Goal: Transaction & Acquisition: Purchase product/service

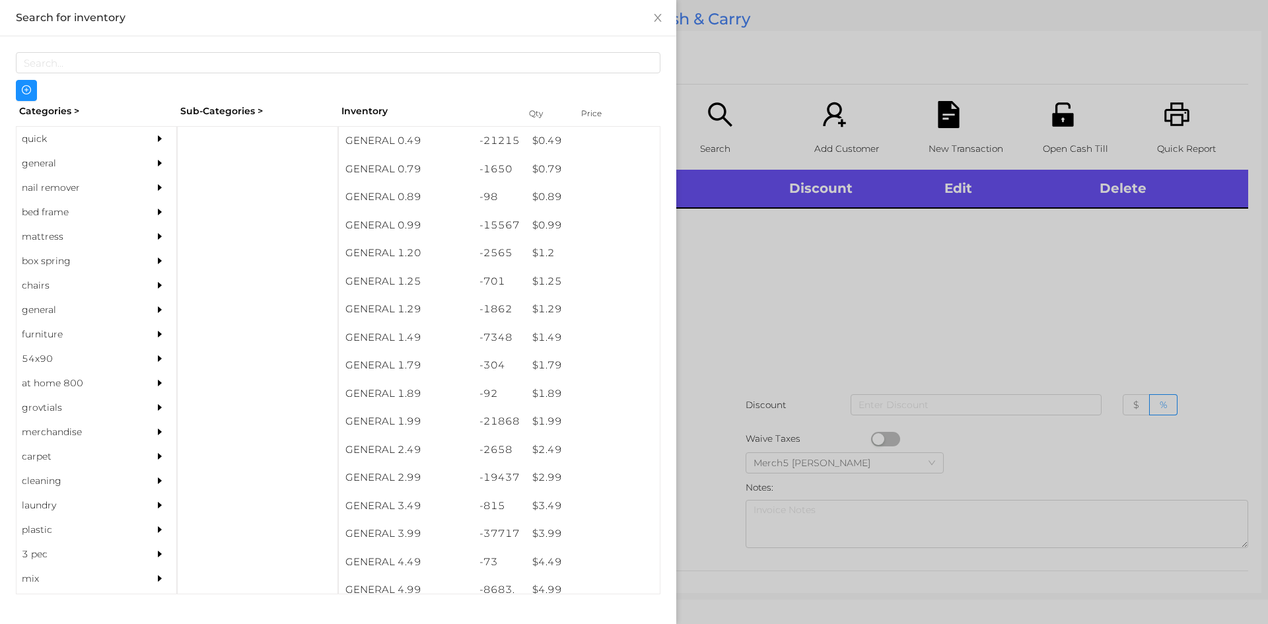
click at [135, 164] on div "general" at bounding box center [97, 163] width 160 height 24
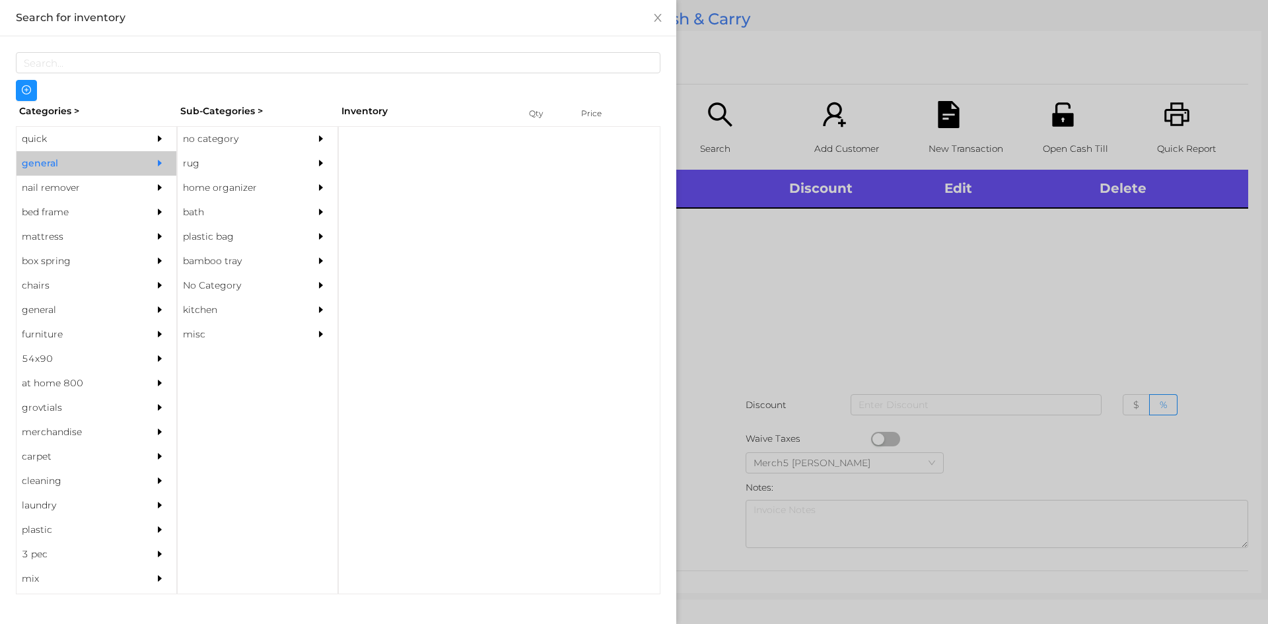
click at [262, 145] on div "no category" at bounding box center [238, 139] width 120 height 24
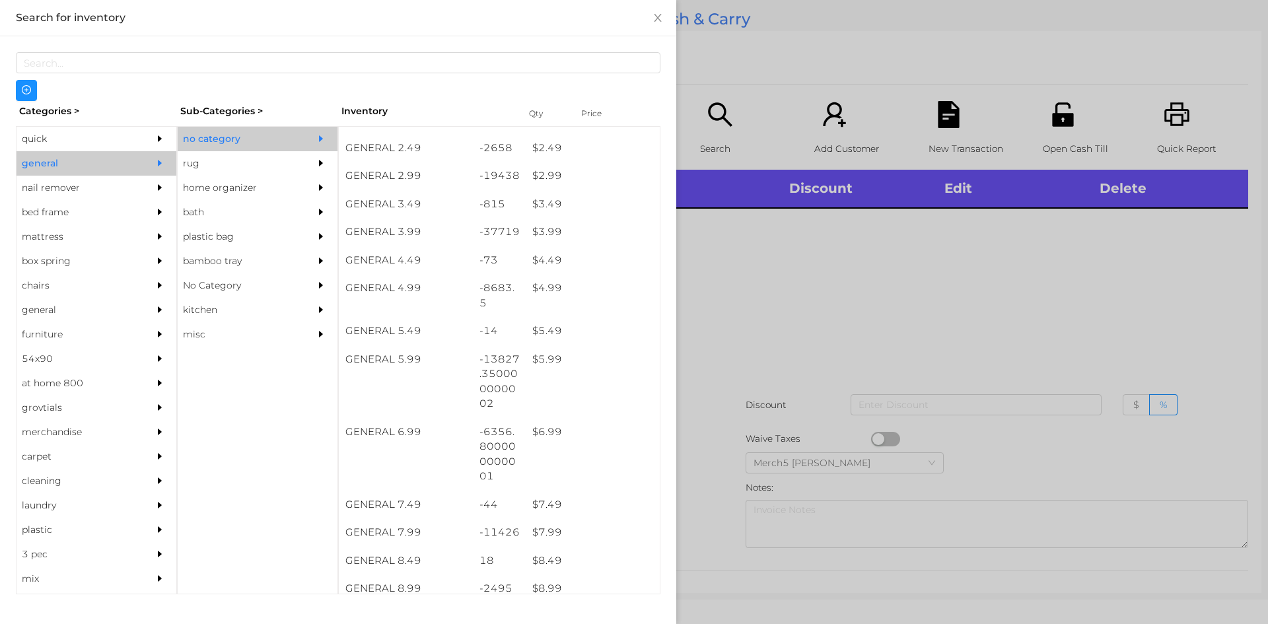
scroll to position [302, 0]
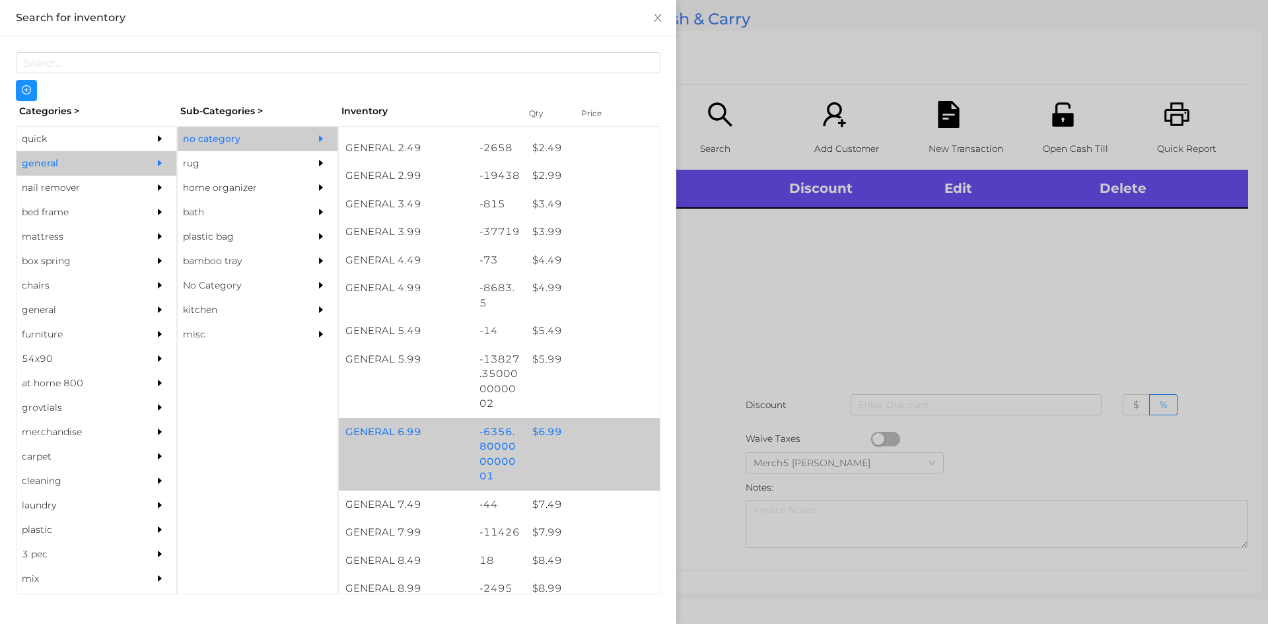
click at [606, 442] on div "$ 6.99" at bounding box center [593, 432] width 134 height 28
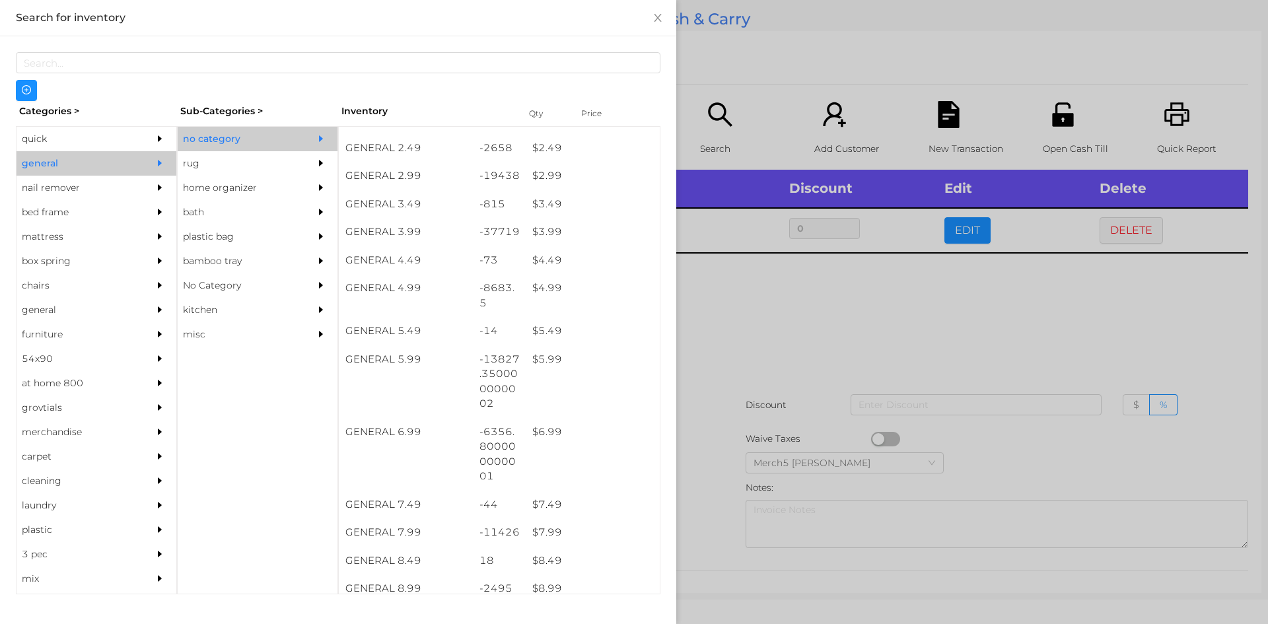
click at [861, 376] on div at bounding box center [634, 312] width 1268 height 624
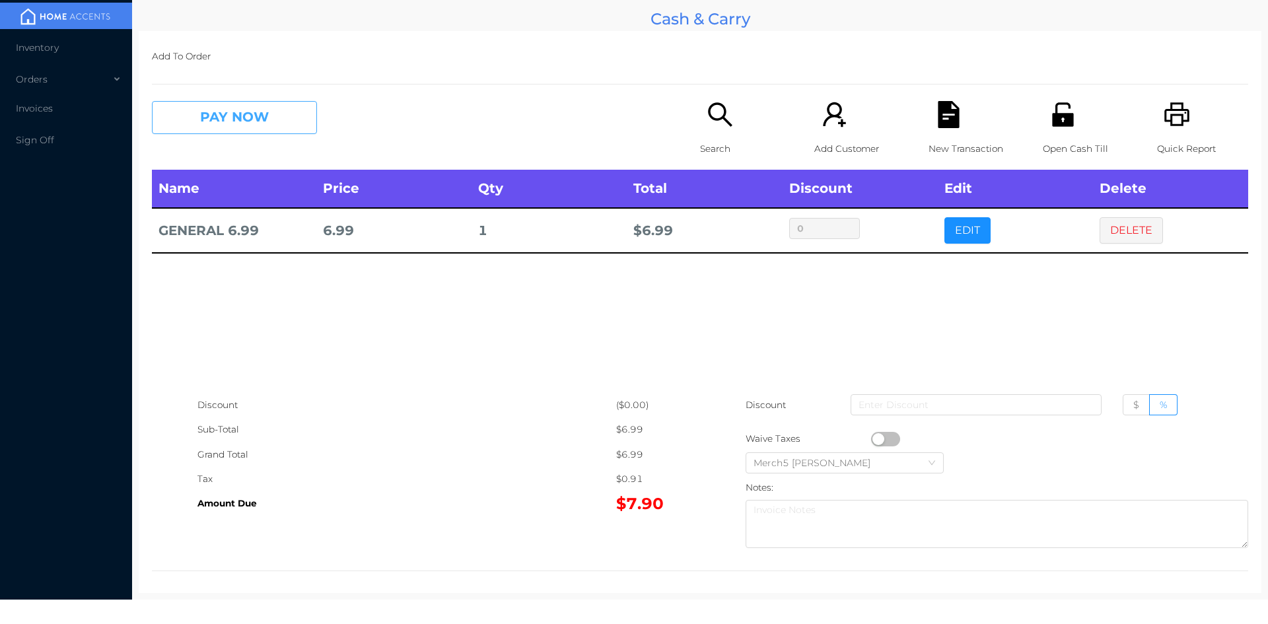
click at [303, 116] on button "PAY NOW" at bounding box center [234, 117] width 165 height 33
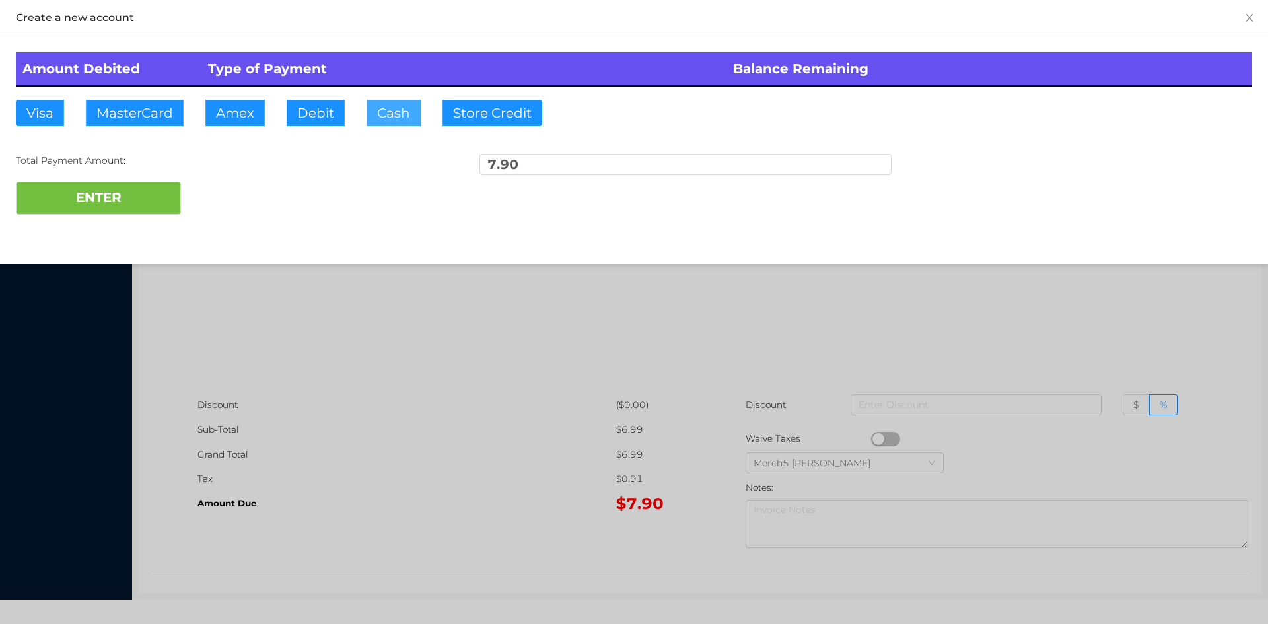
click at [398, 113] on button "Cash" at bounding box center [394, 113] width 54 height 26
click at [163, 198] on button "ENTER" at bounding box center [98, 198] width 165 height 33
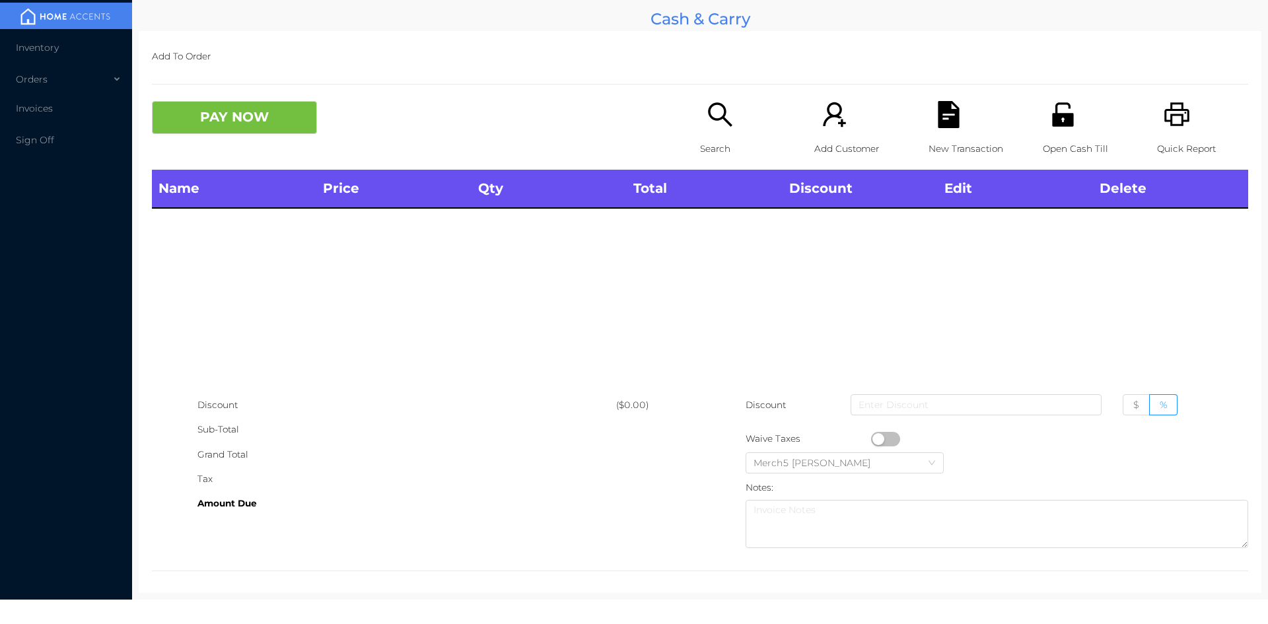
click at [730, 126] on div "Search" at bounding box center [745, 135] width 91 height 69
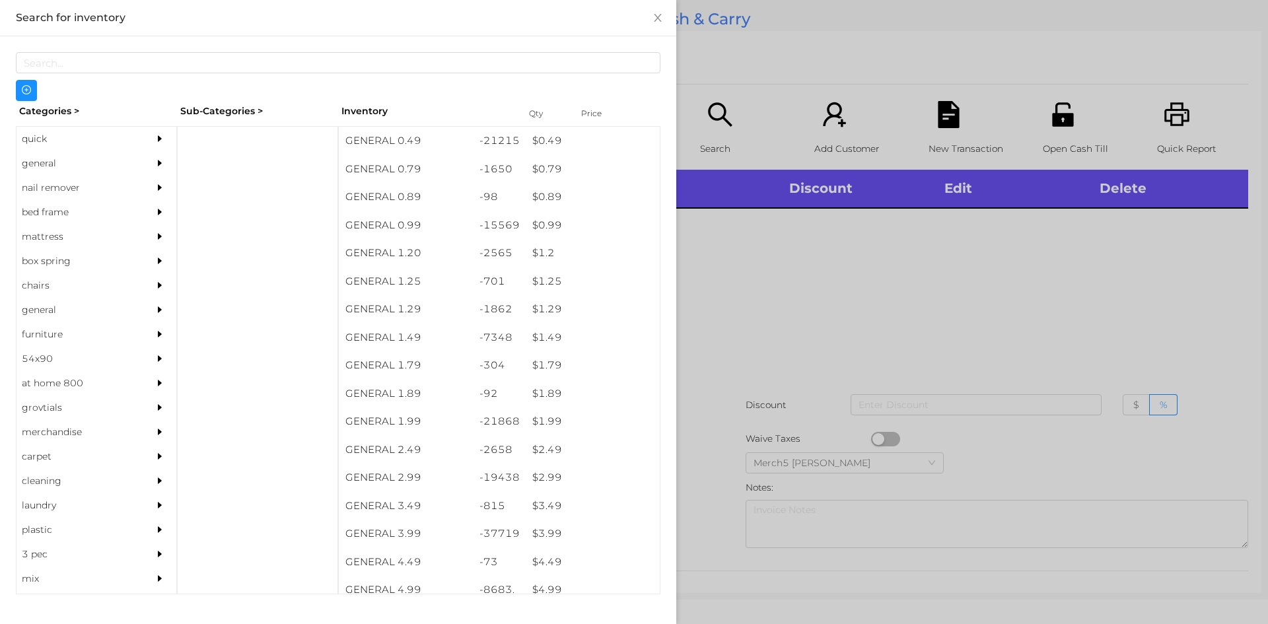
click at [52, 153] on div "general" at bounding box center [77, 163] width 120 height 24
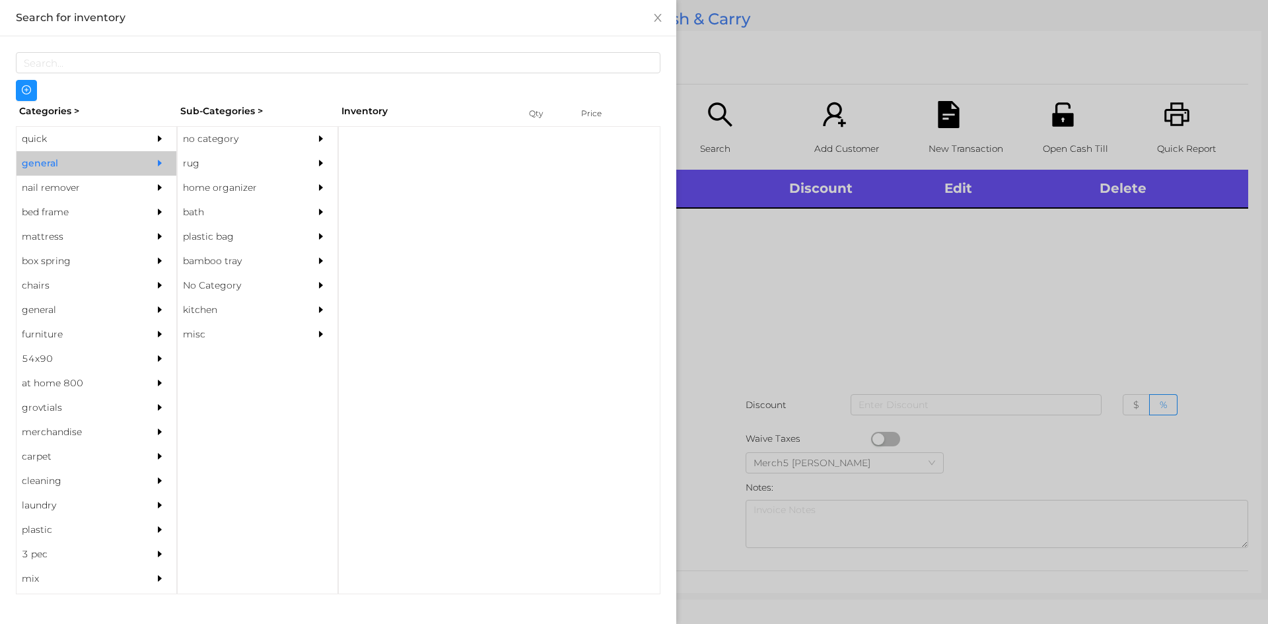
click at [283, 139] on div "no category" at bounding box center [238, 139] width 120 height 24
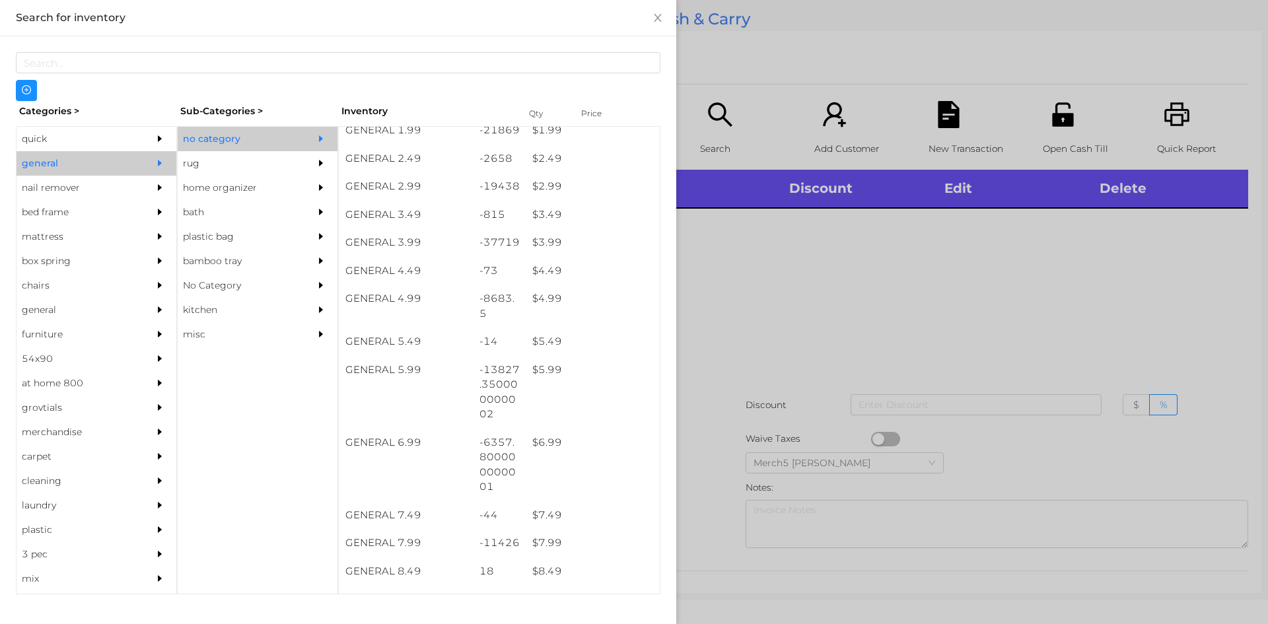
scroll to position [330, 0]
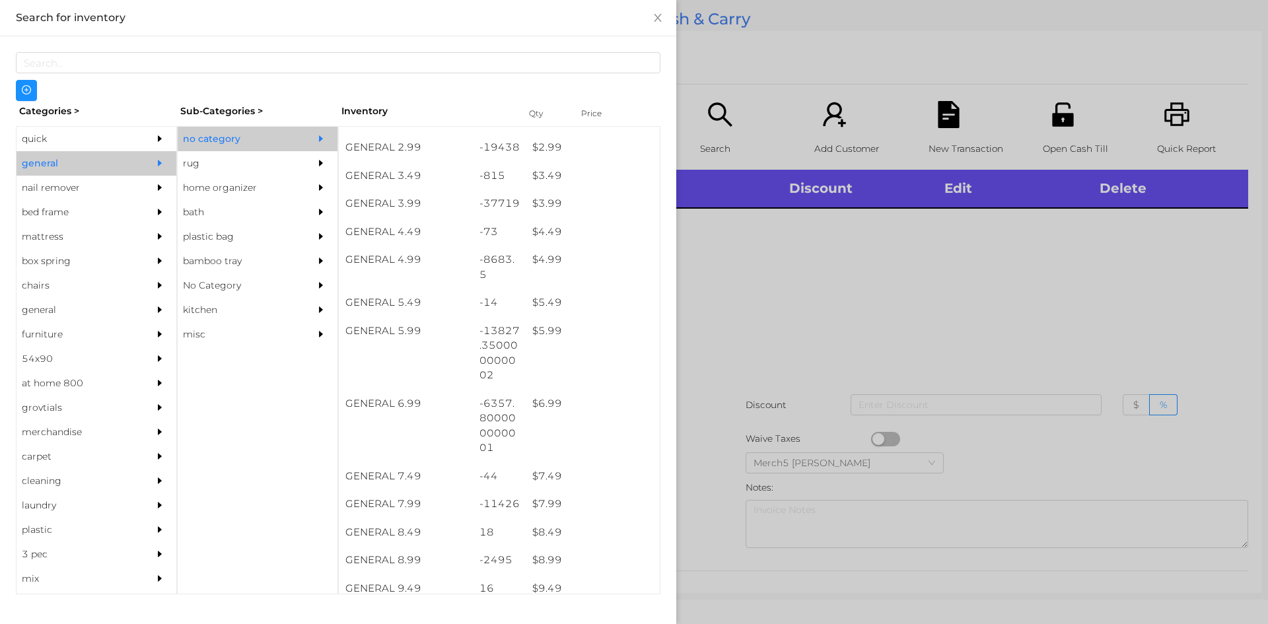
click at [892, 247] on div at bounding box center [634, 312] width 1268 height 624
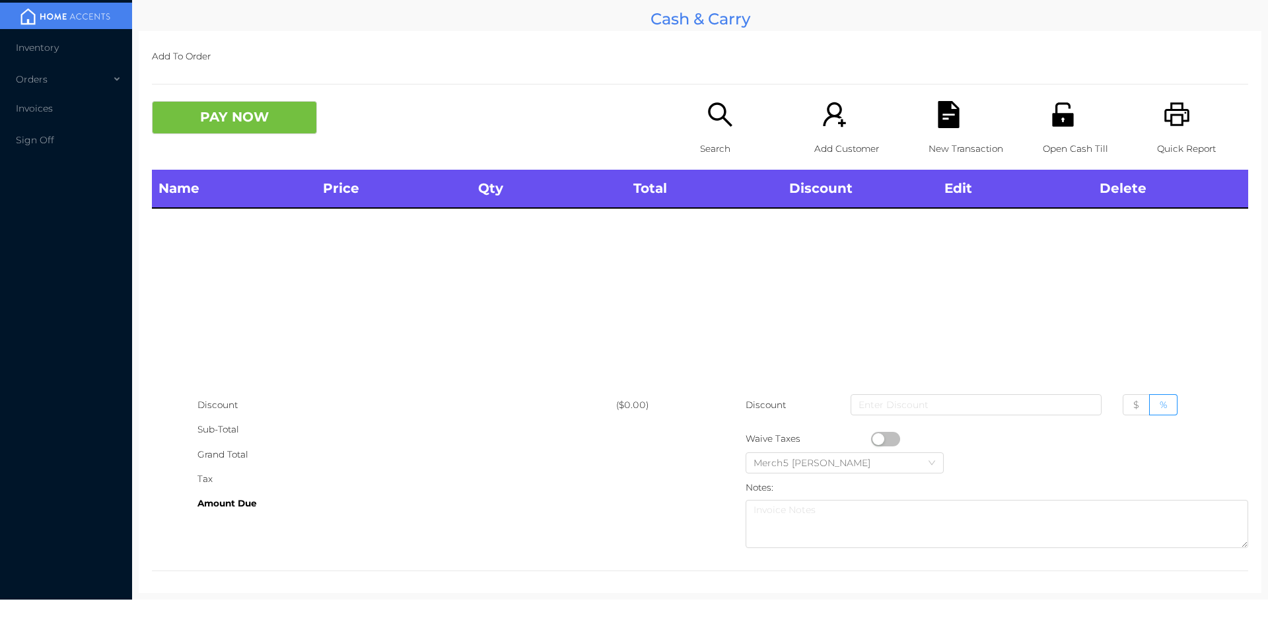
click at [1179, 116] on icon "icon: printer" at bounding box center [1176, 114] width 25 height 24
click at [717, 133] on div "Search" at bounding box center [745, 135] width 91 height 69
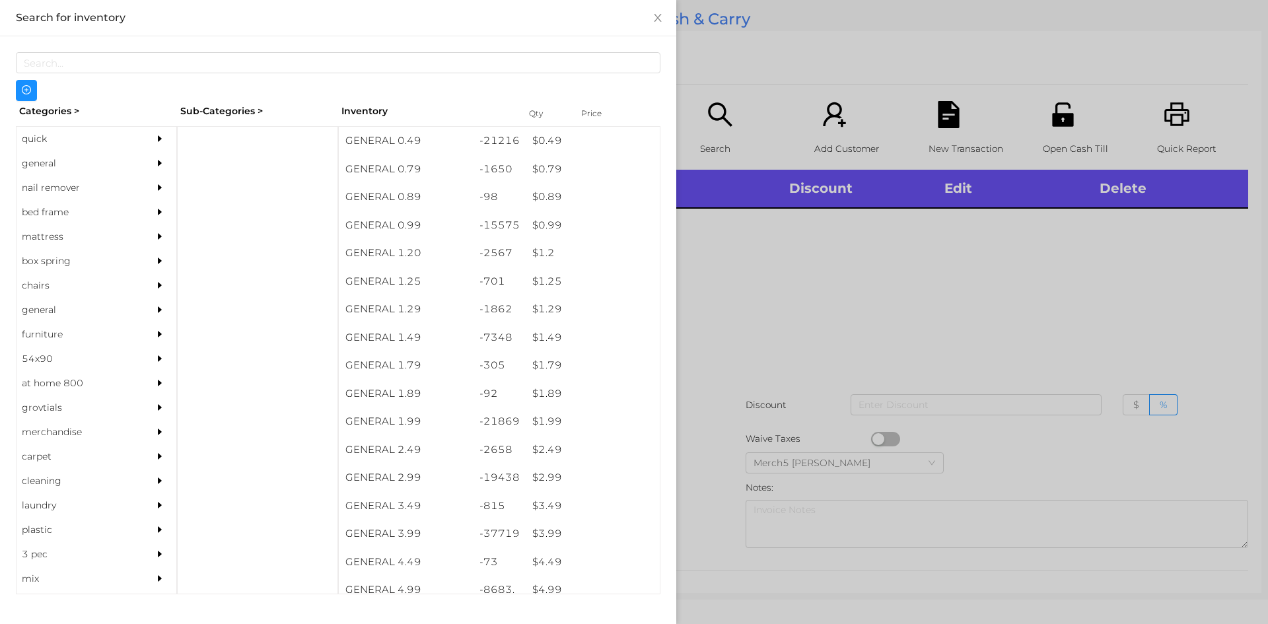
click at [833, 262] on div at bounding box center [634, 312] width 1268 height 624
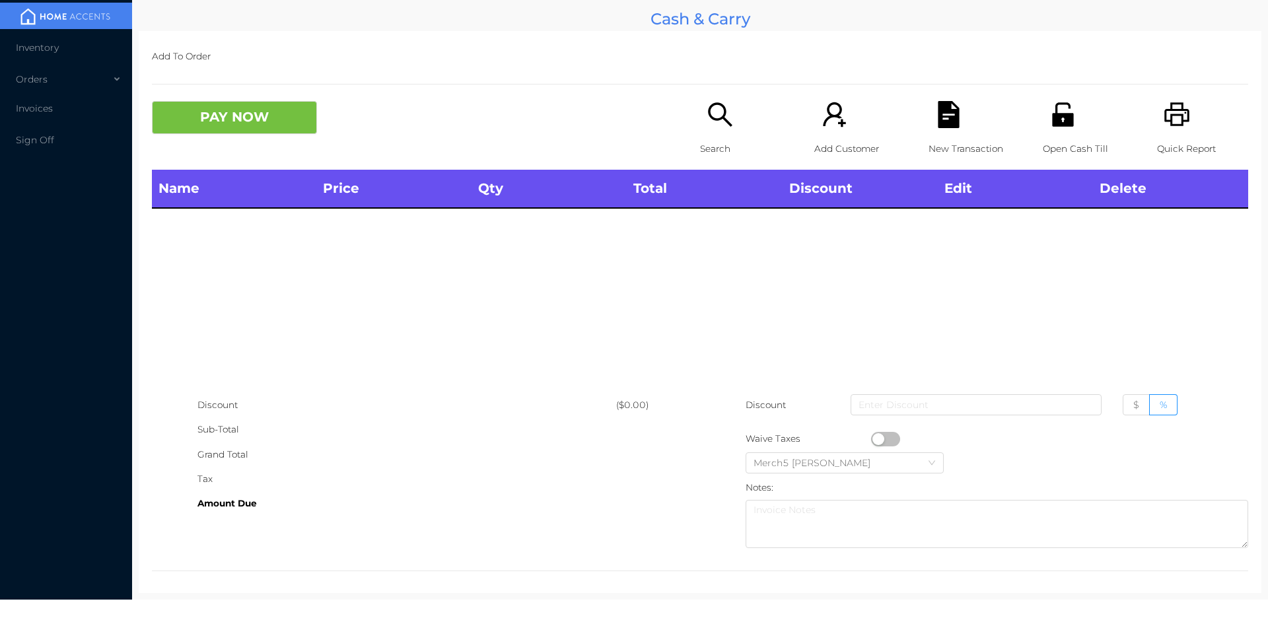
click at [746, 123] on div "Search" at bounding box center [745, 135] width 91 height 69
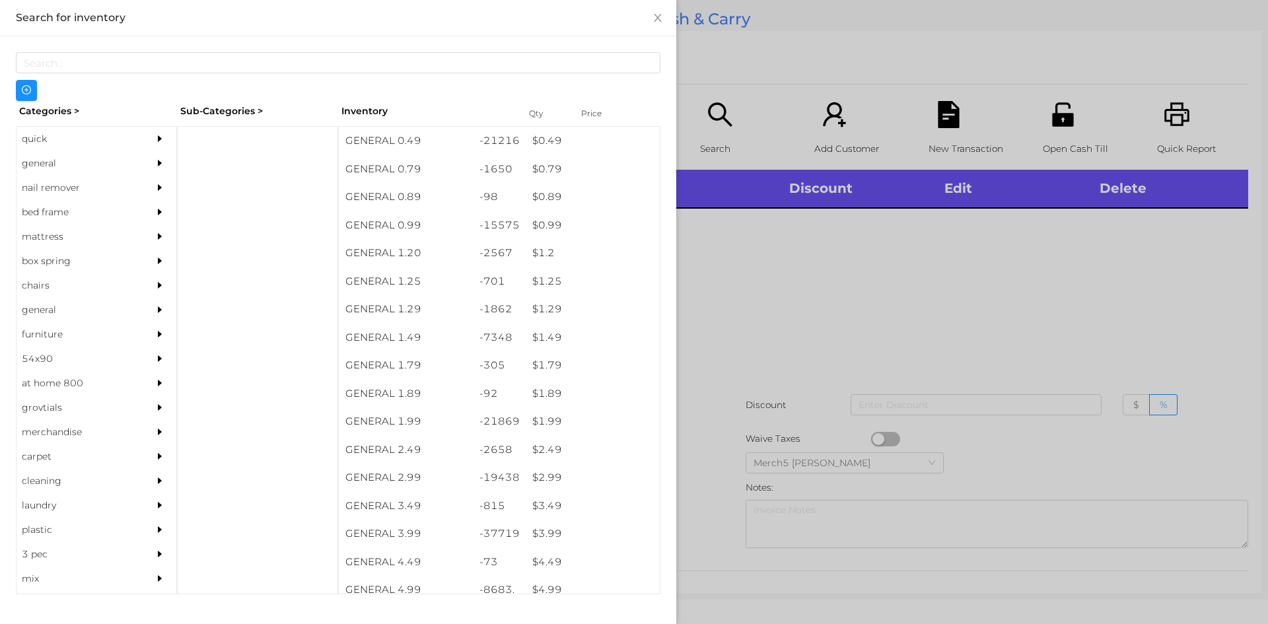
click at [122, 165] on div "general" at bounding box center [77, 163] width 120 height 24
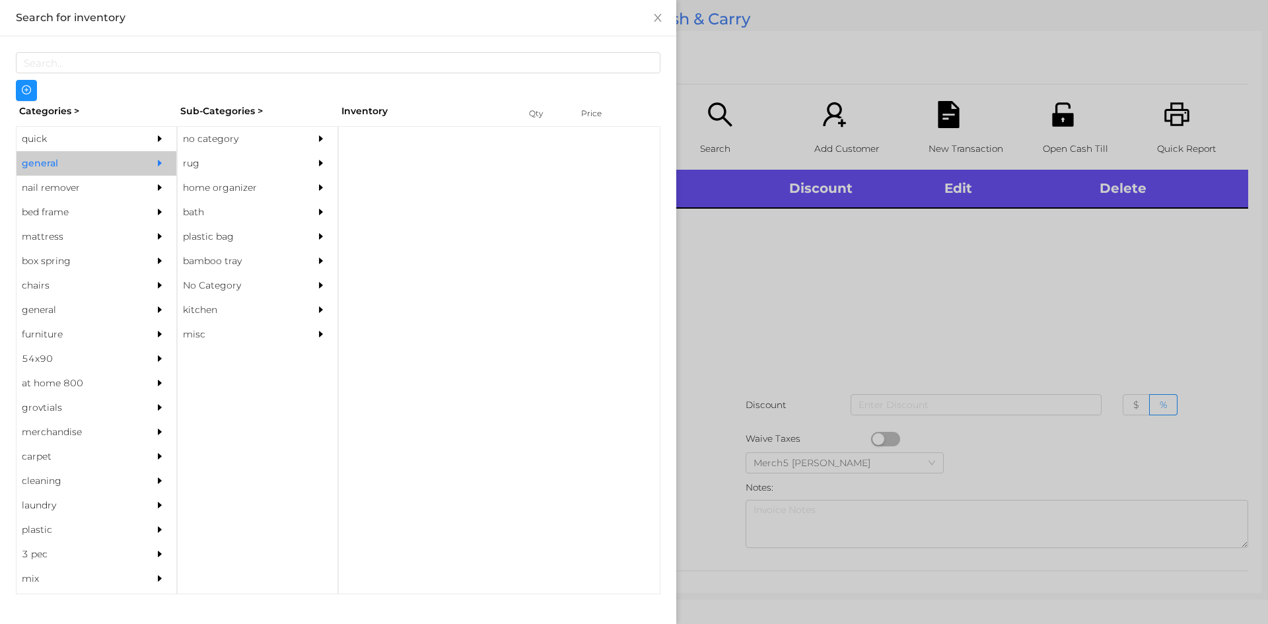
click at [259, 125] on div "Categories > Sub-Categories > Inventory Qty Price quick general nail remover be…" at bounding box center [338, 347] width 645 height 493
click at [263, 132] on div "no category" at bounding box center [238, 139] width 120 height 24
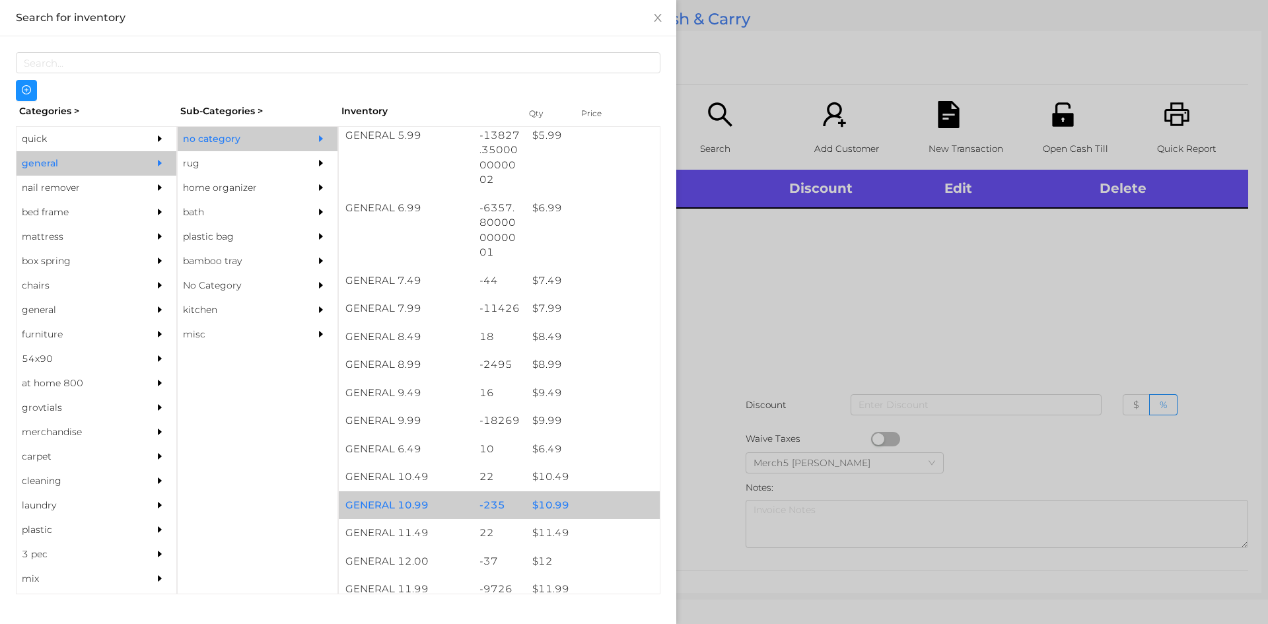
scroll to position [726, 0]
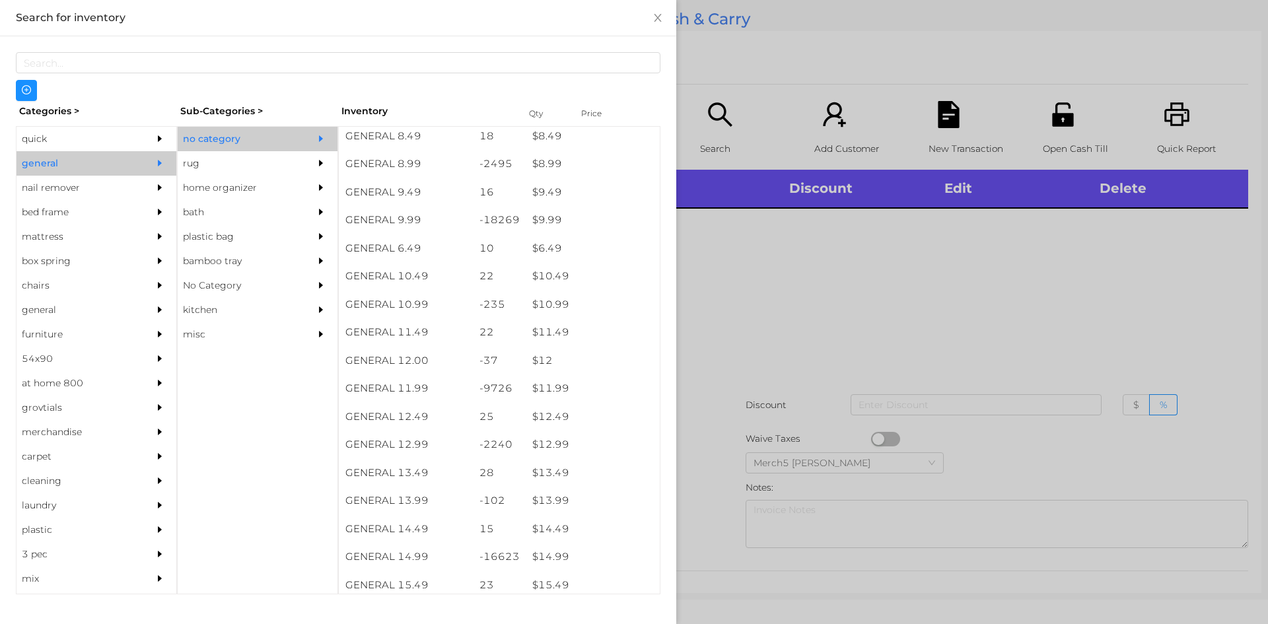
click at [838, 301] on div at bounding box center [634, 312] width 1268 height 624
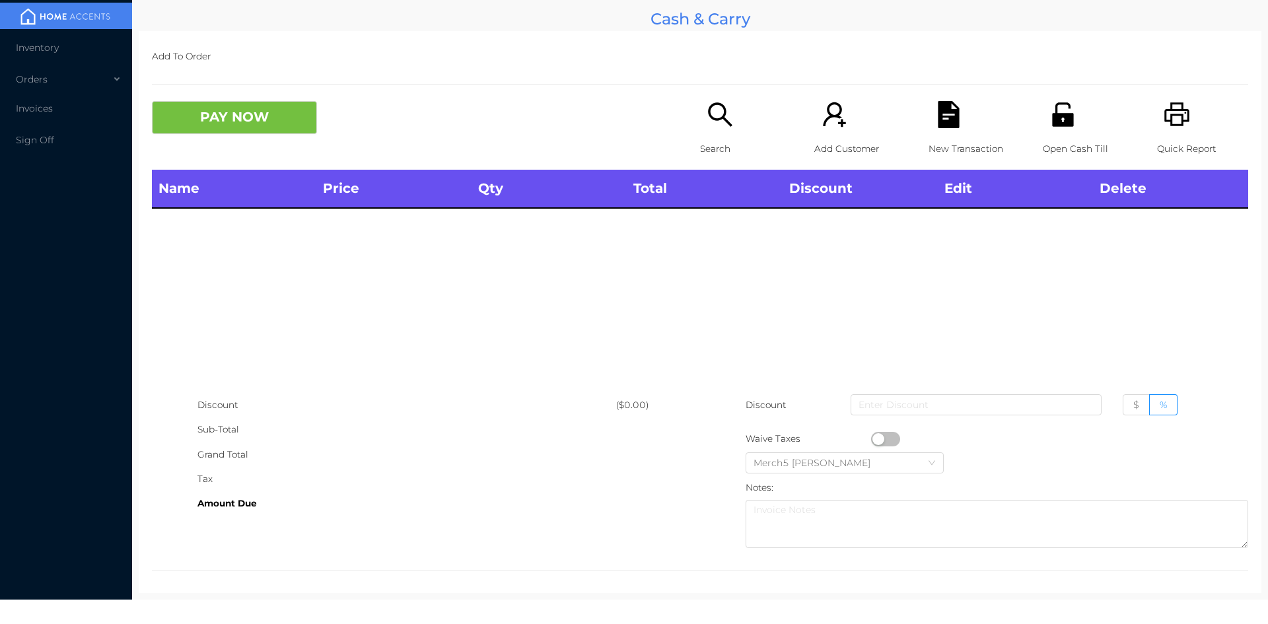
click at [733, 127] on div "Search" at bounding box center [745, 135] width 91 height 69
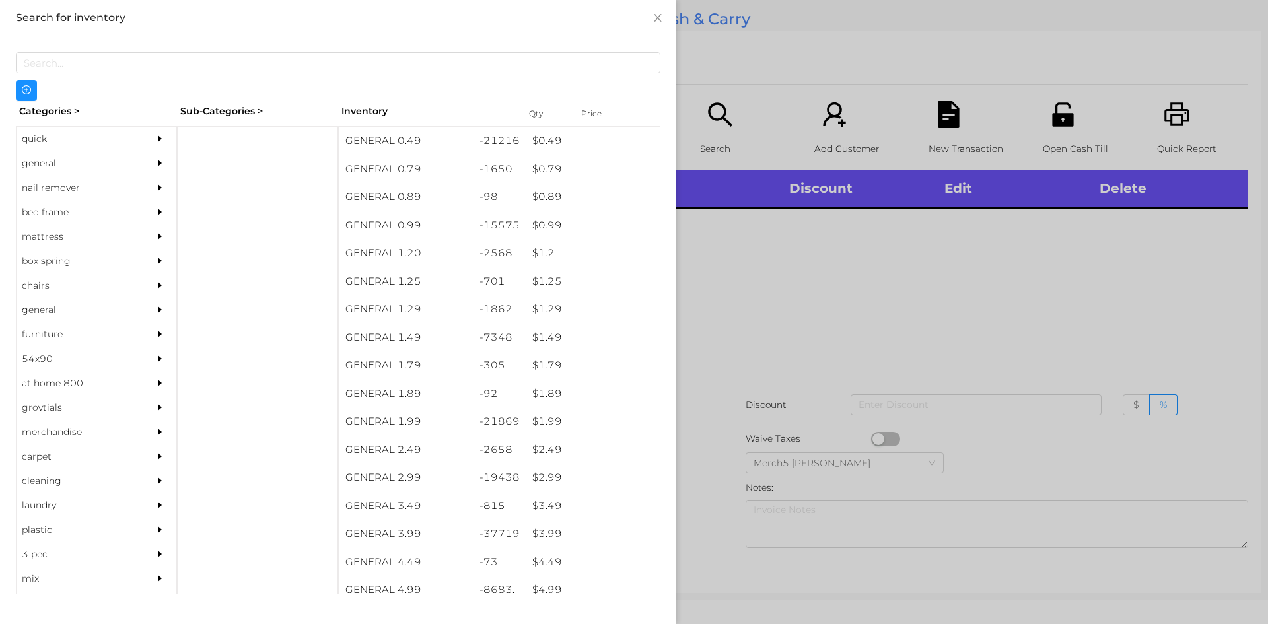
click at [165, 164] on div at bounding box center [163, 163] width 26 height 24
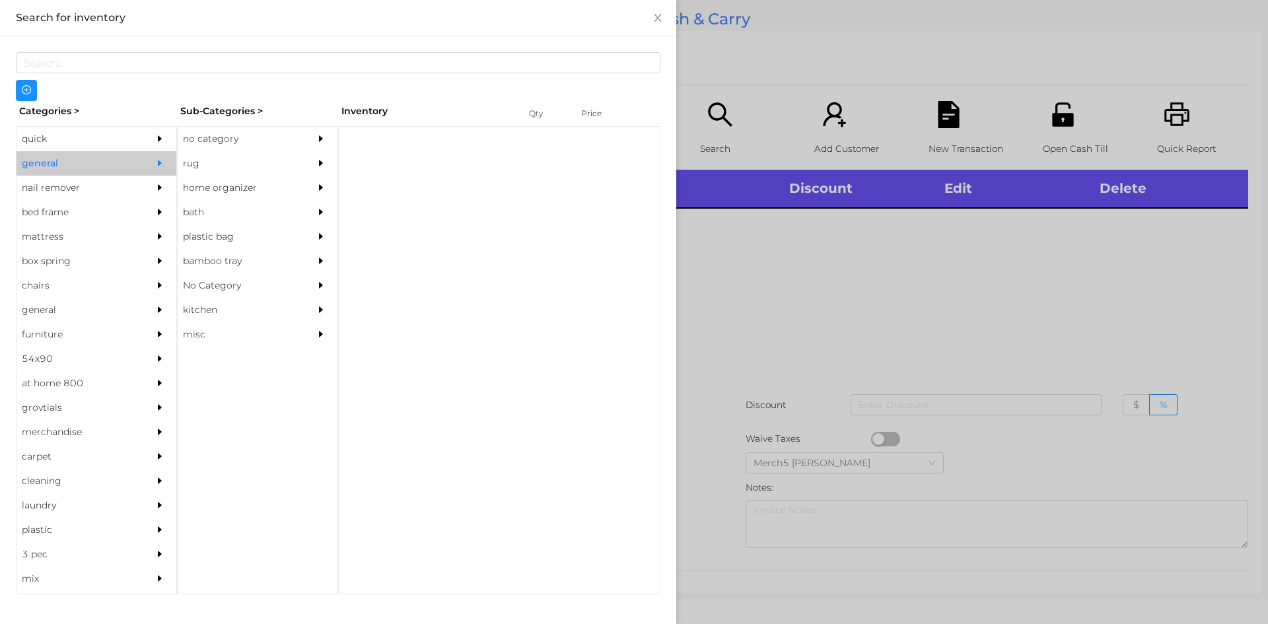
click at [220, 149] on div "no category" at bounding box center [238, 139] width 120 height 24
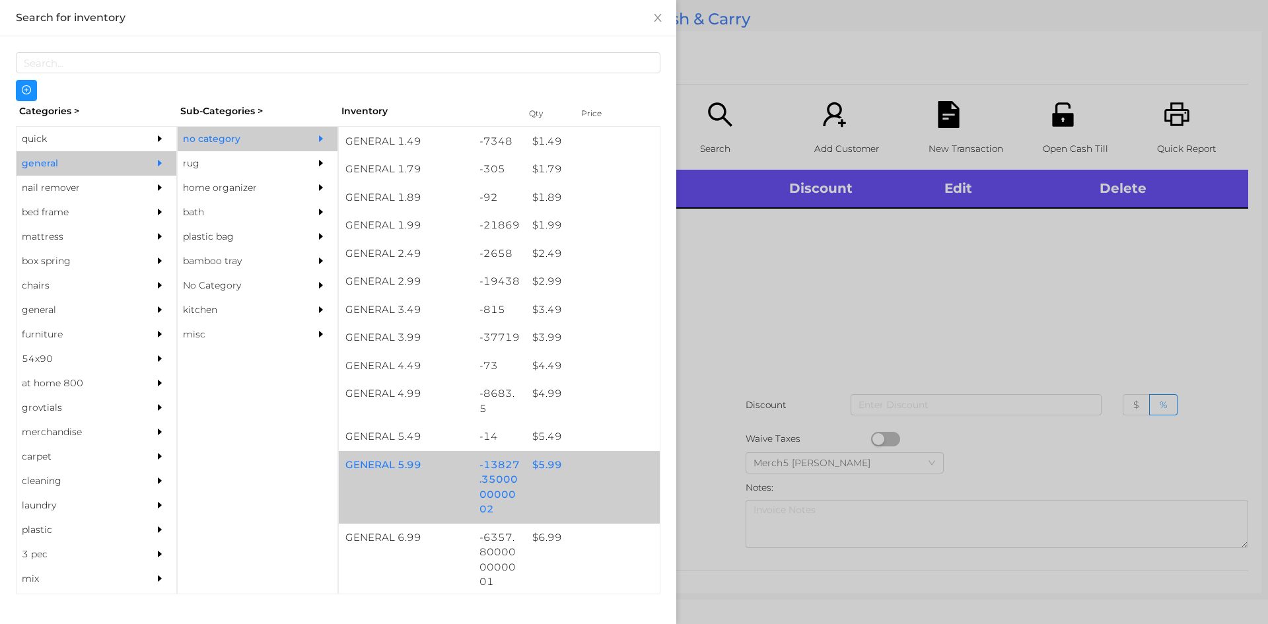
scroll to position [330, 0]
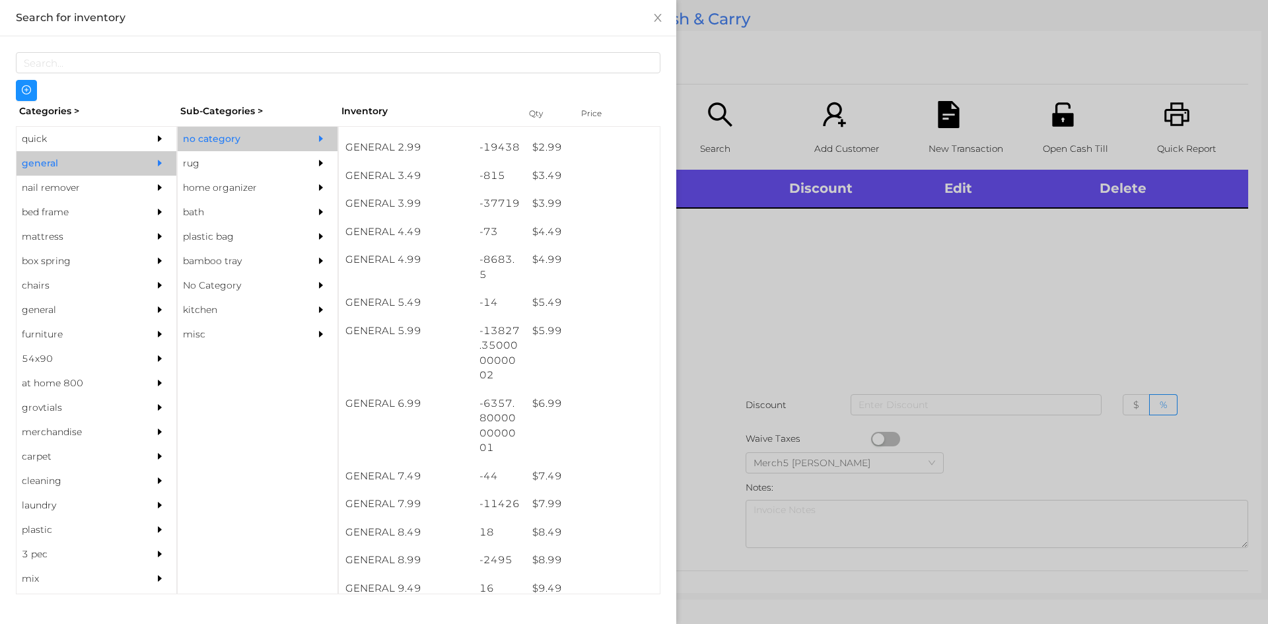
click at [756, 270] on div at bounding box center [634, 312] width 1268 height 624
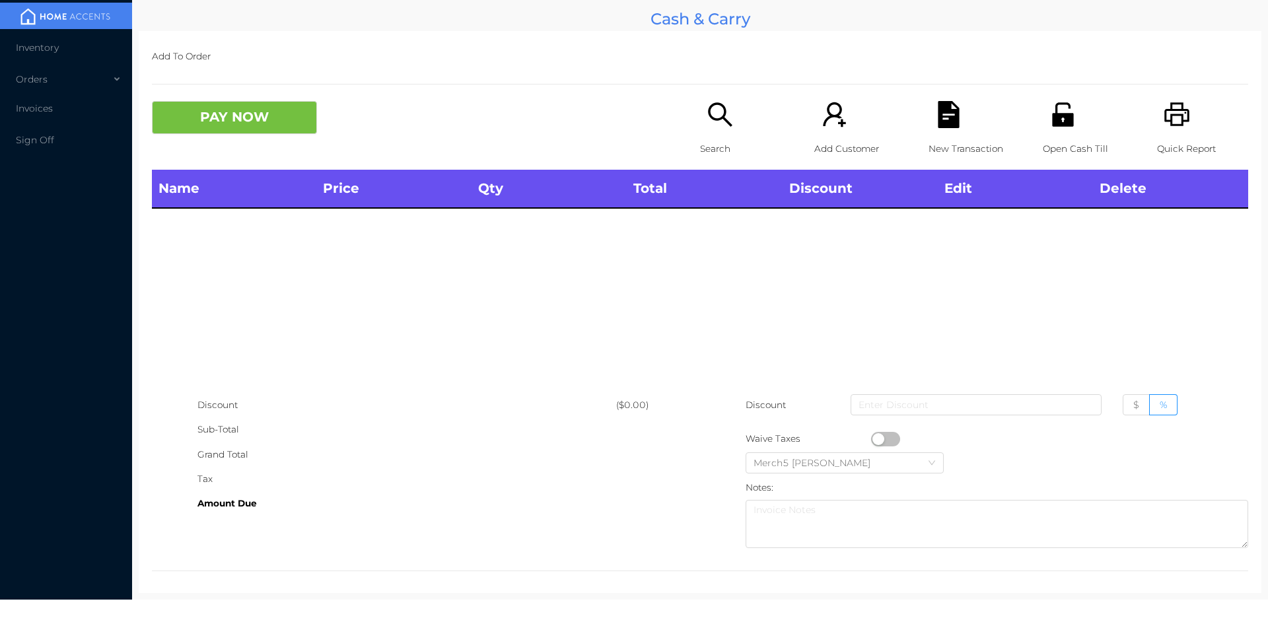
click at [730, 120] on div "Search" at bounding box center [745, 135] width 91 height 69
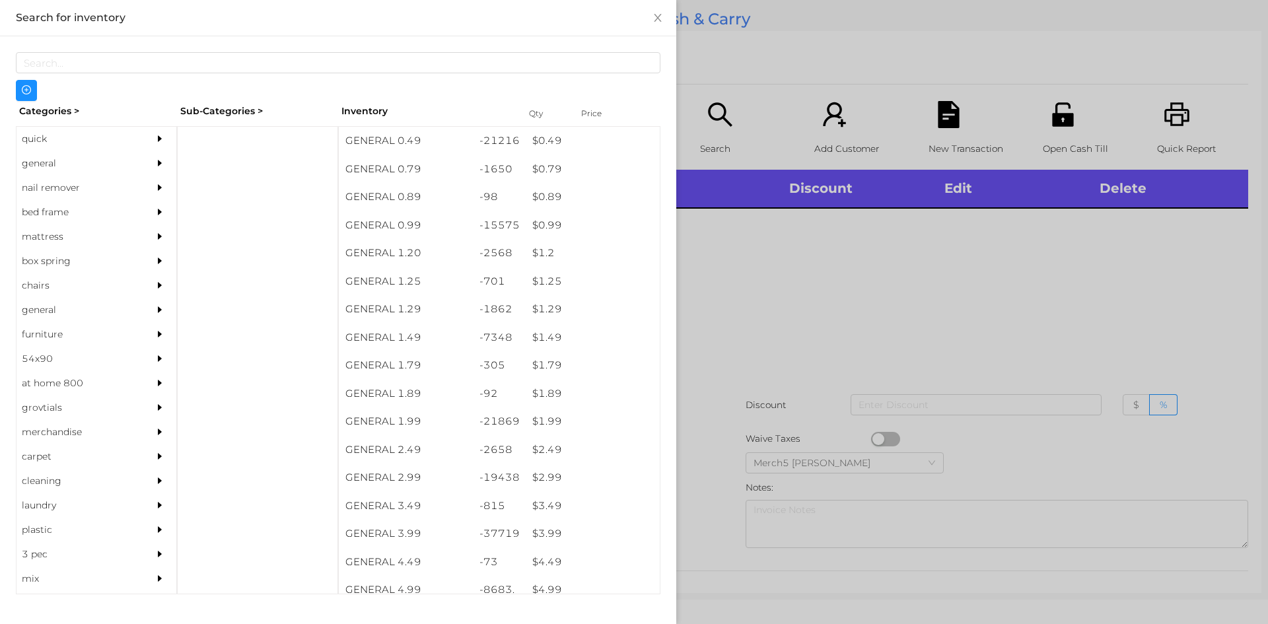
click at [55, 167] on div "general" at bounding box center [77, 163] width 120 height 24
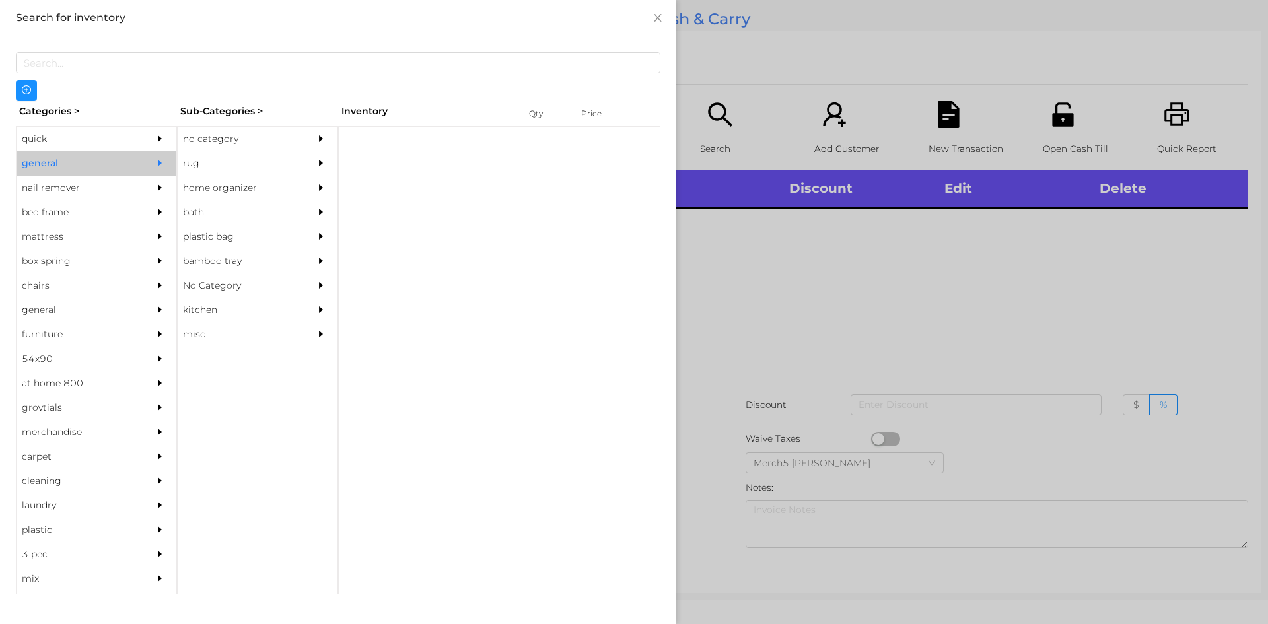
click at [199, 142] on div "no category" at bounding box center [238, 139] width 120 height 24
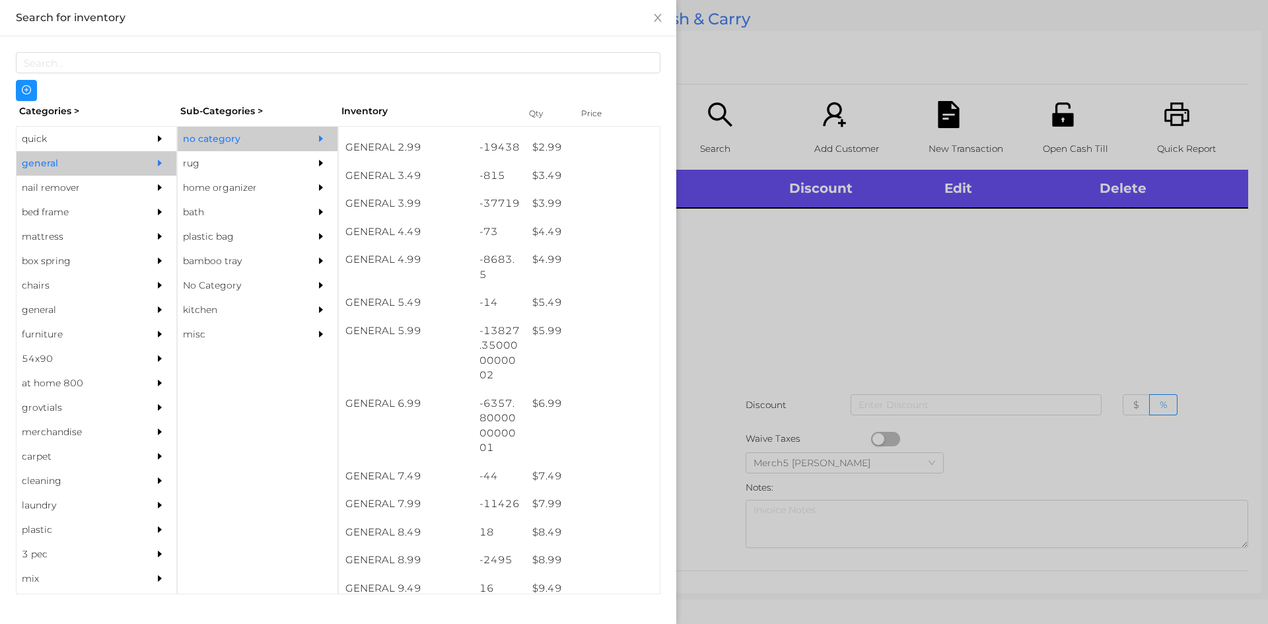
scroll to position [594, 0]
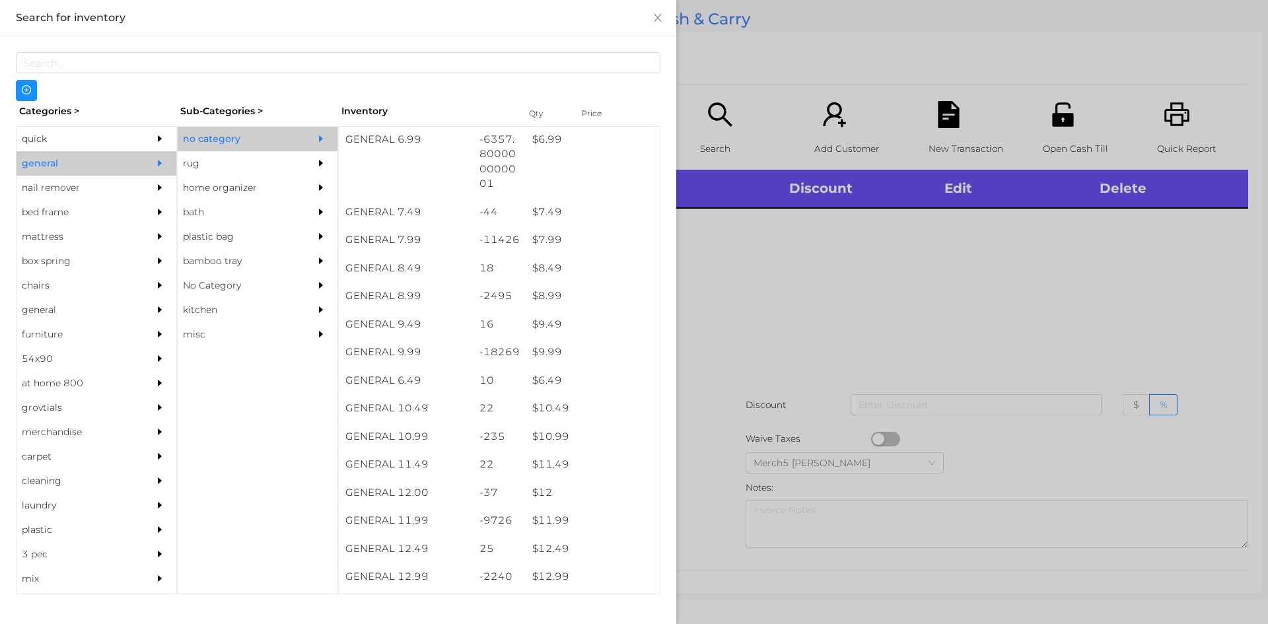
click at [951, 309] on div at bounding box center [634, 312] width 1268 height 624
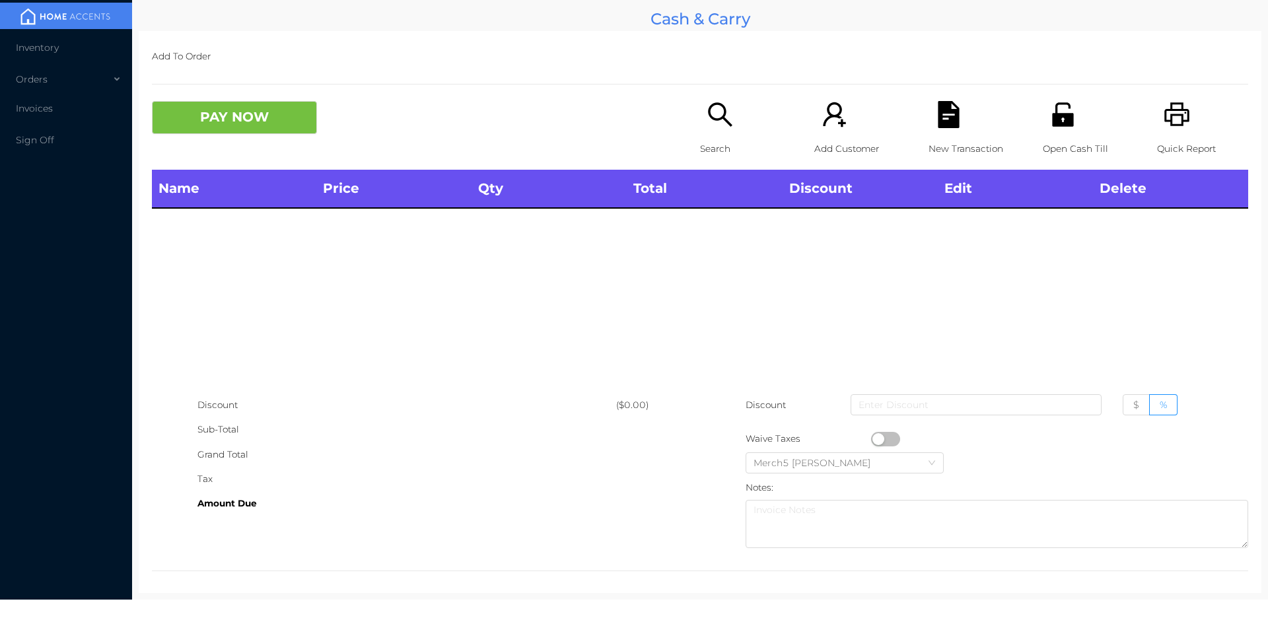
click at [712, 117] on icon "icon: search" at bounding box center [720, 114] width 27 height 27
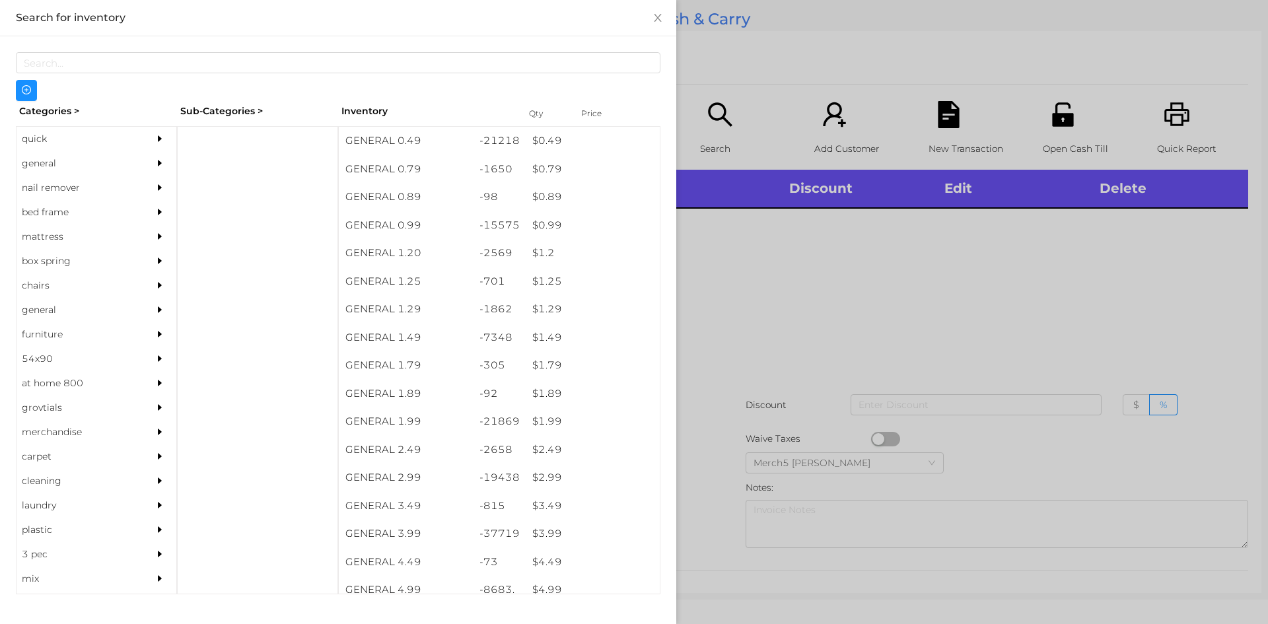
click at [134, 160] on div "general" at bounding box center [97, 163] width 160 height 24
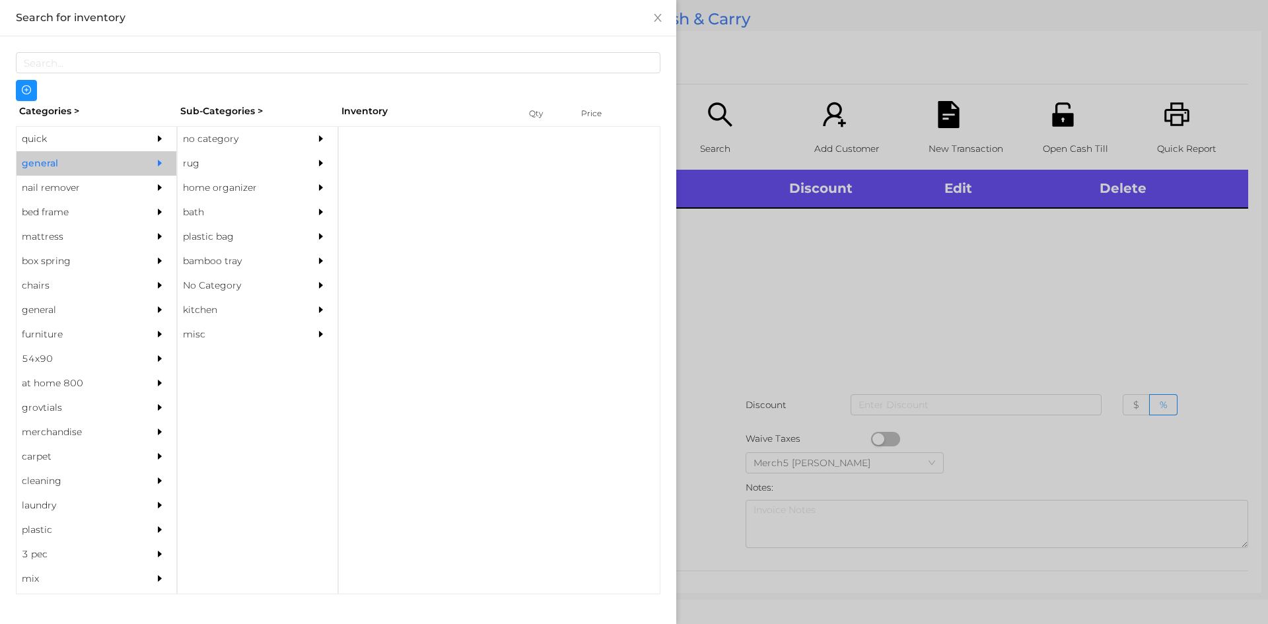
click at [232, 144] on div "no category" at bounding box center [238, 139] width 120 height 24
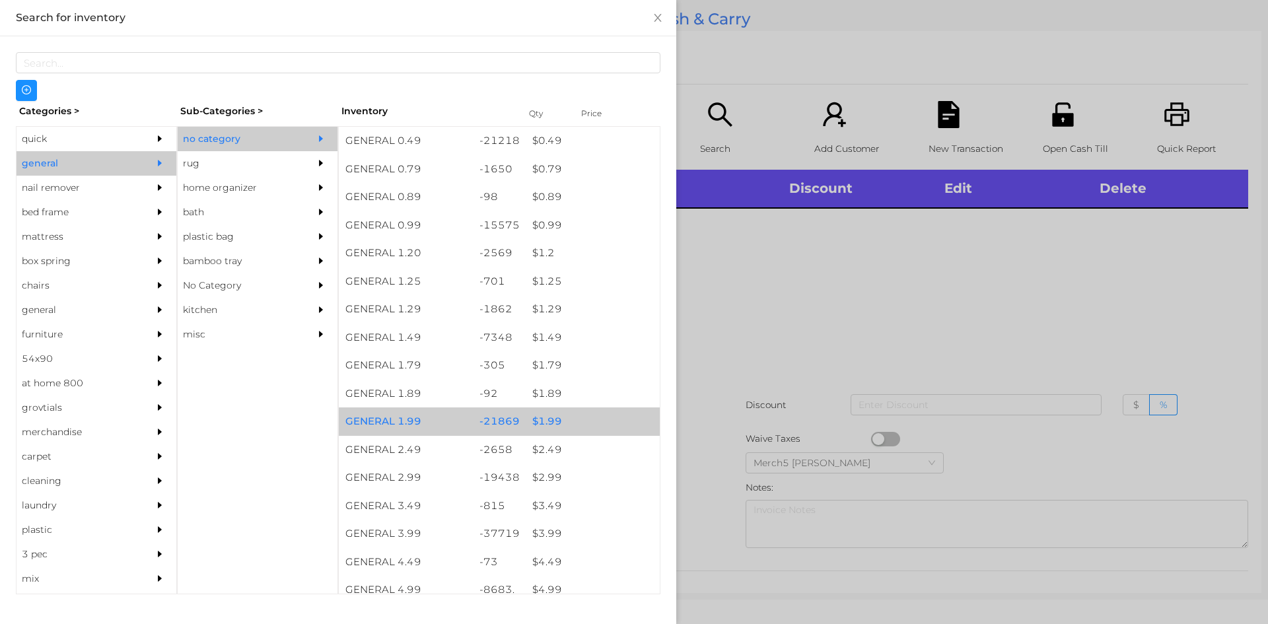
click at [584, 419] on div "$ 1.99" at bounding box center [593, 421] width 134 height 28
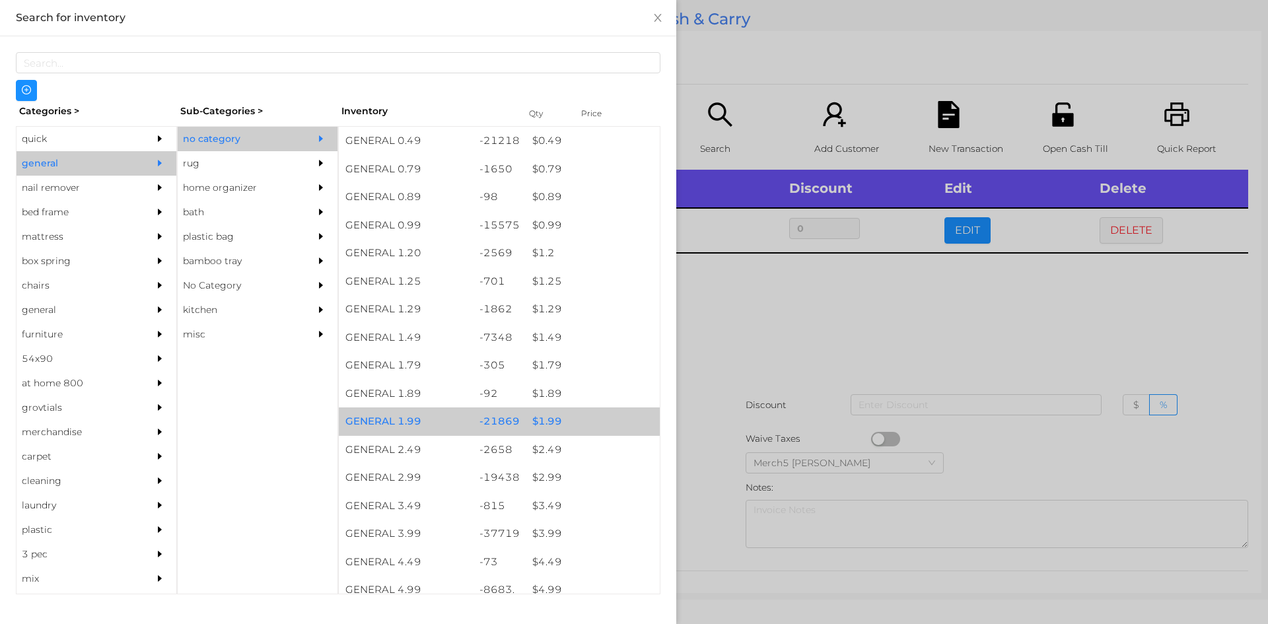
click at [607, 417] on div "$ 1.99" at bounding box center [593, 421] width 134 height 28
click at [614, 423] on div "$ 1.99" at bounding box center [593, 421] width 134 height 28
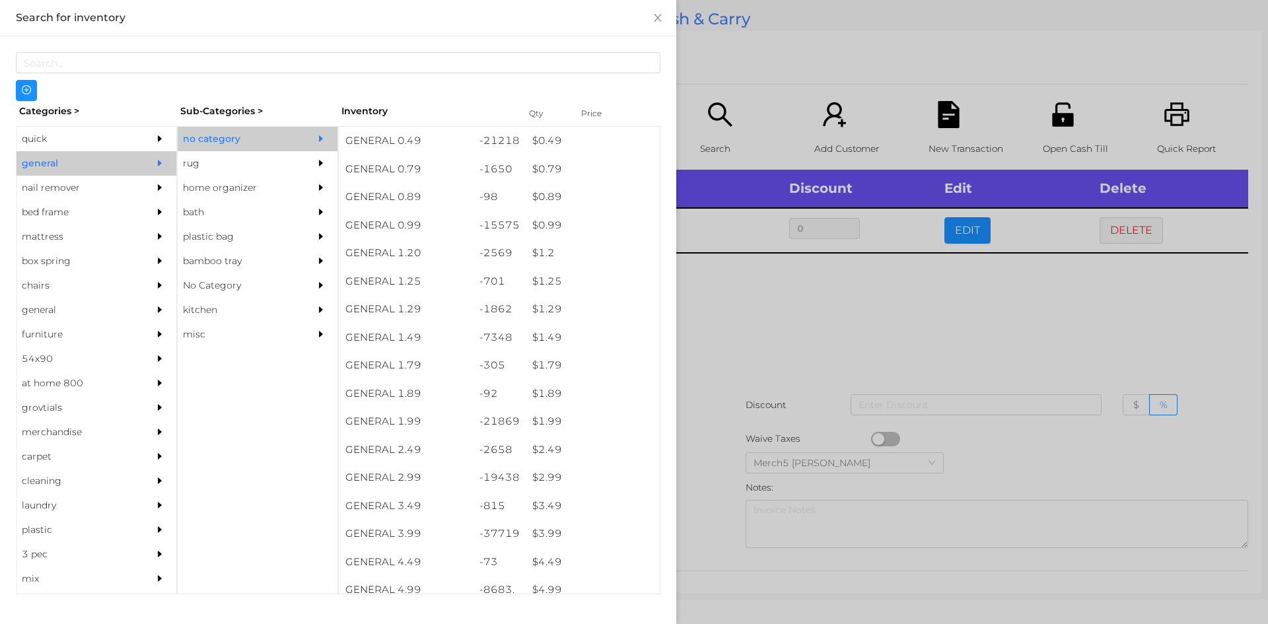
click at [832, 379] on div at bounding box center [634, 312] width 1268 height 624
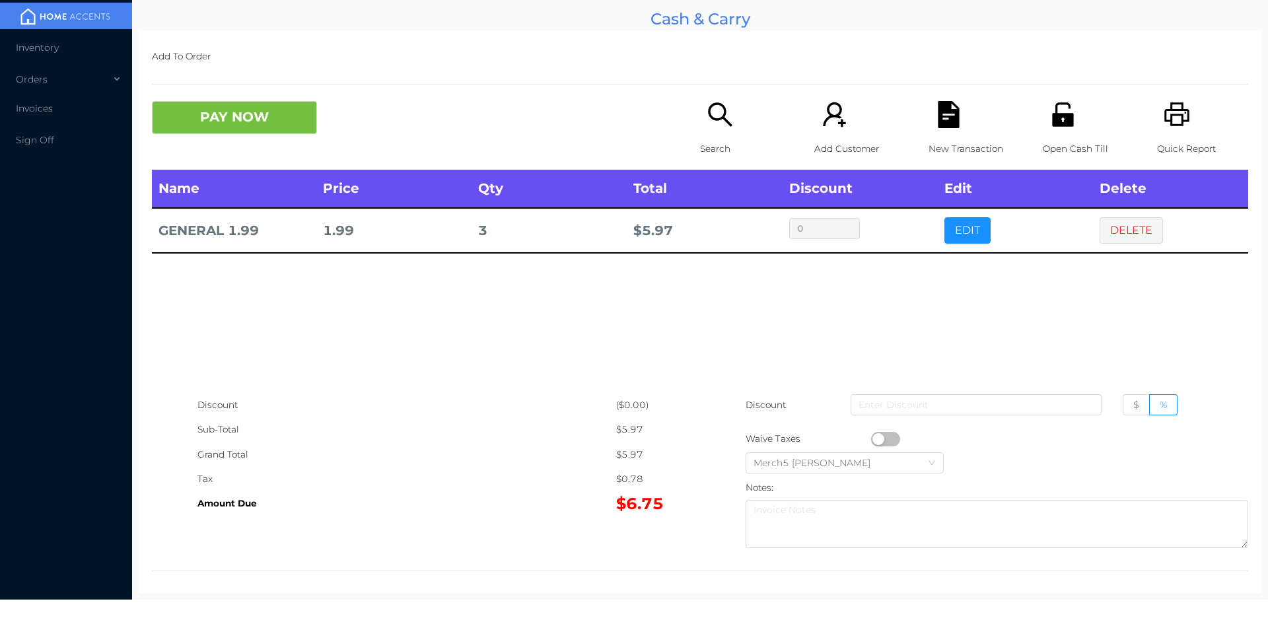
click at [708, 129] on div "Search" at bounding box center [745, 135] width 91 height 69
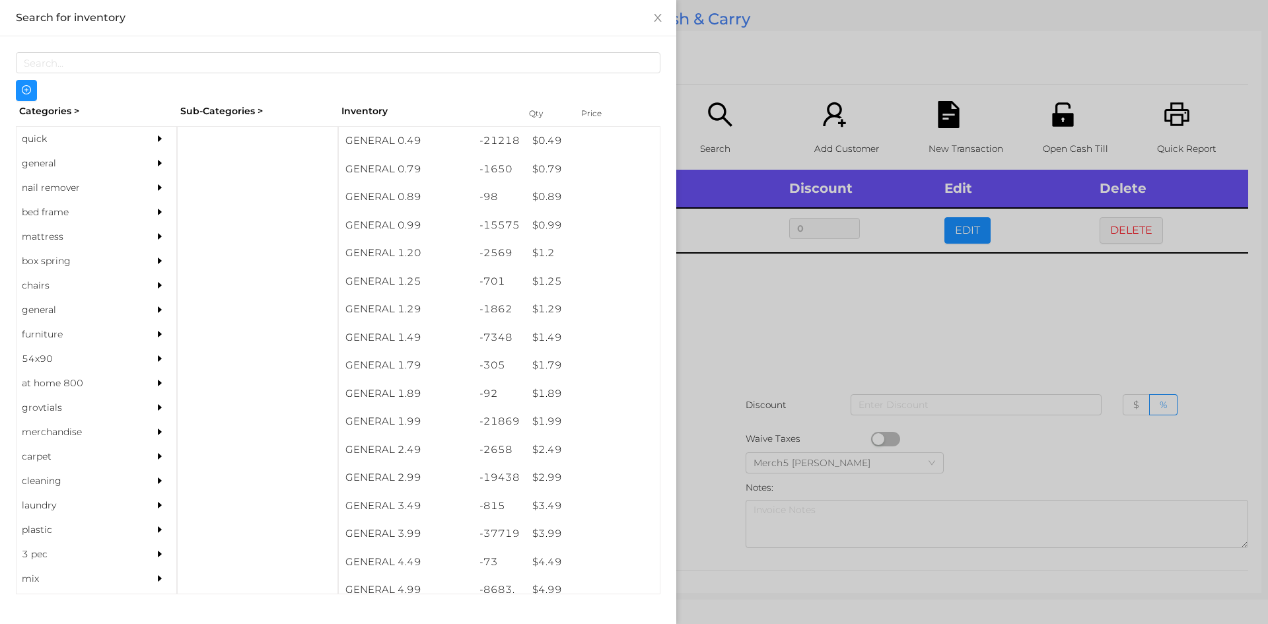
click at [124, 162] on div "general" at bounding box center [77, 163] width 120 height 24
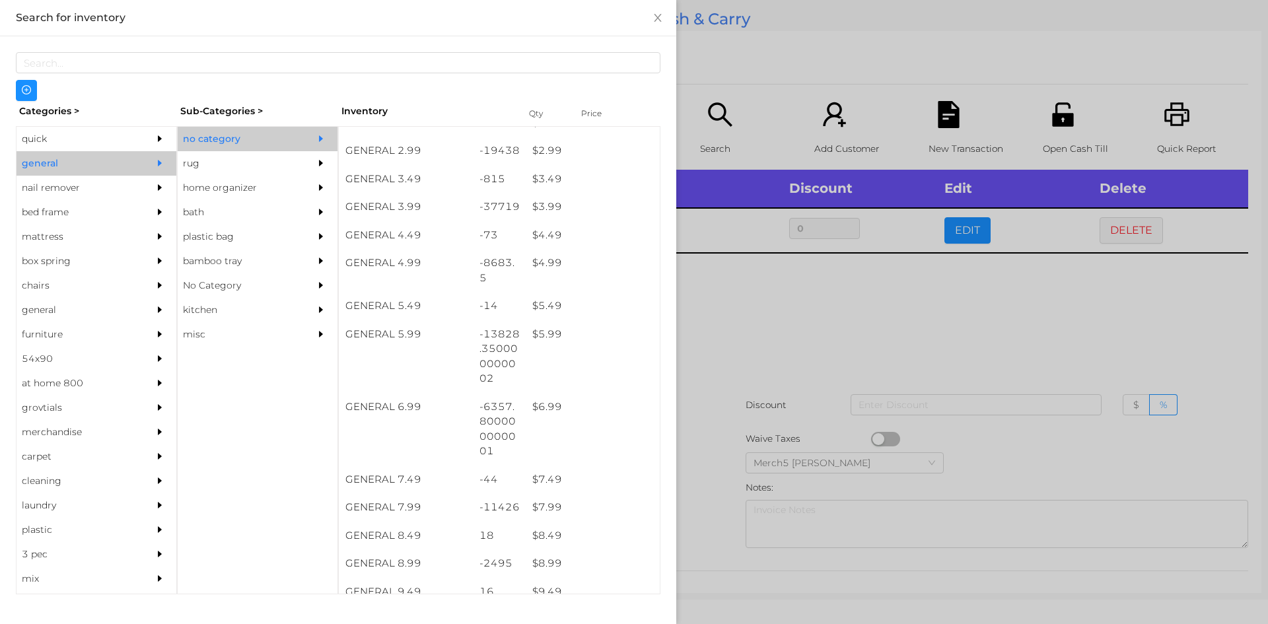
scroll to position [357, 0]
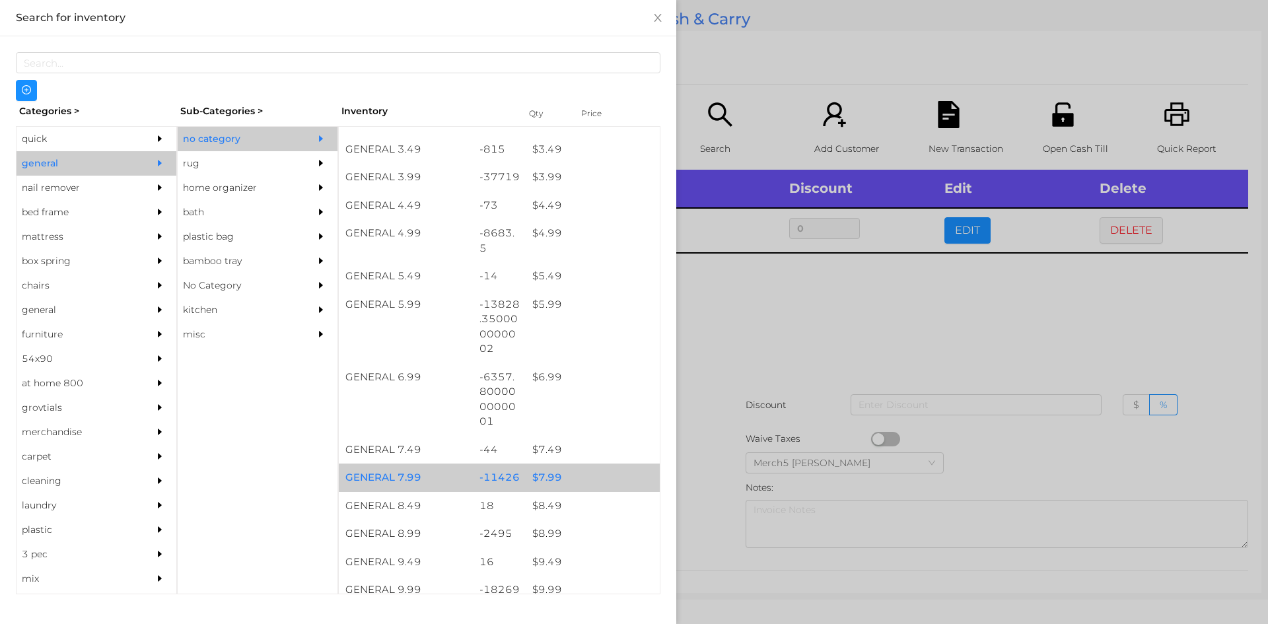
click at [584, 474] on div "$ 7.99" at bounding box center [593, 478] width 134 height 28
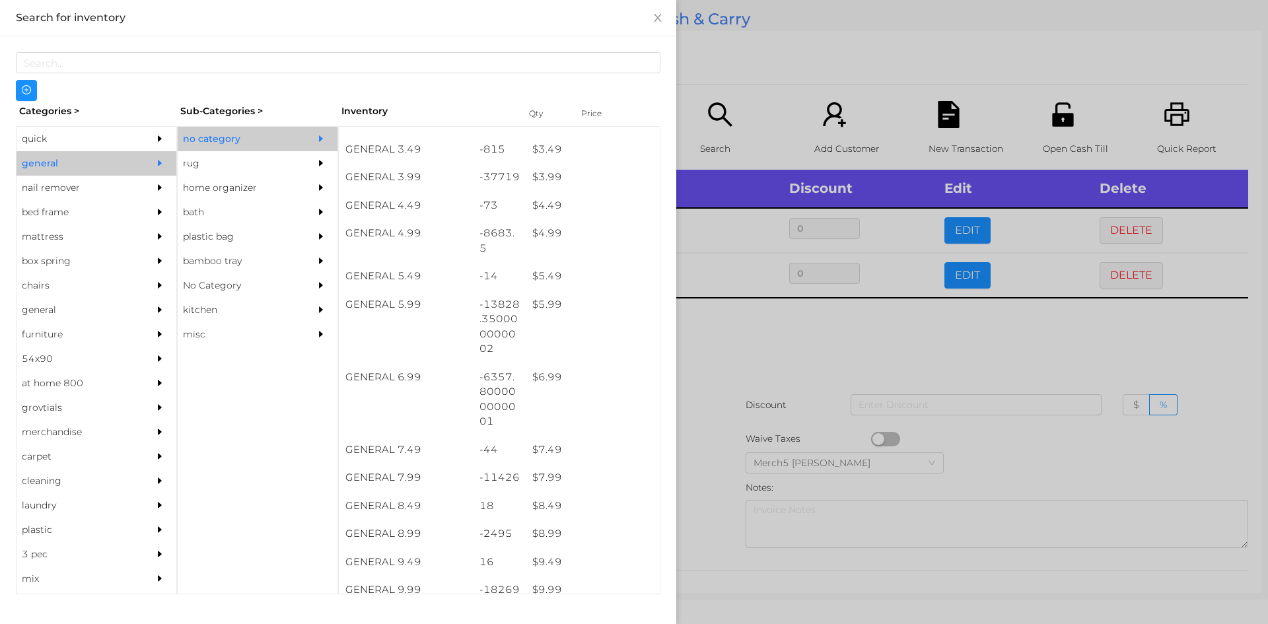
click at [817, 378] on div at bounding box center [634, 312] width 1268 height 624
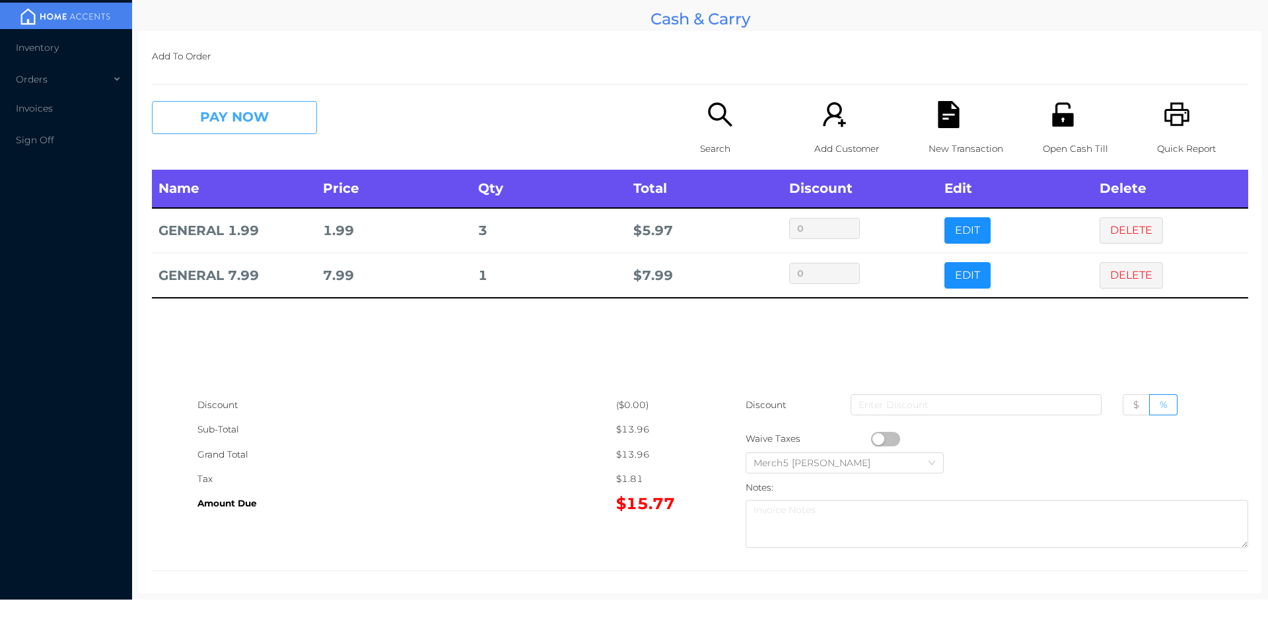
click at [284, 125] on button "PAY NOW" at bounding box center [234, 117] width 165 height 33
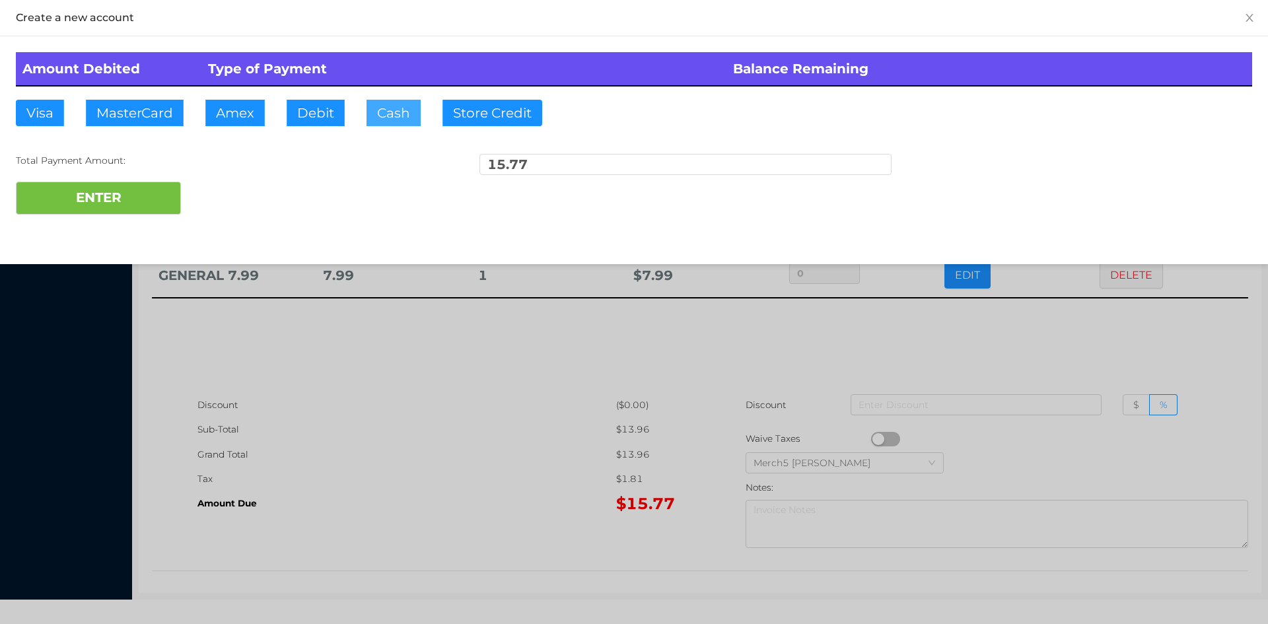
click at [399, 119] on button "Cash" at bounding box center [394, 113] width 54 height 26
type input "20"
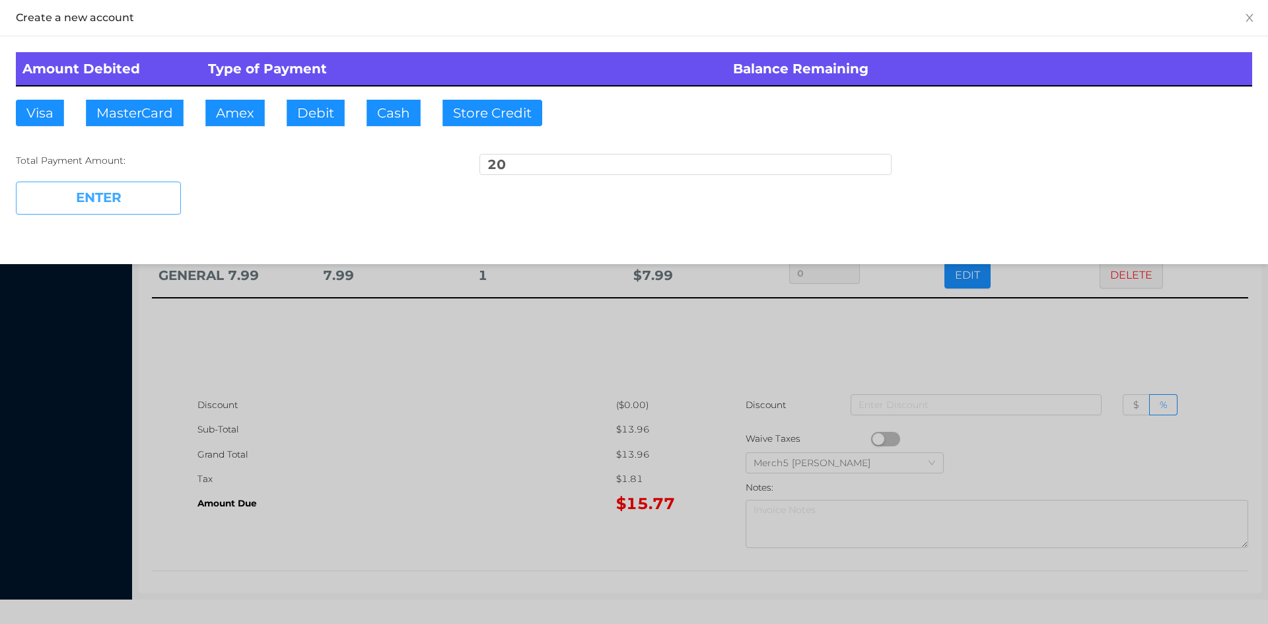
click at [137, 201] on button "ENTER" at bounding box center [98, 198] width 165 height 33
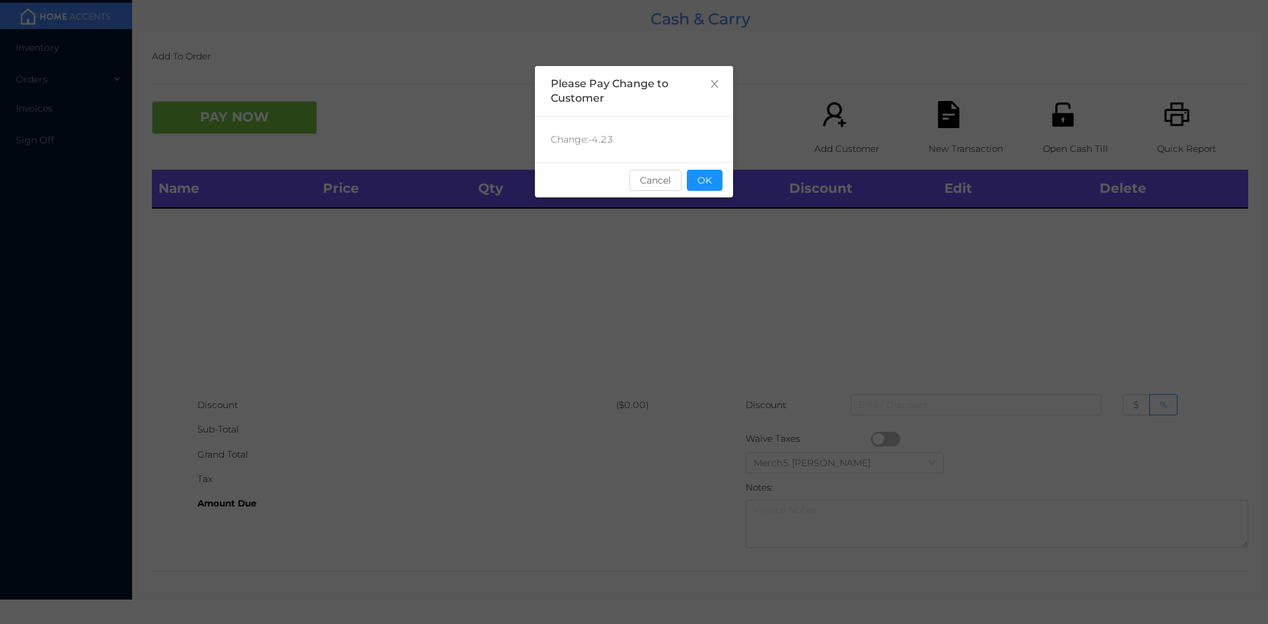
click at [713, 179] on button "OK" at bounding box center [705, 180] width 36 height 21
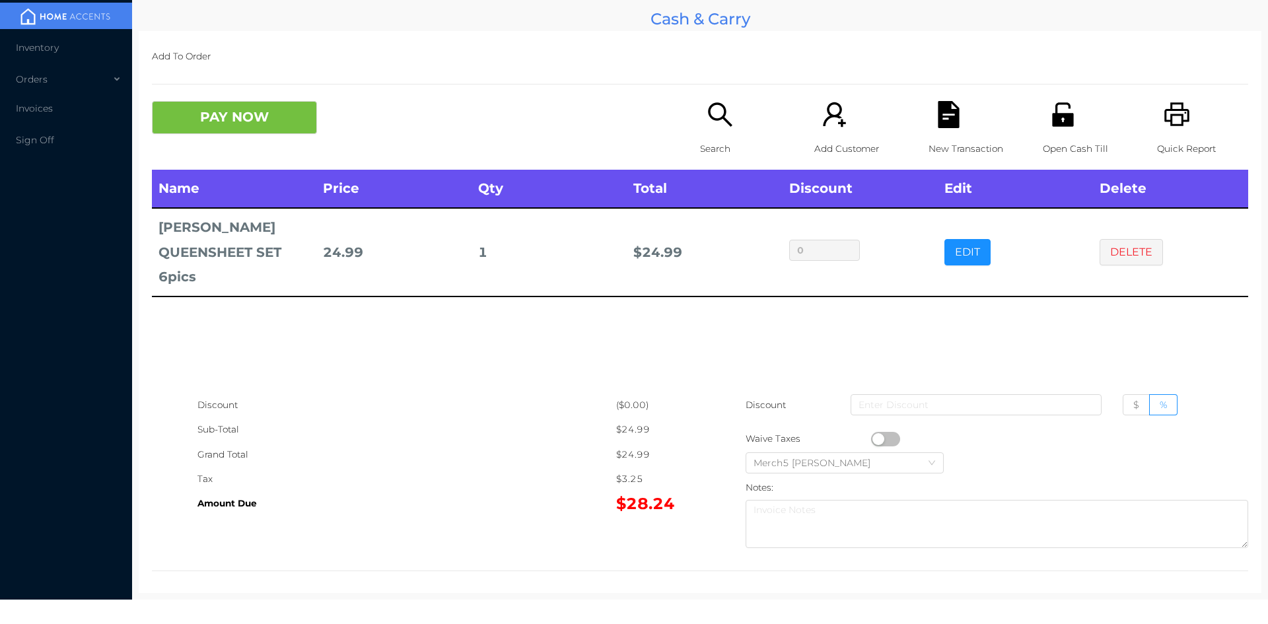
click at [700, 117] on div "Search" at bounding box center [745, 135] width 91 height 69
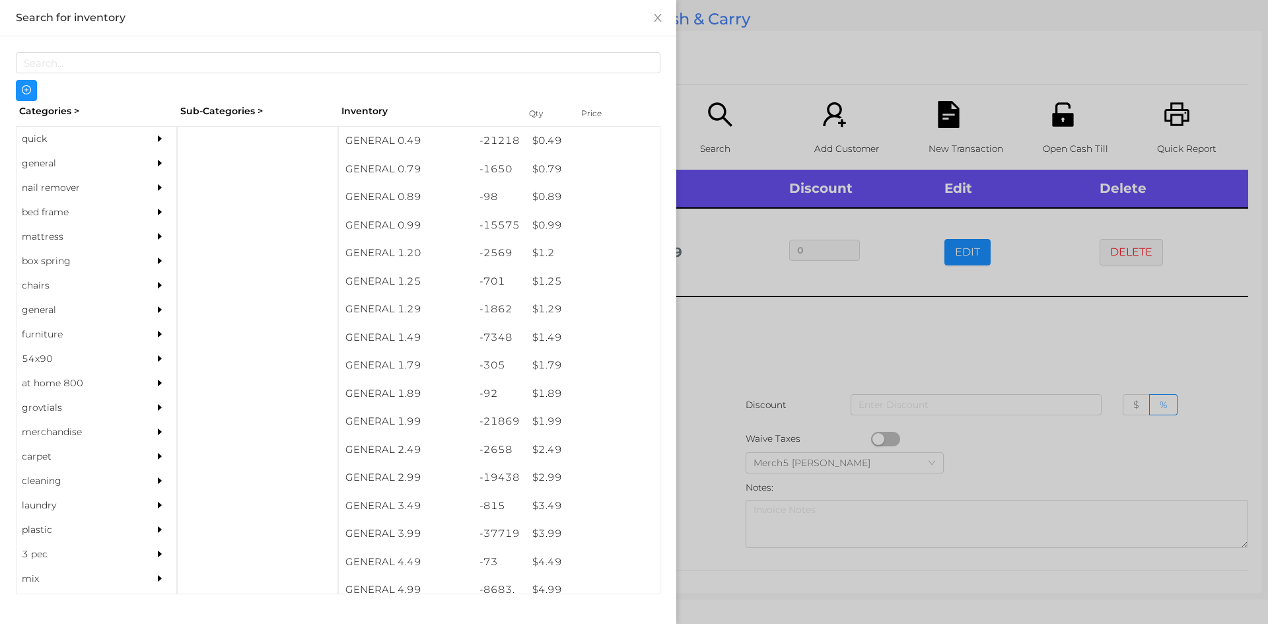
click at [901, 344] on div at bounding box center [634, 312] width 1268 height 624
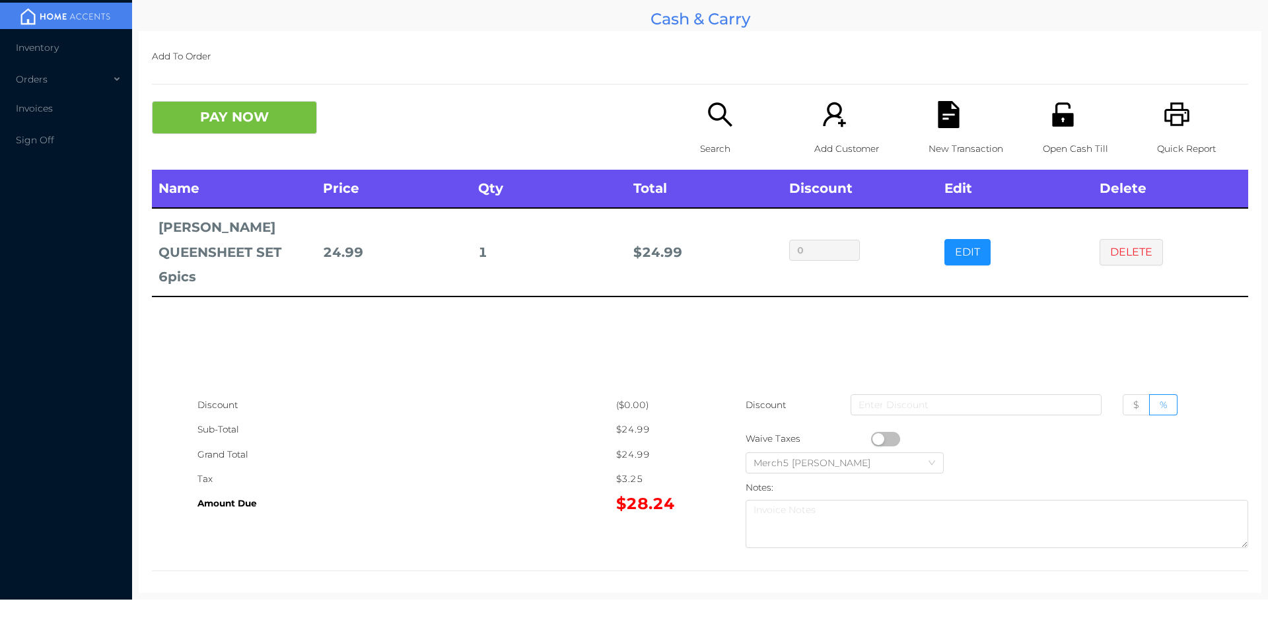
click at [271, 131] on button "PAY NOW" at bounding box center [234, 117] width 165 height 33
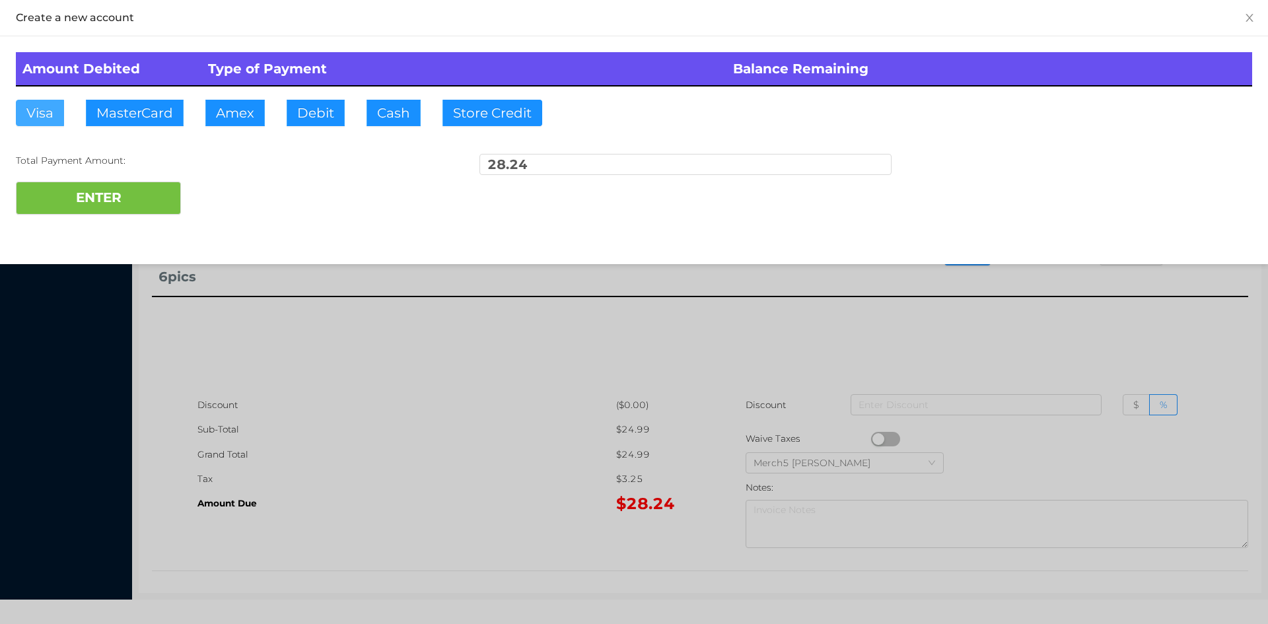
click at [46, 118] on button "Visa" at bounding box center [40, 113] width 48 height 26
click at [121, 203] on button "ENTER" at bounding box center [98, 198] width 165 height 33
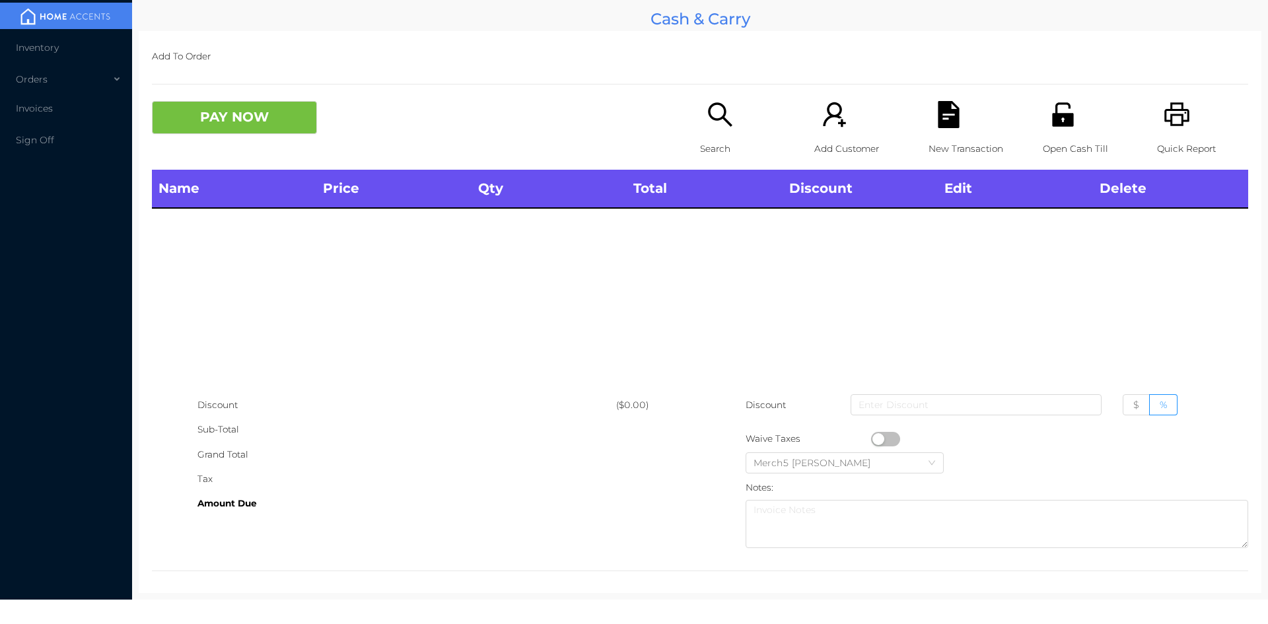
click at [744, 131] on div "Search" at bounding box center [745, 135] width 91 height 69
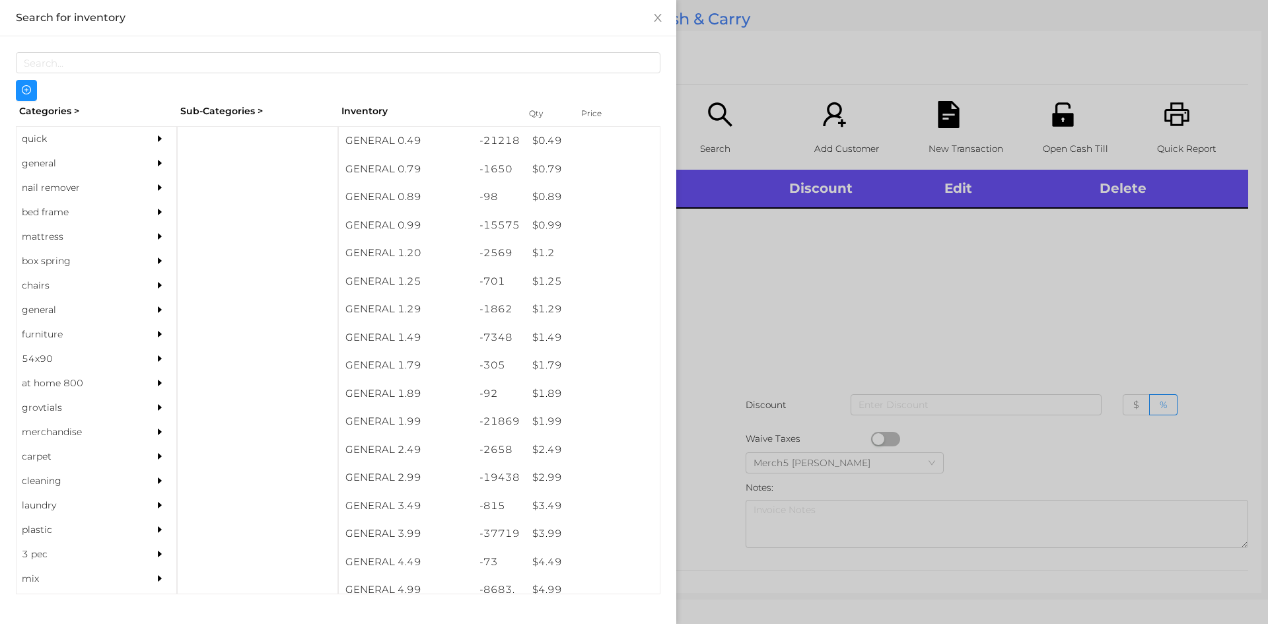
click at [132, 162] on div "general" at bounding box center [97, 163] width 160 height 24
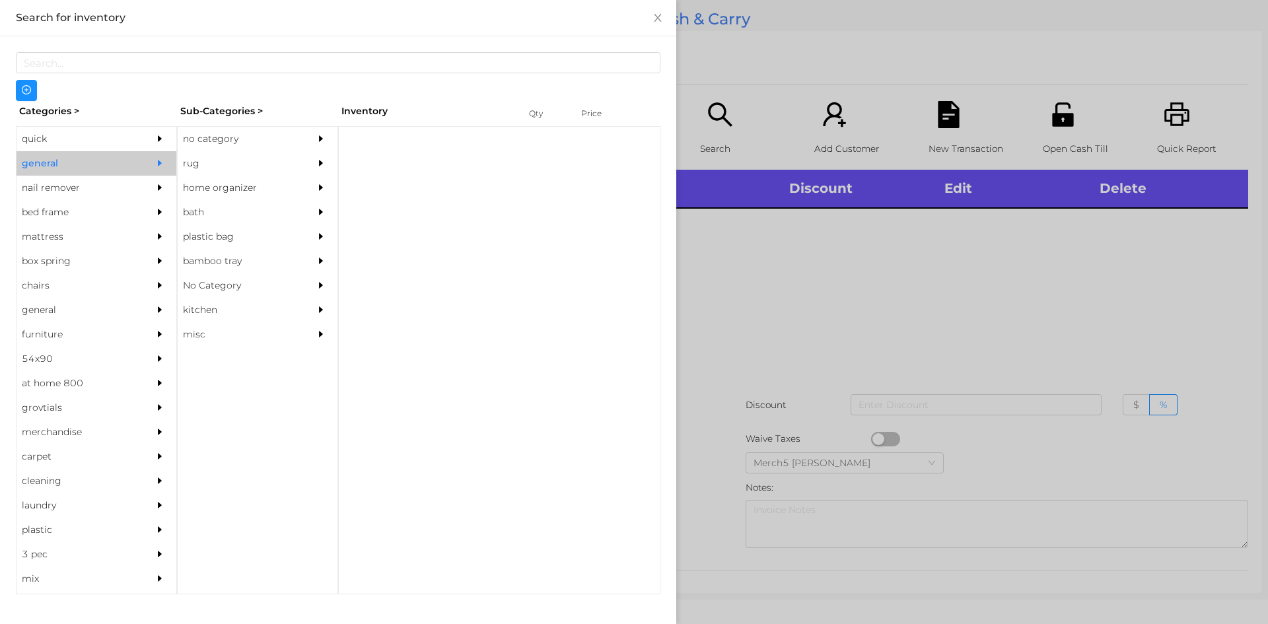
click at [291, 141] on div "no category" at bounding box center [238, 139] width 120 height 24
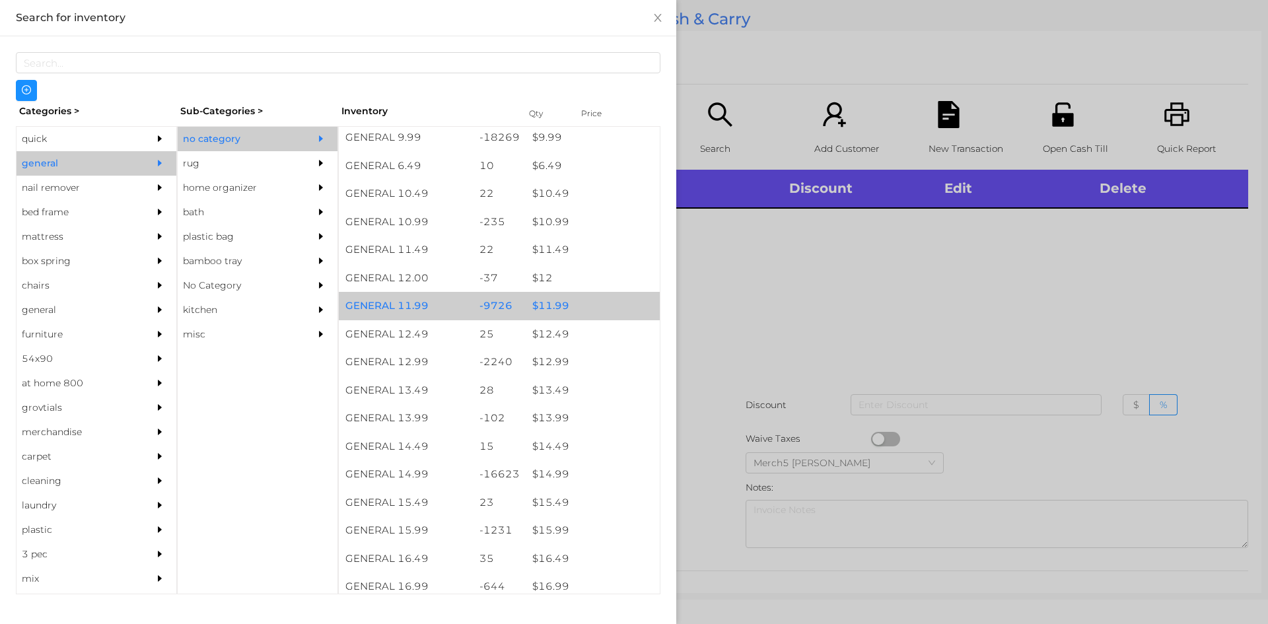
scroll to position [1057, 0]
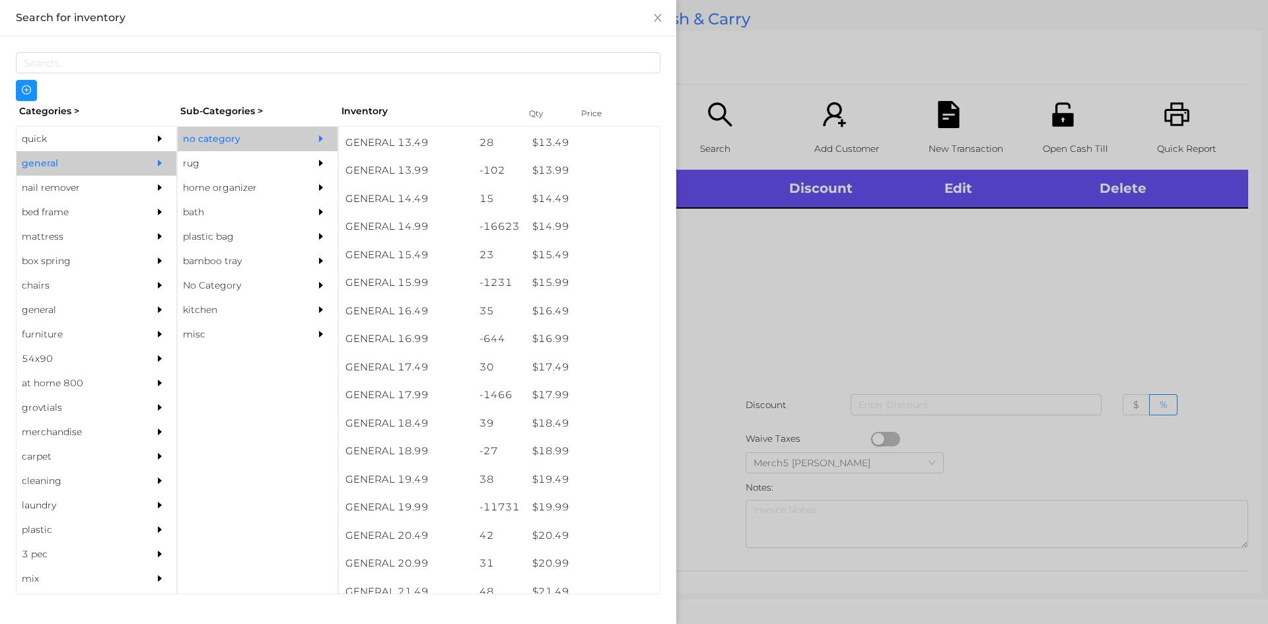
click at [833, 232] on div at bounding box center [634, 312] width 1268 height 624
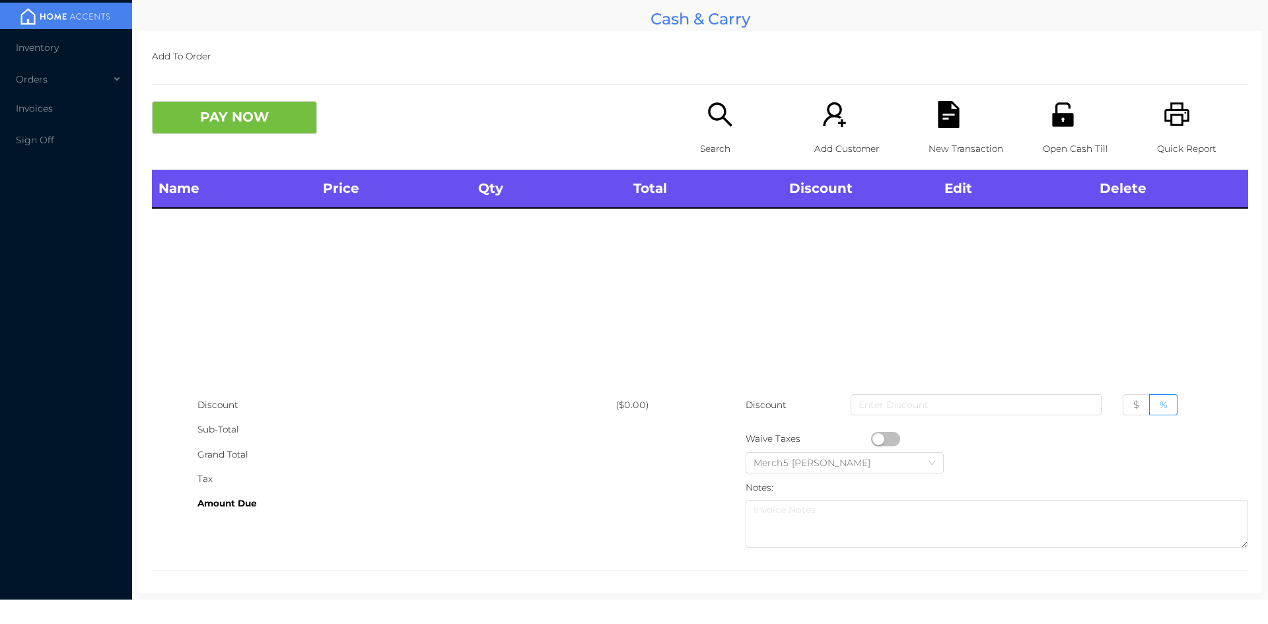
click at [741, 125] on div "Search" at bounding box center [745, 135] width 91 height 69
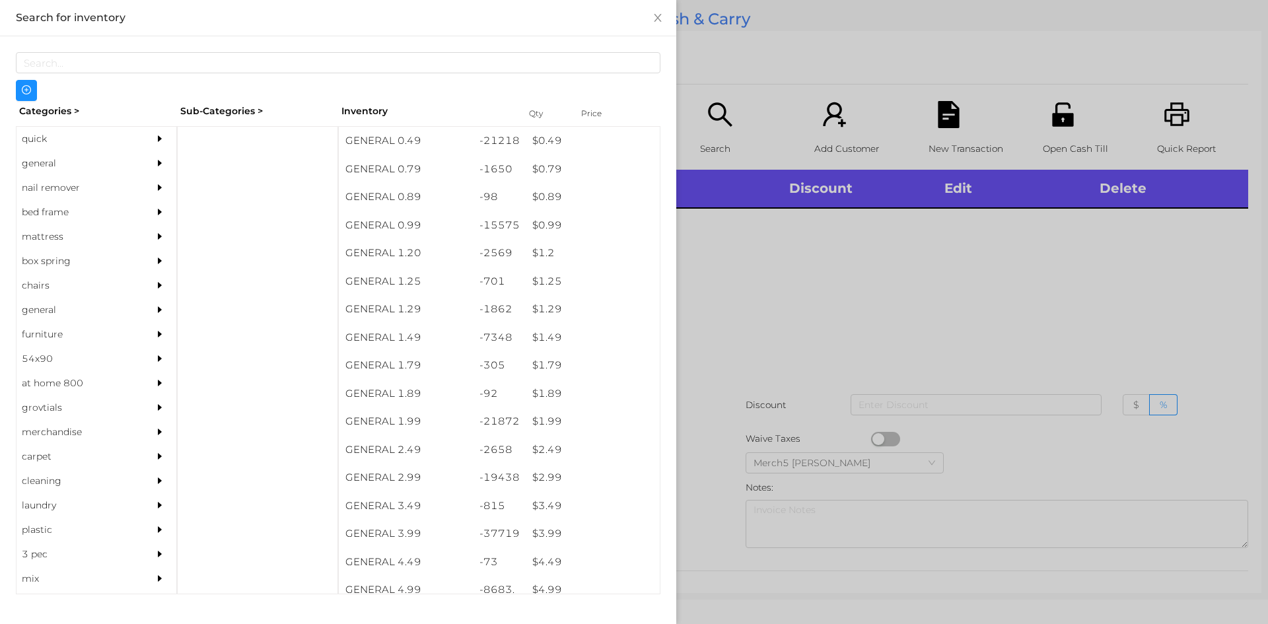
click at [71, 164] on div "general" at bounding box center [77, 163] width 120 height 24
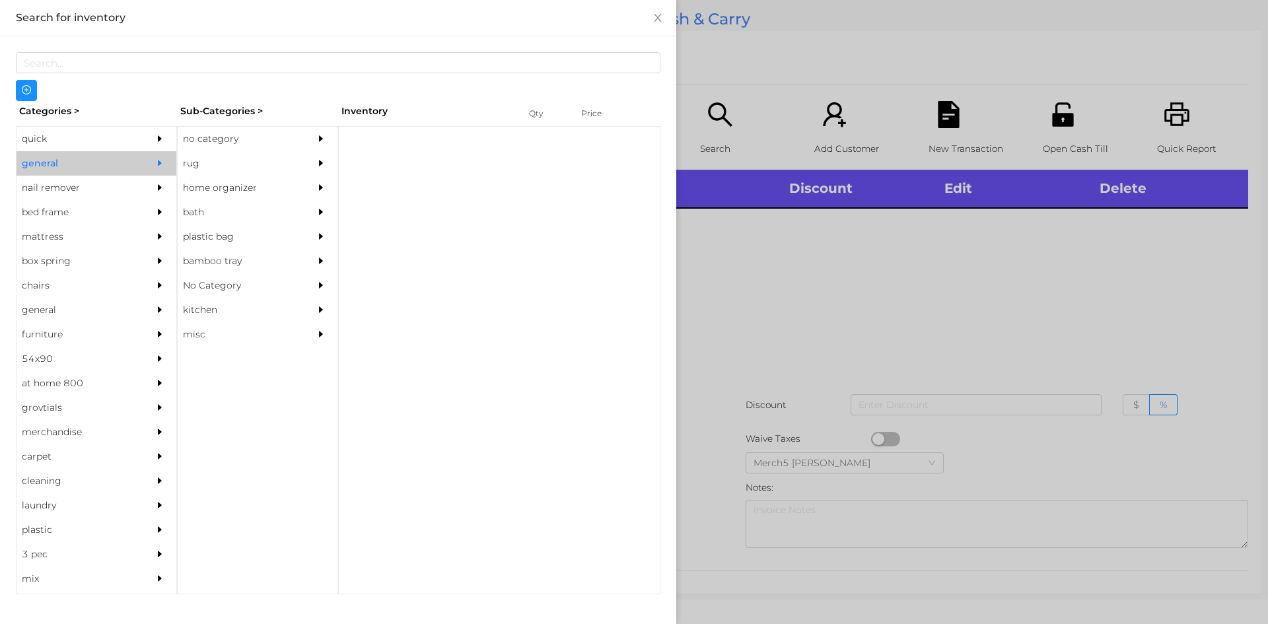
click at [297, 141] on div "no category" at bounding box center [238, 139] width 120 height 24
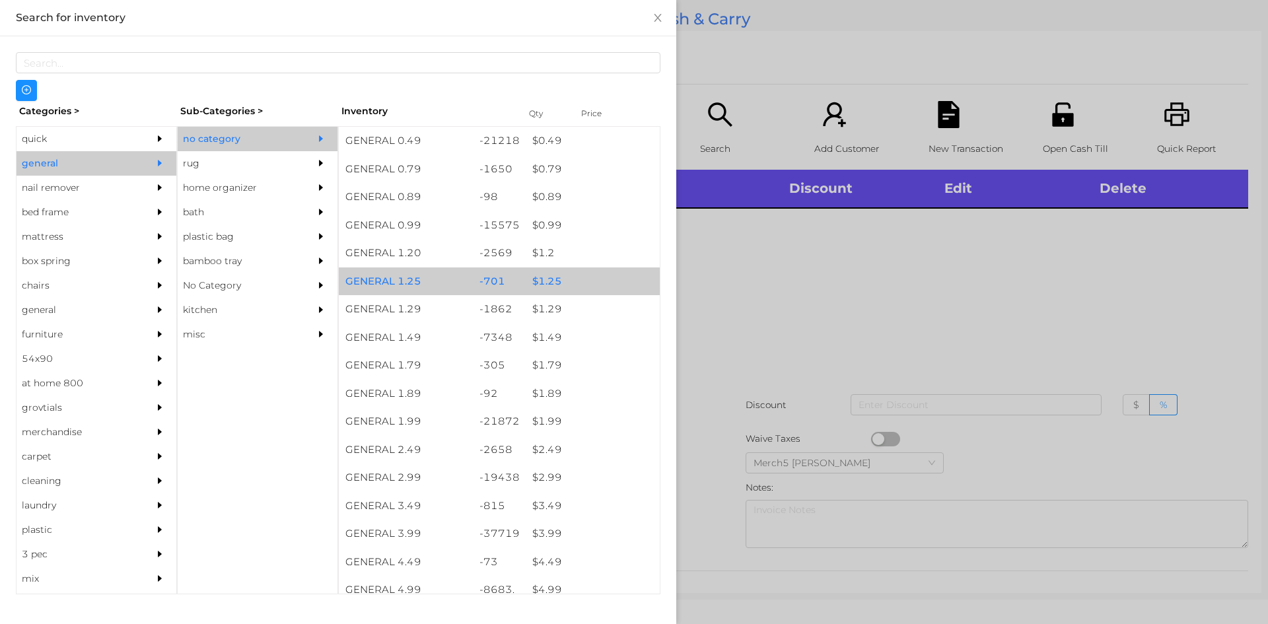
scroll to position [396, 0]
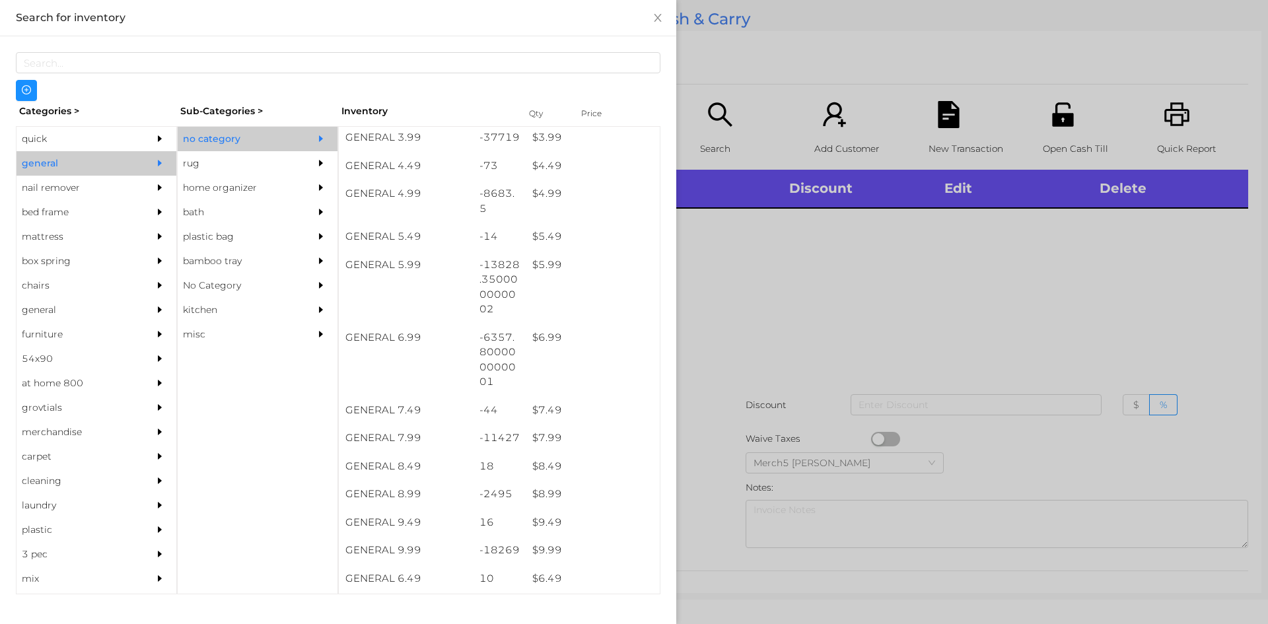
click at [958, 234] on div at bounding box center [634, 312] width 1268 height 624
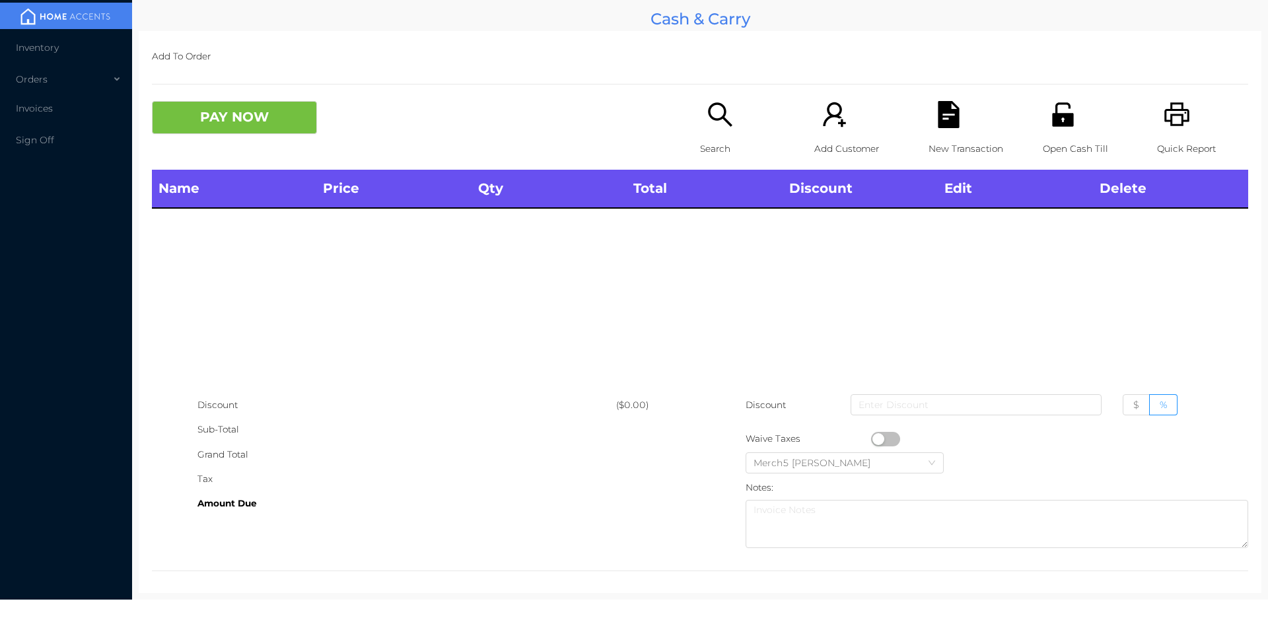
click at [738, 99] on div "Add To Order PAY NOW Search Add Customer New Transaction Open Cash Till Quick R…" at bounding box center [700, 312] width 1123 height 562
click at [737, 137] on p "Search" at bounding box center [745, 149] width 91 height 24
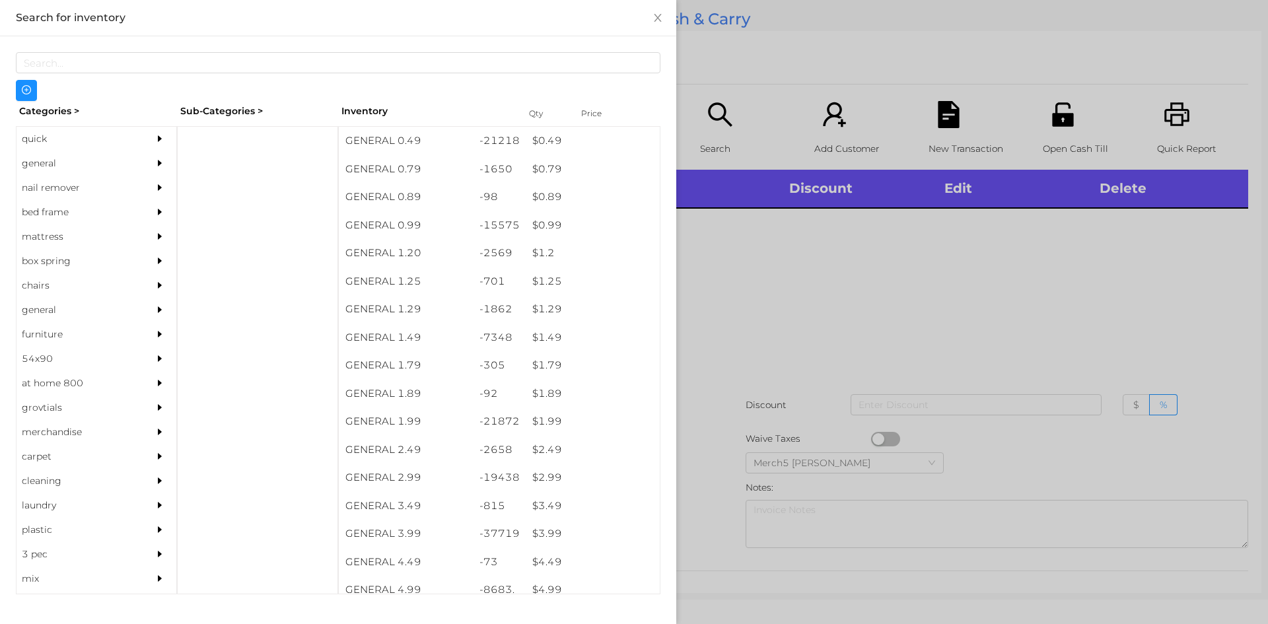
click at [163, 158] on div at bounding box center [163, 163] width 26 height 24
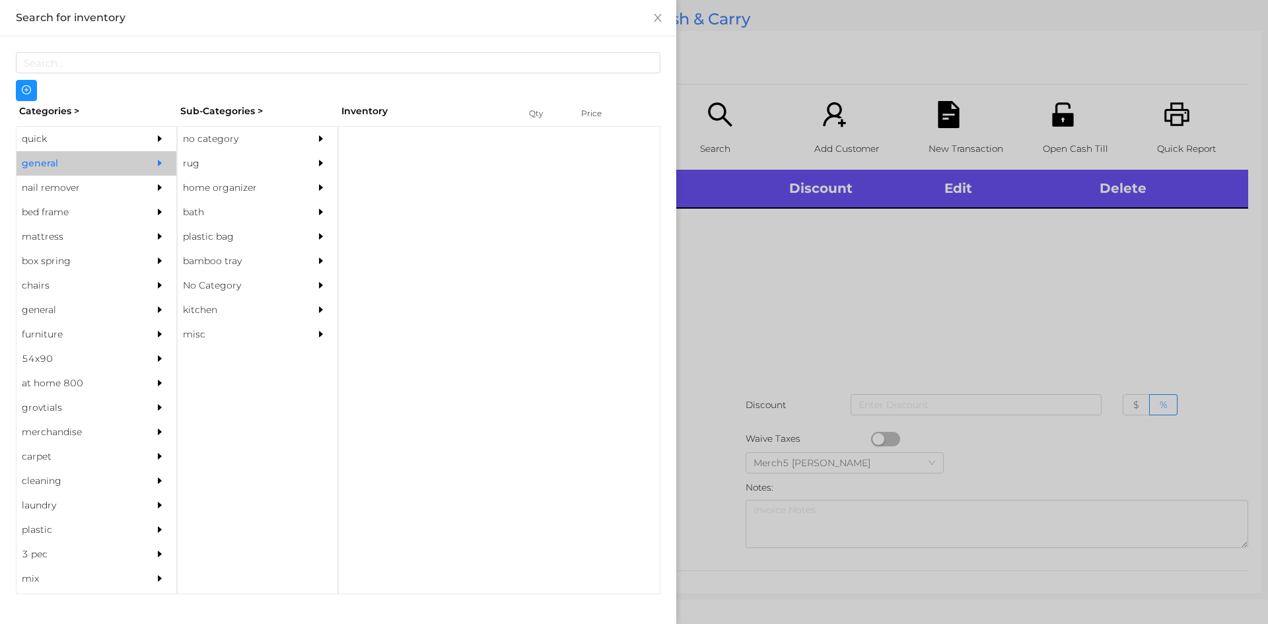
click at [256, 144] on div "no category" at bounding box center [238, 139] width 120 height 24
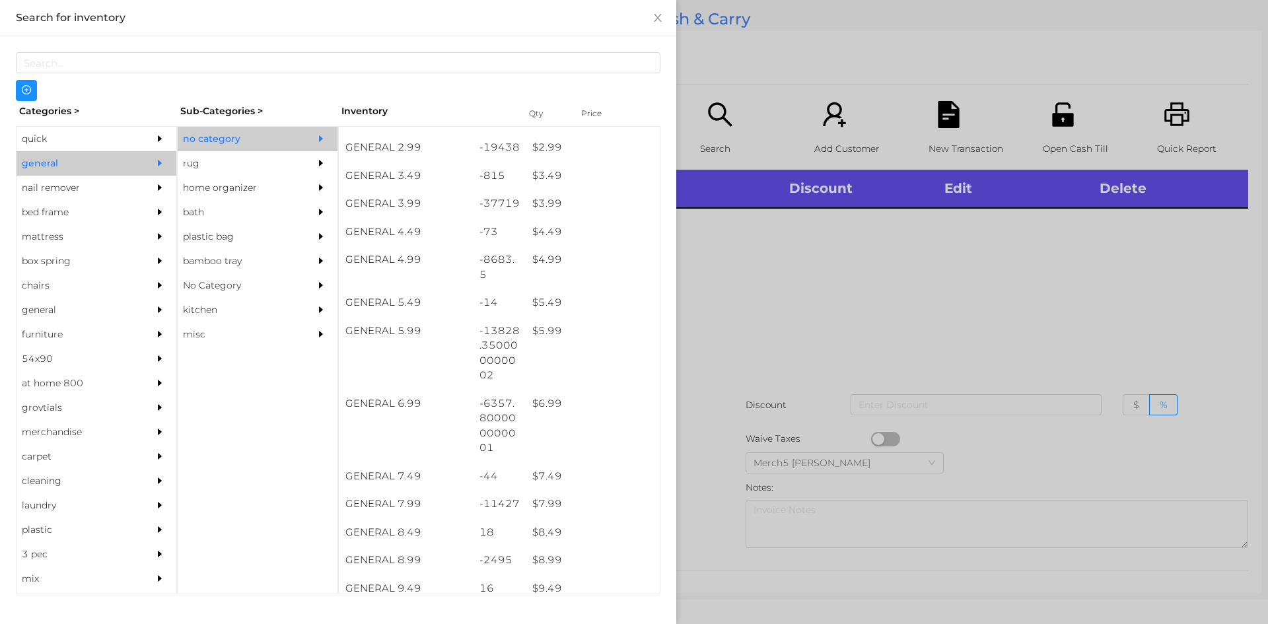
scroll to position [594, 0]
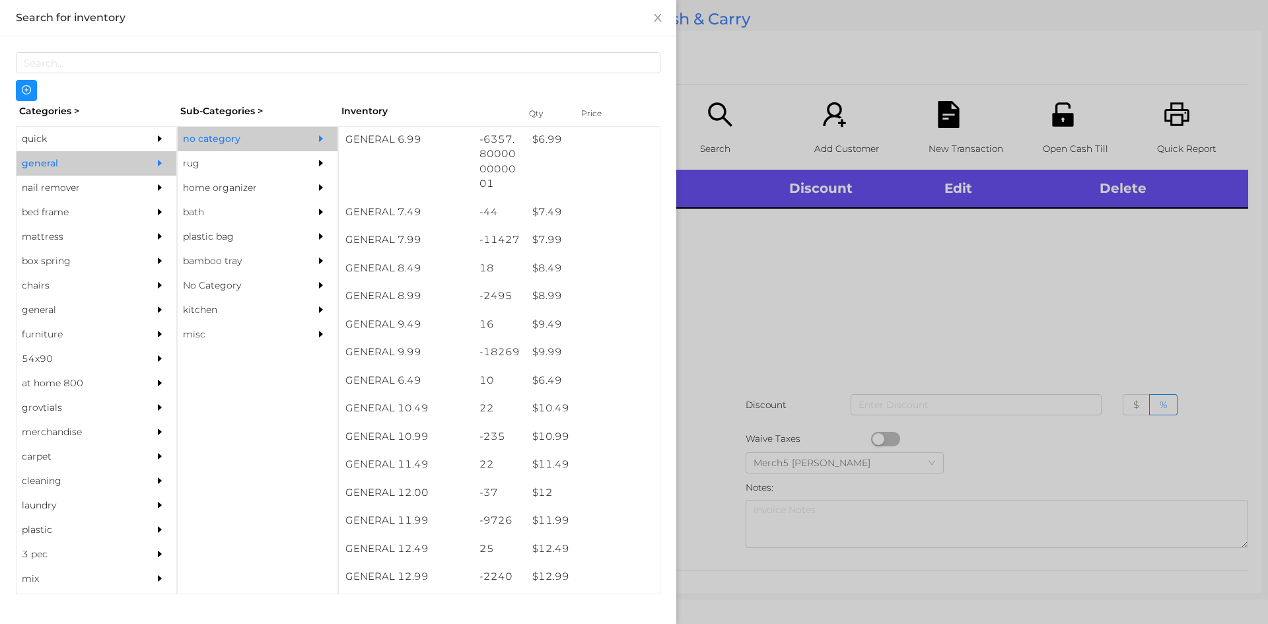
click at [811, 236] on div at bounding box center [634, 312] width 1268 height 624
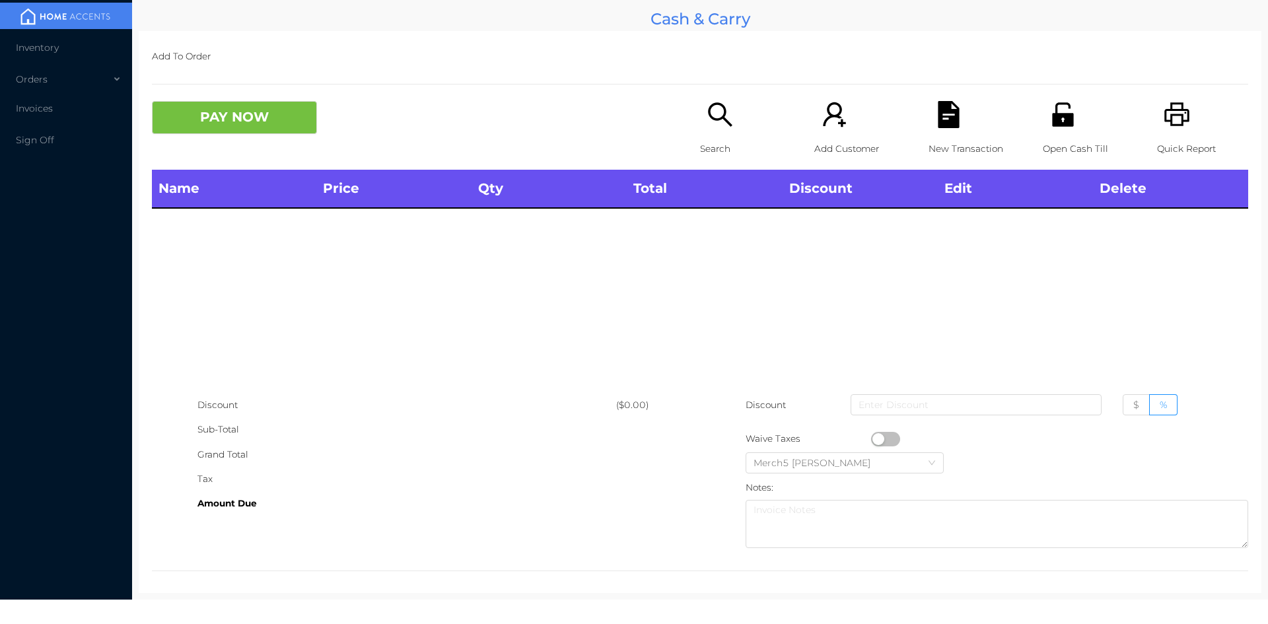
click at [732, 114] on div "Search" at bounding box center [745, 135] width 91 height 69
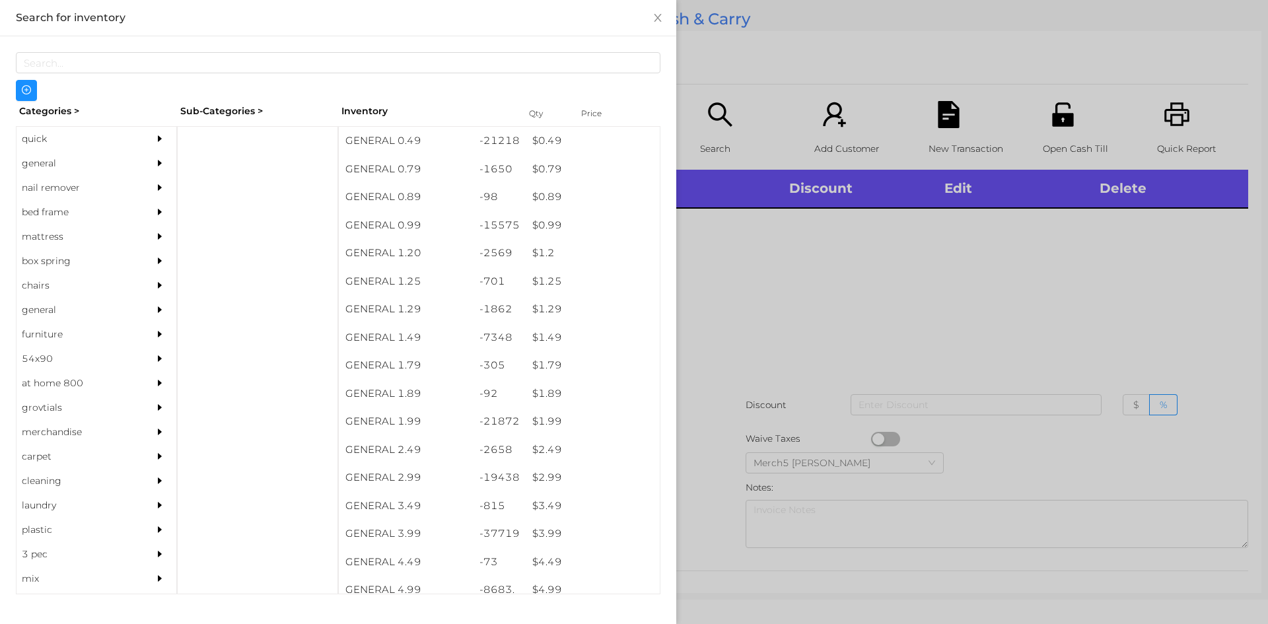
click at [155, 162] on icon "icon: caret-right" at bounding box center [159, 162] width 9 height 9
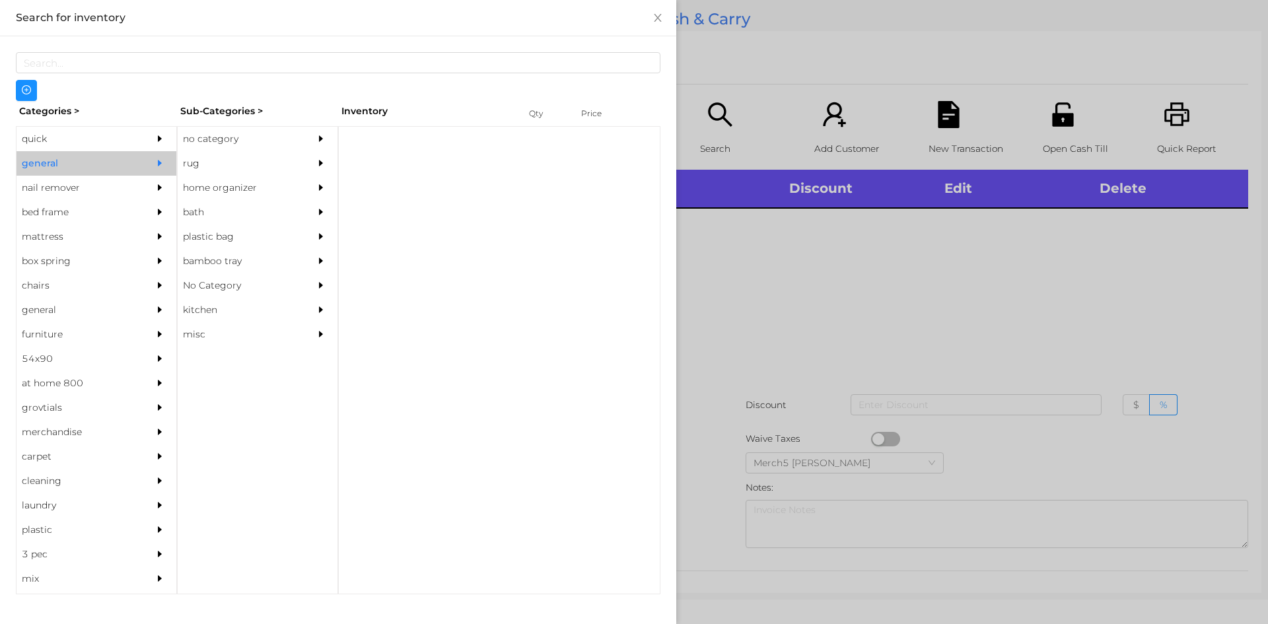
click at [248, 143] on div "no category" at bounding box center [238, 139] width 120 height 24
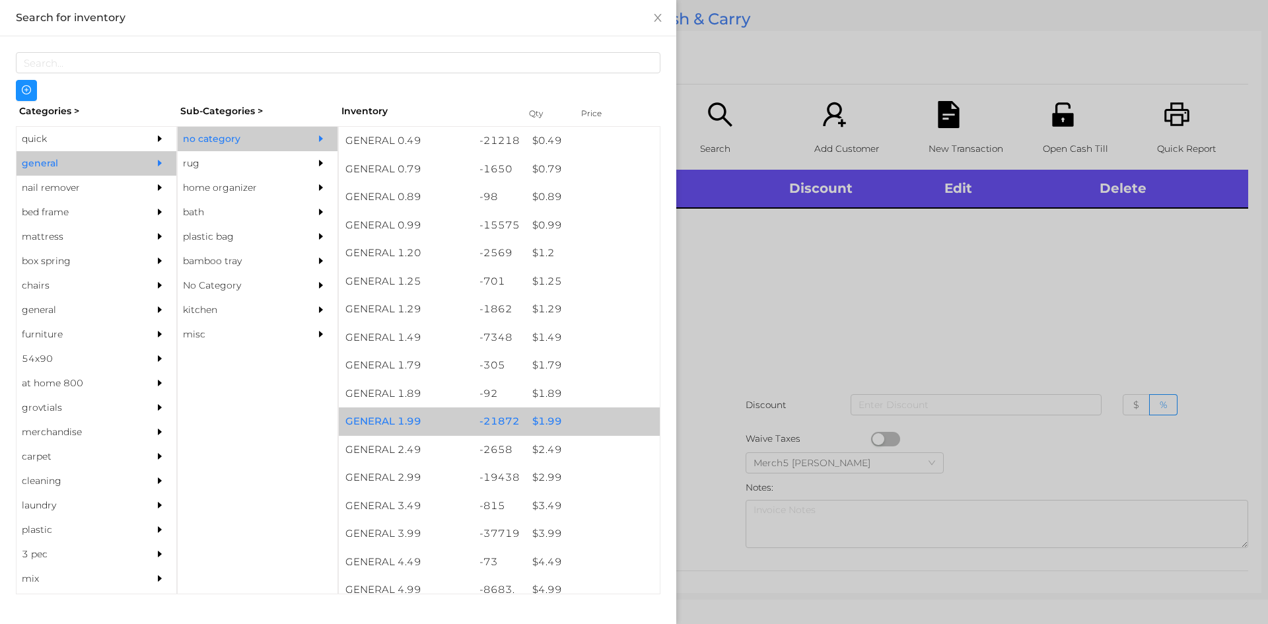
click at [577, 415] on div "$ 1.99" at bounding box center [593, 421] width 134 height 28
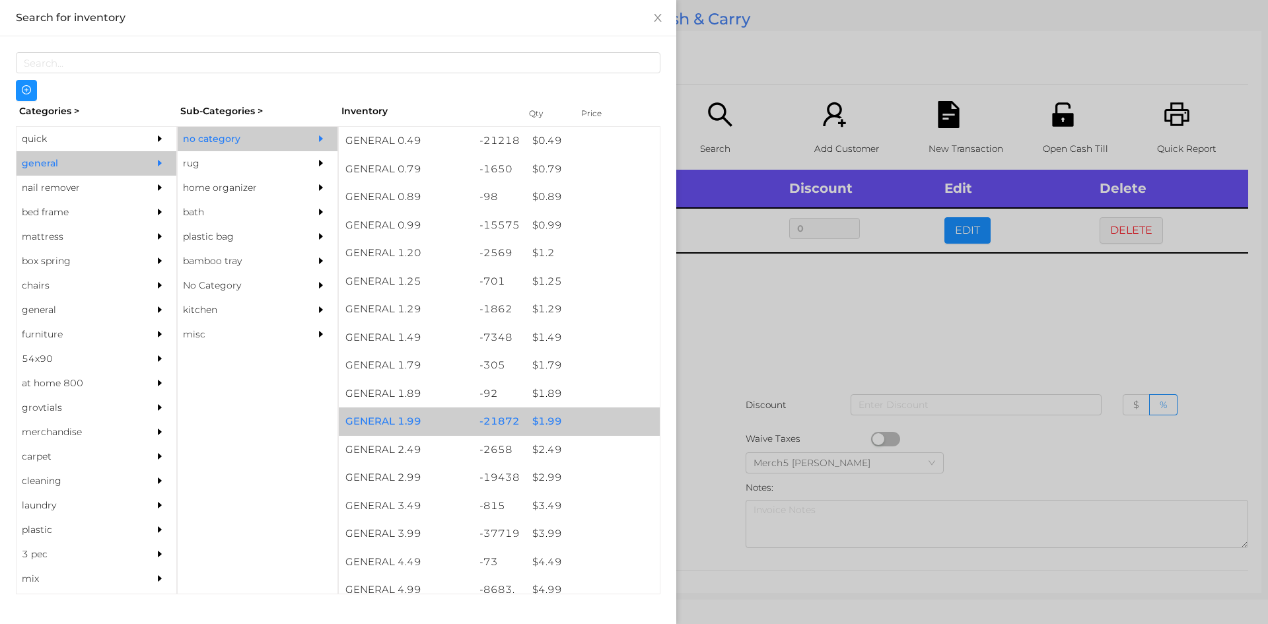
click at [577, 415] on div "$ 1.99" at bounding box center [593, 421] width 134 height 28
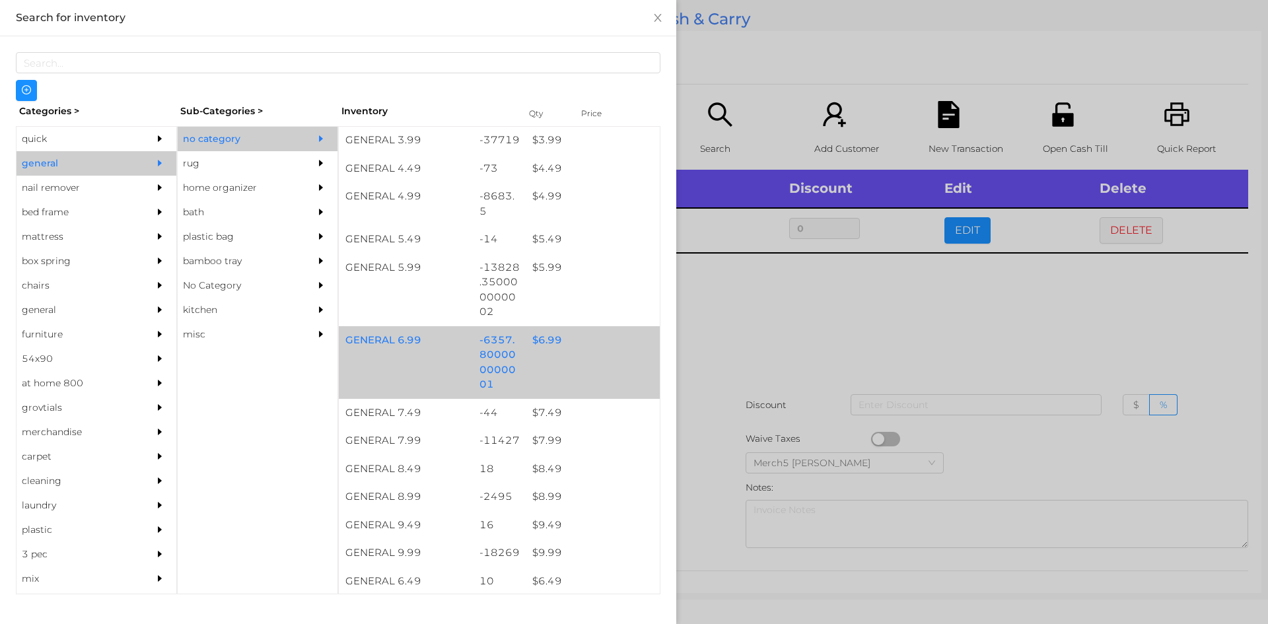
scroll to position [396, 0]
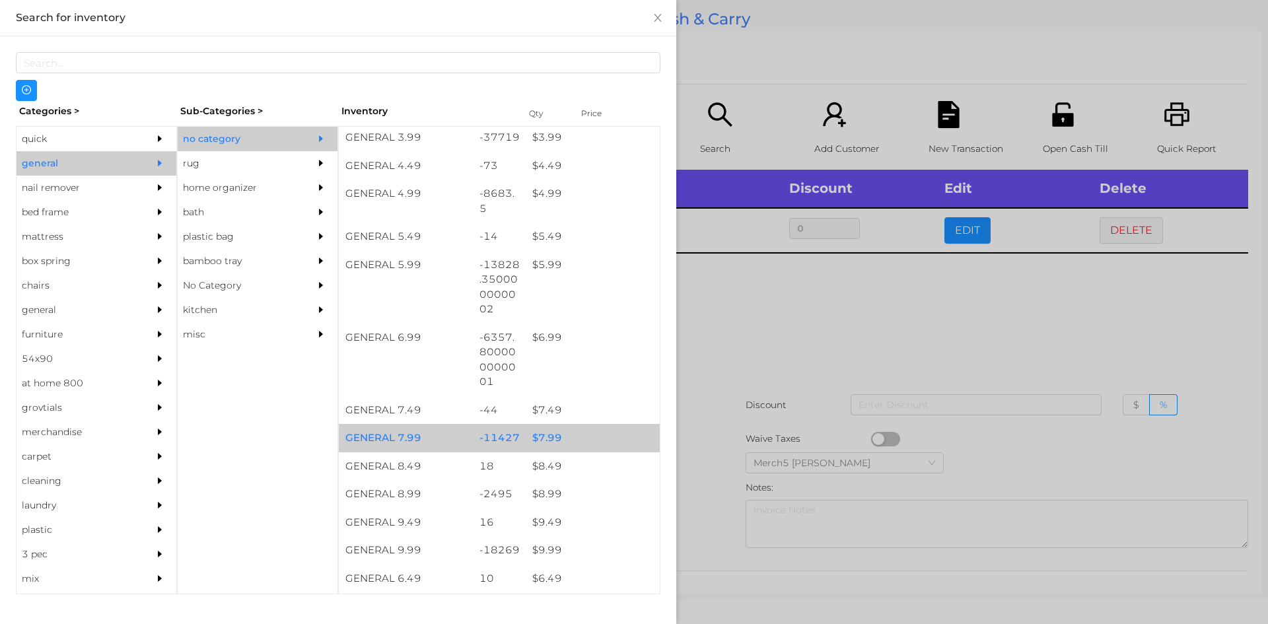
click at [581, 434] on div "$ 7.99" at bounding box center [593, 438] width 134 height 28
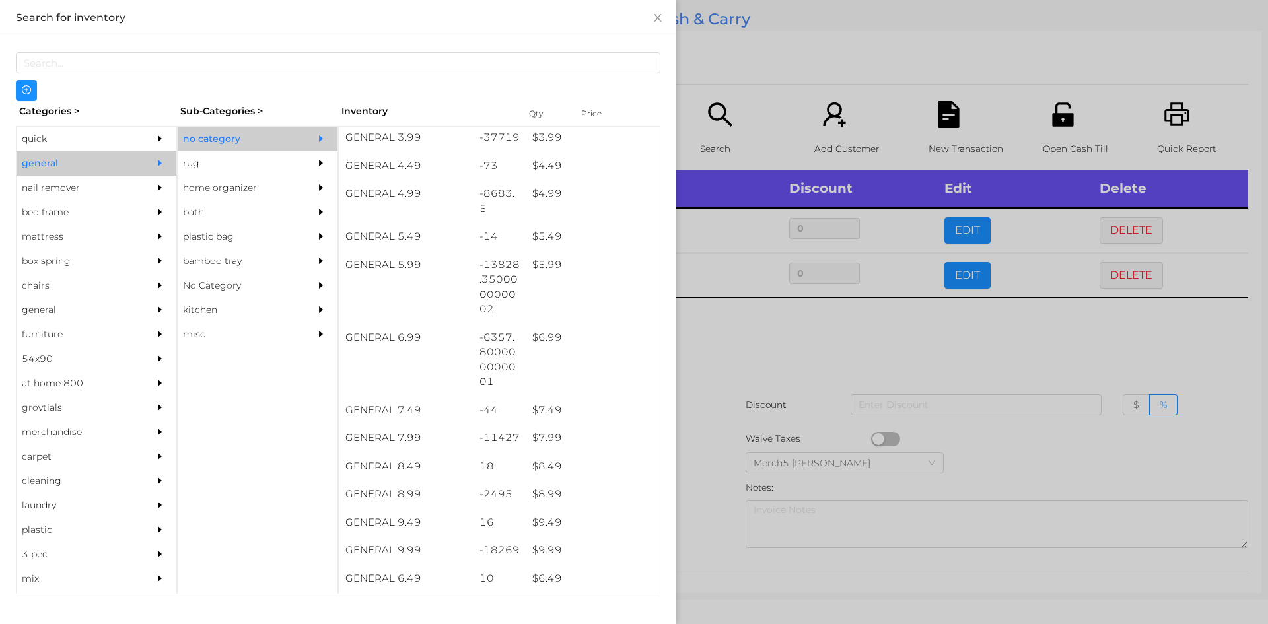
click at [728, 308] on div at bounding box center [634, 312] width 1268 height 624
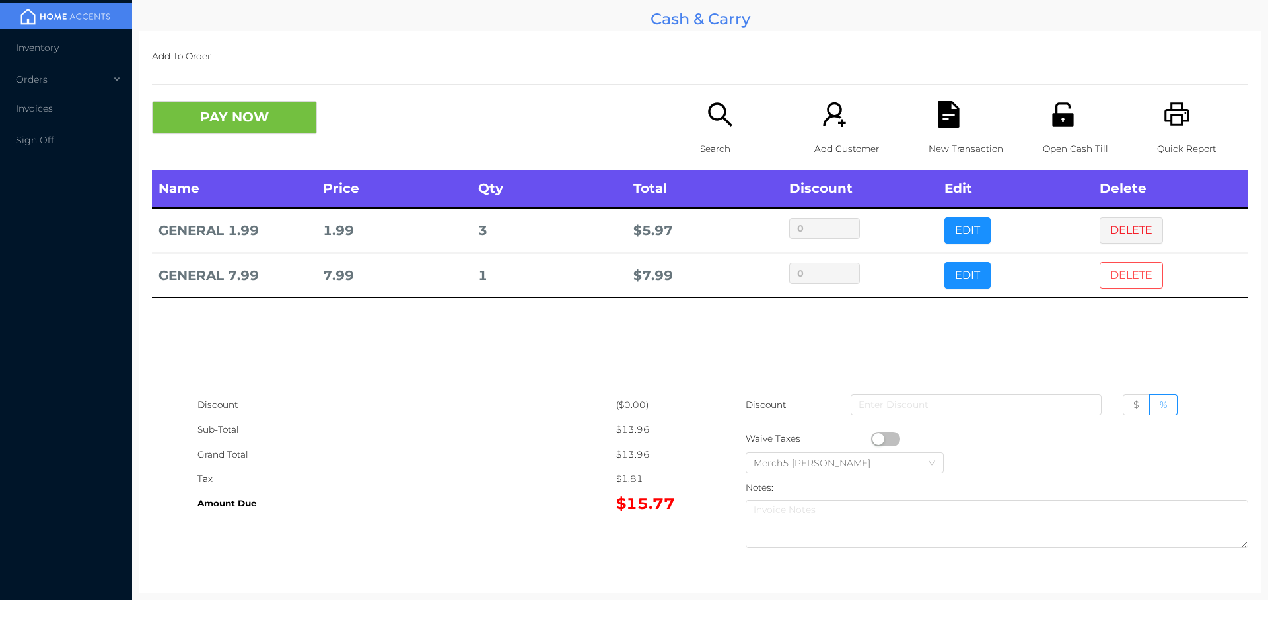
click at [1142, 286] on button "DELETE" at bounding box center [1131, 275] width 63 height 26
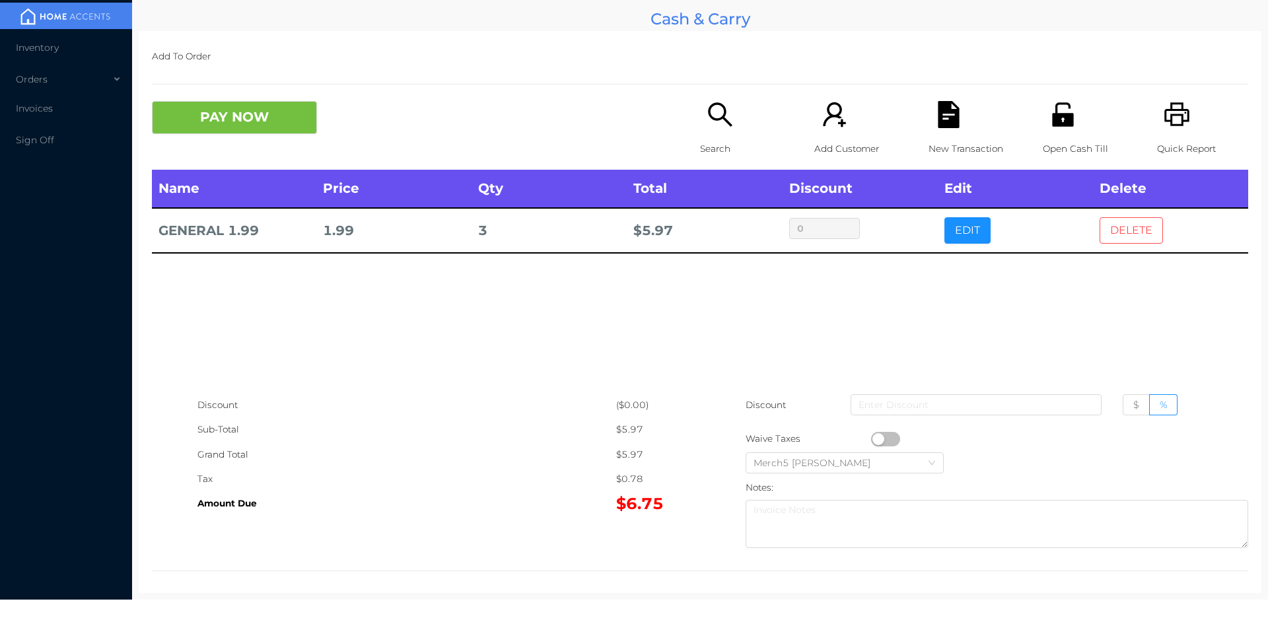
click at [1125, 227] on button "DELETE" at bounding box center [1131, 230] width 63 height 26
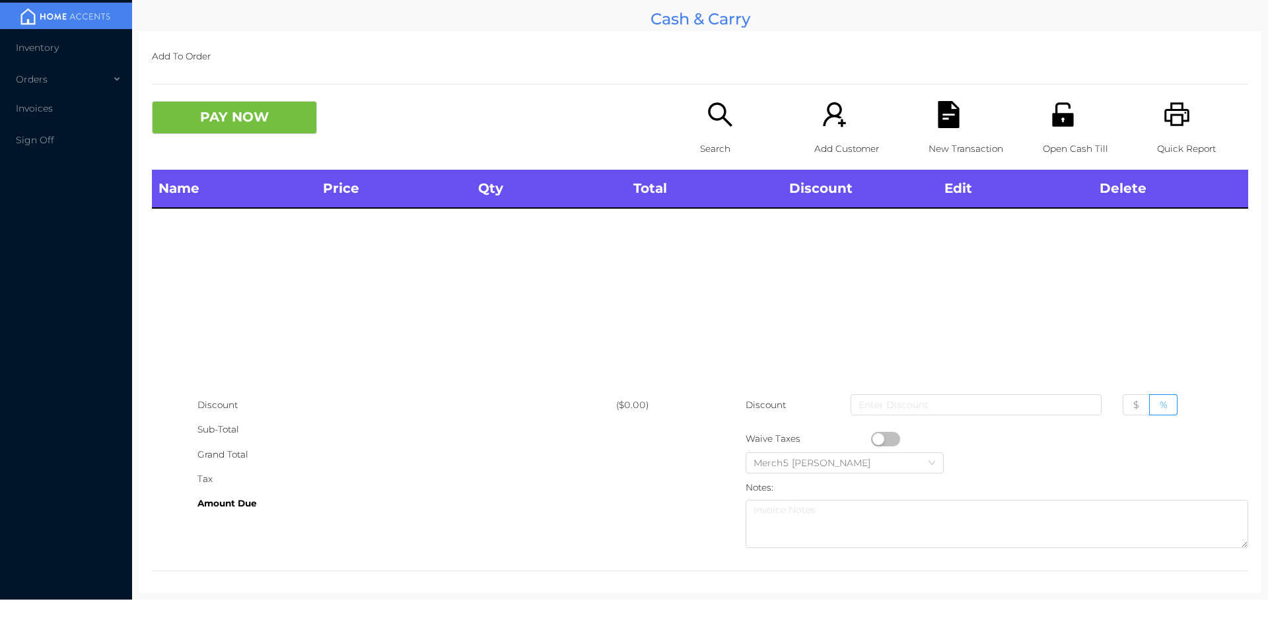
click at [688, 130] on div "PAY NOW" at bounding box center [426, 117] width 548 height 33
click at [690, 123] on div "PAY NOW" at bounding box center [426, 117] width 548 height 33
click at [717, 117] on icon "icon: search" at bounding box center [720, 114] width 24 height 24
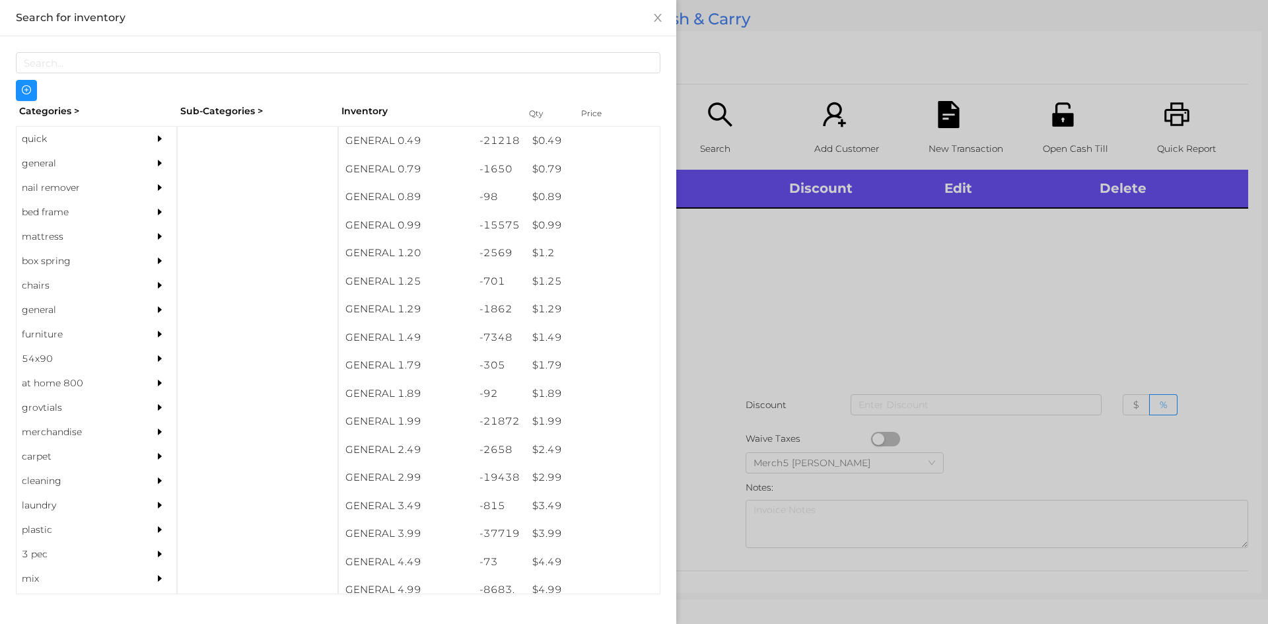
click at [746, 263] on div at bounding box center [634, 312] width 1268 height 624
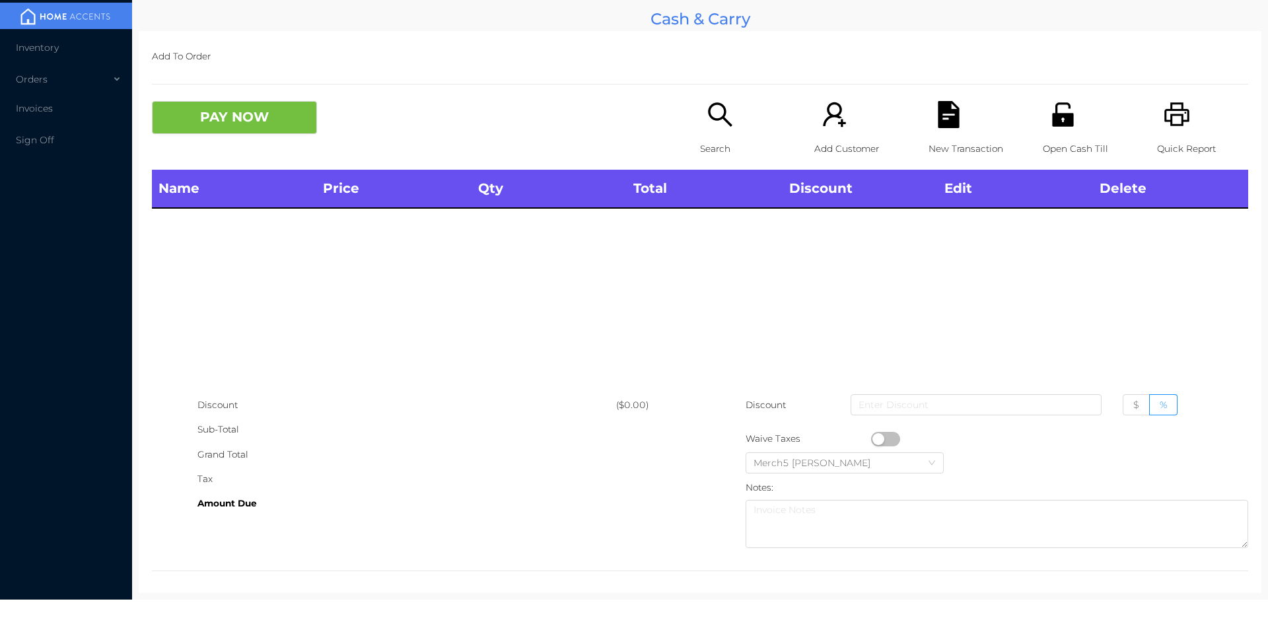
click at [720, 131] on div "Search" at bounding box center [745, 135] width 91 height 69
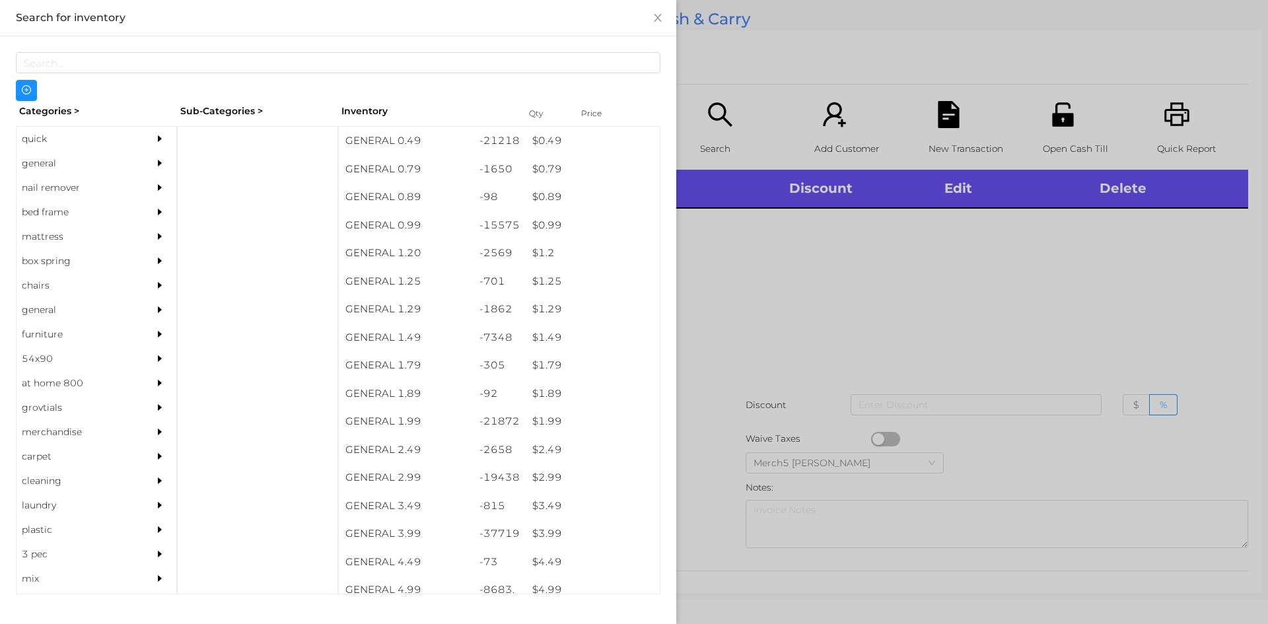
click at [158, 165] on icon "icon: caret-right" at bounding box center [160, 163] width 4 height 7
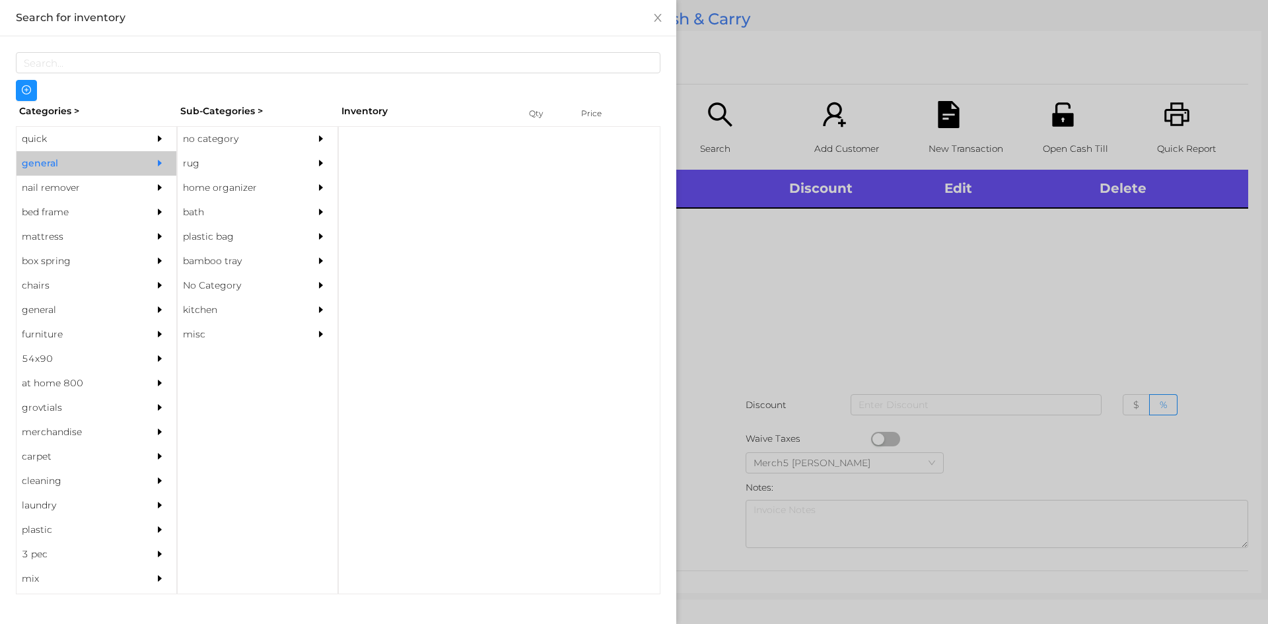
click at [178, 148] on div "no category" at bounding box center [238, 139] width 120 height 24
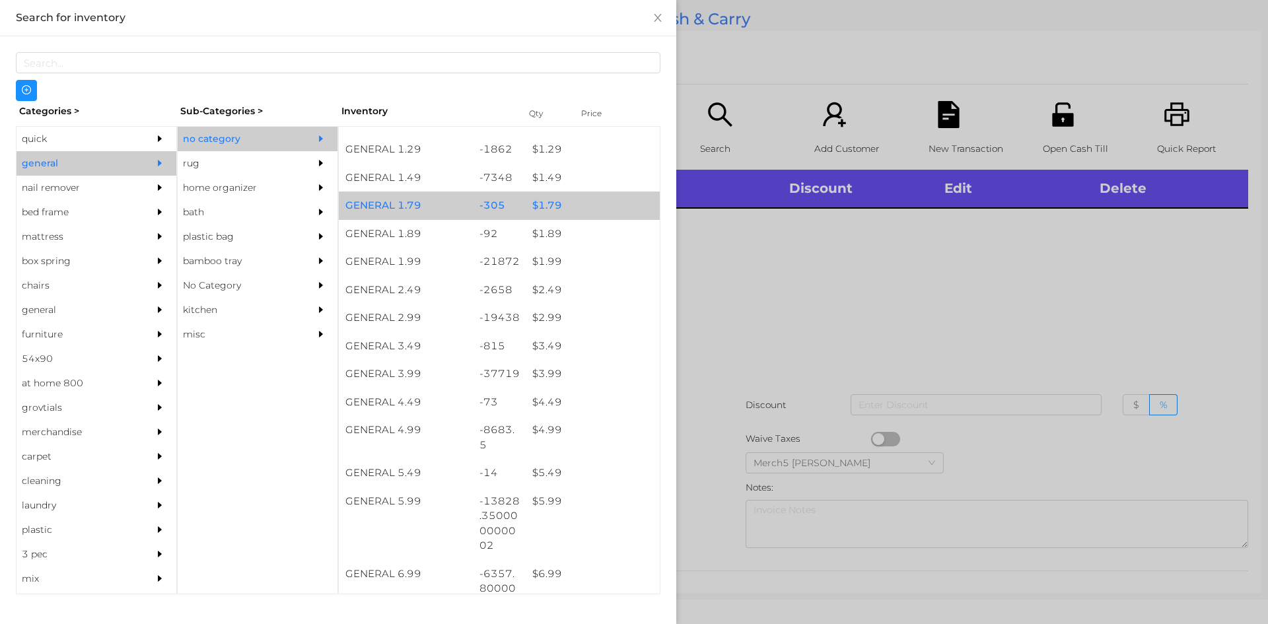
scroll to position [198, 0]
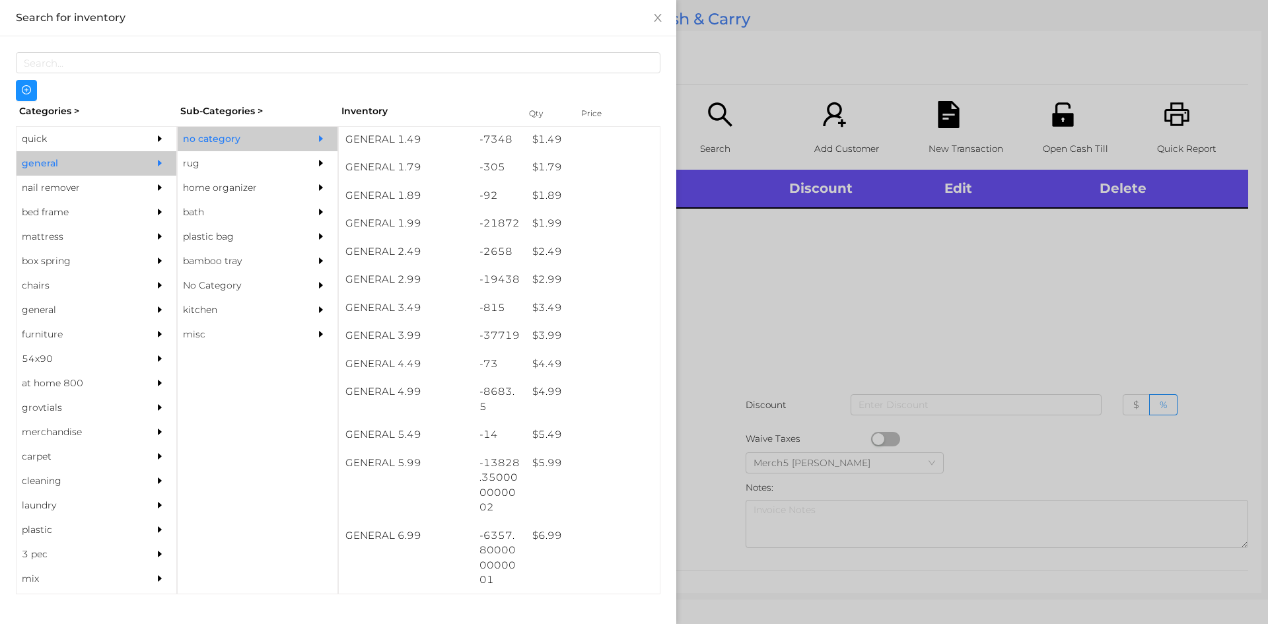
click at [705, 298] on div at bounding box center [634, 312] width 1268 height 624
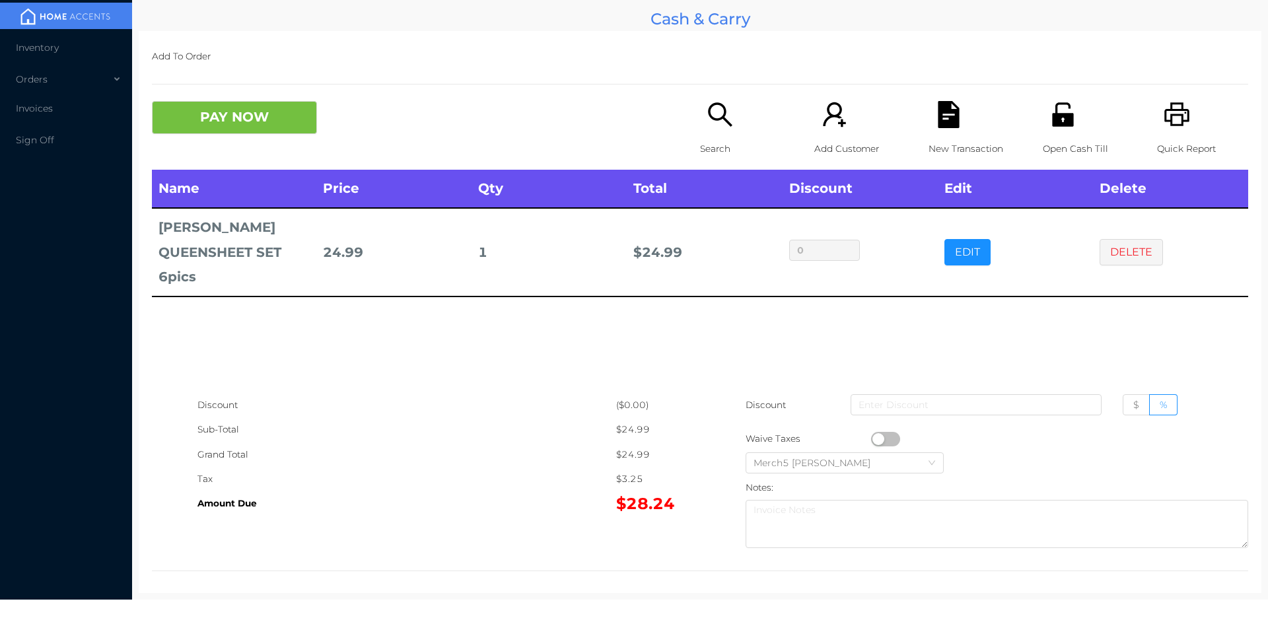
click at [277, 111] on button "PAY NOW" at bounding box center [234, 117] width 165 height 33
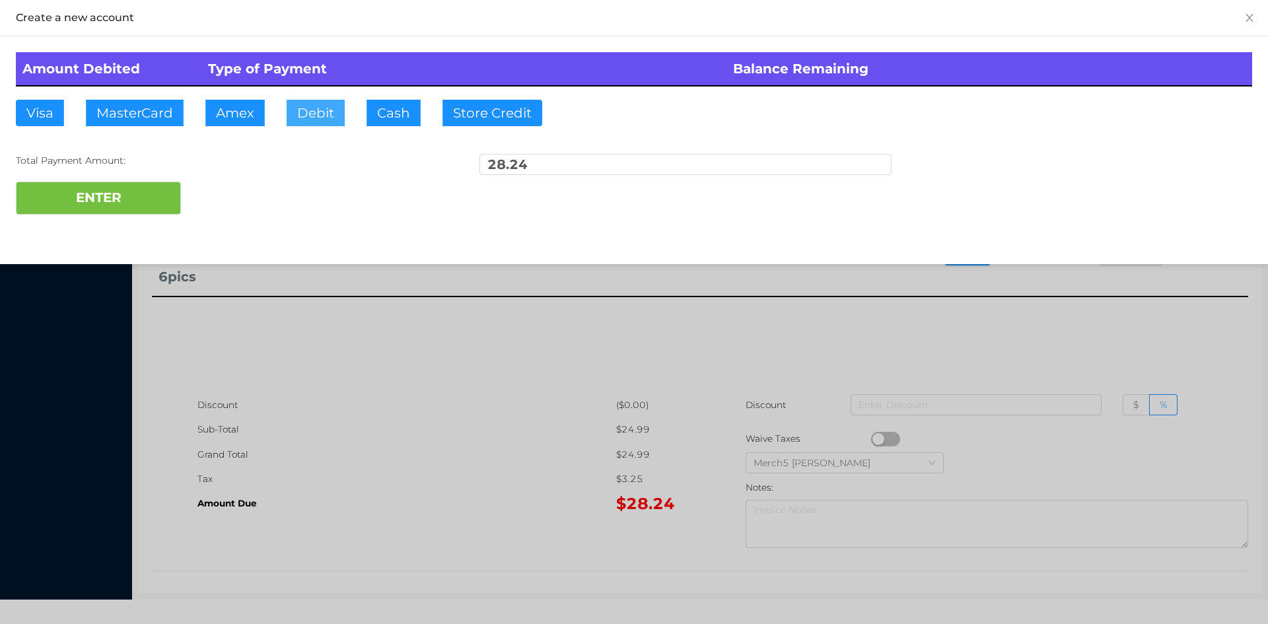
click at [314, 116] on button "Debit" at bounding box center [316, 113] width 58 height 26
click at [151, 197] on button "ENTER" at bounding box center [98, 198] width 165 height 33
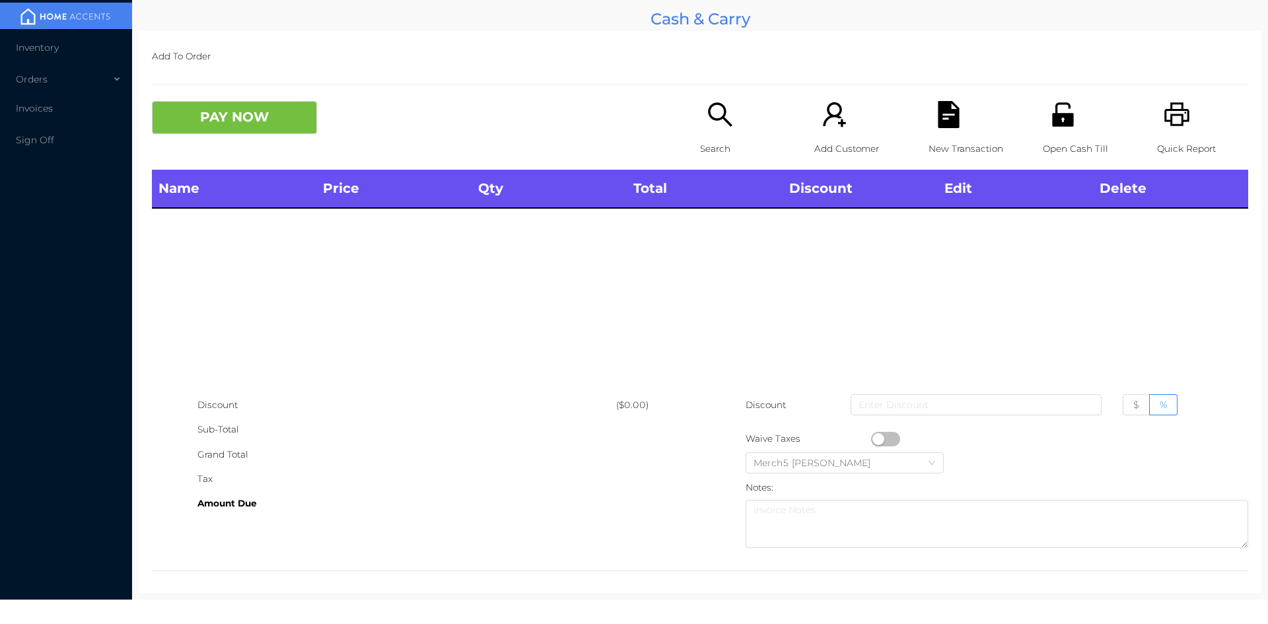
click at [1181, 131] on div "Quick Report" at bounding box center [1202, 135] width 91 height 69
click at [703, 133] on div "Search" at bounding box center [745, 135] width 91 height 69
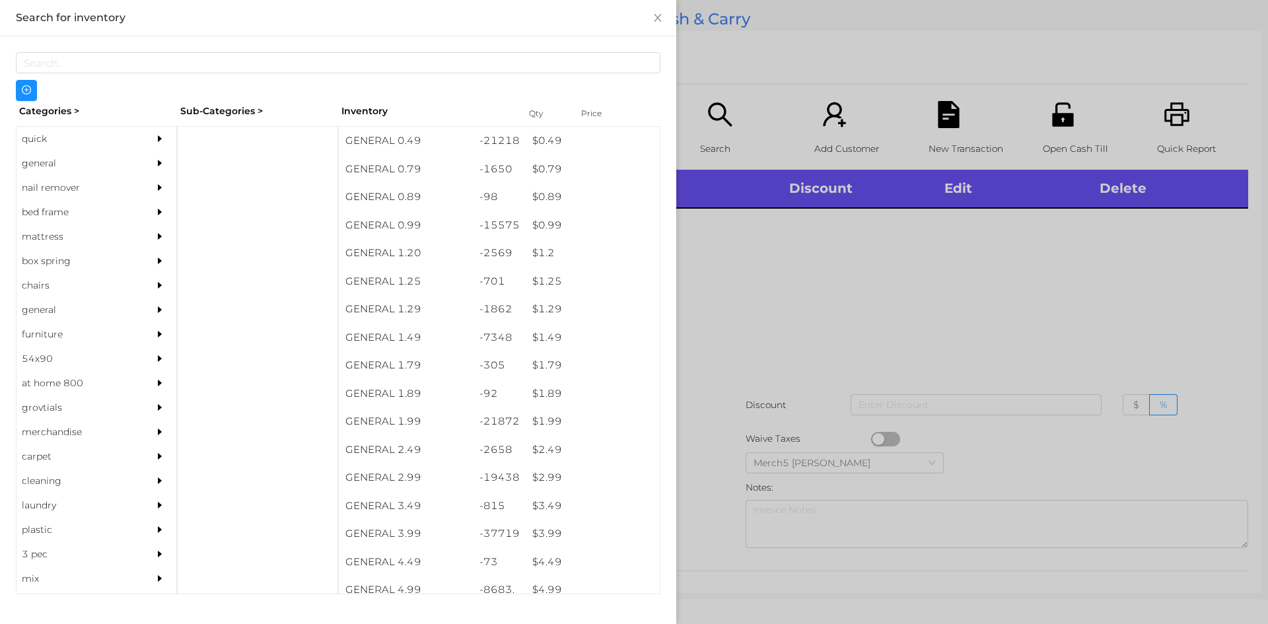
click at [59, 165] on div "general" at bounding box center [77, 163] width 120 height 24
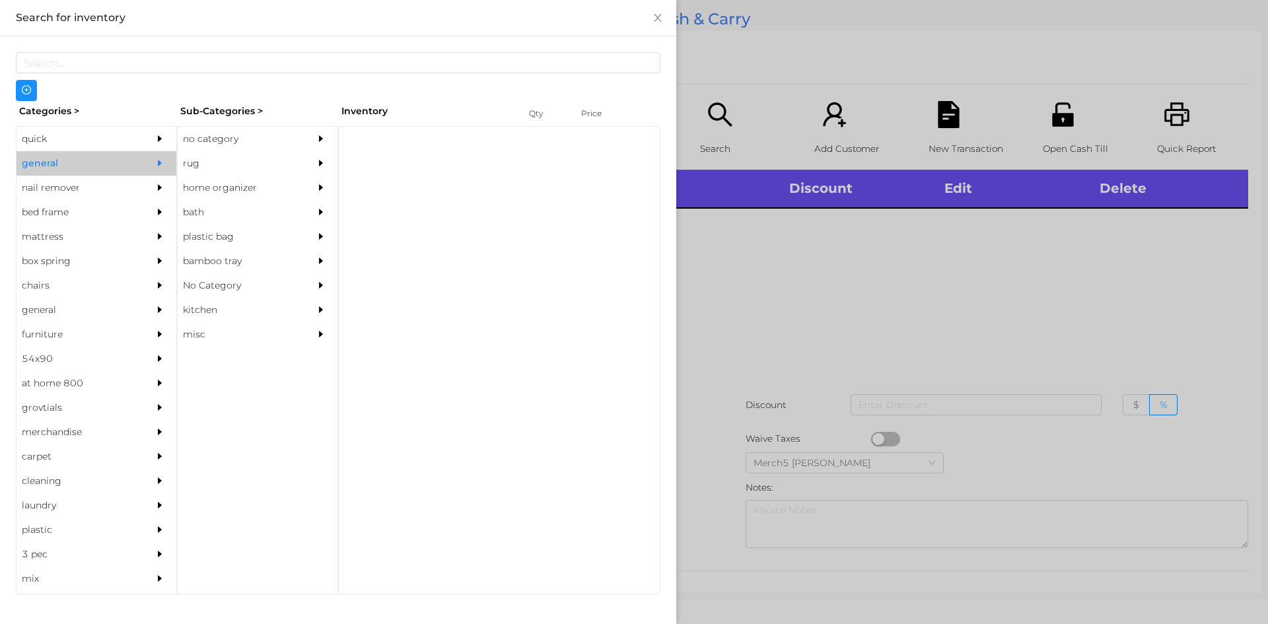
click at [217, 141] on div "no category" at bounding box center [238, 139] width 120 height 24
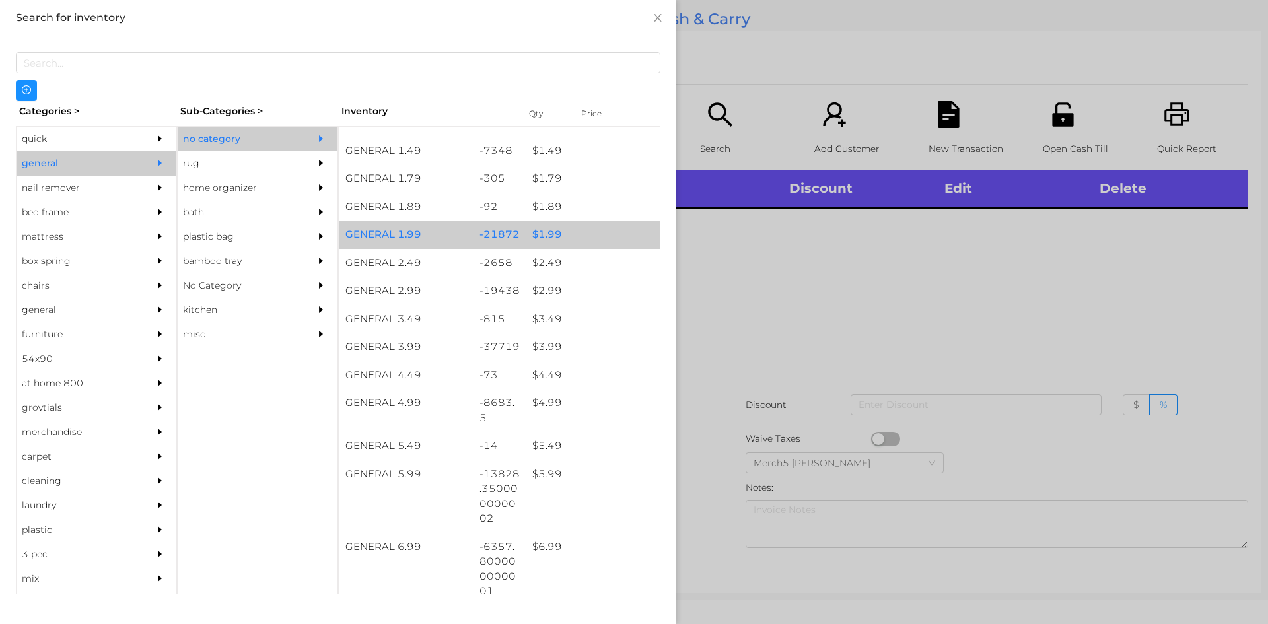
scroll to position [330, 0]
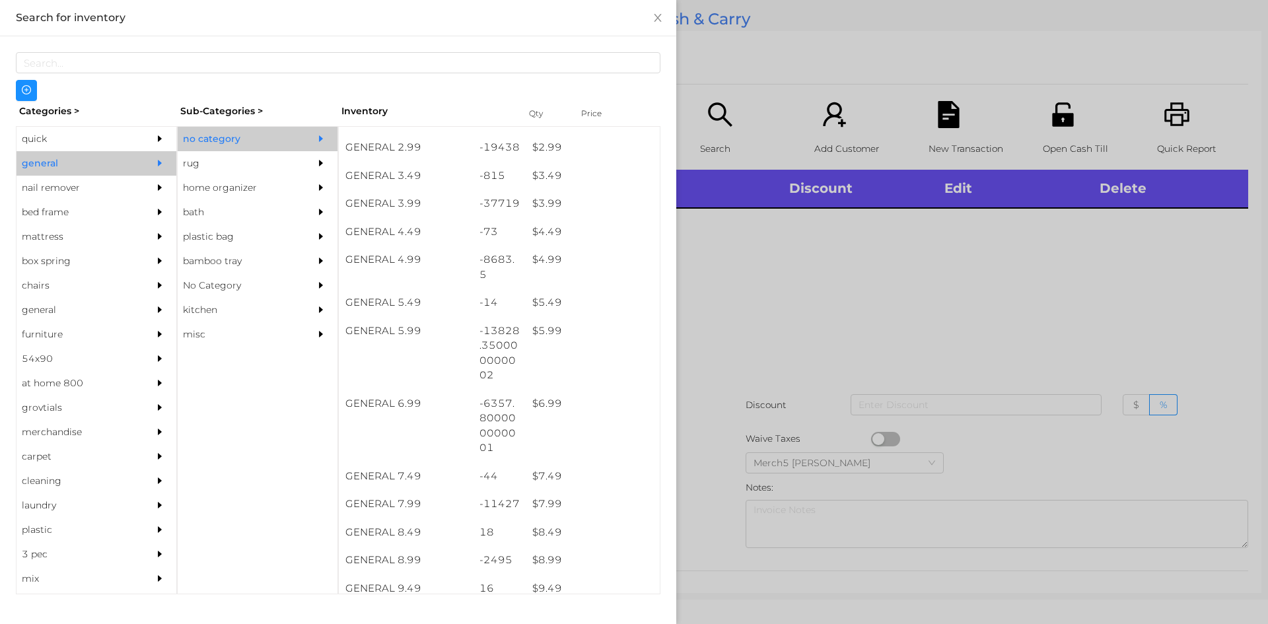
click at [821, 234] on div at bounding box center [634, 312] width 1268 height 624
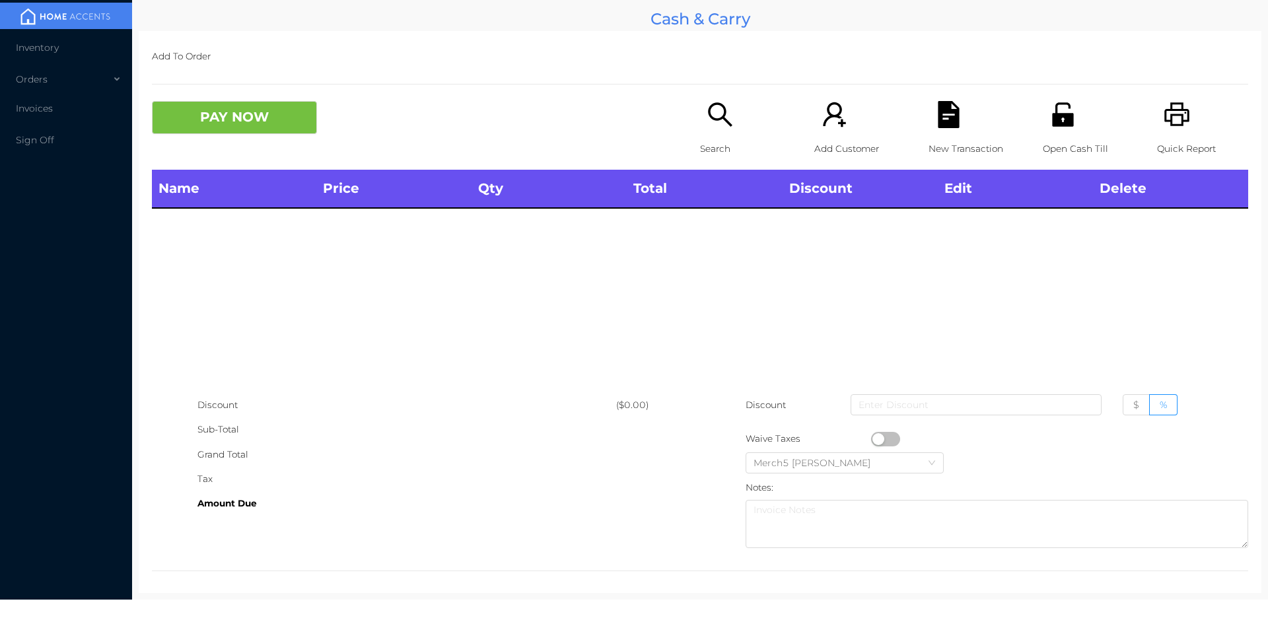
click at [725, 141] on p "Search" at bounding box center [745, 149] width 91 height 24
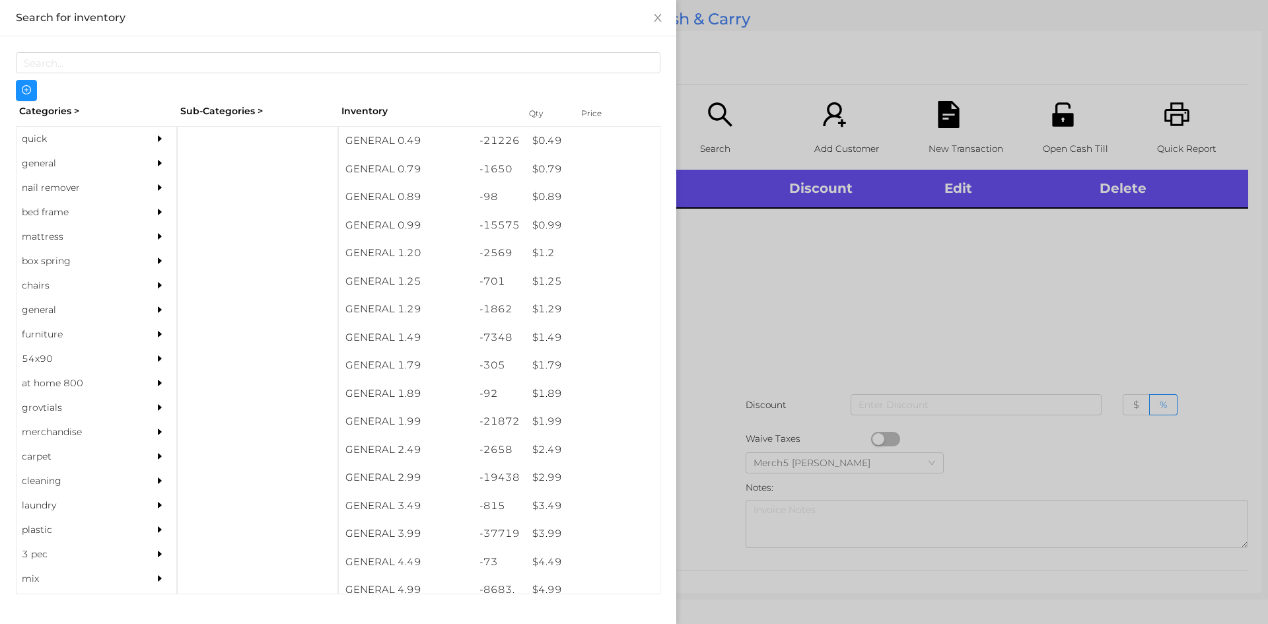
click at [121, 163] on div "general" at bounding box center [77, 163] width 120 height 24
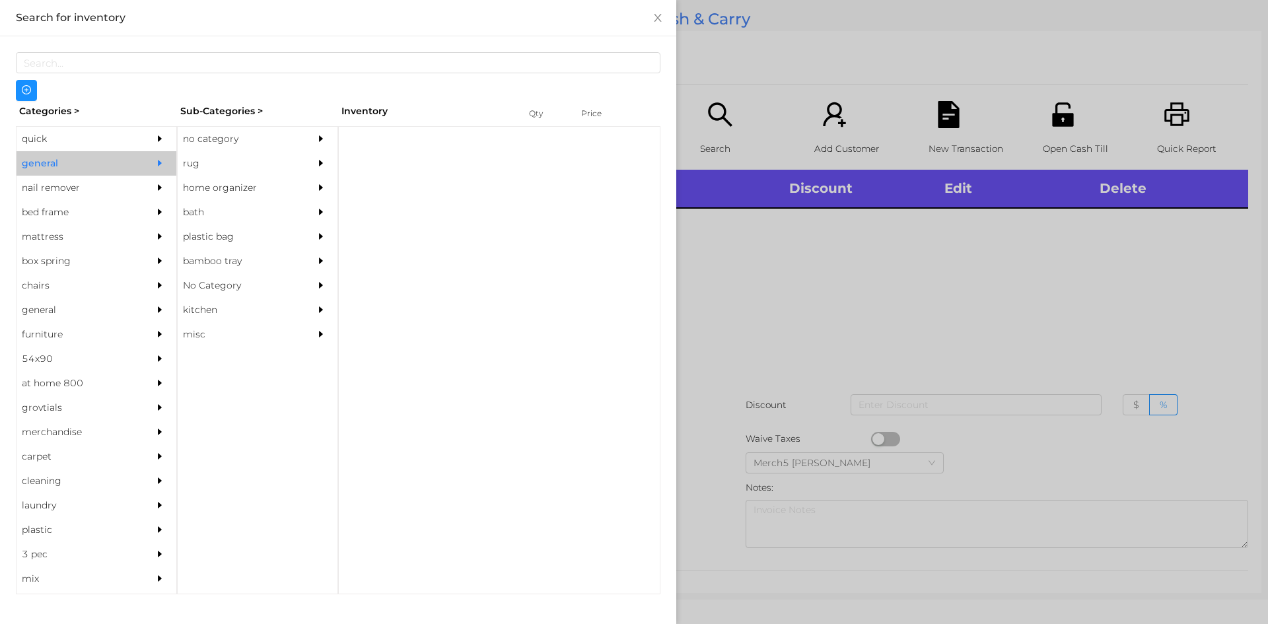
click at [217, 145] on div "no category" at bounding box center [238, 139] width 120 height 24
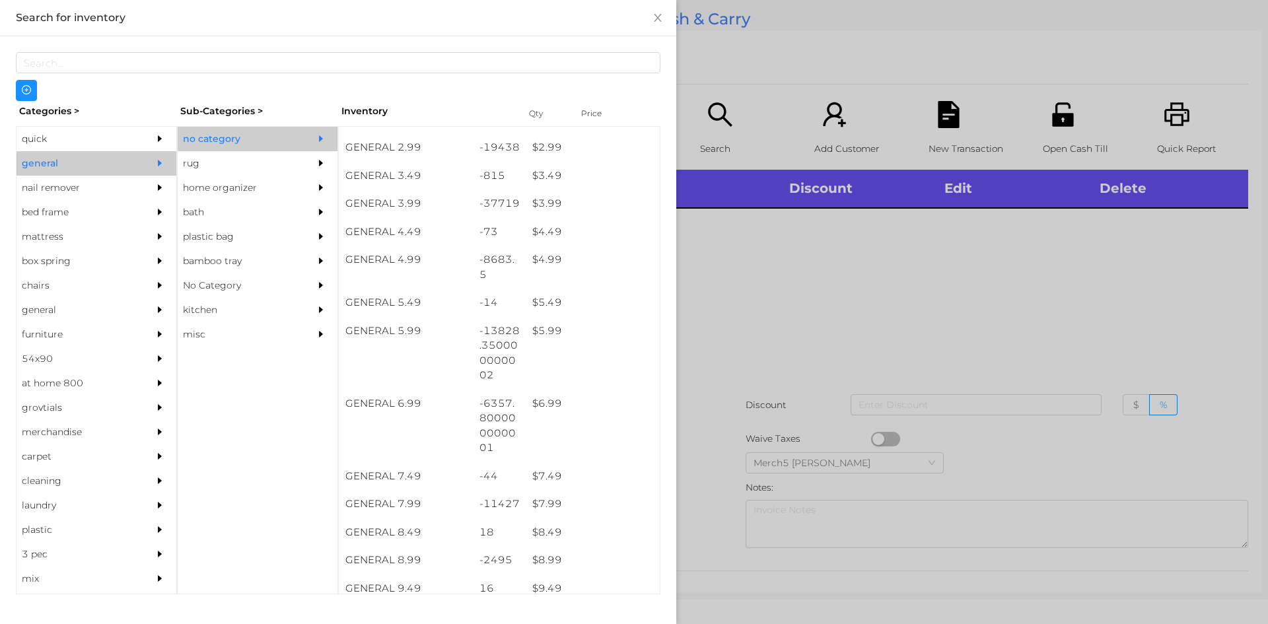
click at [769, 288] on div at bounding box center [634, 312] width 1268 height 624
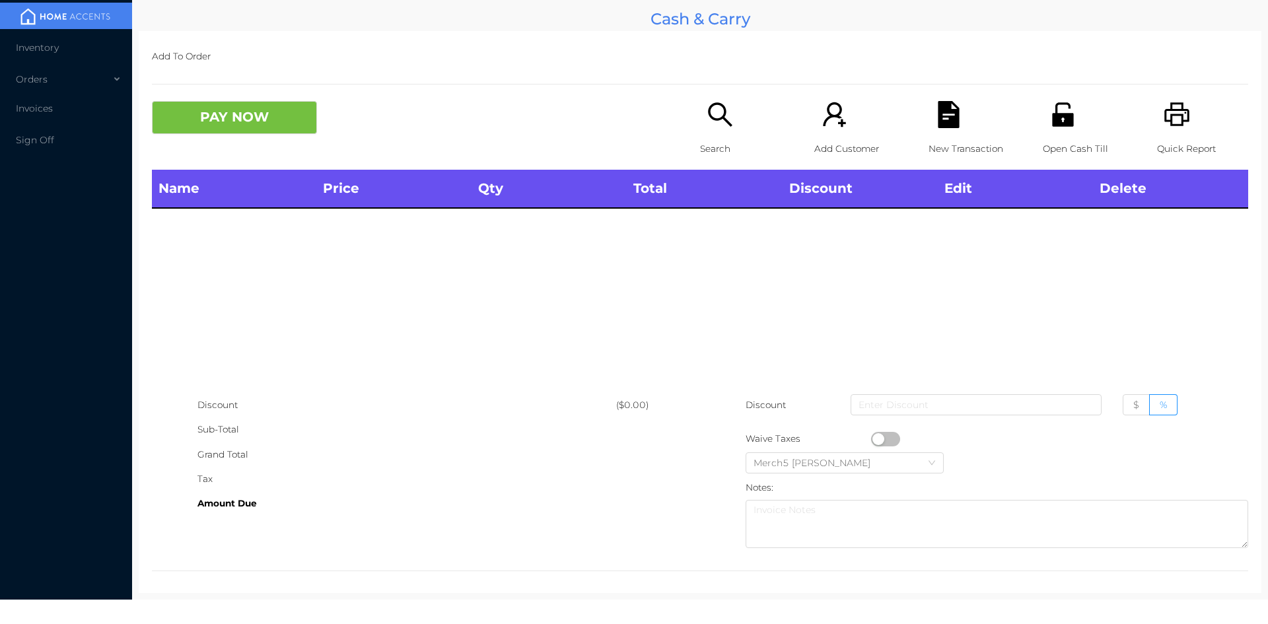
click at [724, 114] on icon "icon: search" at bounding box center [720, 114] width 27 height 27
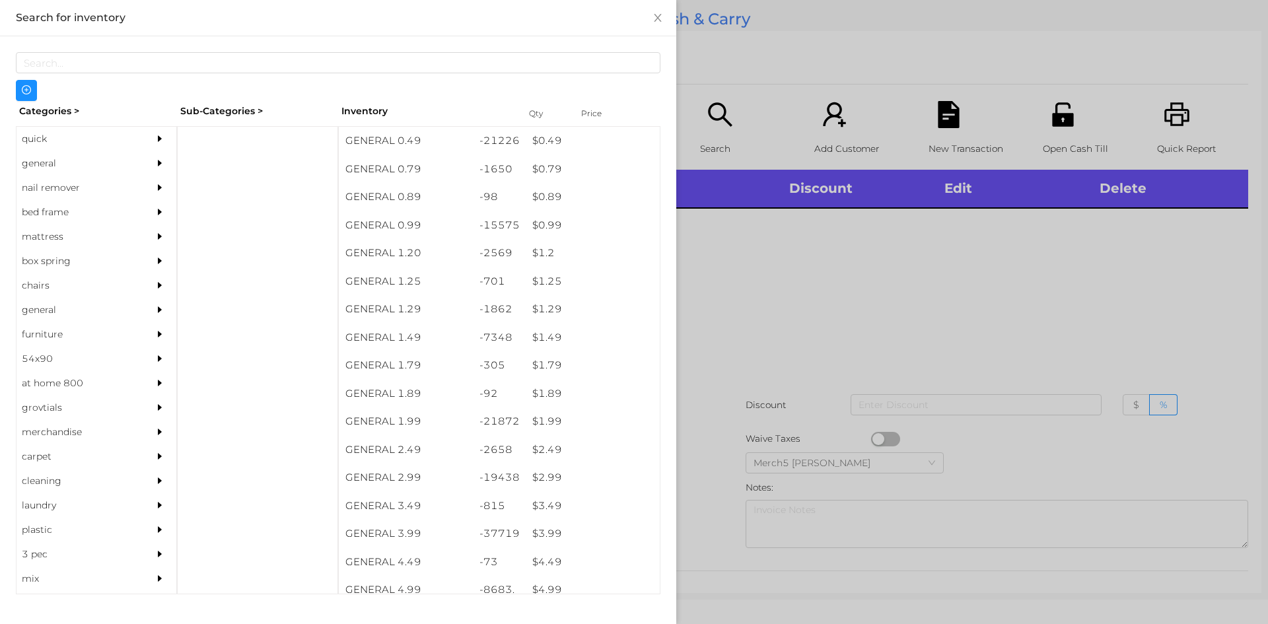
click at [783, 356] on div at bounding box center [634, 312] width 1268 height 624
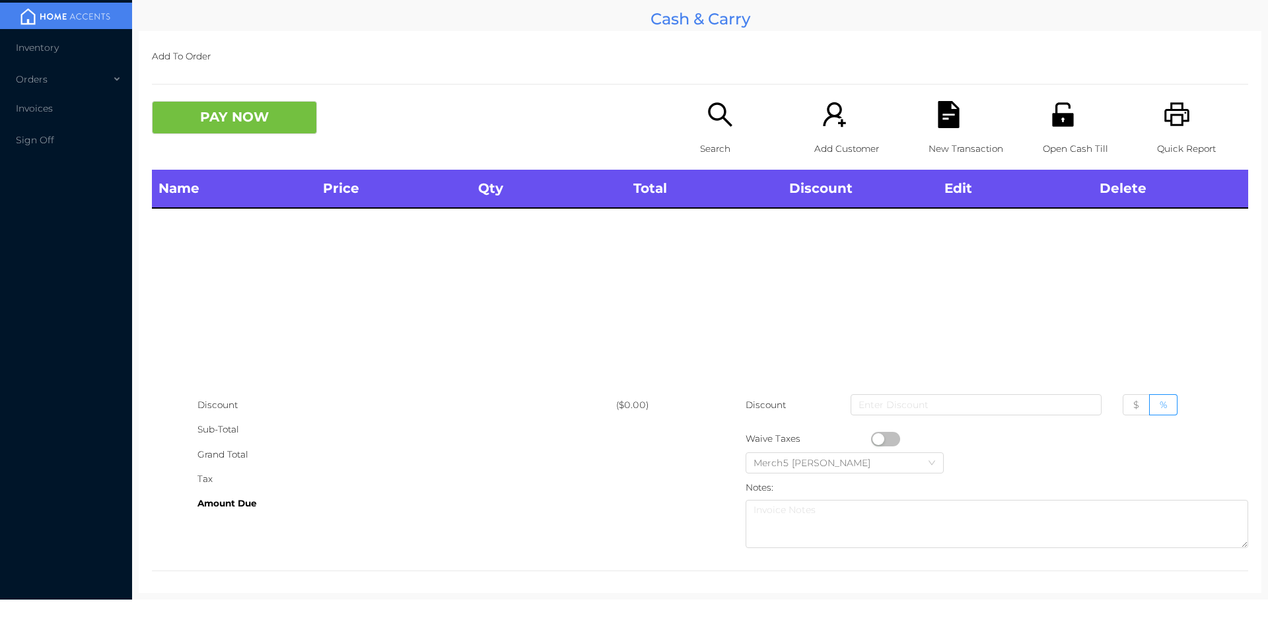
click at [721, 125] on icon "icon: search" at bounding box center [720, 114] width 27 height 27
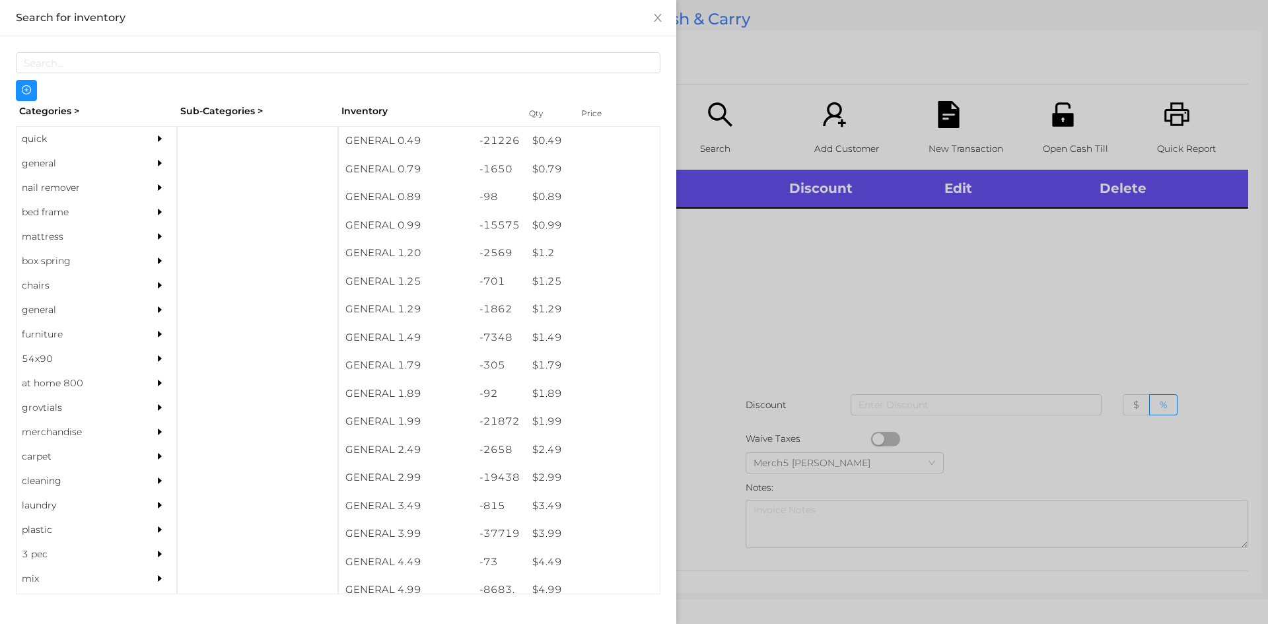
click at [155, 164] on icon "icon: caret-right" at bounding box center [159, 162] width 9 height 9
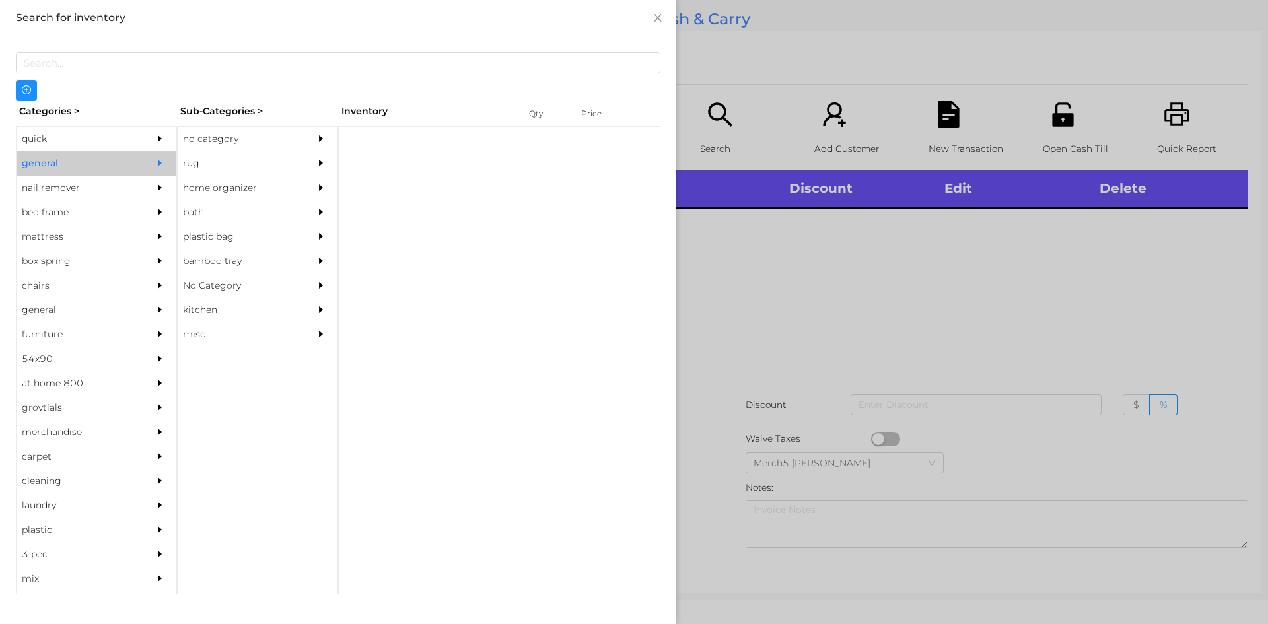
click at [269, 141] on div "no category" at bounding box center [238, 139] width 120 height 24
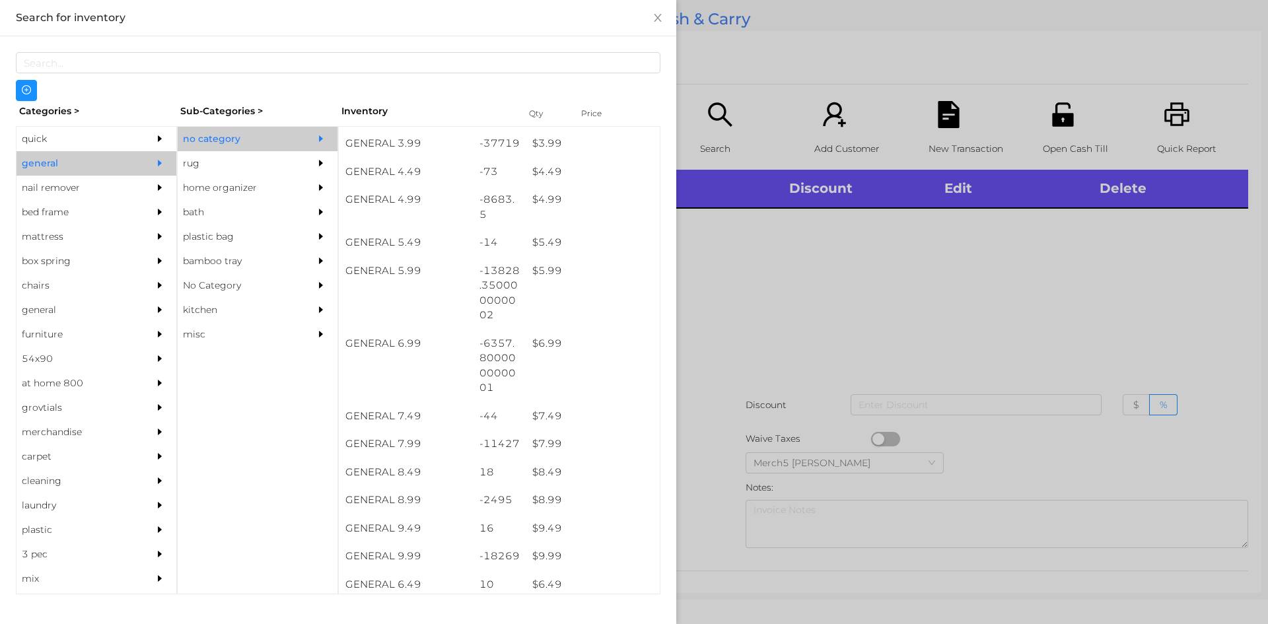
scroll to position [396, 0]
click at [916, 247] on div at bounding box center [634, 312] width 1268 height 624
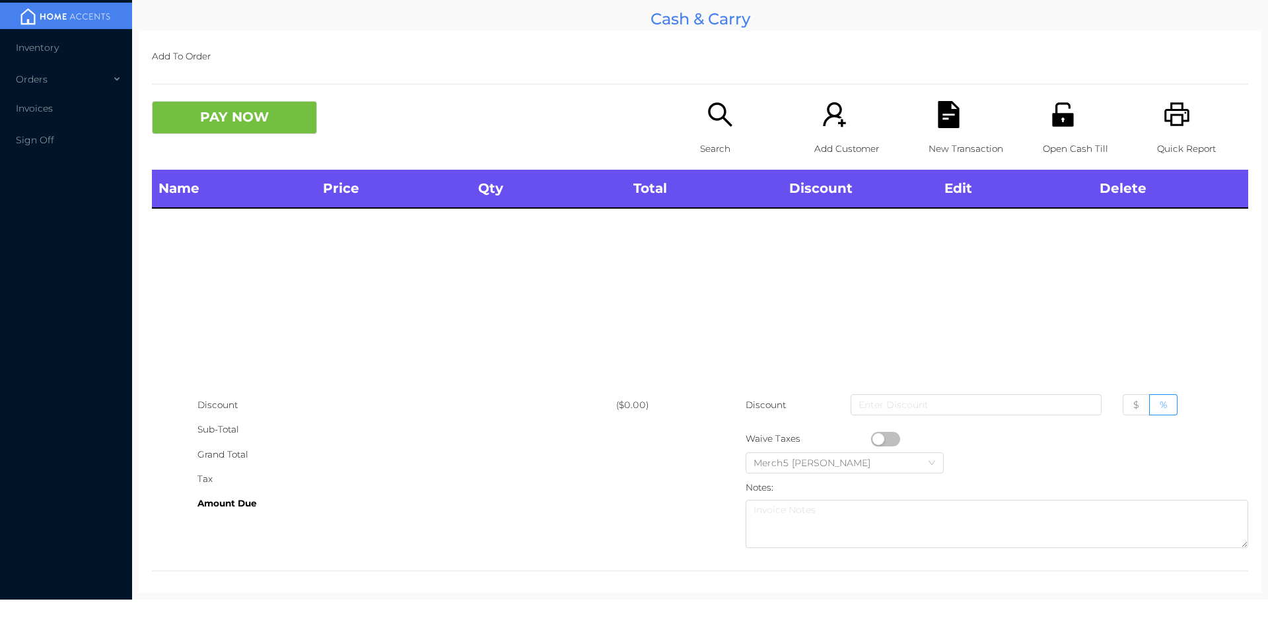
click at [715, 104] on icon "icon: search" at bounding box center [720, 114] width 24 height 24
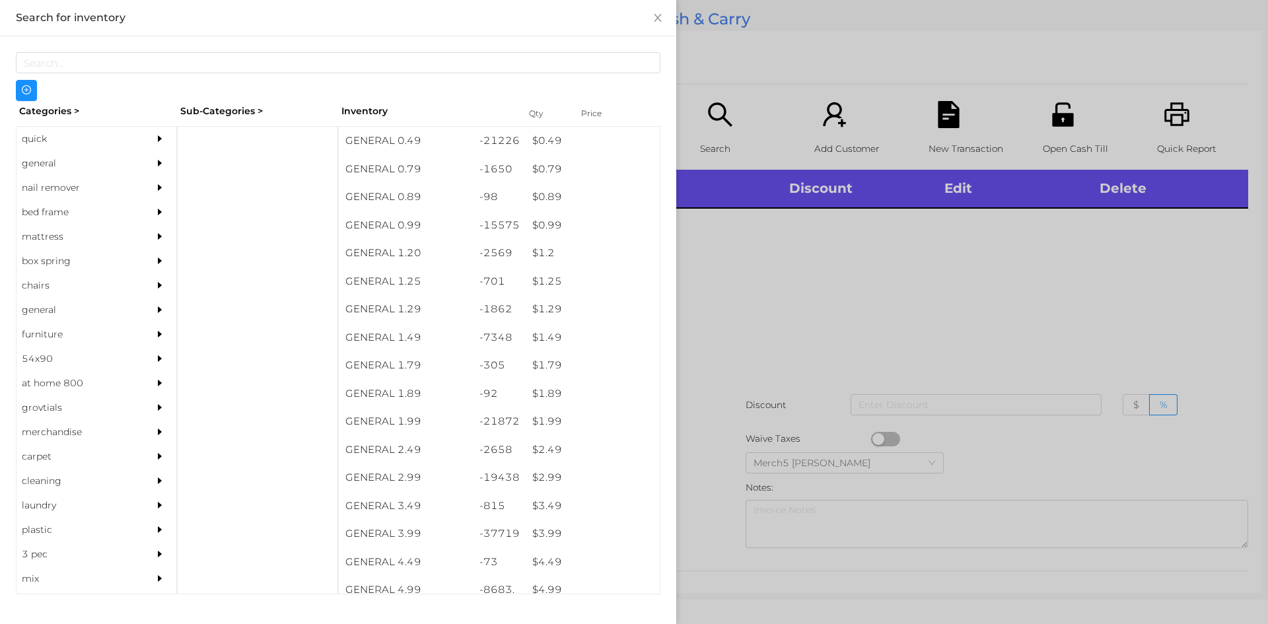
drag, startPoint x: 121, startPoint y: 158, endPoint x: 160, endPoint y: 161, distance: 39.8
click at [121, 158] on div "general" at bounding box center [77, 163] width 120 height 24
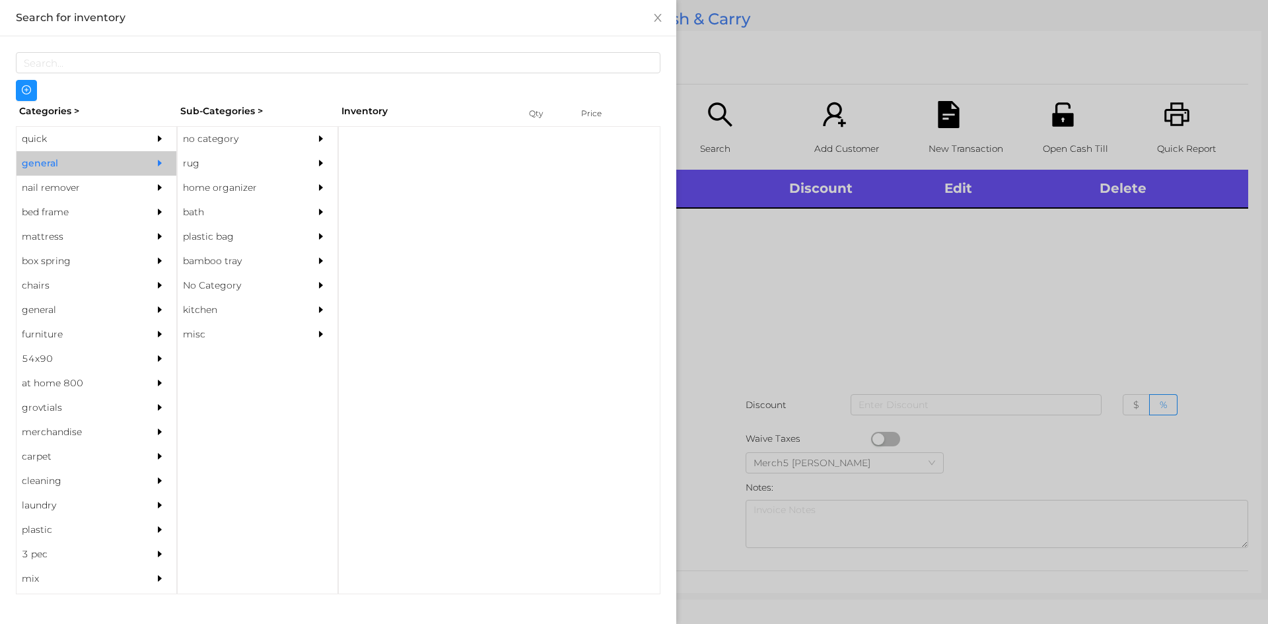
click at [240, 157] on div "rug" at bounding box center [238, 163] width 120 height 24
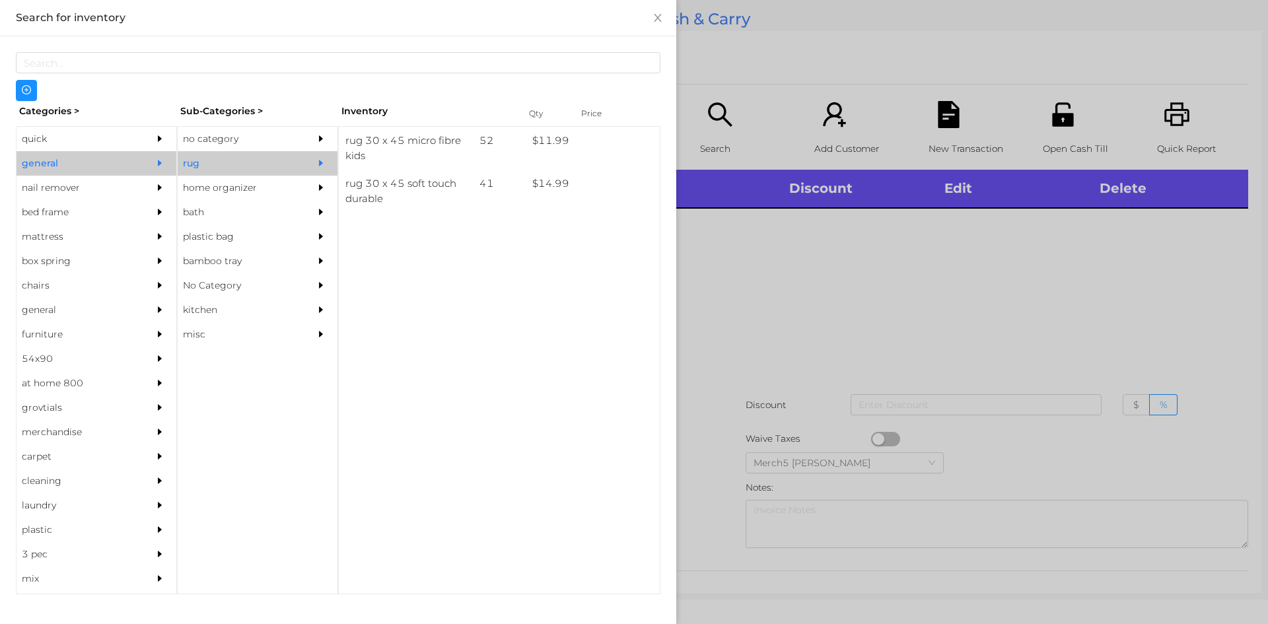
click at [279, 145] on div "no category" at bounding box center [238, 139] width 120 height 24
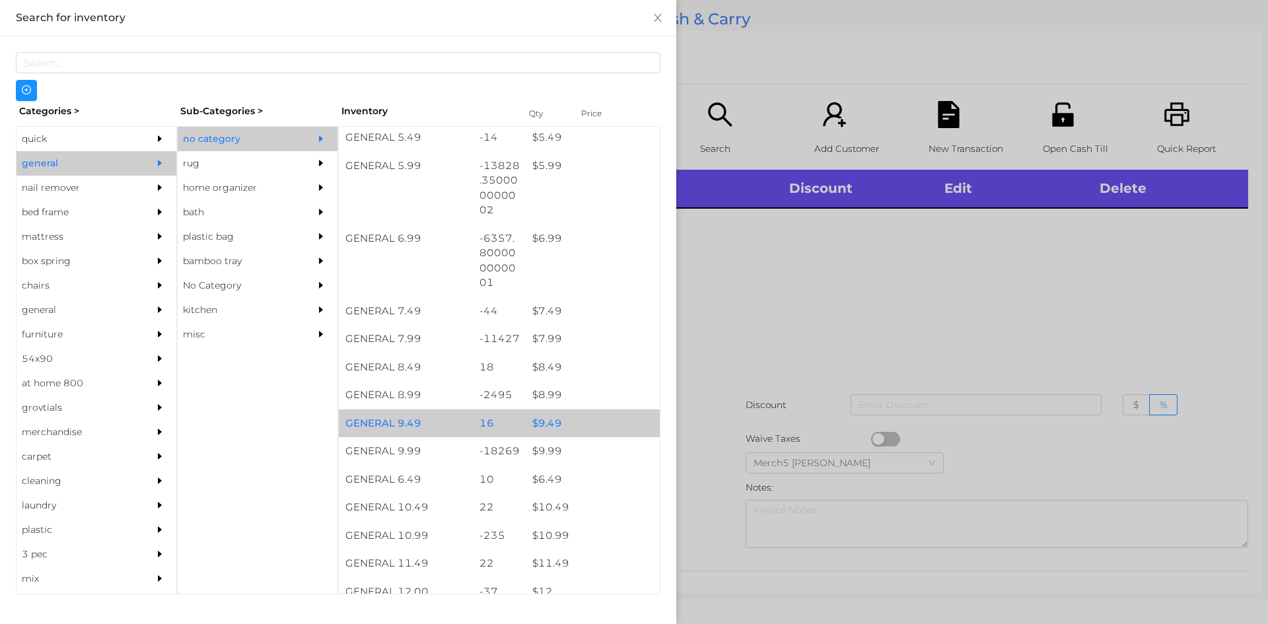
scroll to position [594, 0]
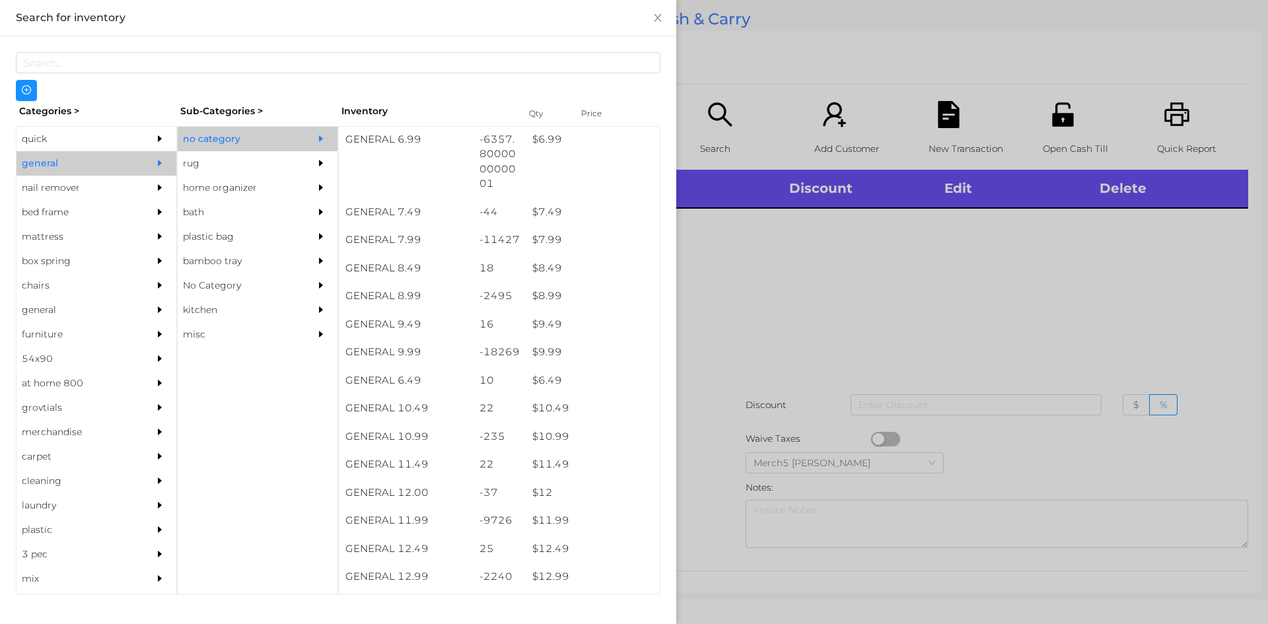
click at [792, 304] on div at bounding box center [634, 312] width 1268 height 624
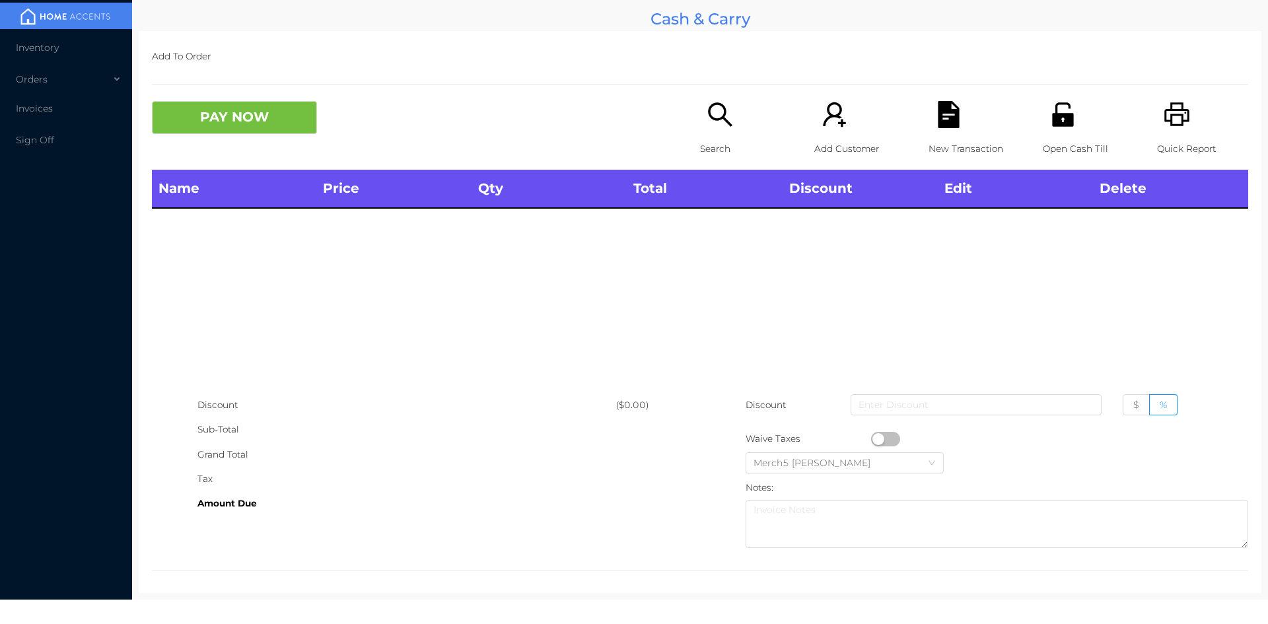
click at [731, 143] on p "Search" at bounding box center [745, 149] width 91 height 24
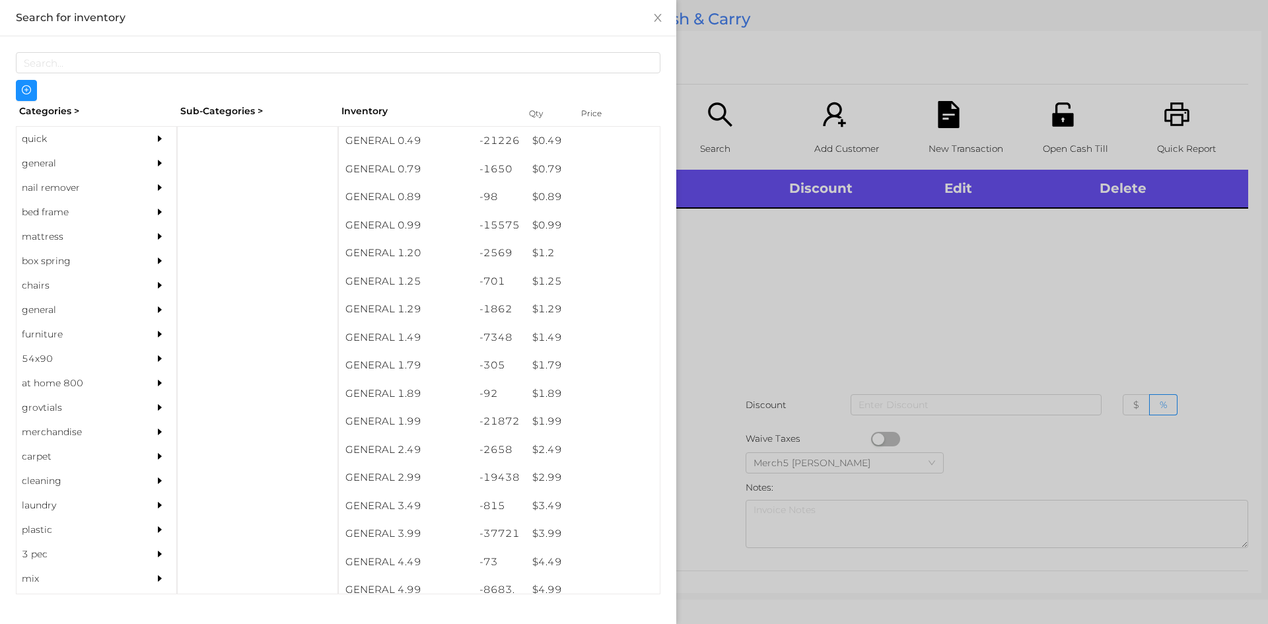
click at [150, 172] on div at bounding box center [163, 163] width 26 height 24
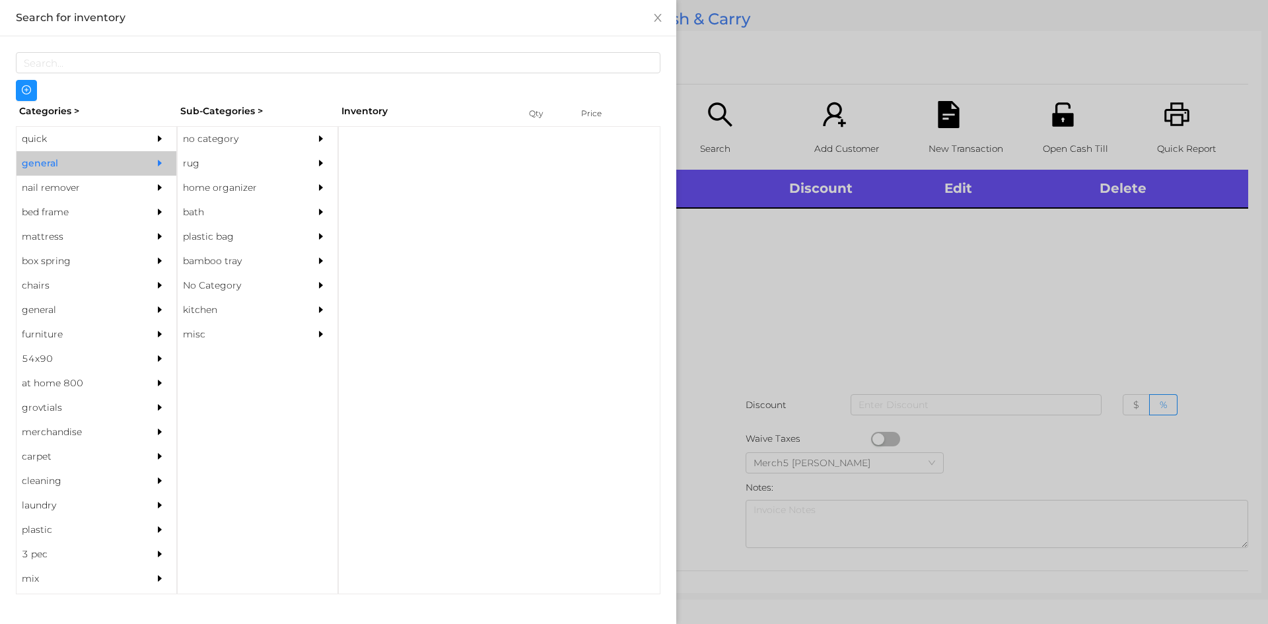
click at [209, 148] on div "no category" at bounding box center [238, 139] width 120 height 24
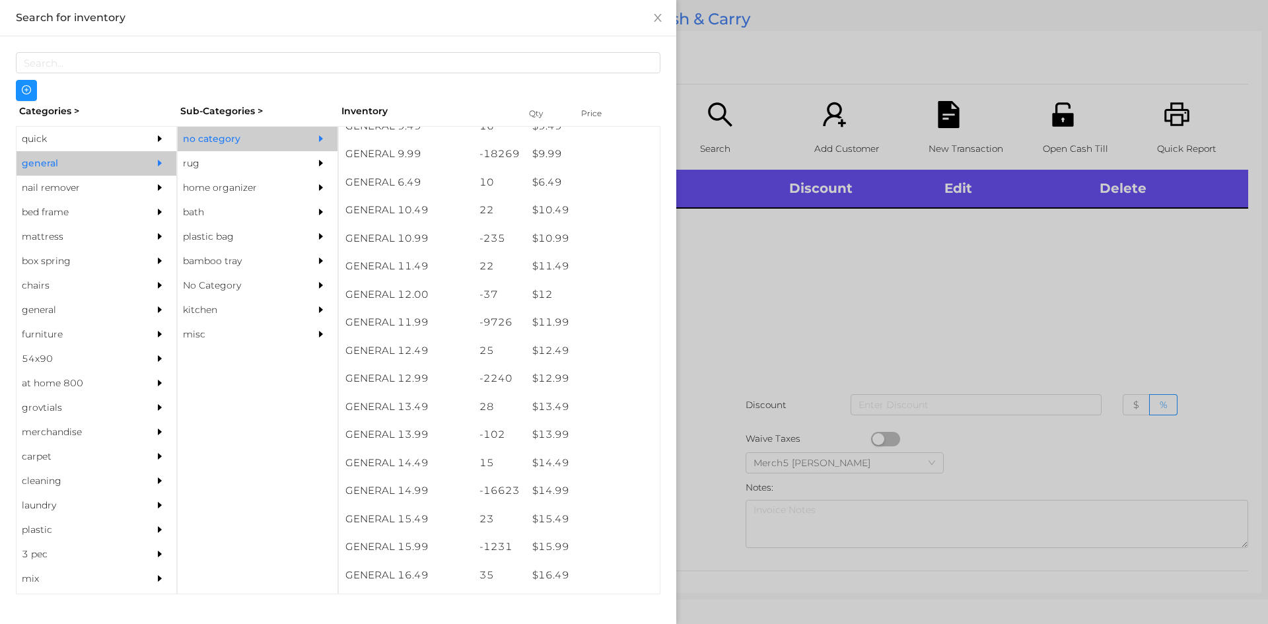
scroll to position [1057, 0]
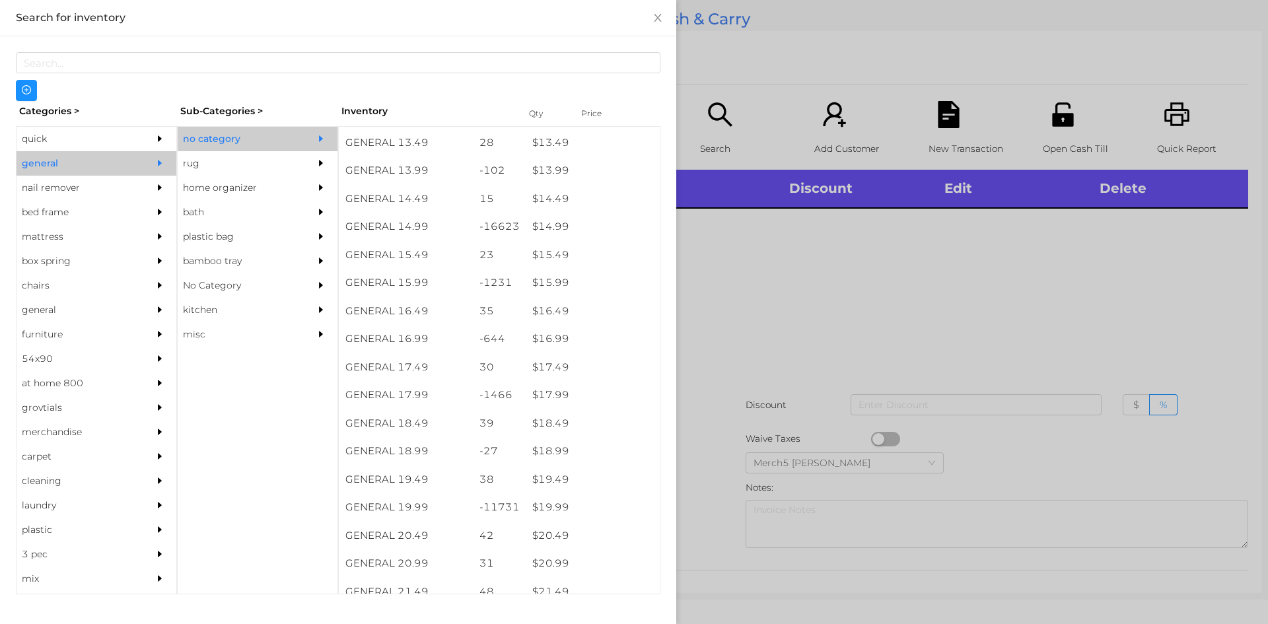
click at [796, 307] on div at bounding box center [634, 312] width 1268 height 624
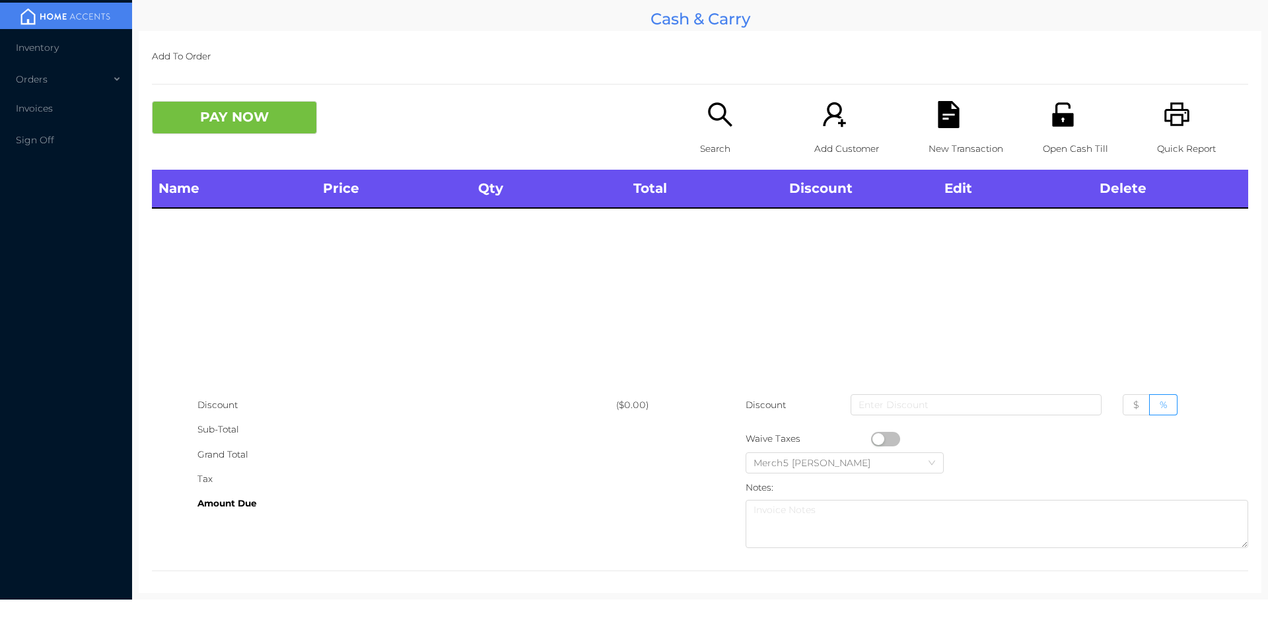
click at [755, 91] on div "Add To Order PAY NOW Search Add Customer New Transaction Open Cash Till Quick R…" at bounding box center [700, 312] width 1123 height 562
click at [709, 117] on icon "icon: search" at bounding box center [720, 114] width 27 height 27
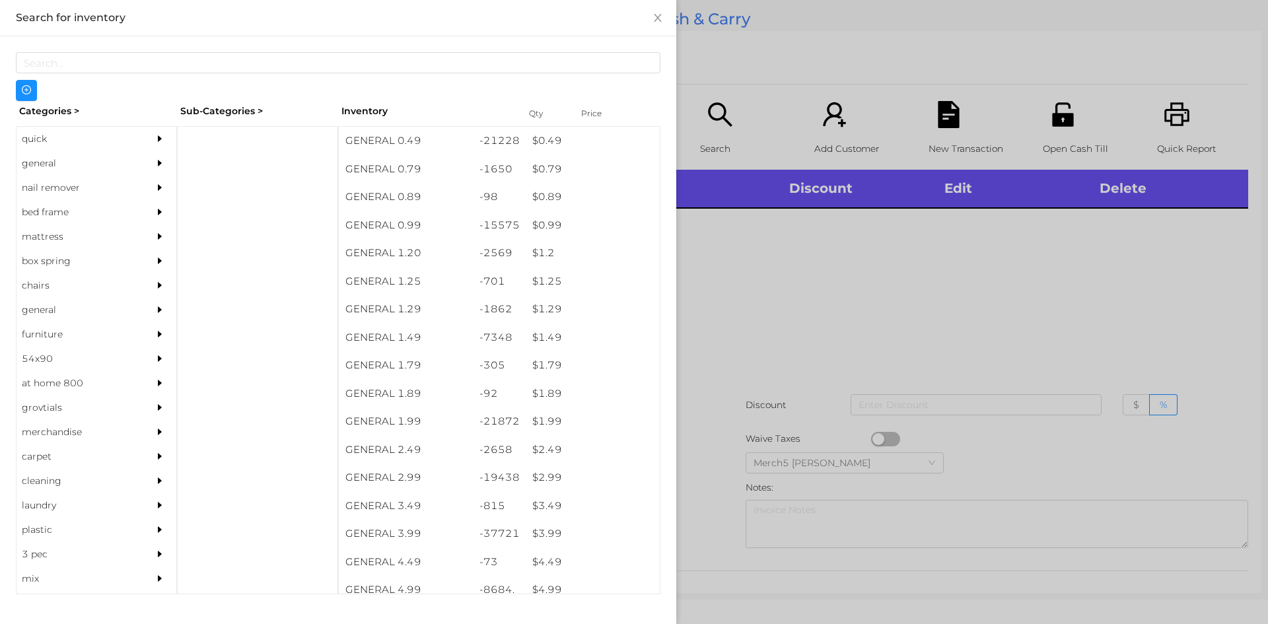
click at [150, 165] on div at bounding box center [163, 163] width 26 height 24
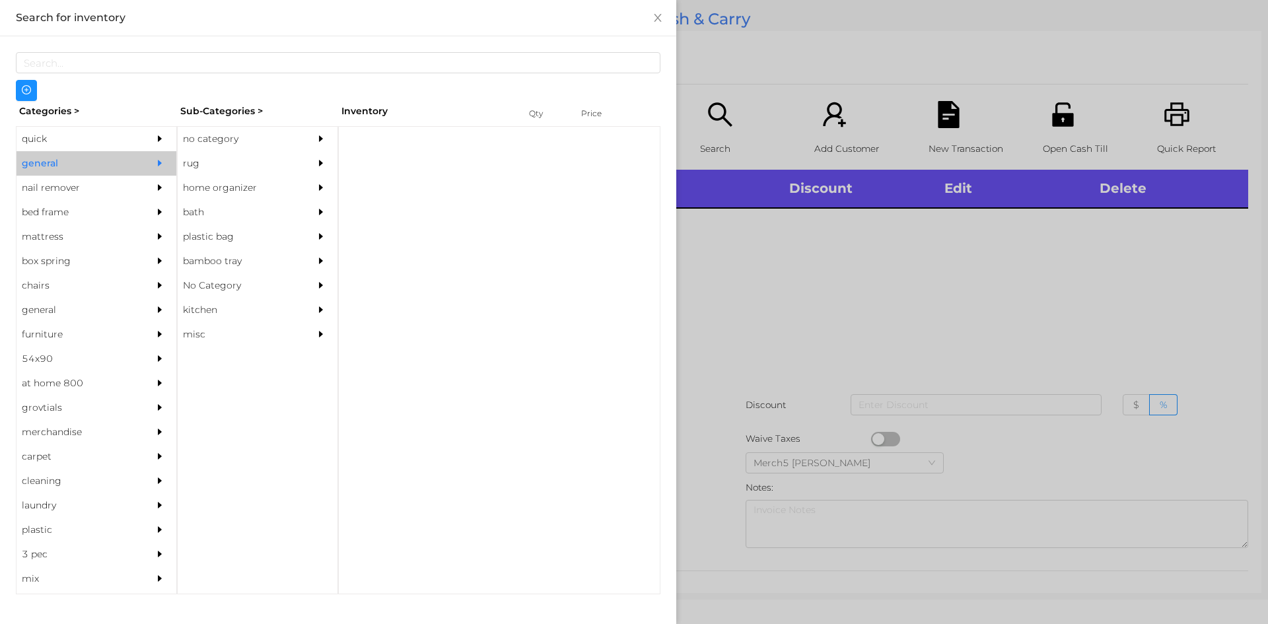
click at [342, 139] on div at bounding box center [499, 360] width 322 height 468
click at [316, 136] on icon "icon: caret-right" at bounding box center [320, 138] width 9 height 9
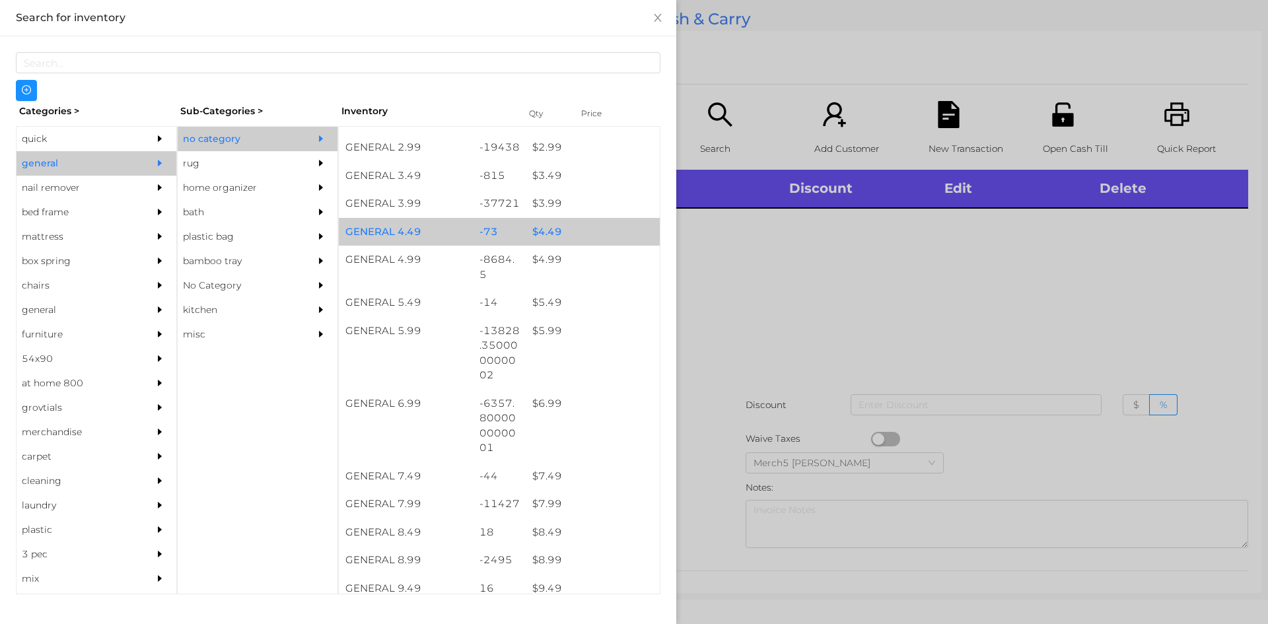
scroll to position [660, 0]
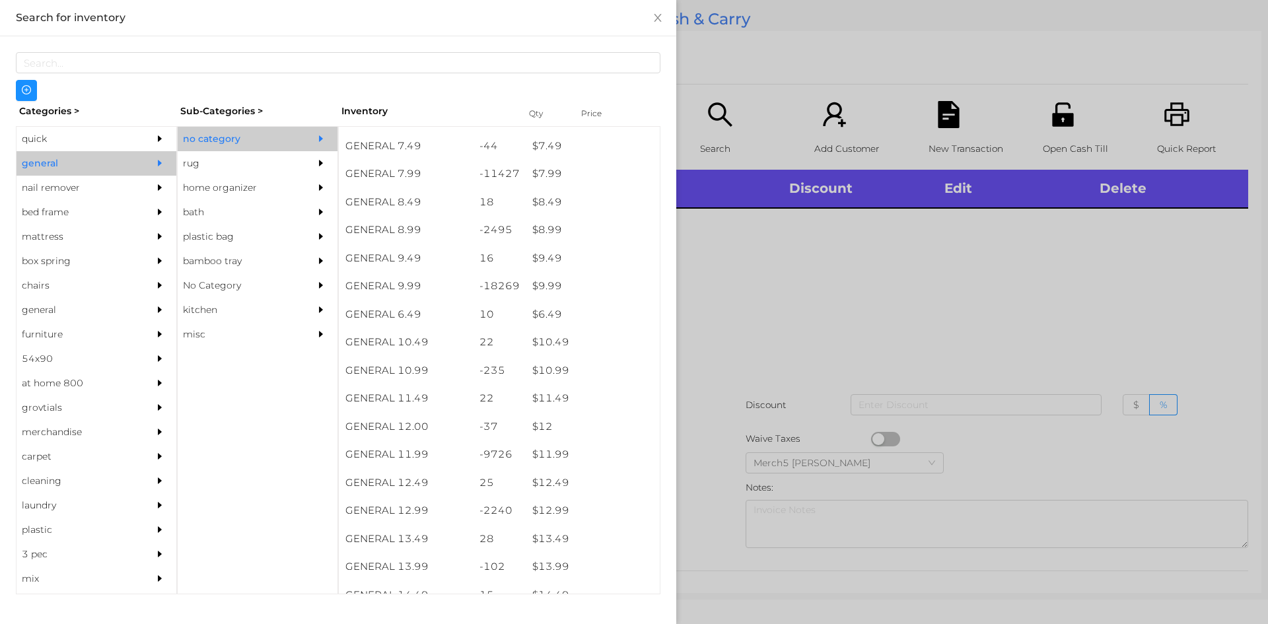
click at [890, 312] on div at bounding box center [634, 312] width 1268 height 624
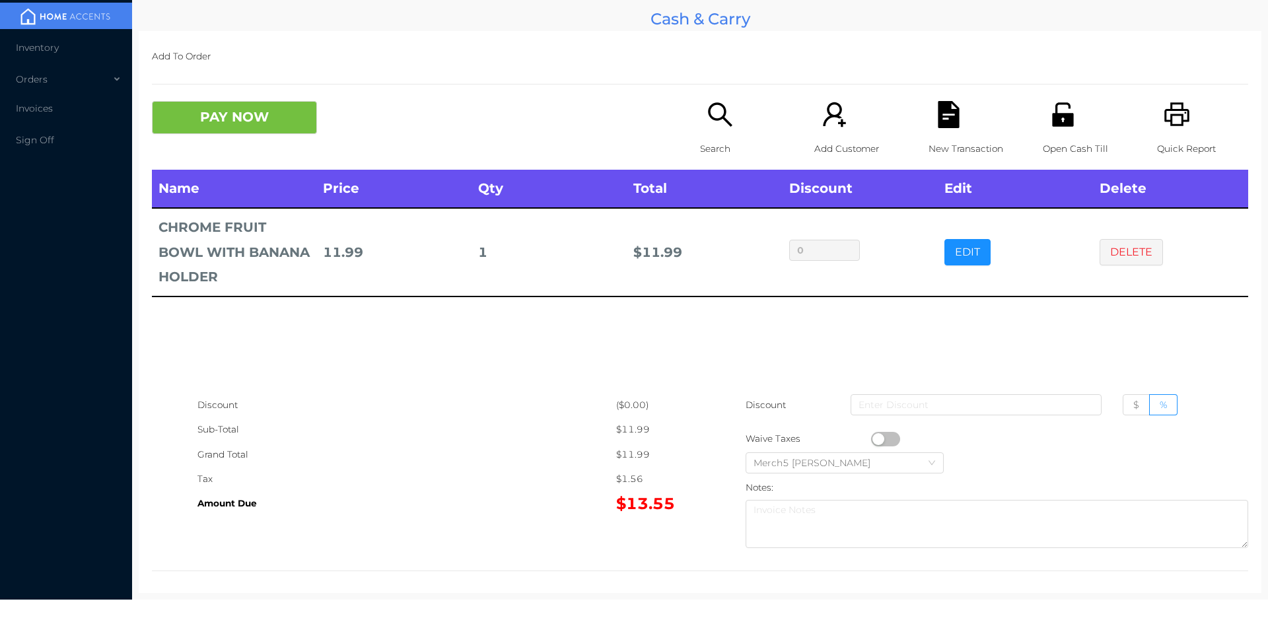
click at [292, 132] on button "PAY NOW" at bounding box center [234, 117] width 165 height 33
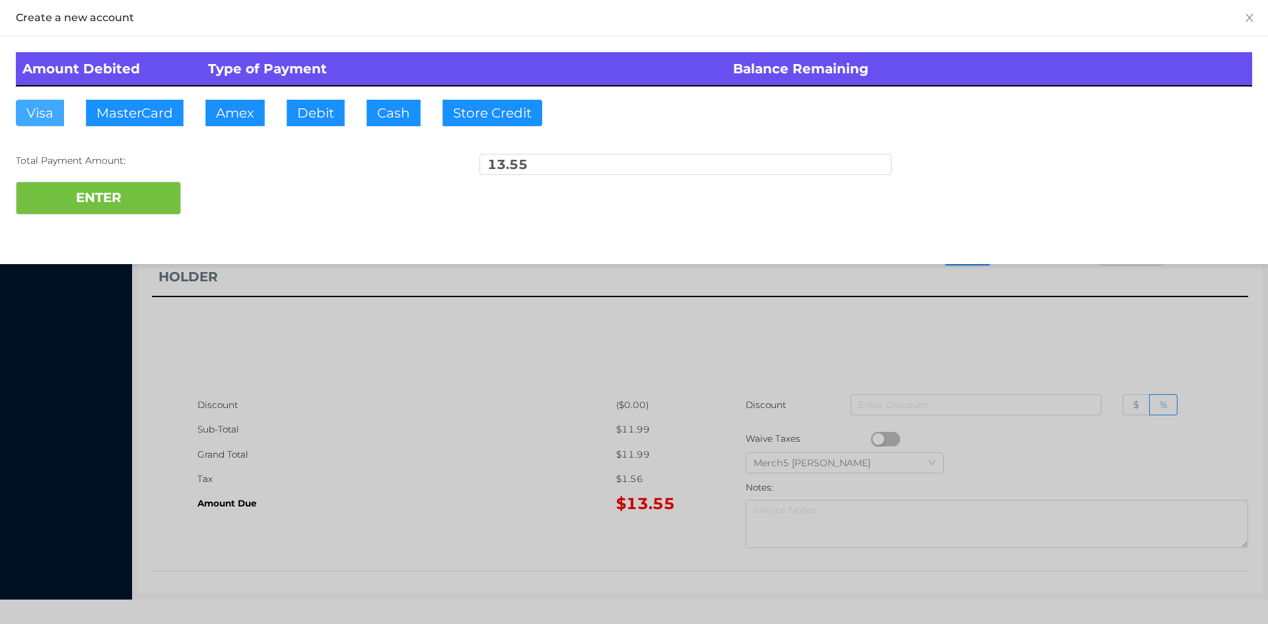
click at [44, 110] on button "Visa" at bounding box center [40, 113] width 48 height 26
click at [120, 195] on button "ENTER" at bounding box center [98, 198] width 165 height 33
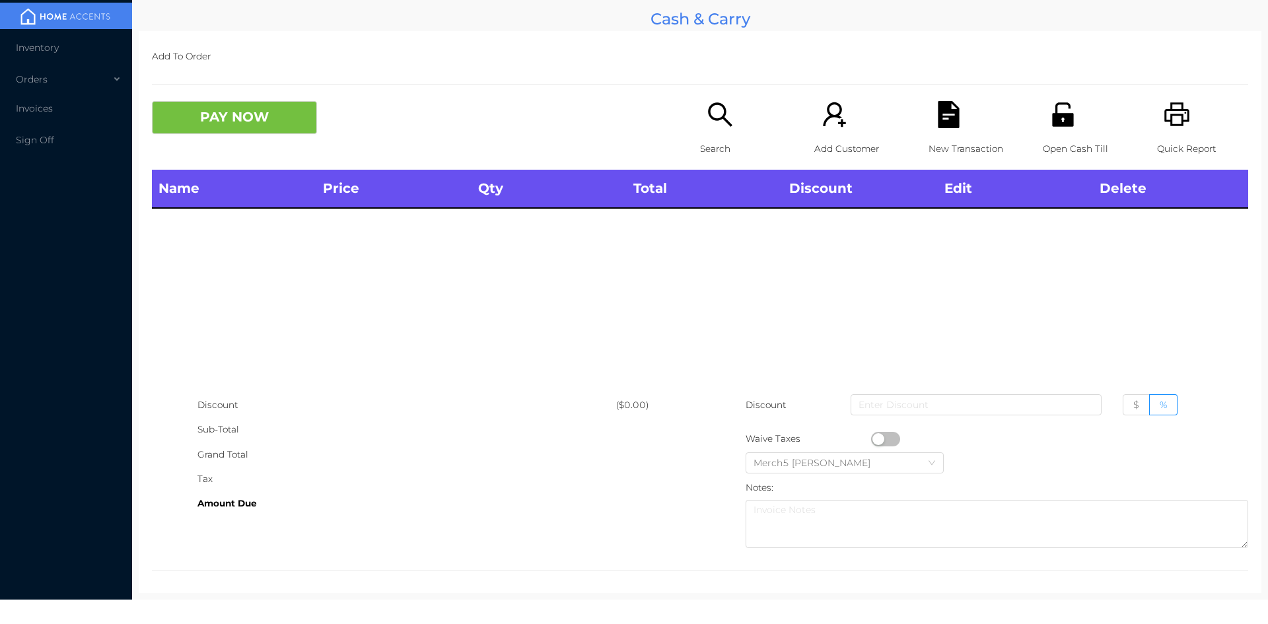
click at [728, 124] on icon "icon: search" at bounding box center [720, 114] width 27 height 27
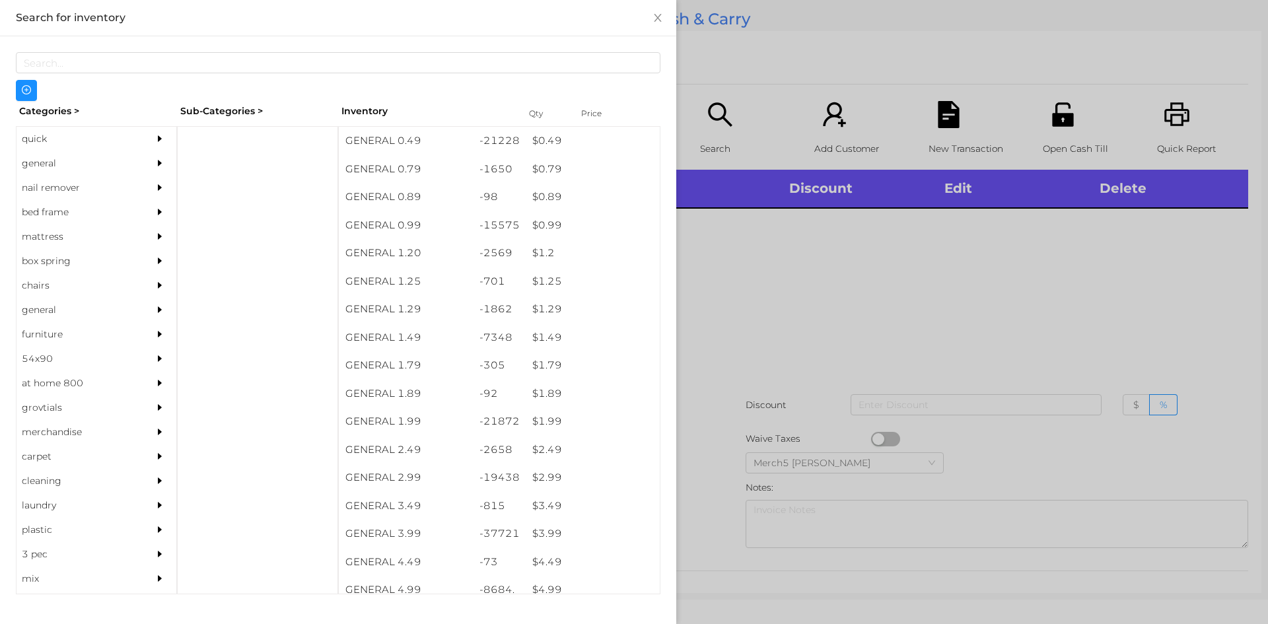
click at [141, 162] on div "general" at bounding box center [97, 163] width 160 height 24
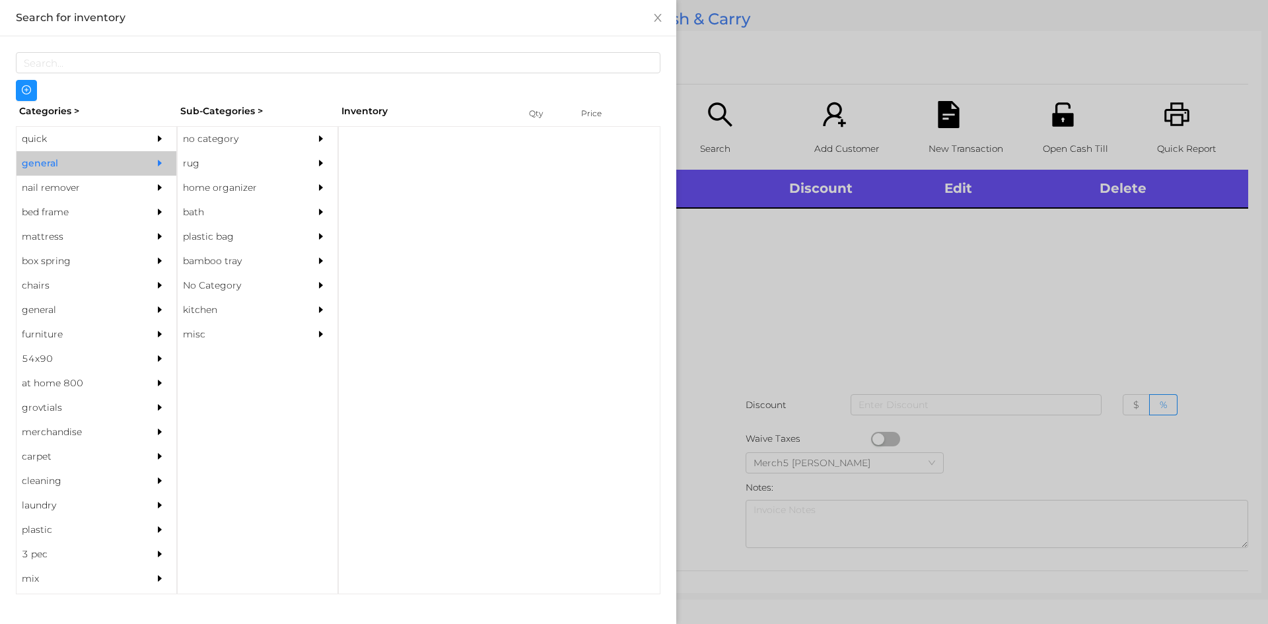
click at [195, 145] on div "no category" at bounding box center [238, 139] width 120 height 24
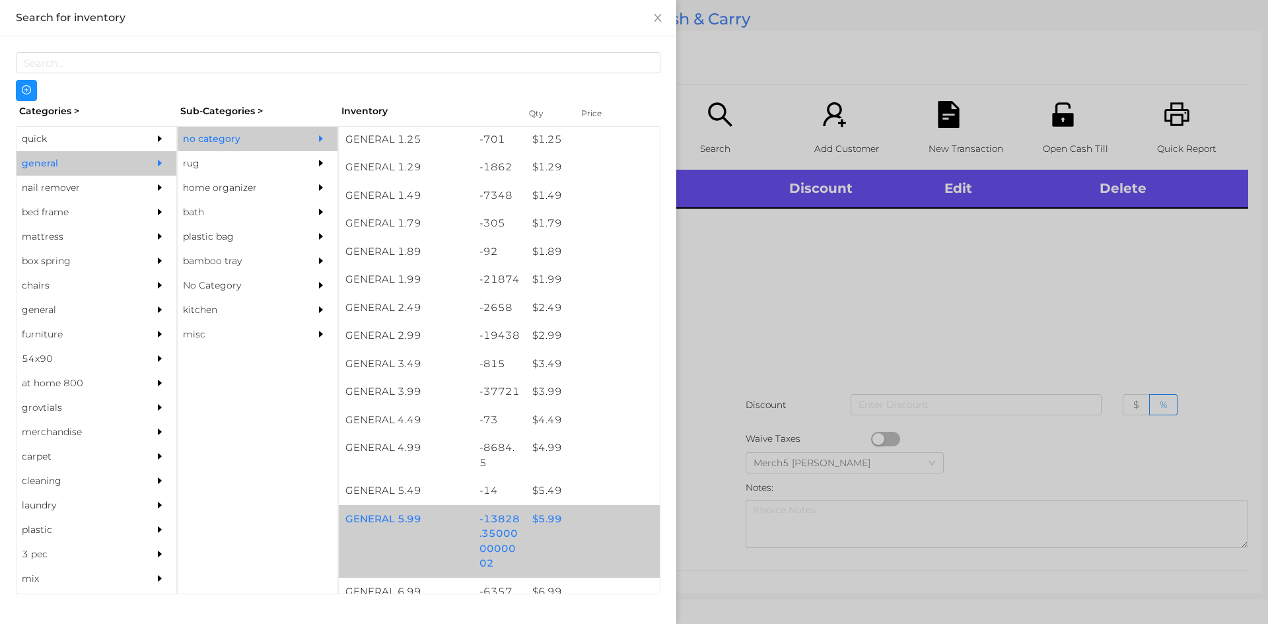
scroll to position [396, 0]
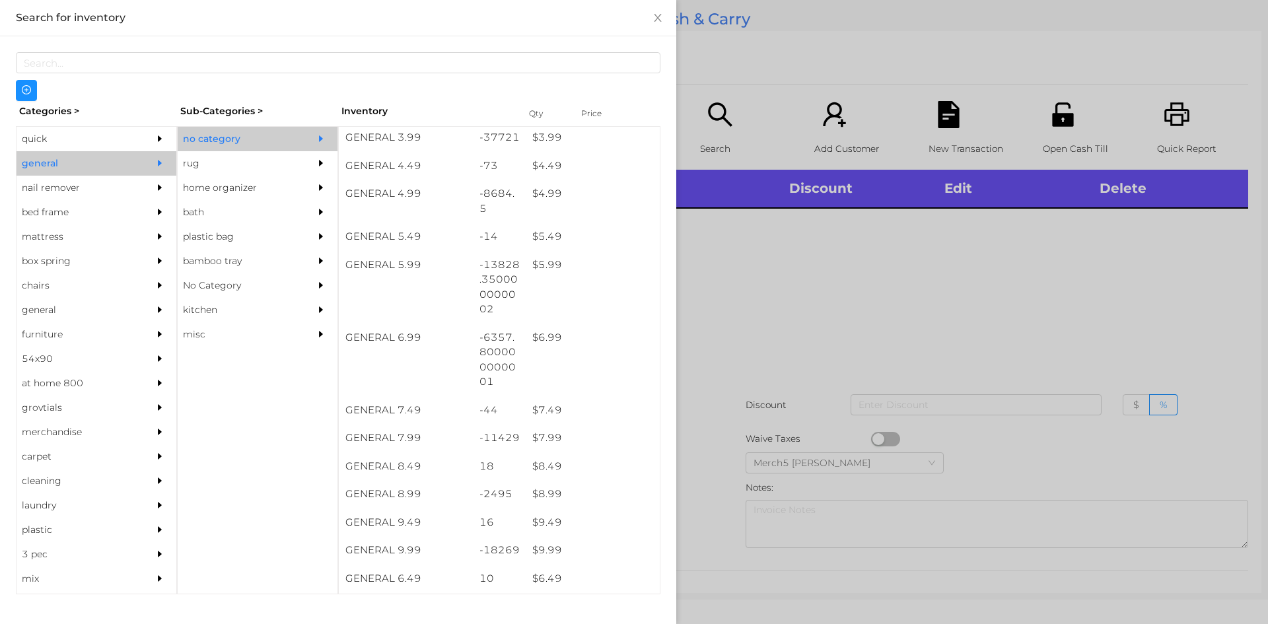
click at [889, 288] on div at bounding box center [634, 312] width 1268 height 624
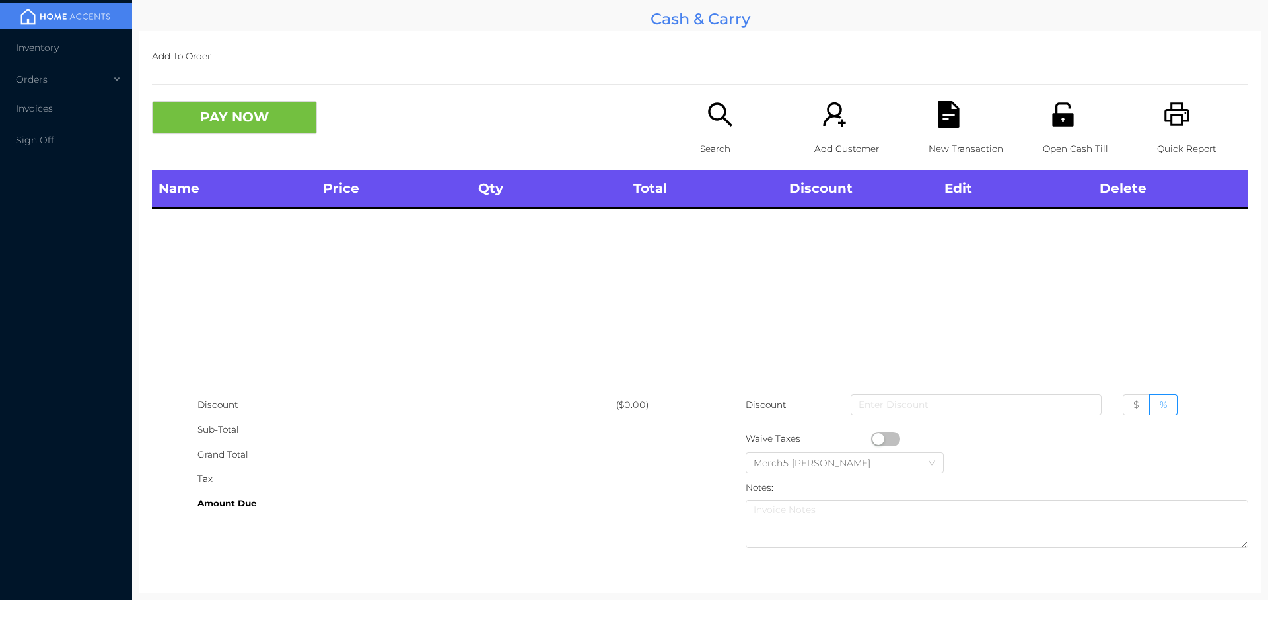
click at [707, 127] on icon "icon: search" at bounding box center [720, 114] width 27 height 27
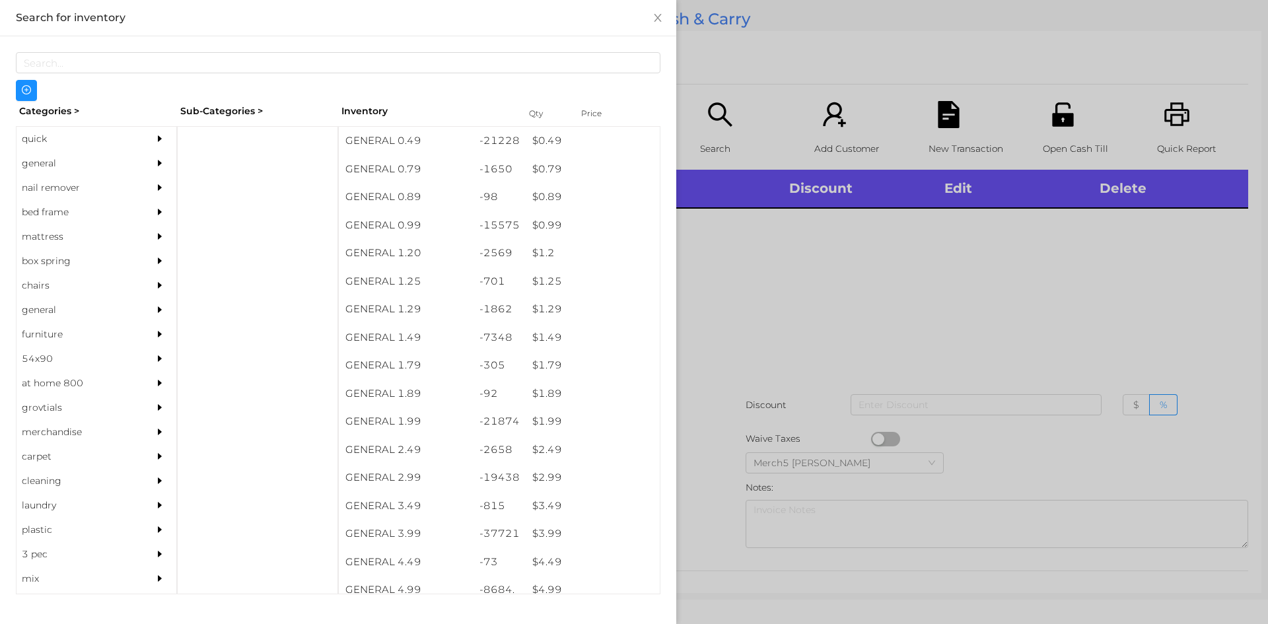
click at [163, 166] on div at bounding box center [163, 163] width 26 height 24
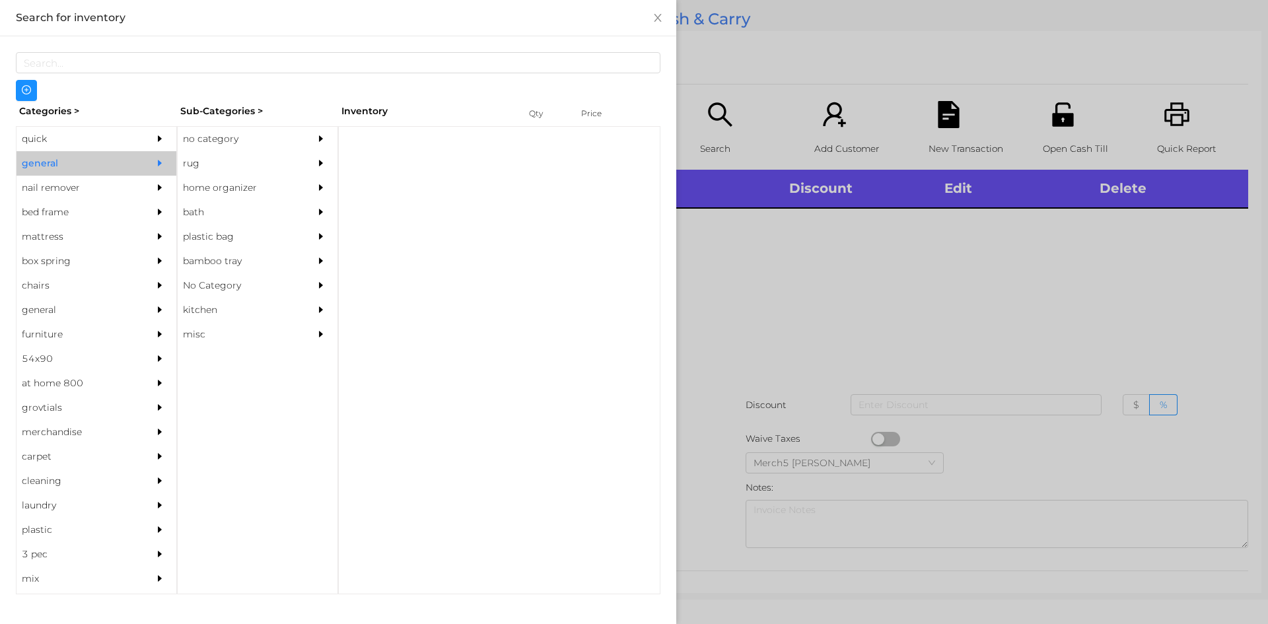
click at [296, 137] on div "no category" at bounding box center [238, 139] width 120 height 24
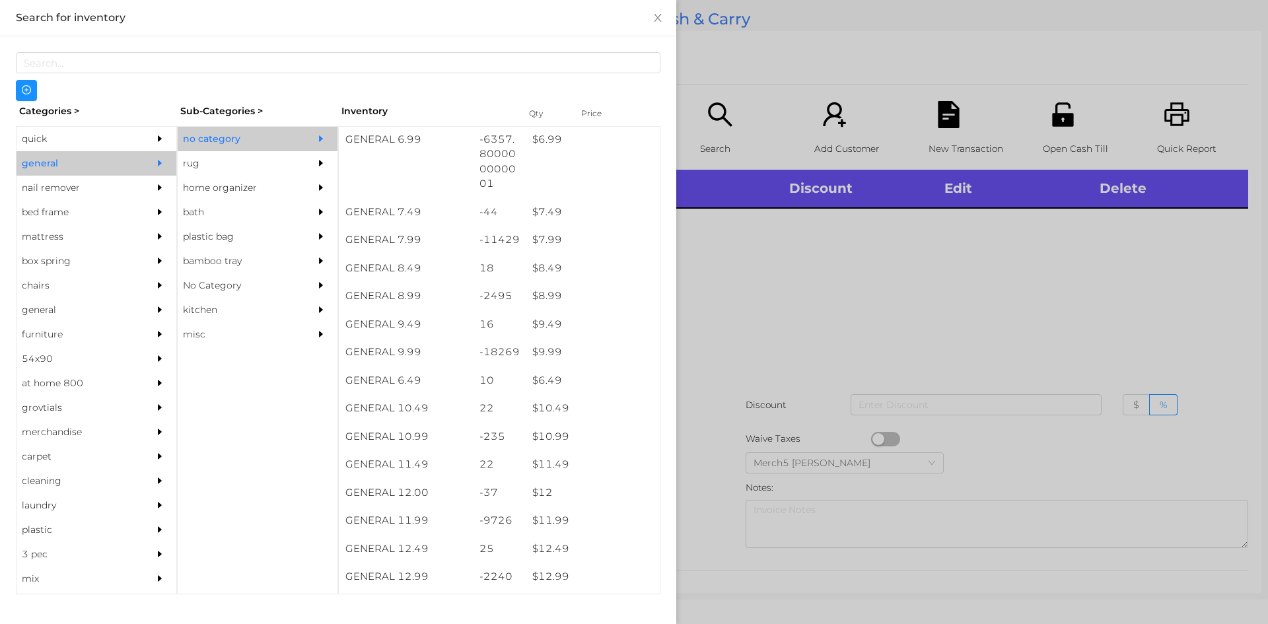
scroll to position [792, 0]
click at [790, 330] on div at bounding box center [634, 312] width 1268 height 624
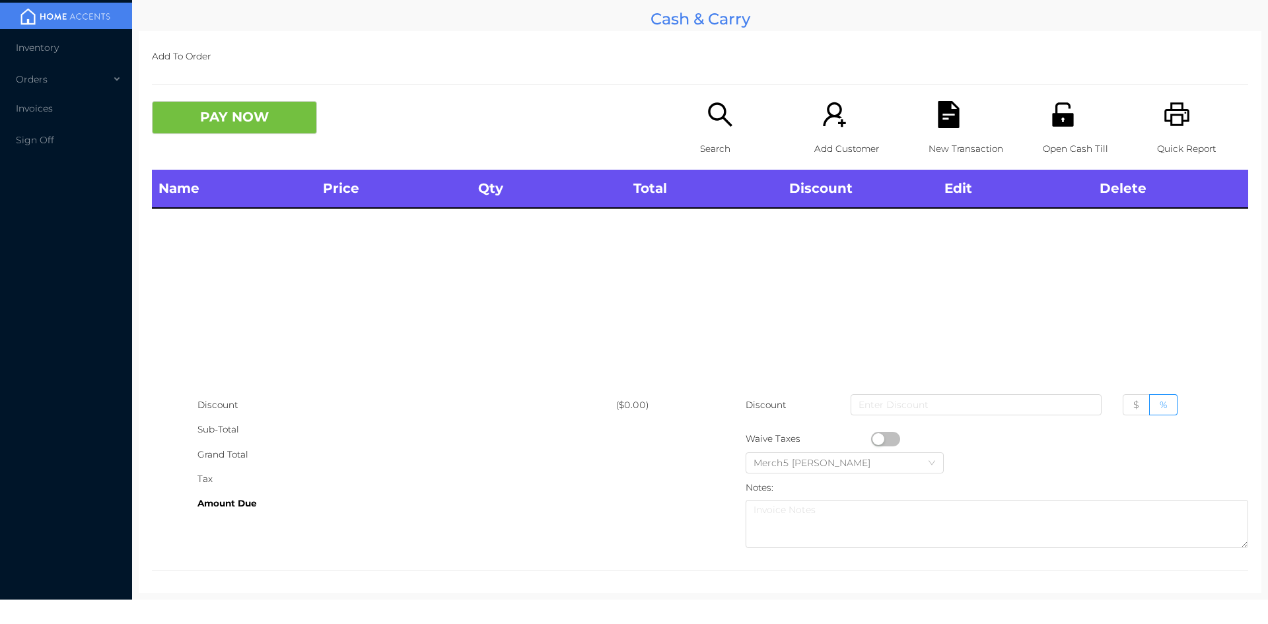
click at [749, 137] on p "Search" at bounding box center [745, 149] width 91 height 24
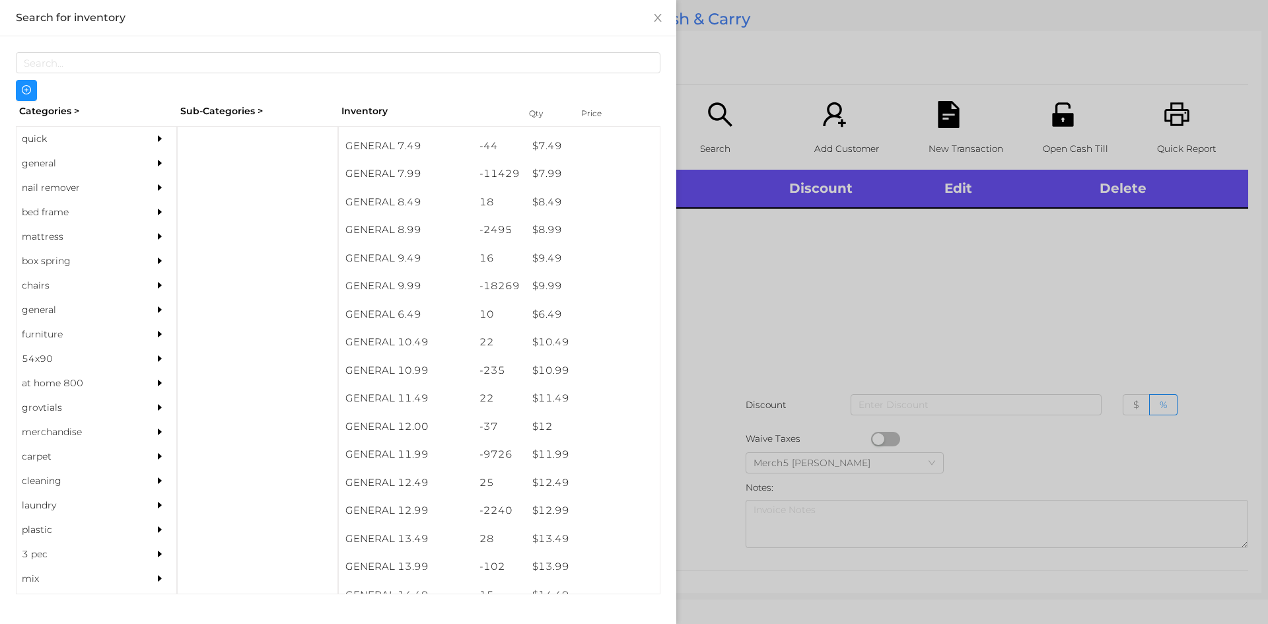
scroll to position [726, 0]
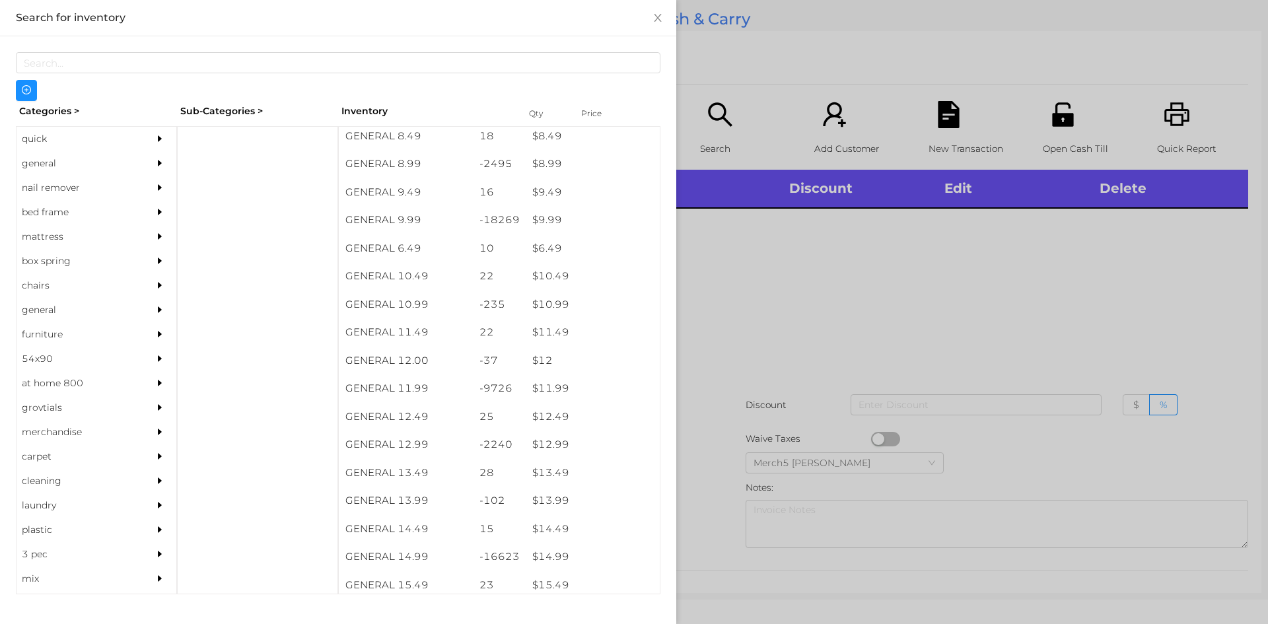
click at [150, 160] on div at bounding box center [163, 163] width 26 height 24
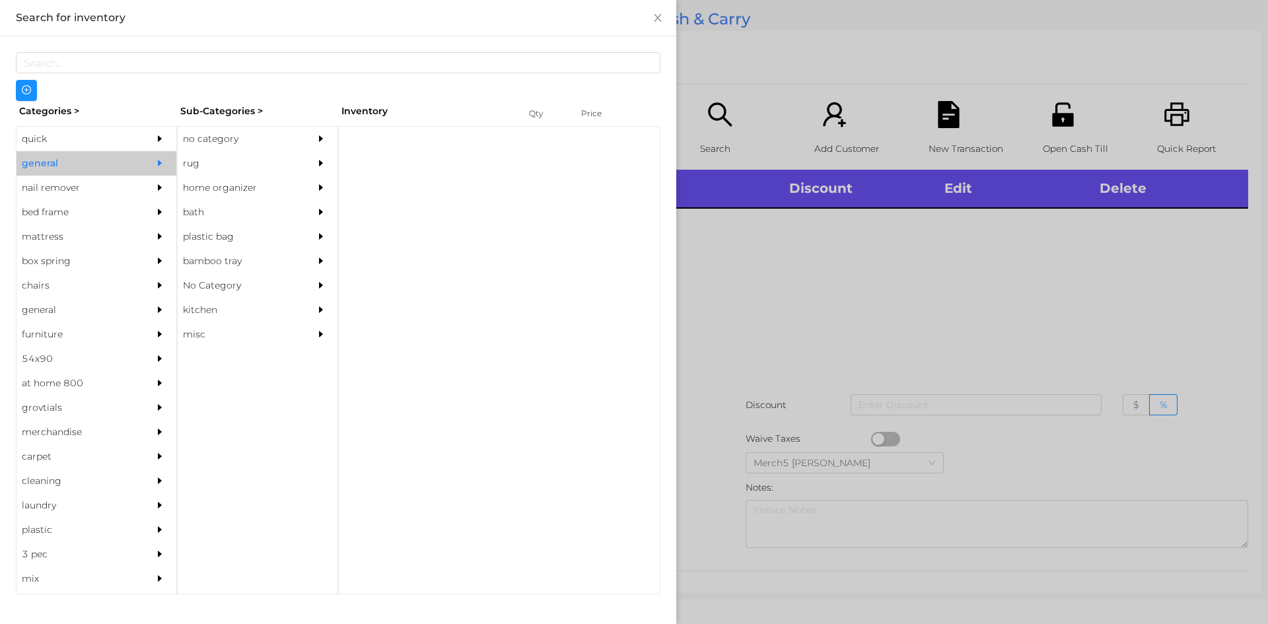
scroll to position [0, 0]
click at [227, 141] on div "no category" at bounding box center [238, 139] width 120 height 24
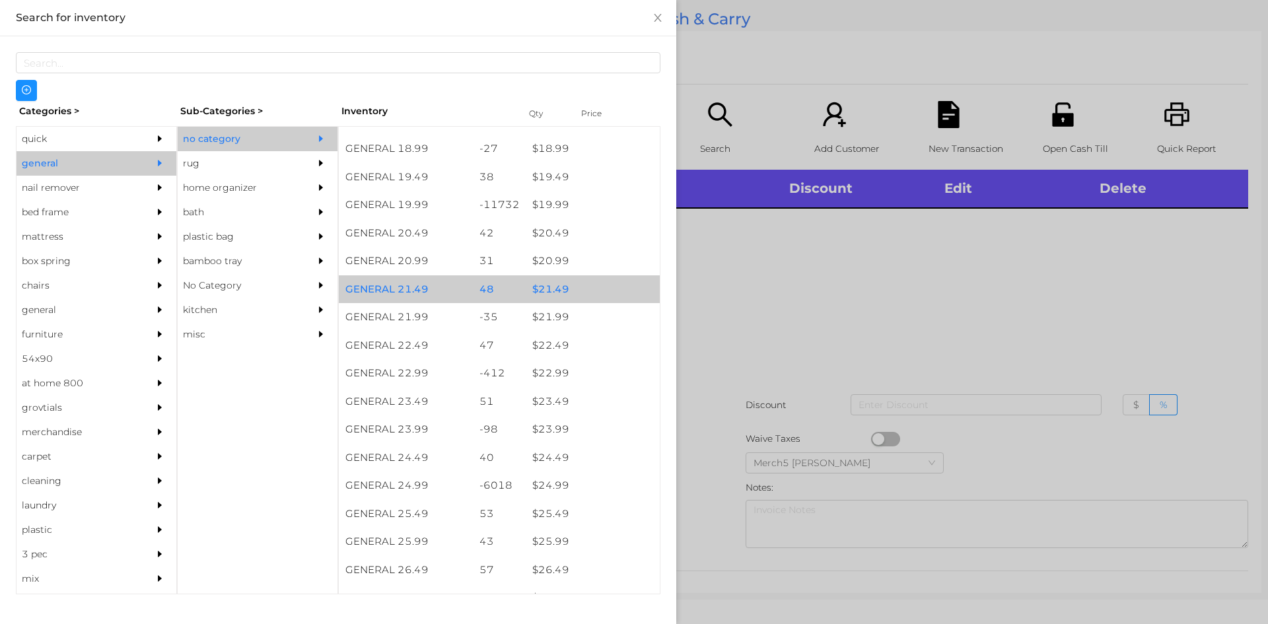
scroll to position [1519, 0]
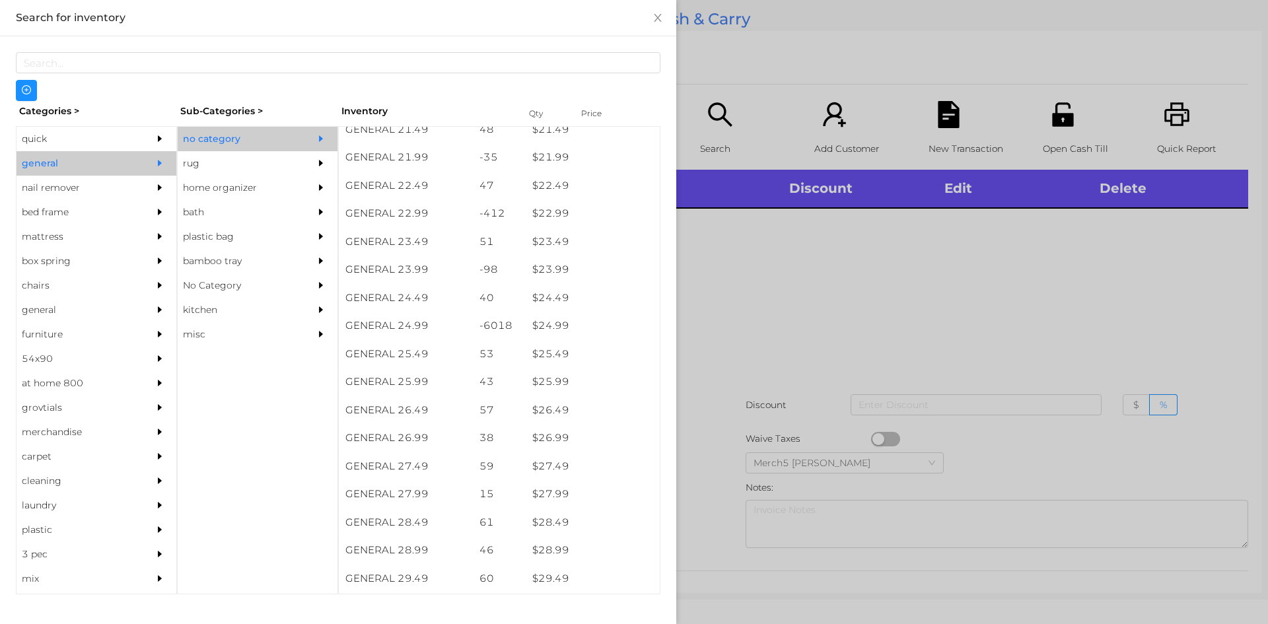
click at [940, 273] on div at bounding box center [634, 312] width 1268 height 624
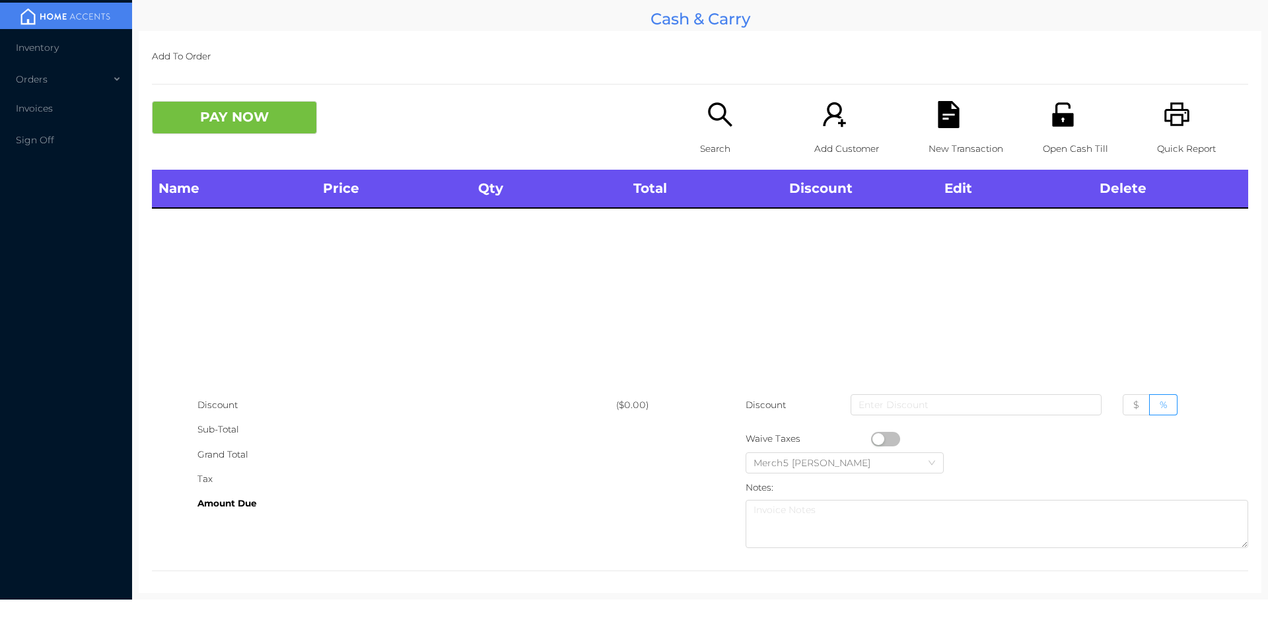
click at [724, 131] on div "Search" at bounding box center [745, 135] width 91 height 69
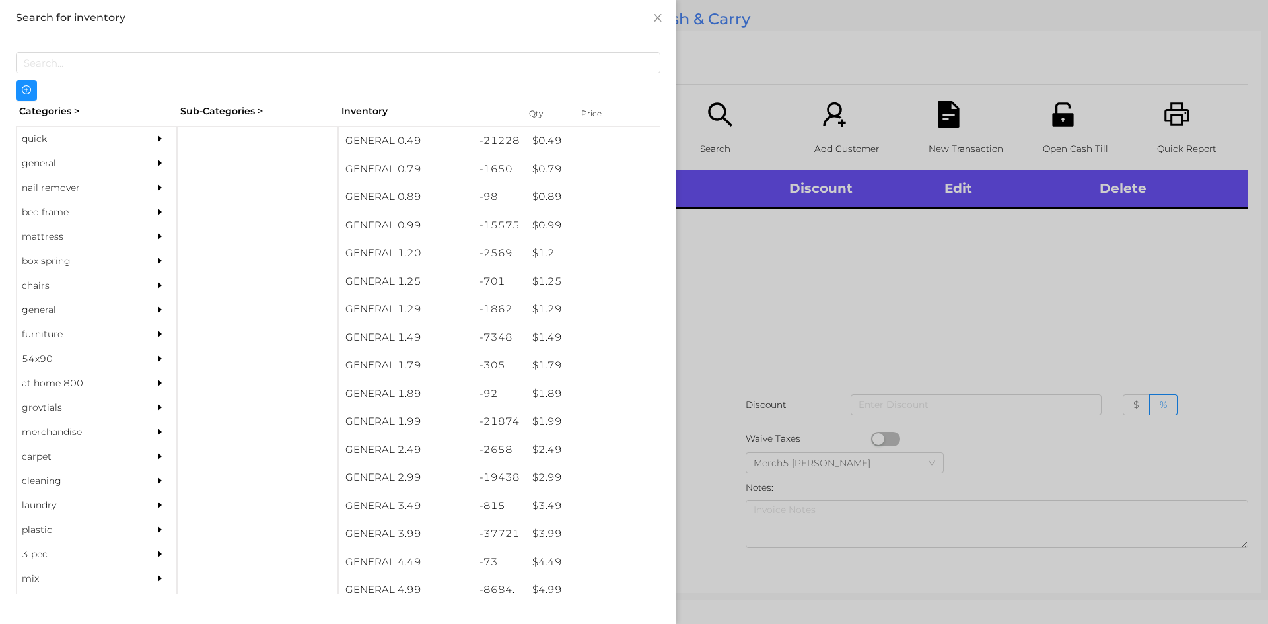
click at [141, 172] on div "general" at bounding box center [97, 163] width 160 height 24
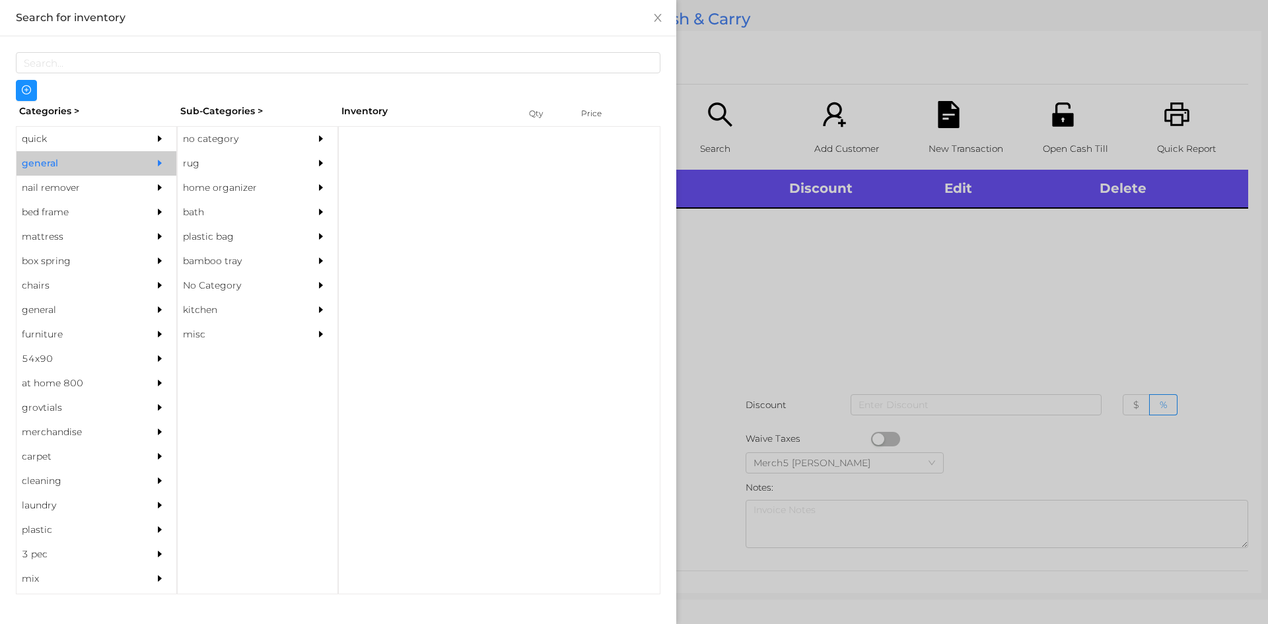
click at [256, 139] on div "no category" at bounding box center [238, 139] width 120 height 24
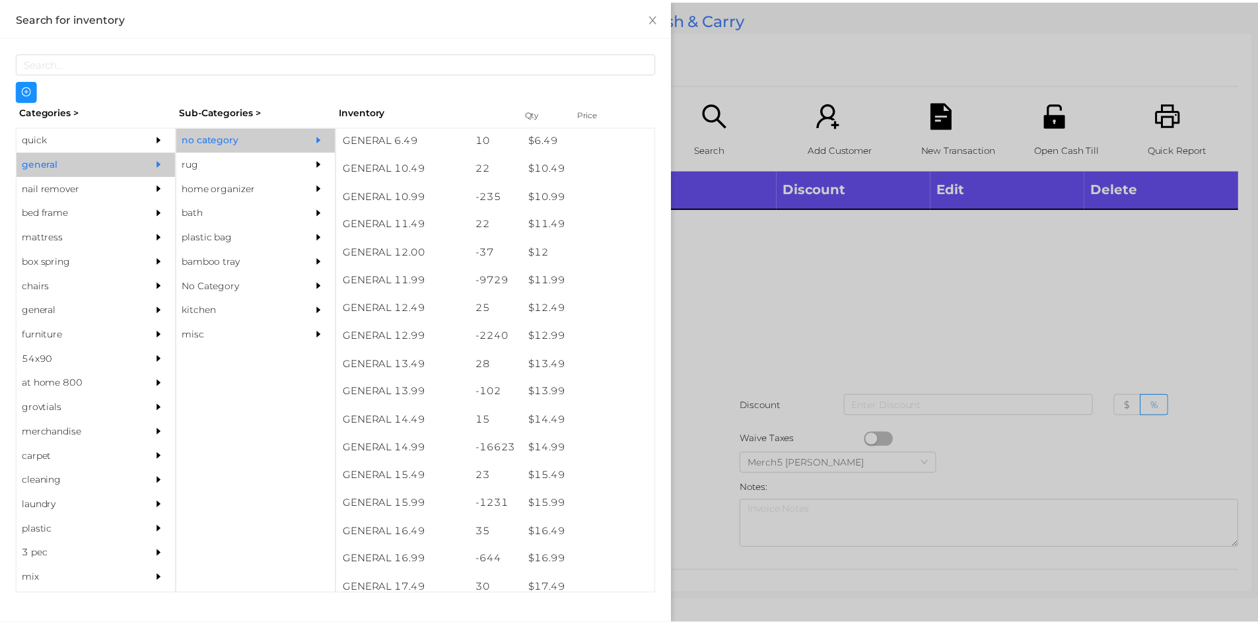
scroll to position [835, 0]
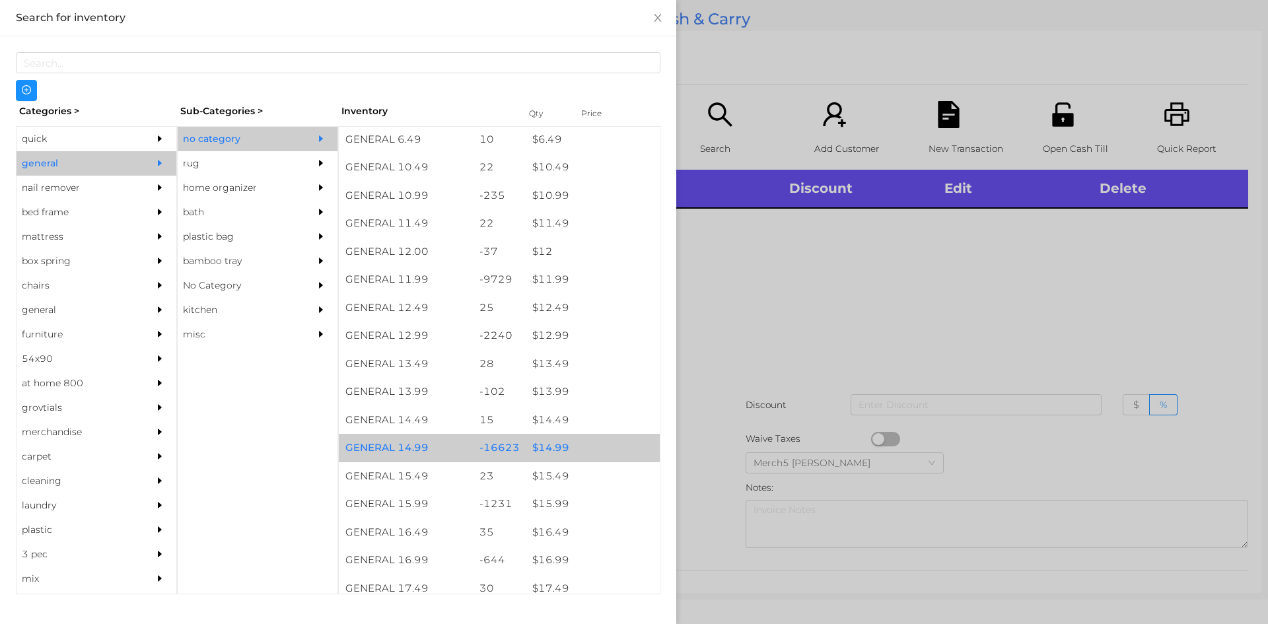
click at [586, 446] on div "$ 14.99" at bounding box center [593, 448] width 134 height 28
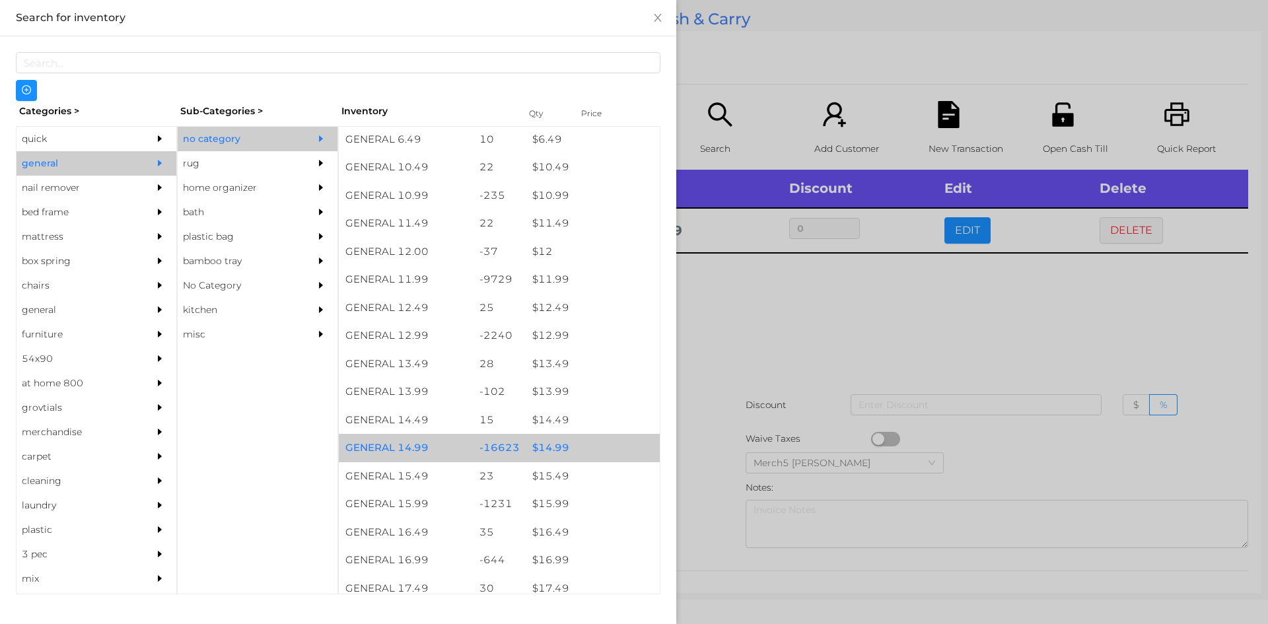
click at [602, 448] on div "$ 14.99" at bounding box center [593, 448] width 134 height 28
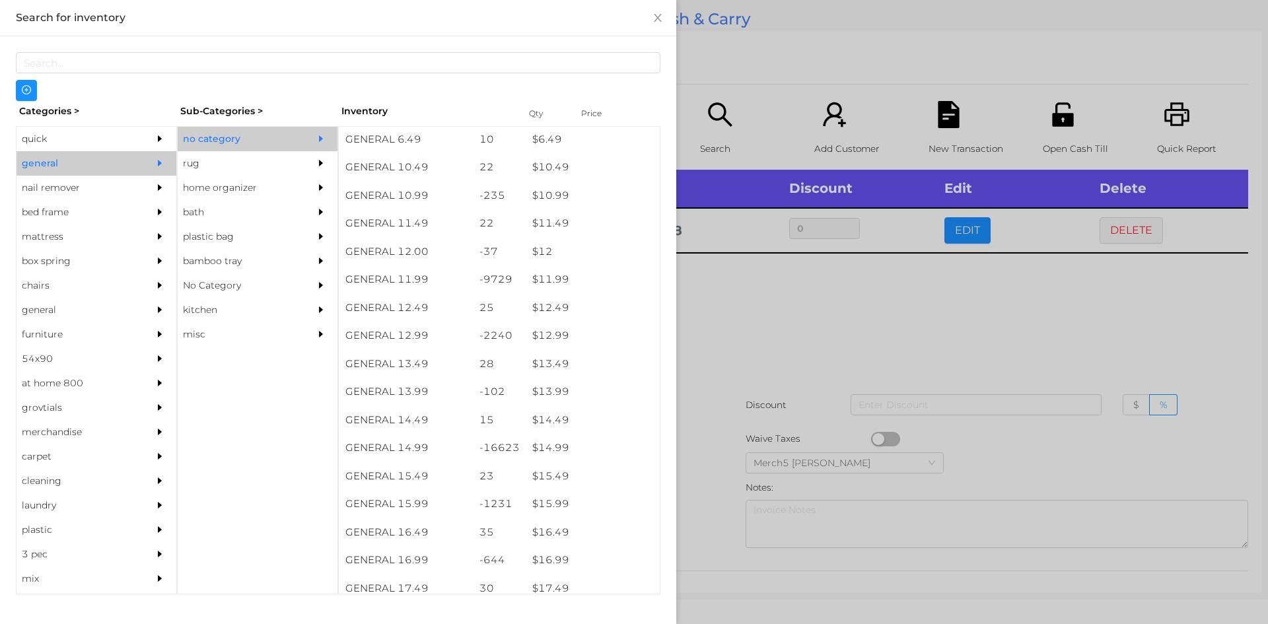
click at [877, 311] on div at bounding box center [634, 312] width 1268 height 624
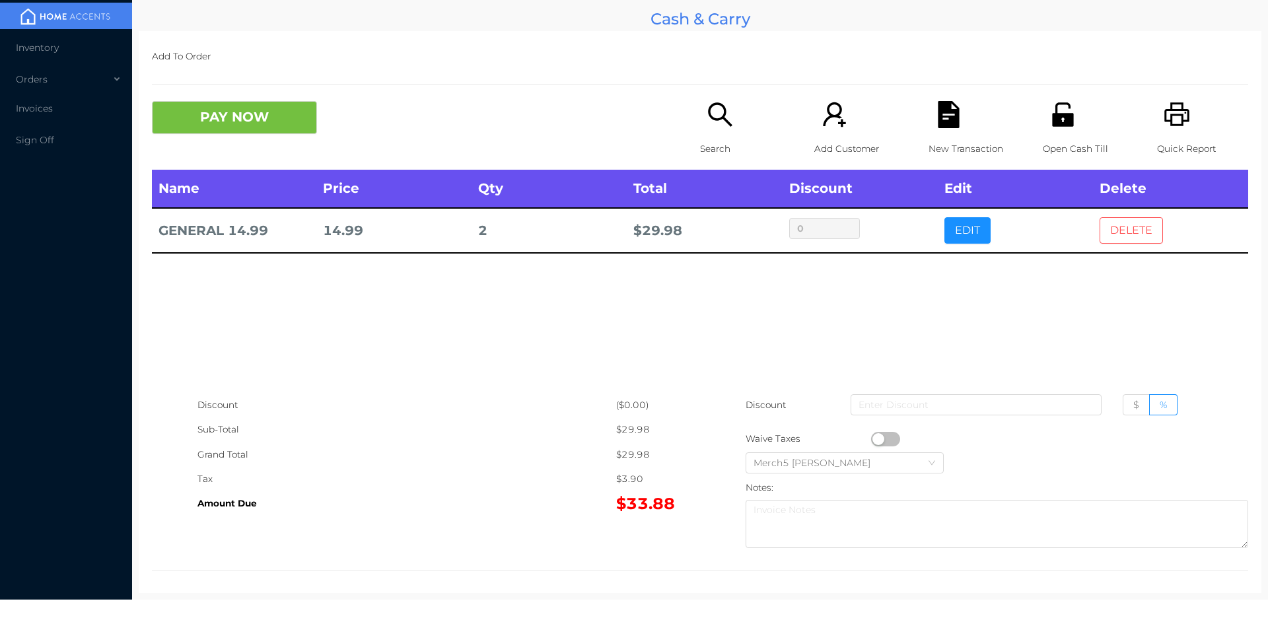
click at [1147, 238] on button "DELETE" at bounding box center [1131, 230] width 63 height 26
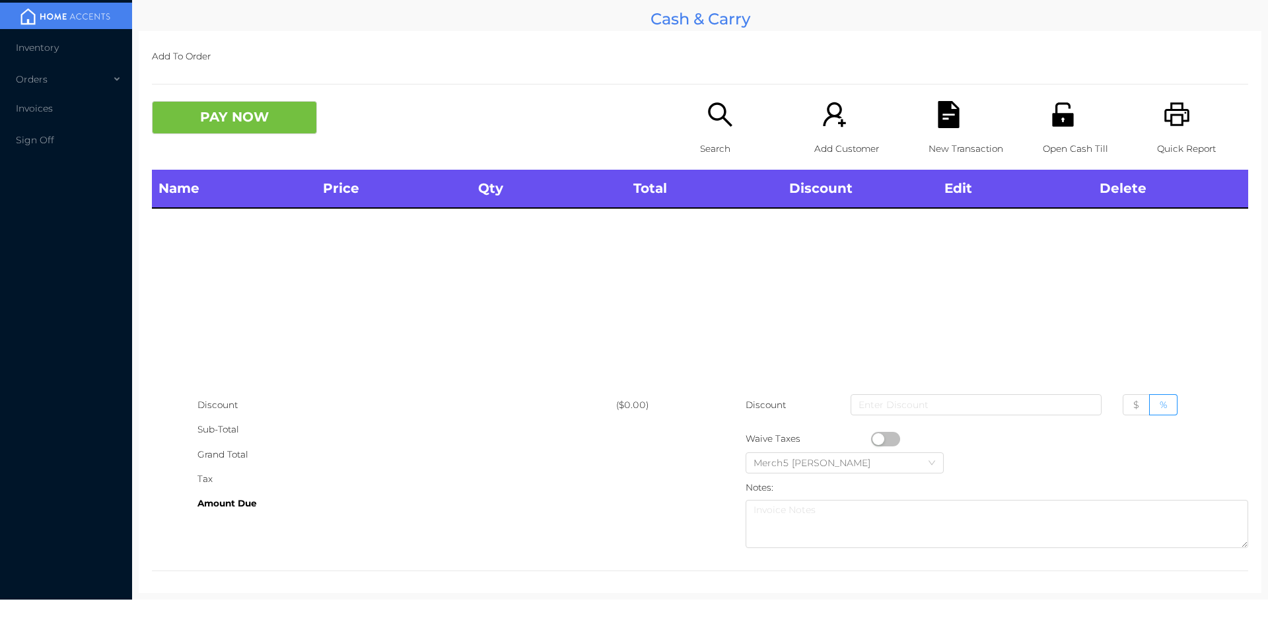
click at [1181, 121] on div "Quick Report" at bounding box center [1202, 135] width 91 height 69
click at [27, 139] on span "Sign Off" at bounding box center [35, 140] width 38 height 12
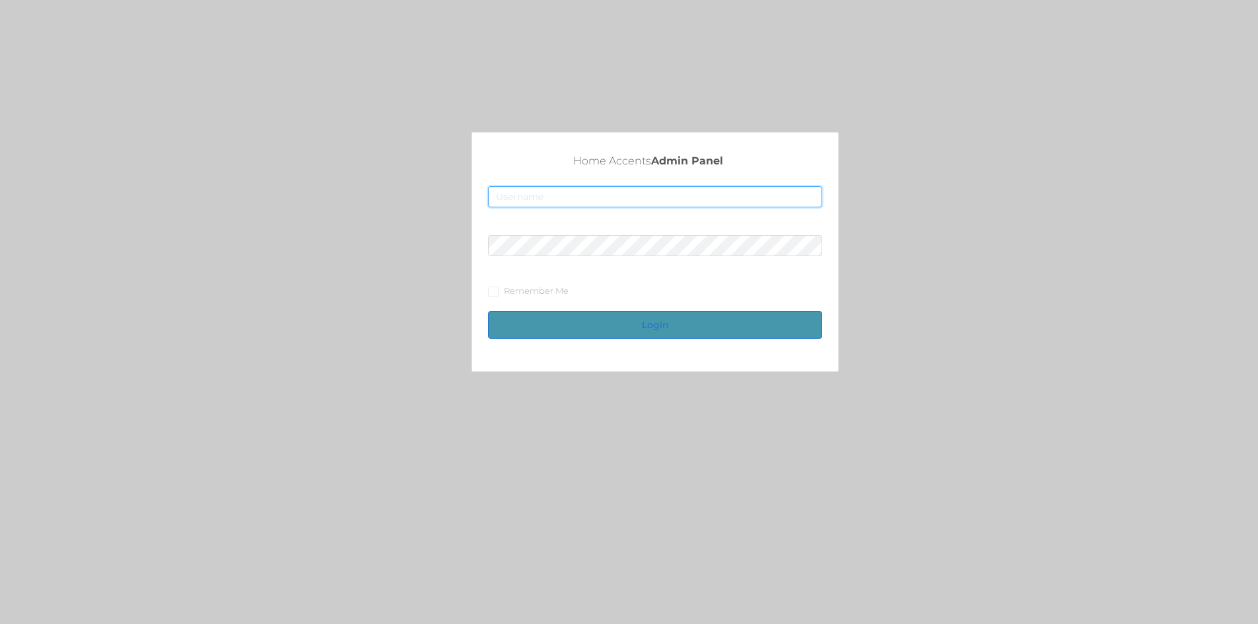
type input "[EMAIL_ADDRESS][DOMAIN_NAME]"
click at [660, 328] on button "Login" at bounding box center [655, 325] width 334 height 28
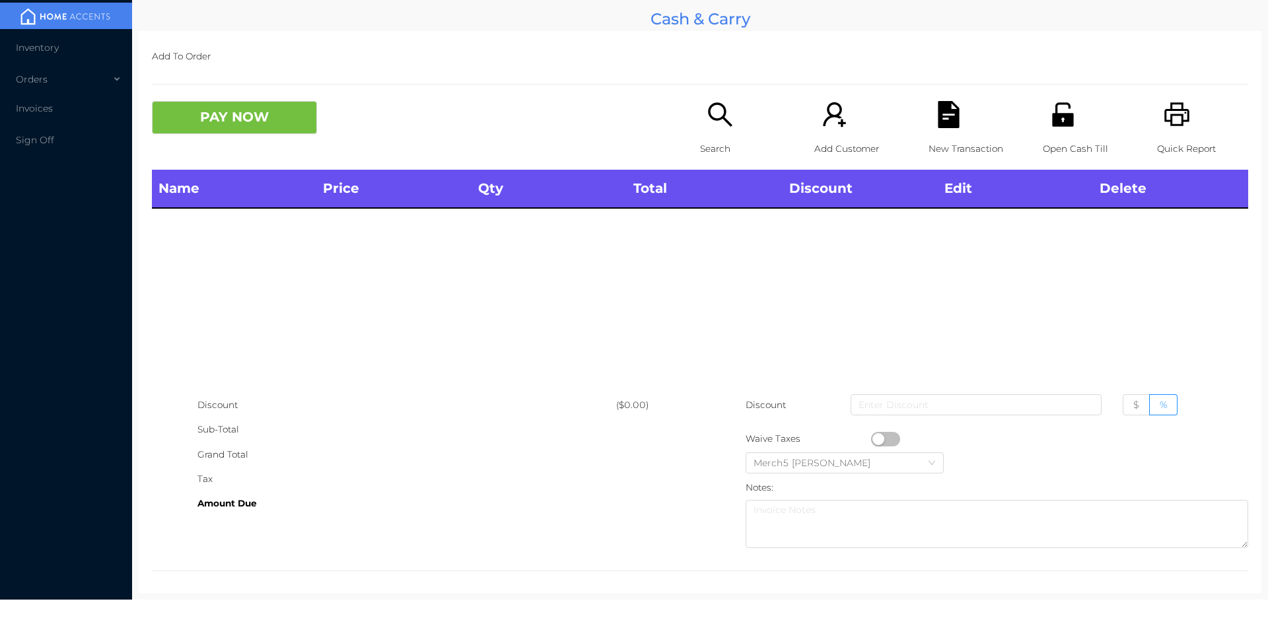
click at [1172, 116] on icon "icon: printer" at bounding box center [1176, 114] width 25 height 24
click at [1056, 113] on icon "icon: unlock" at bounding box center [1062, 114] width 27 height 27
click at [714, 127] on icon "icon: search" at bounding box center [720, 114] width 27 height 27
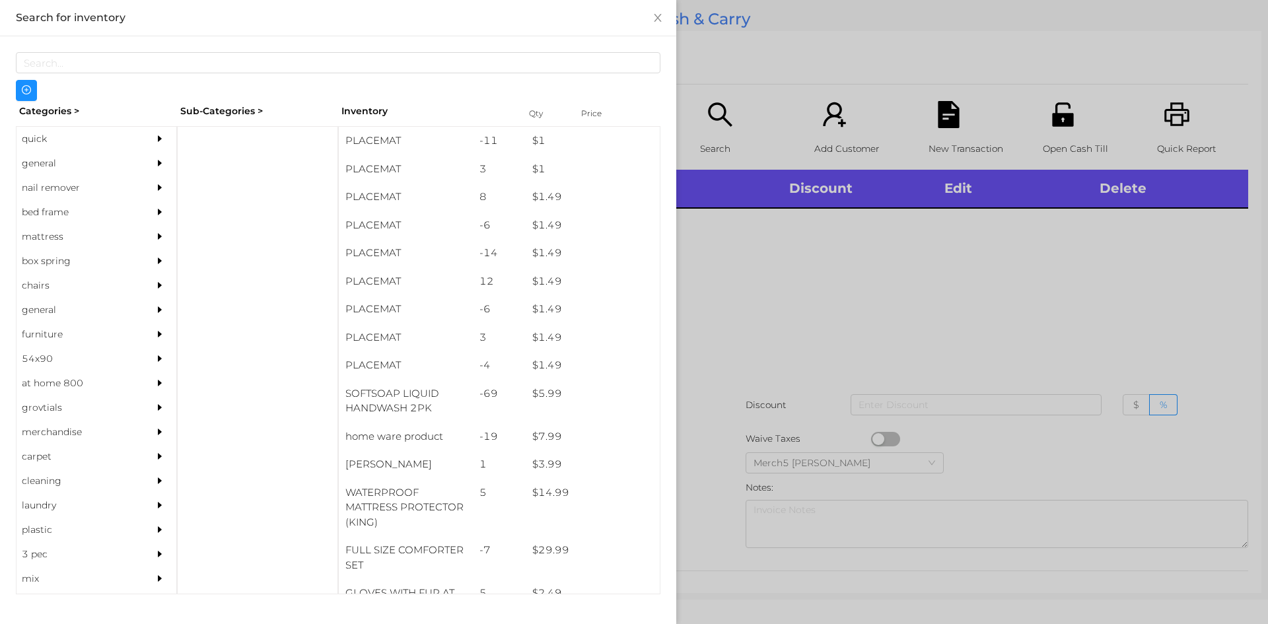
click at [125, 166] on div "general" at bounding box center [77, 163] width 120 height 24
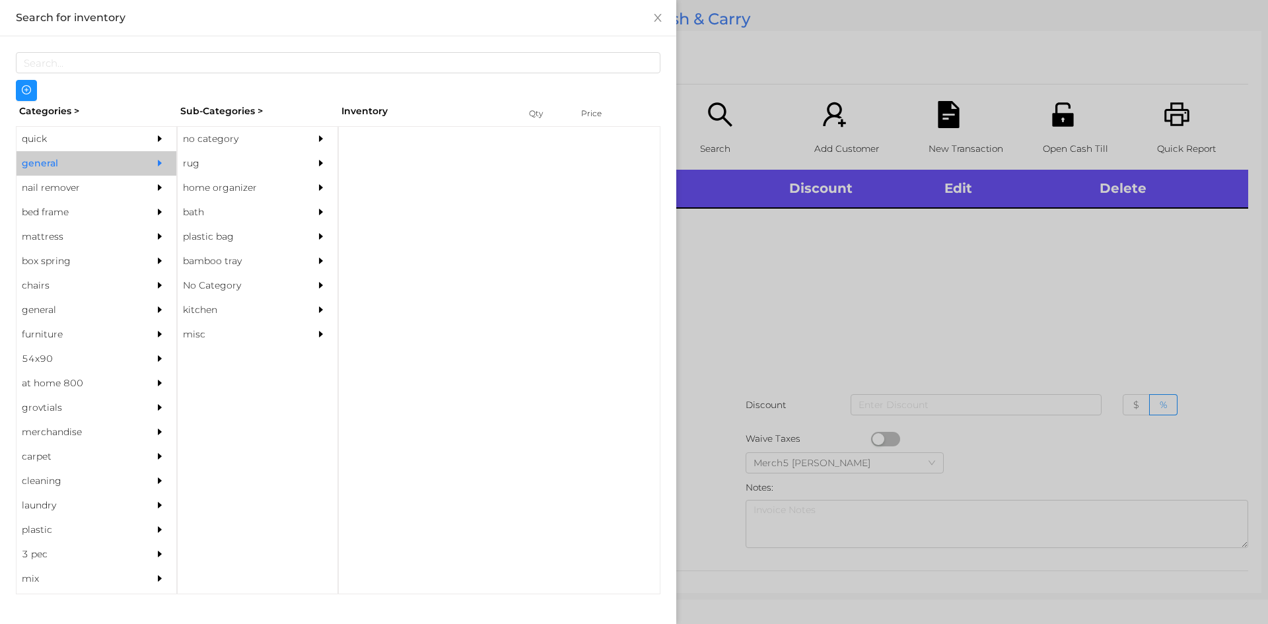
click at [259, 139] on div "no category" at bounding box center [238, 139] width 120 height 24
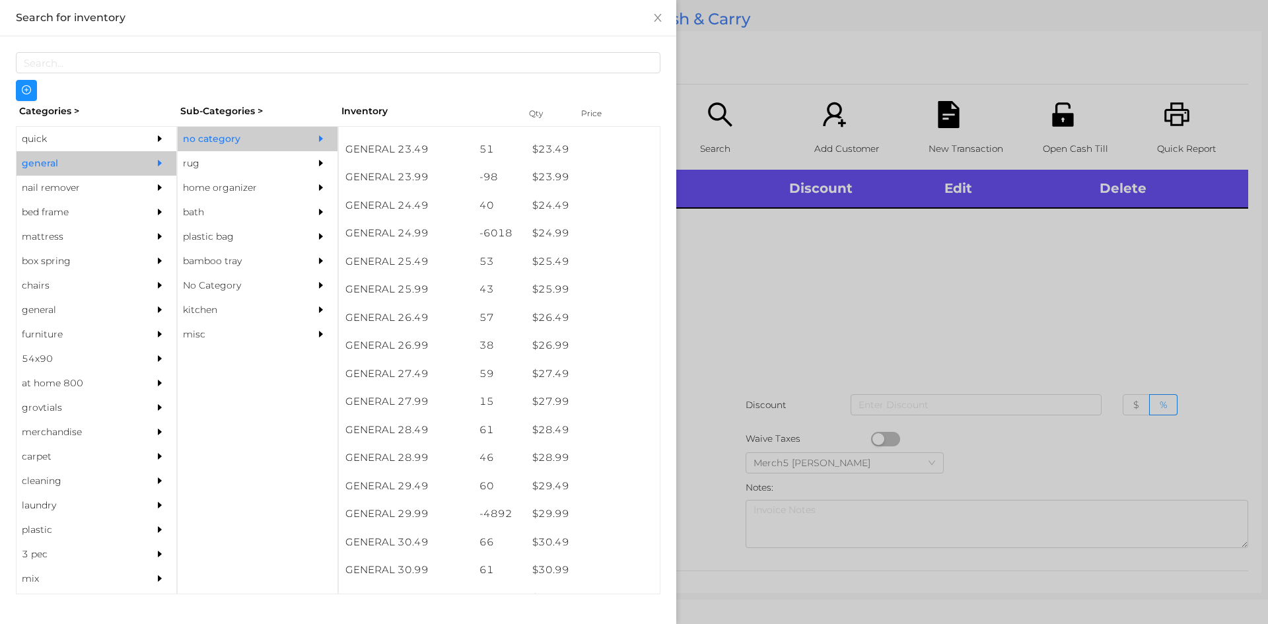
scroll to position [1741, 0]
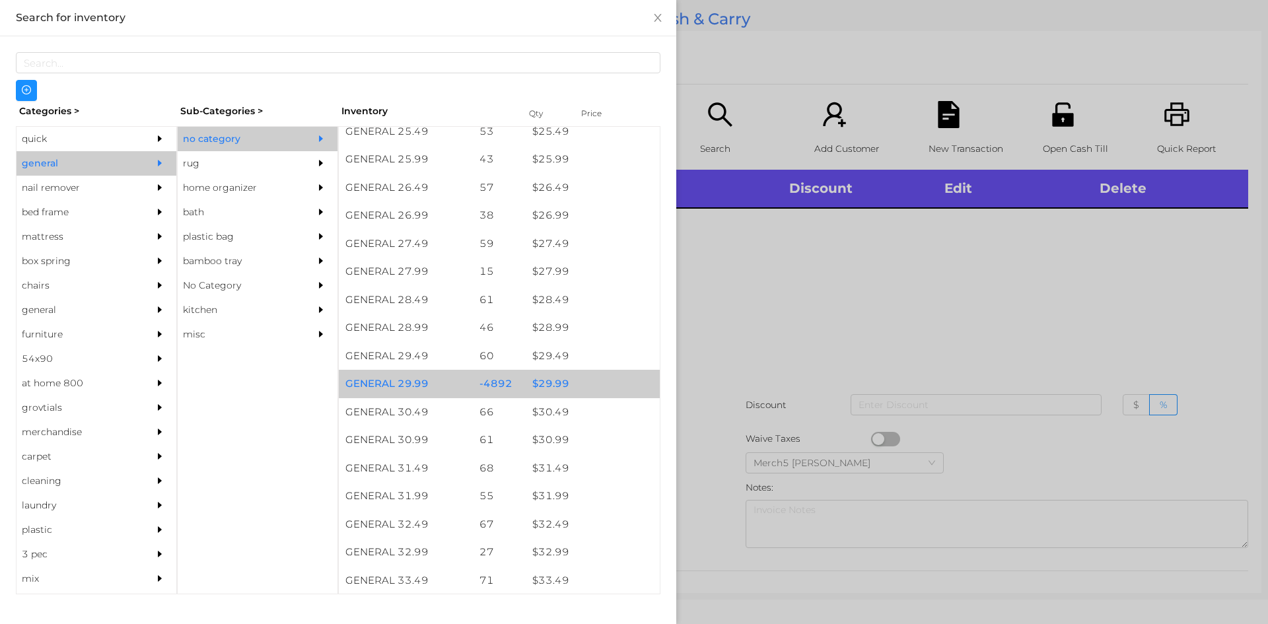
click at [600, 391] on div "$ 29.99" at bounding box center [593, 384] width 134 height 28
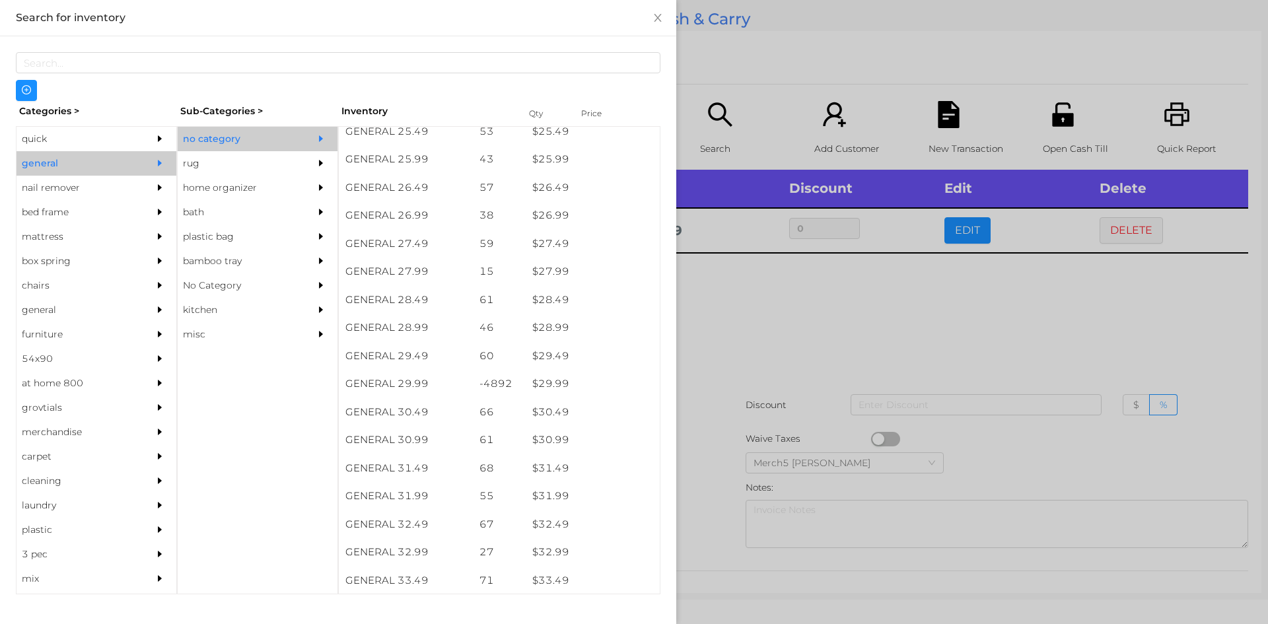
click at [887, 341] on div at bounding box center [634, 312] width 1268 height 624
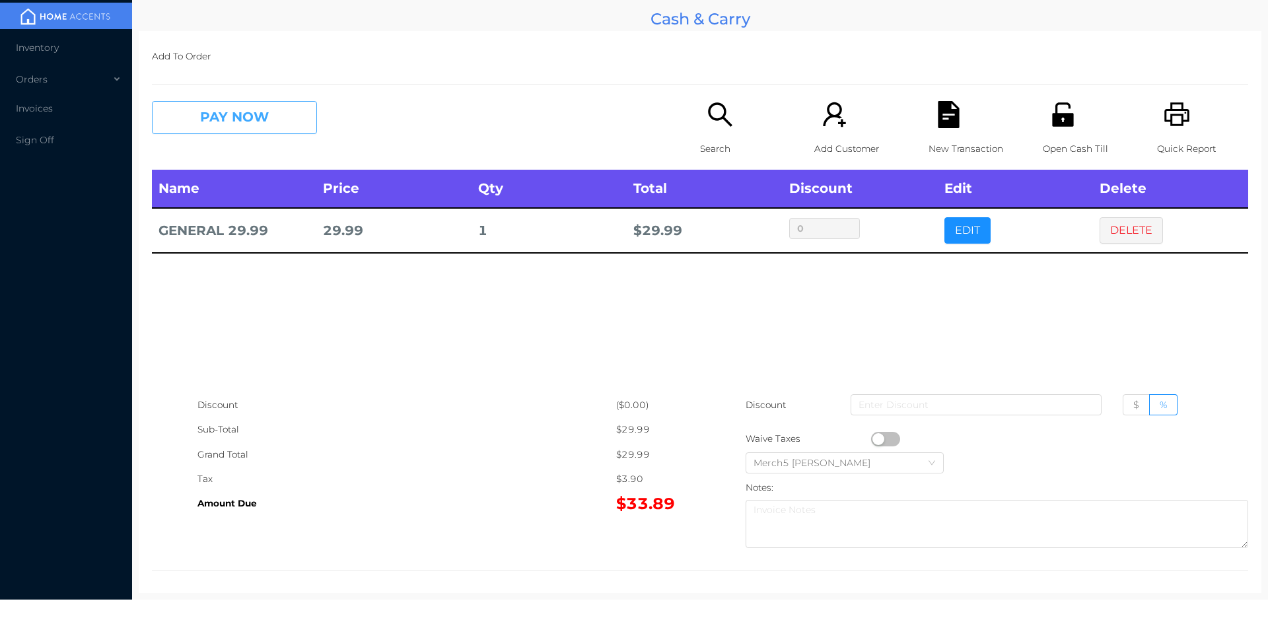
click at [291, 131] on button "PAY NOW" at bounding box center [234, 117] width 165 height 33
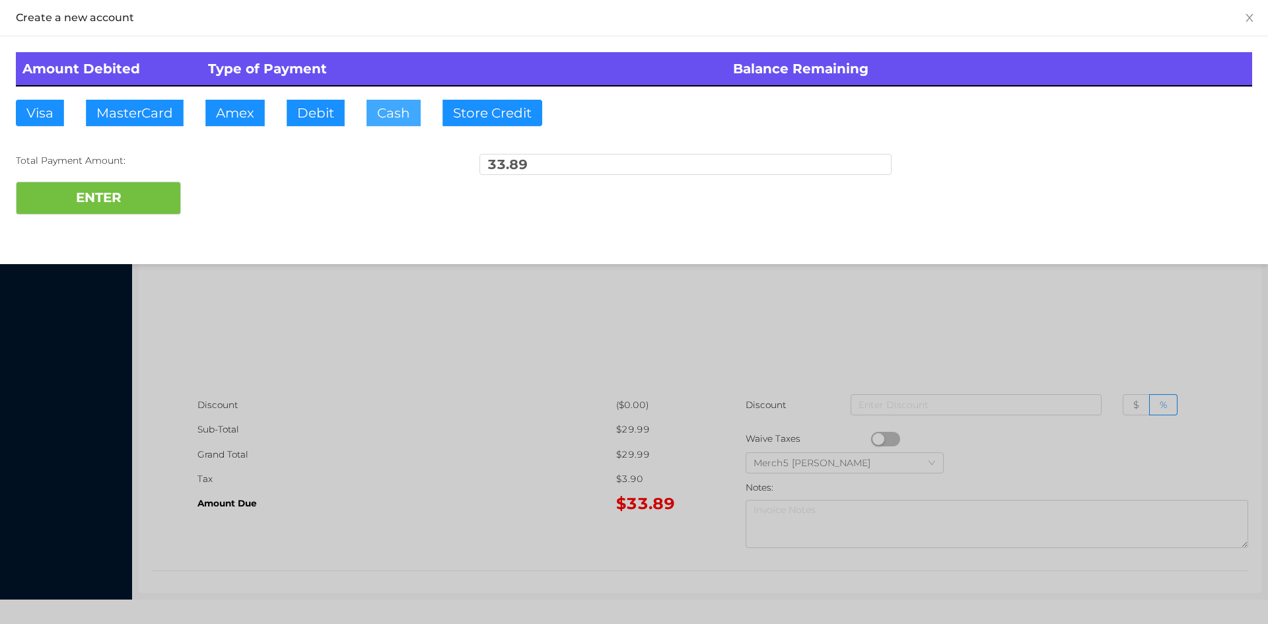
click at [398, 116] on button "Cash" at bounding box center [394, 113] width 54 height 26
type input "40"
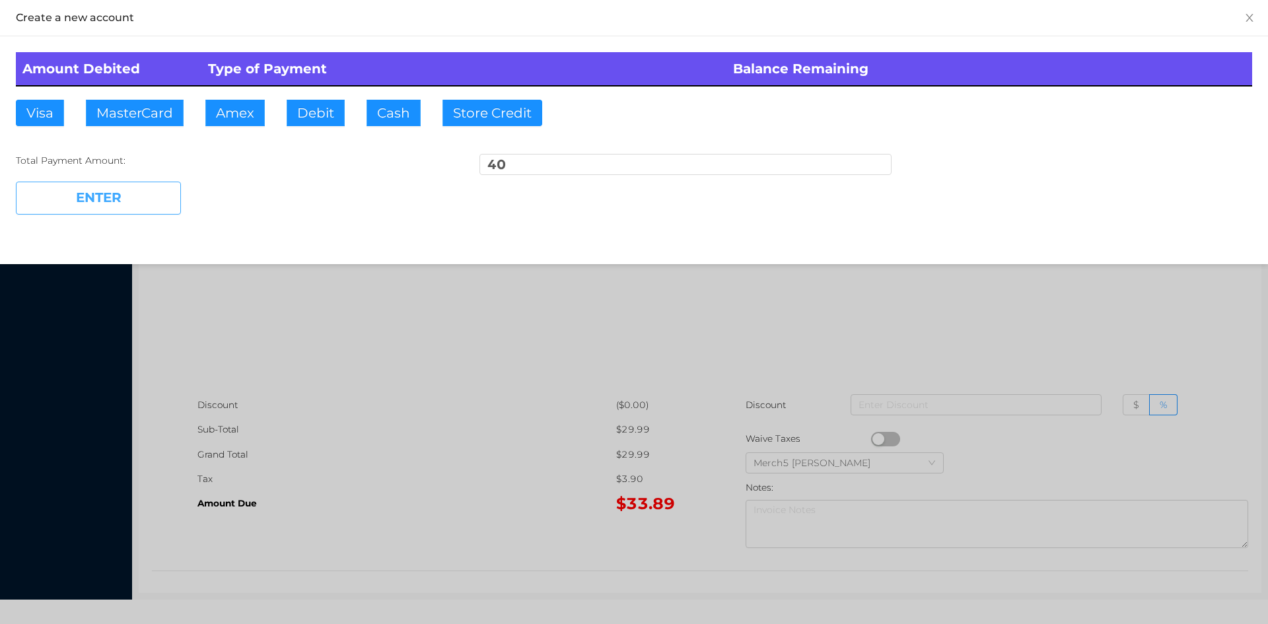
click at [176, 196] on button "ENTER" at bounding box center [98, 198] width 165 height 33
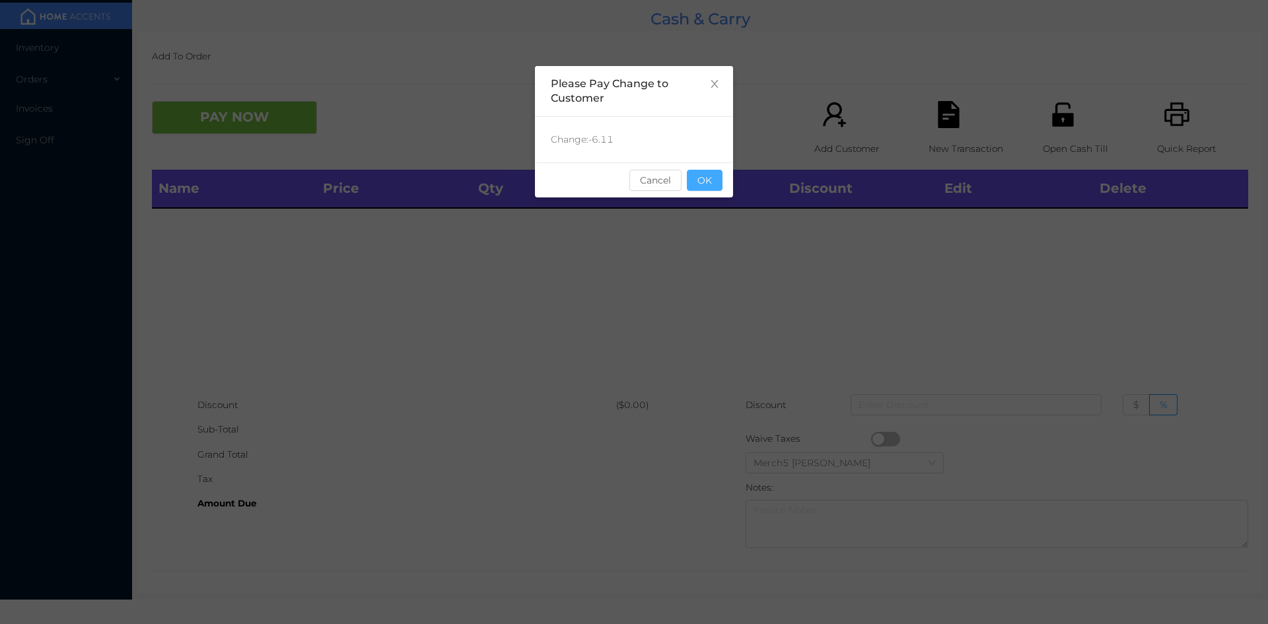
click at [709, 175] on button "OK" at bounding box center [705, 180] width 36 height 21
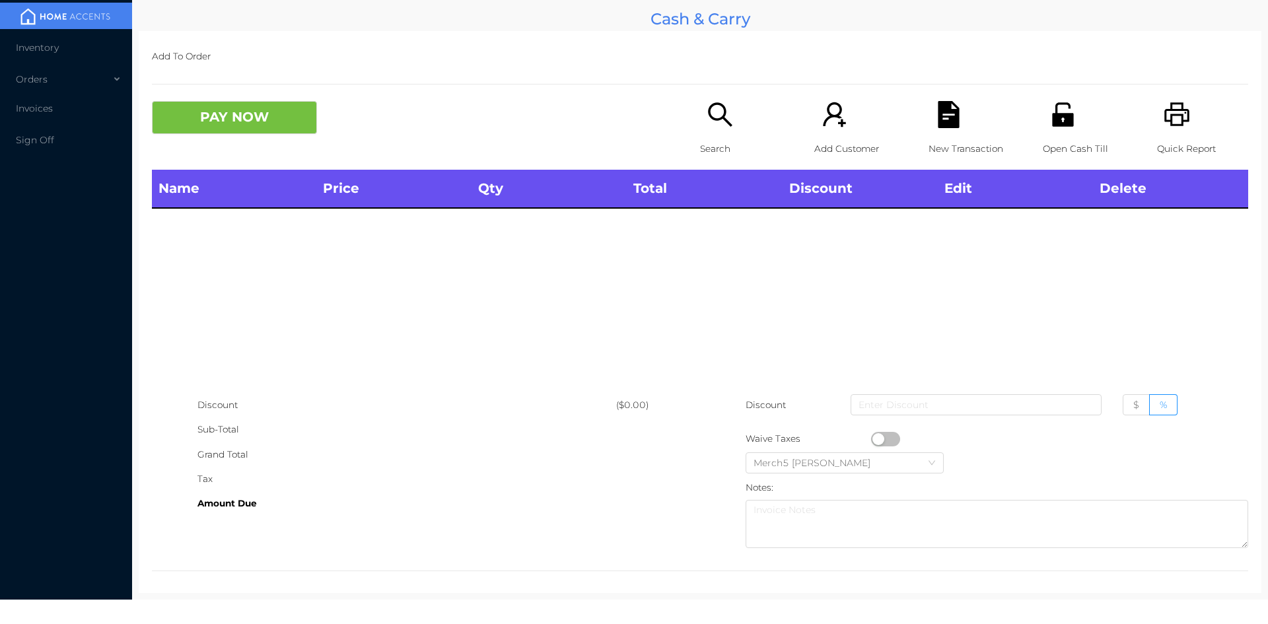
click at [733, 147] on p "Search" at bounding box center [745, 149] width 91 height 24
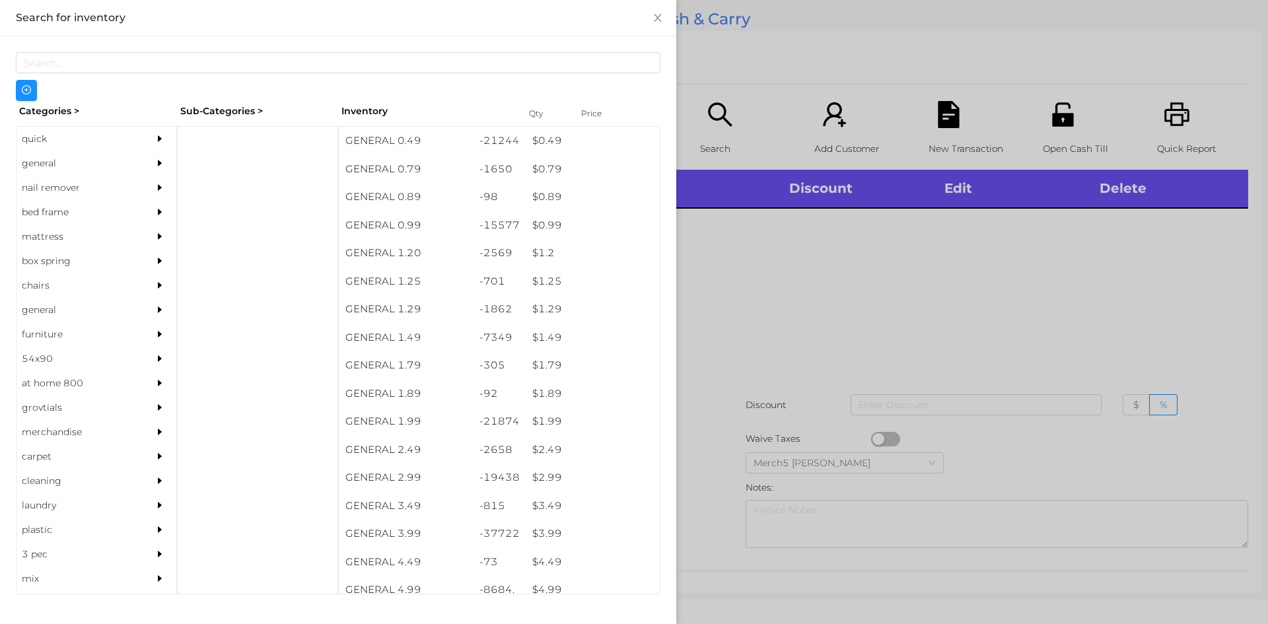
click at [87, 163] on div "general" at bounding box center [77, 163] width 120 height 24
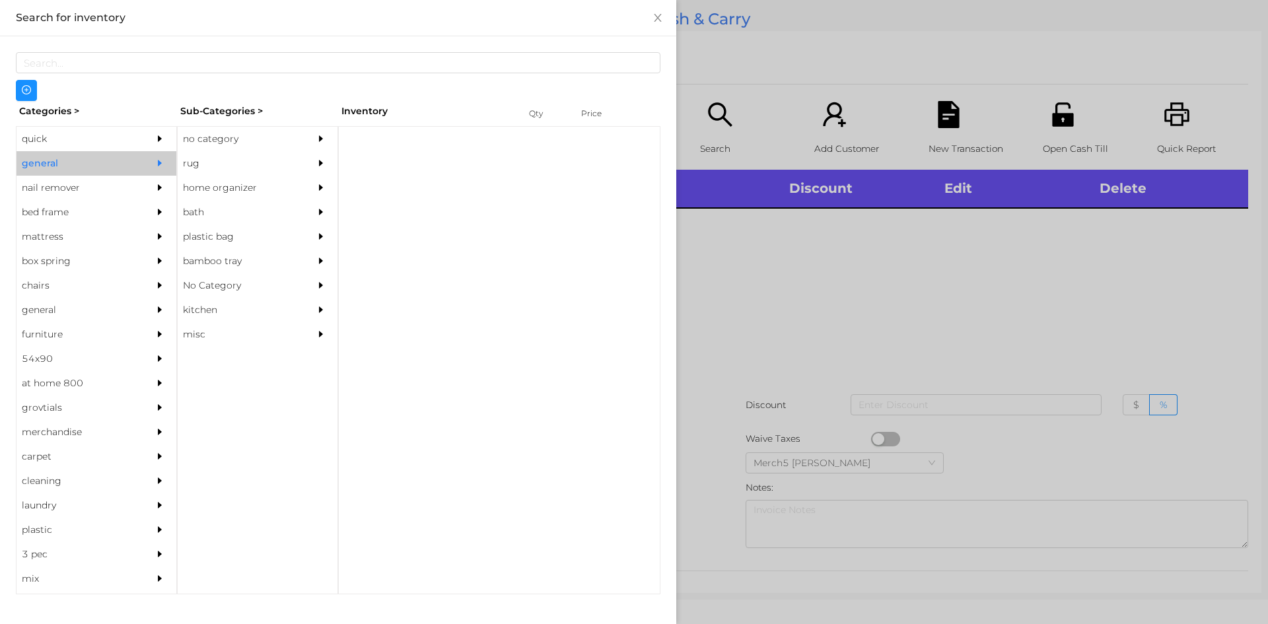
click at [280, 143] on div "no category" at bounding box center [238, 139] width 120 height 24
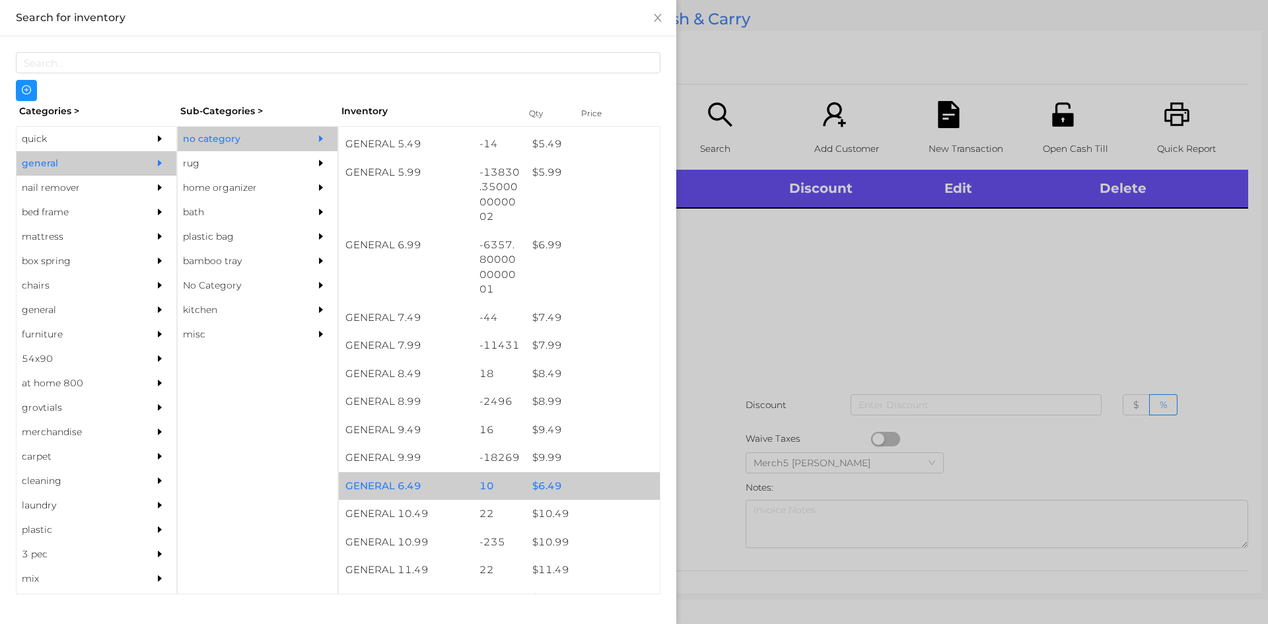
scroll to position [660, 0]
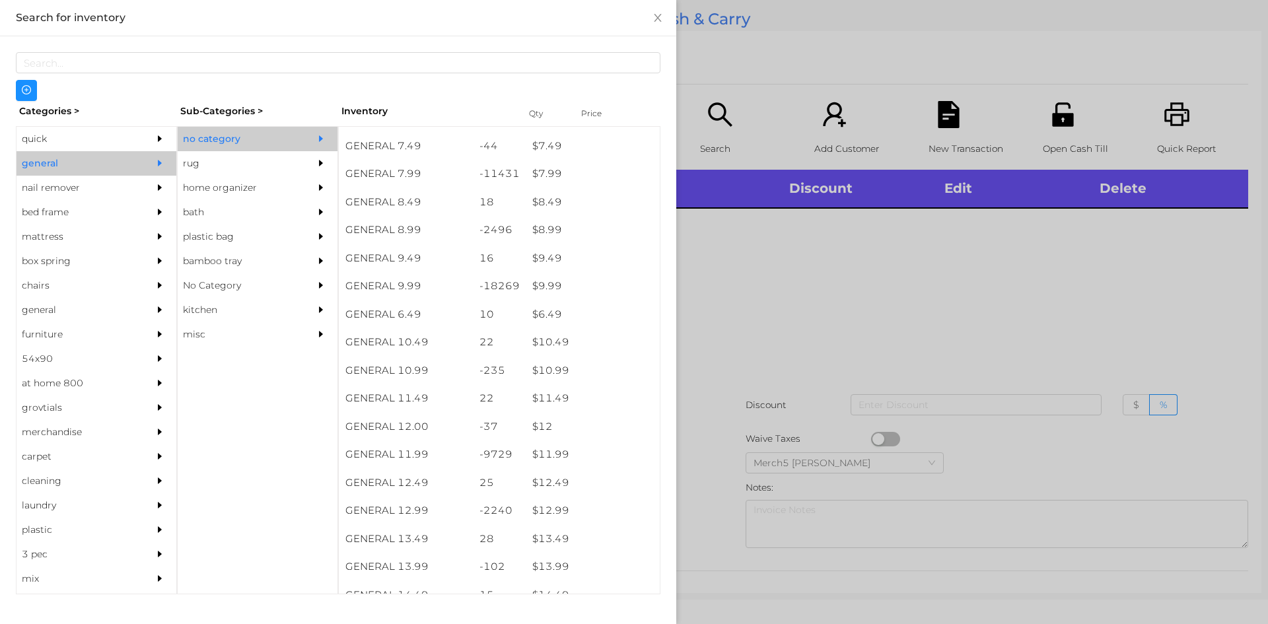
click at [1002, 280] on div at bounding box center [634, 312] width 1268 height 624
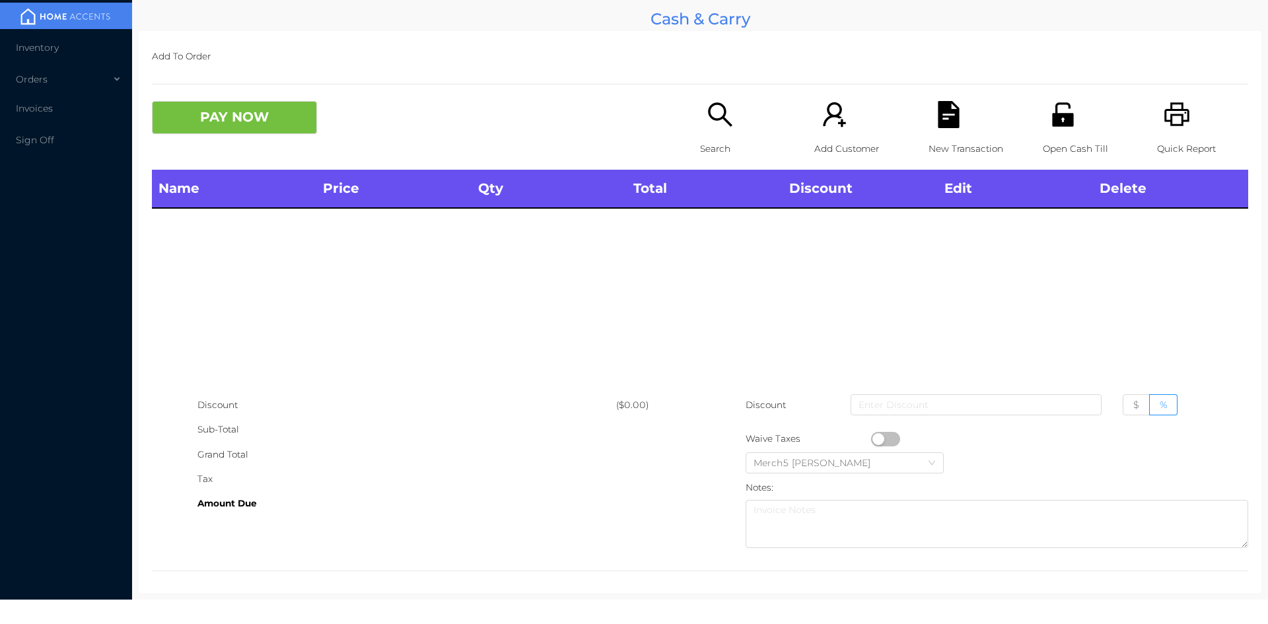
click at [1174, 114] on icon "icon: printer" at bounding box center [1177, 114] width 27 height 27
click at [745, 126] on div "Search" at bounding box center [745, 135] width 91 height 69
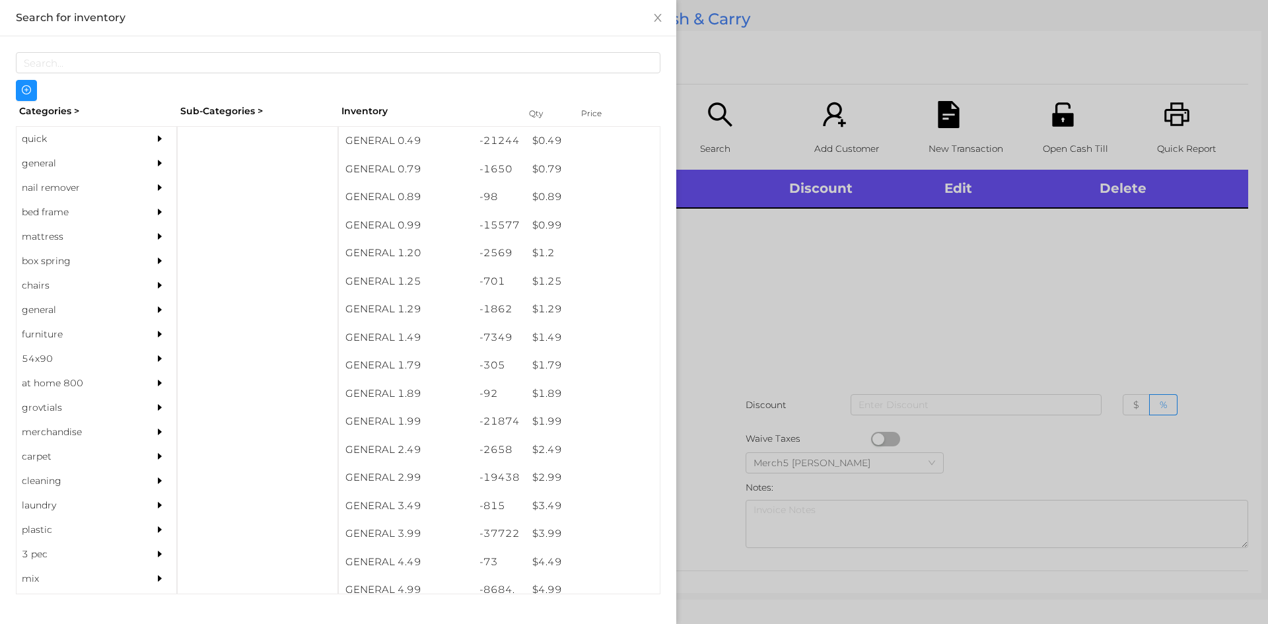
click at [88, 159] on div "general" at bounding box center [77, 163] width 120 height 24
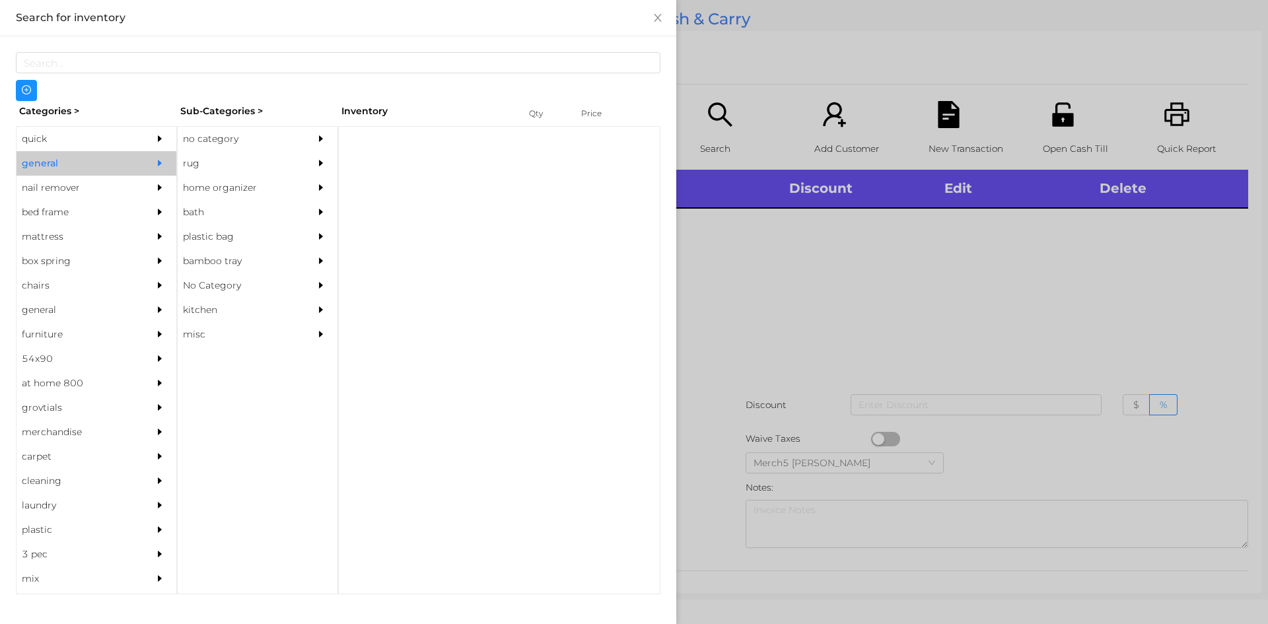
click at [254, 125] on div "Categories > Sub-Categories > Inventory Qty Price quick general nail remover be…" at bounding box center [338, 347] width 645 height 493
click at [292, 130] on div "no category" at bounding box center [238, 139] width 120 height 24
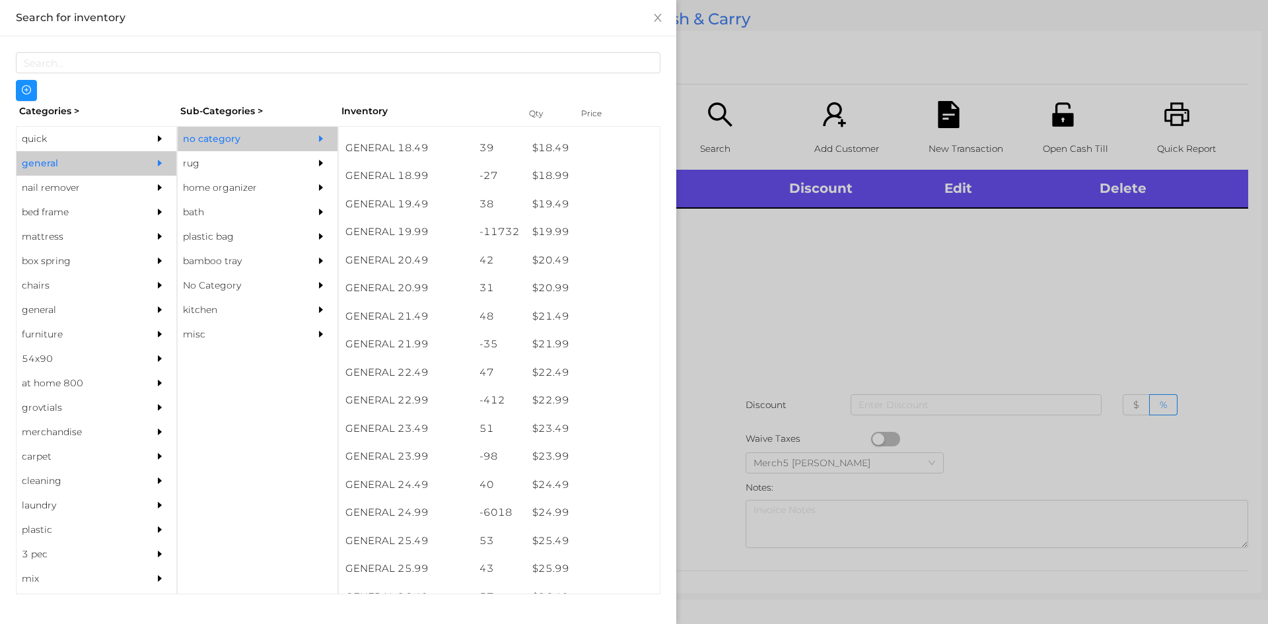
scroll to position [1453, 0]
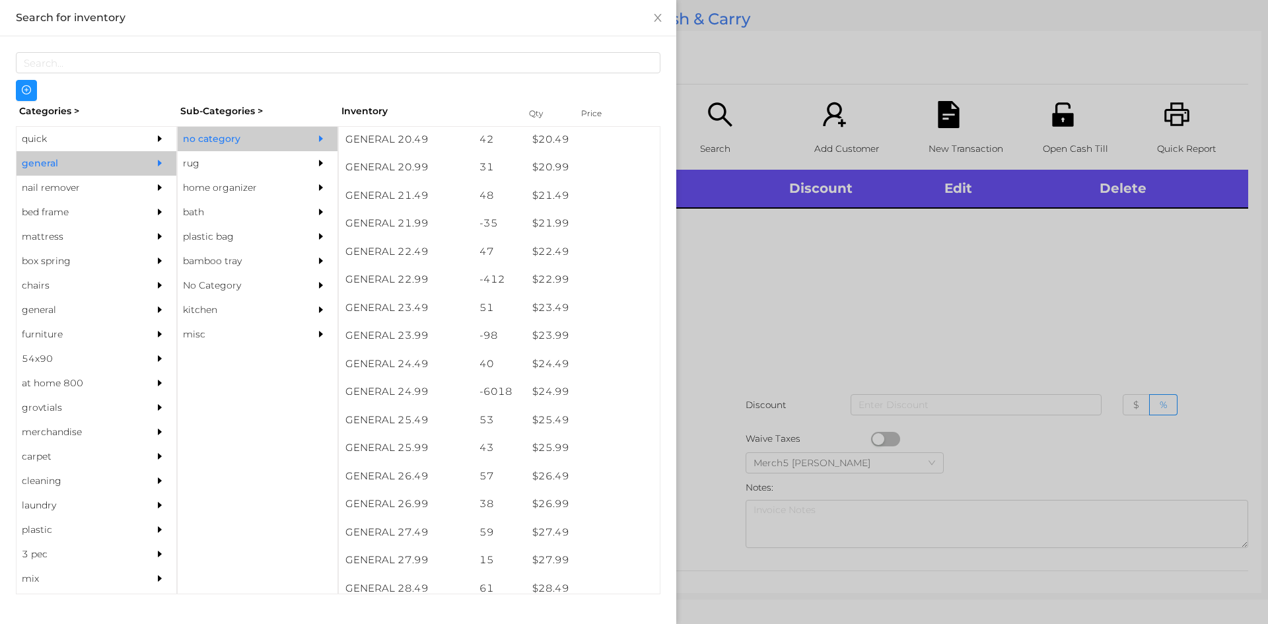
click at [965, 211] on div at bounding box center [634, 312] width 1268 height 624
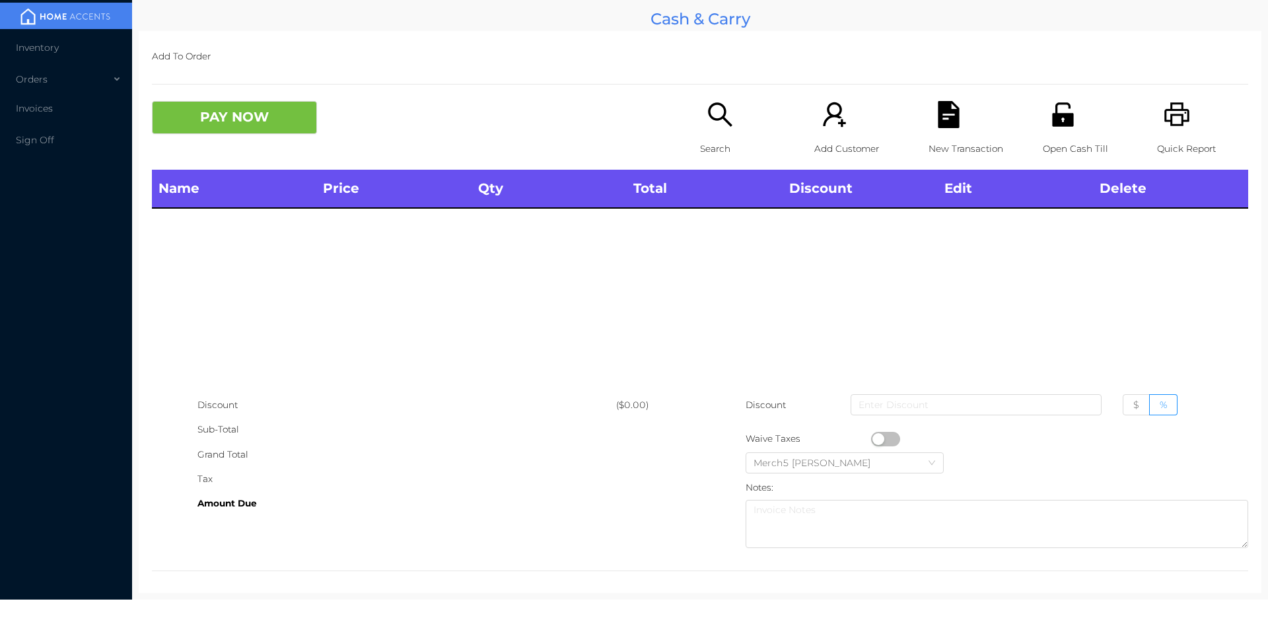
click at [734, 116] on div "Search" at bounding box center [745, 135] width 91 height 69
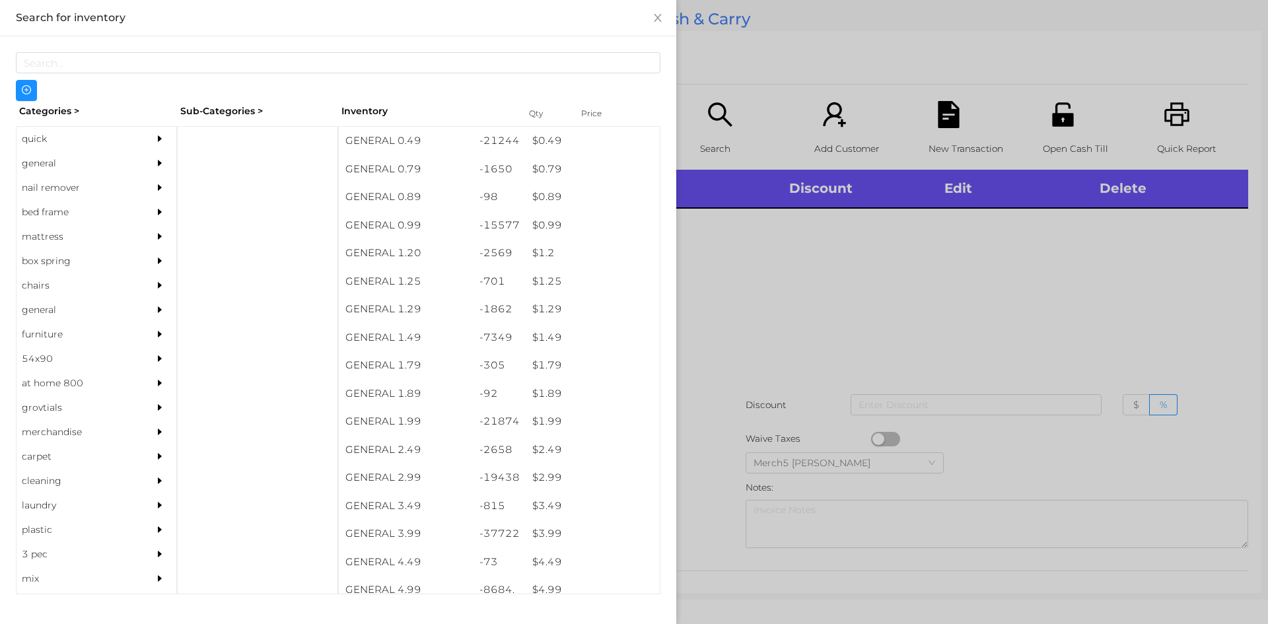
click at [137, 157] on div "general" at bounding box center [97, 163] width 160 height 24
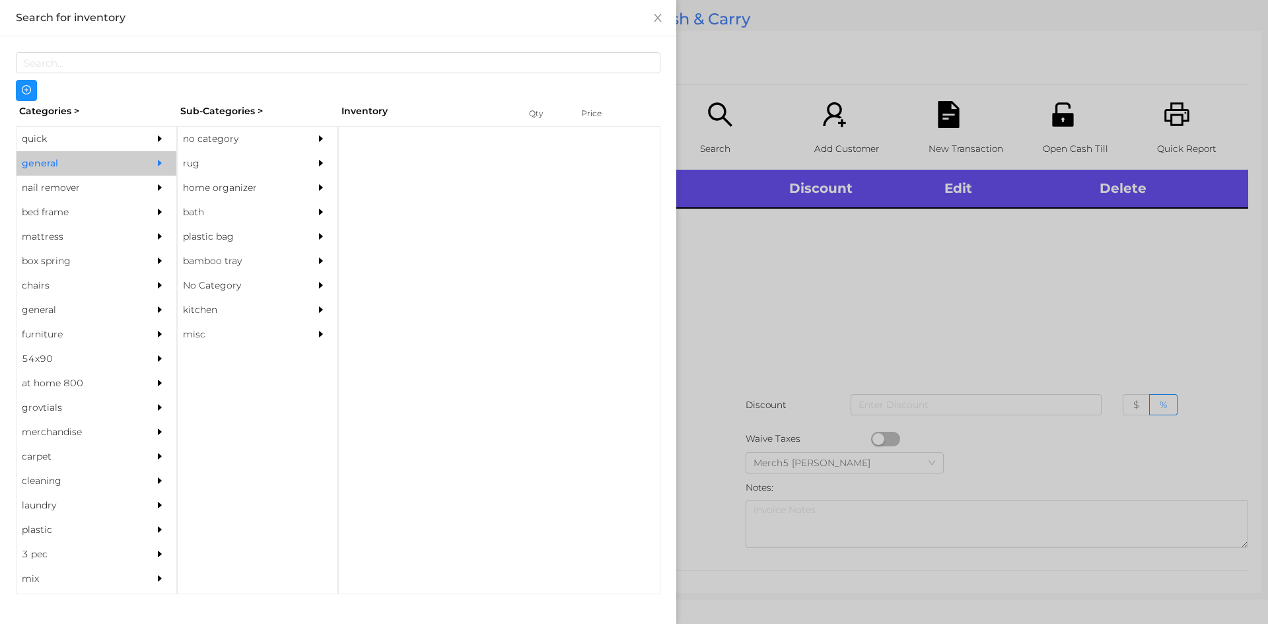
click at [227, 133] on div "no category" at bounding box center [238, 139] width 120 height 24
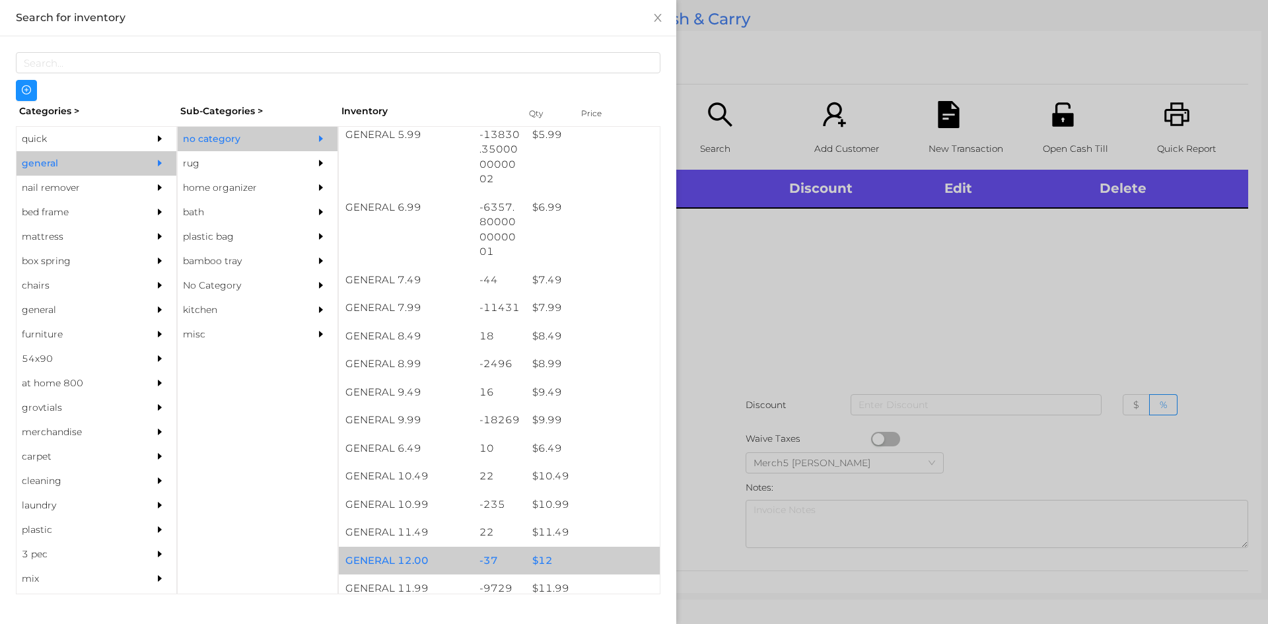
scroll to position [726, 0]
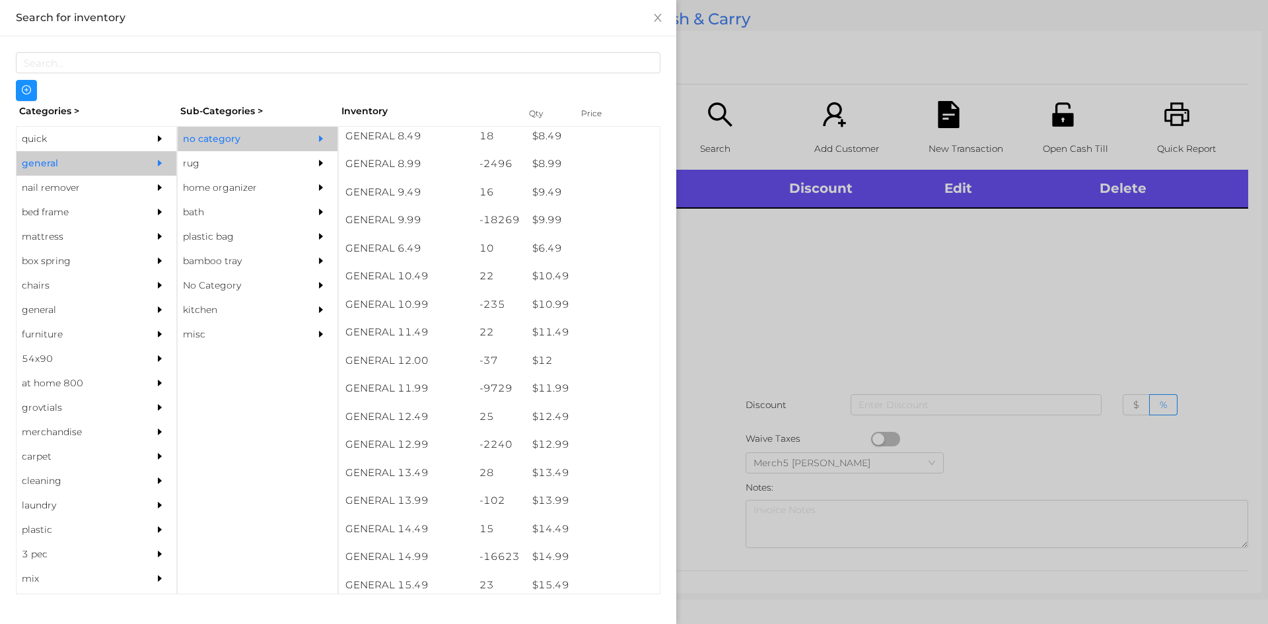
click at [1076, 293] on div at bounding box center [634, 312] width 1268 height 624
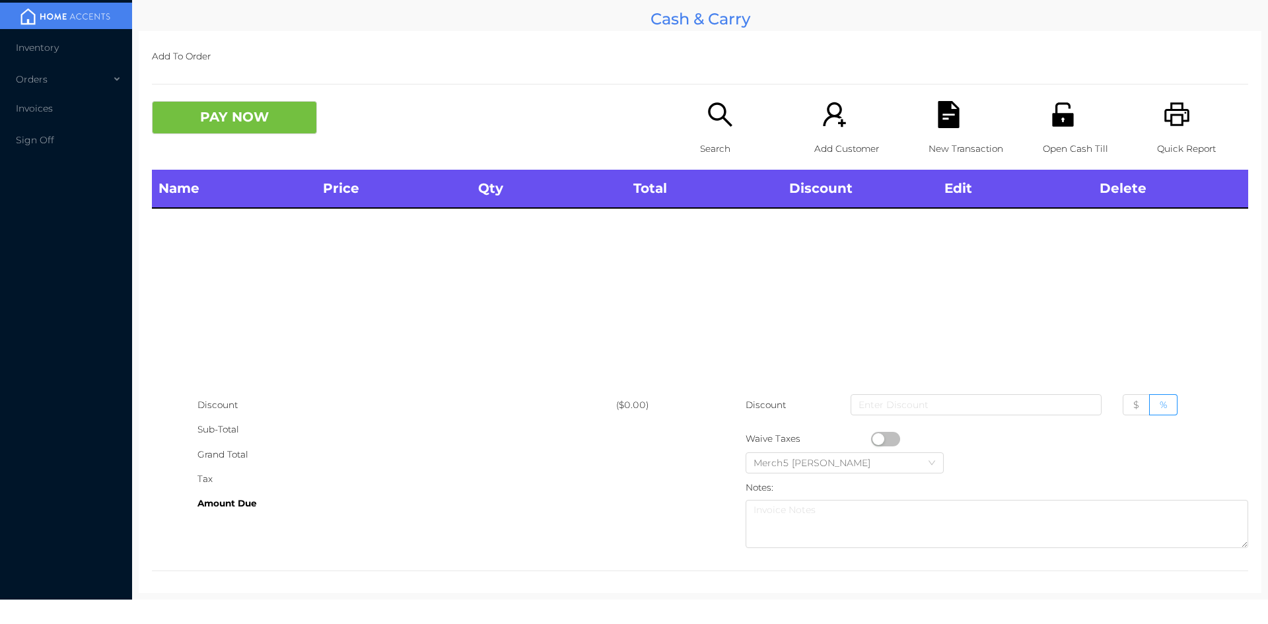
click at [700, 102] on div "Search" at bounding box center [745, 135] width 91 height 69
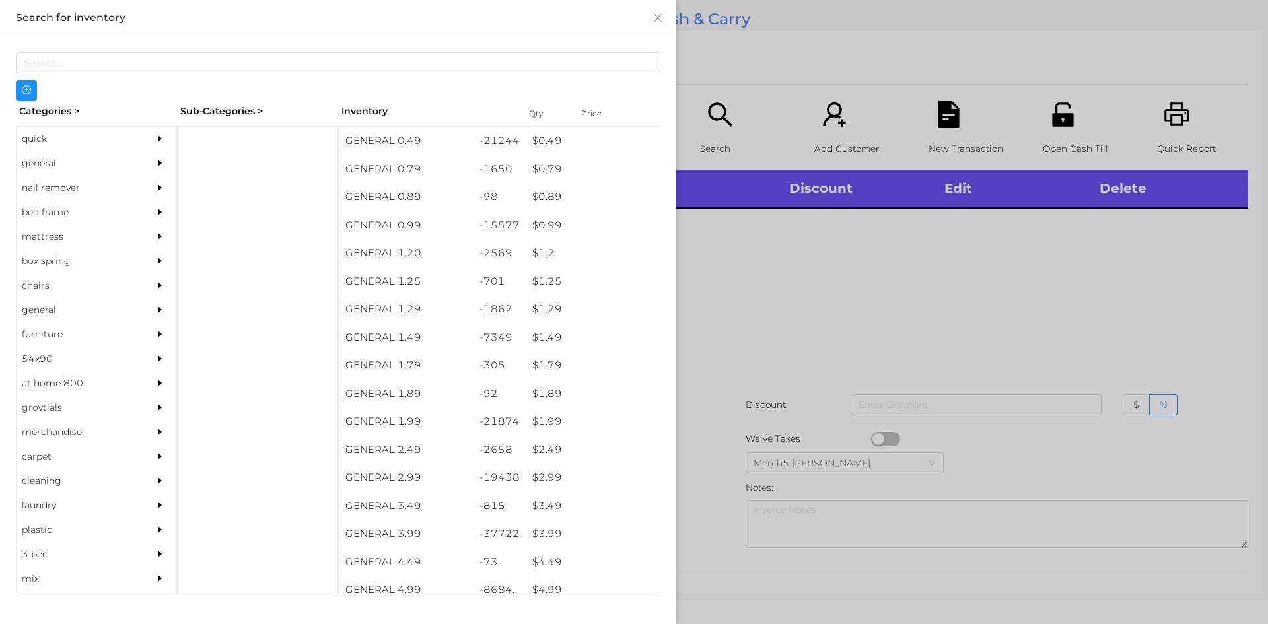
click at [140, 157] on div "general" at bounding box center [97, 163] width 160 height 24
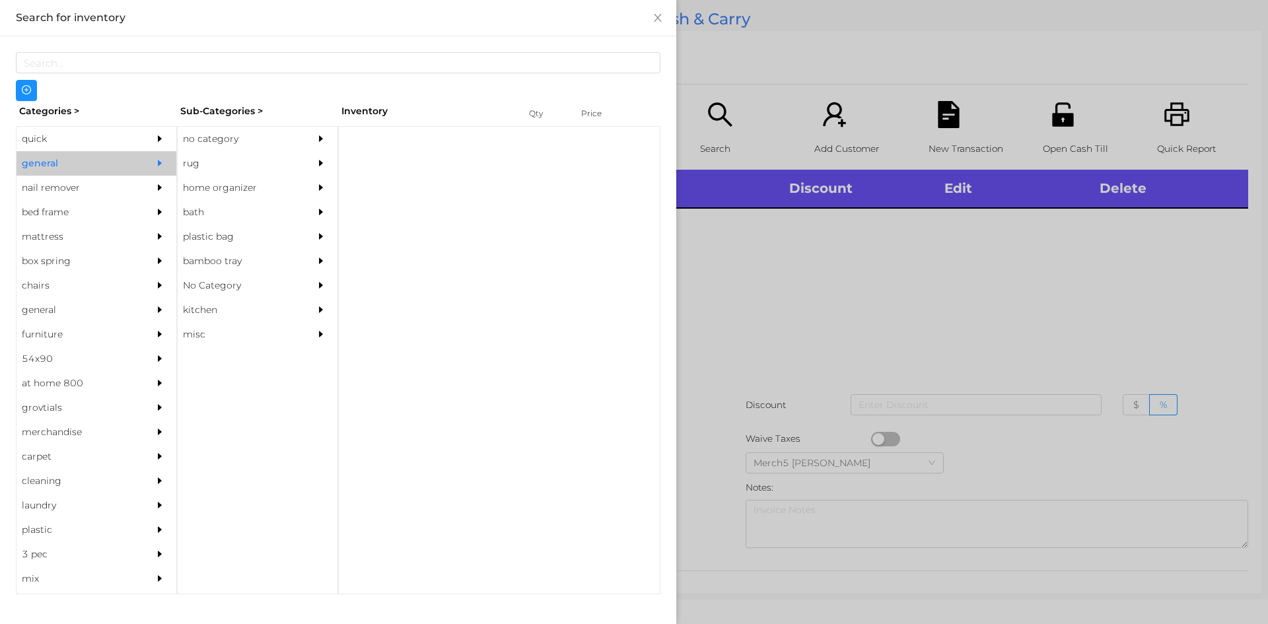
click at [243, 139] on div "no category" at bounding box center [238, 139] width 120 height 24
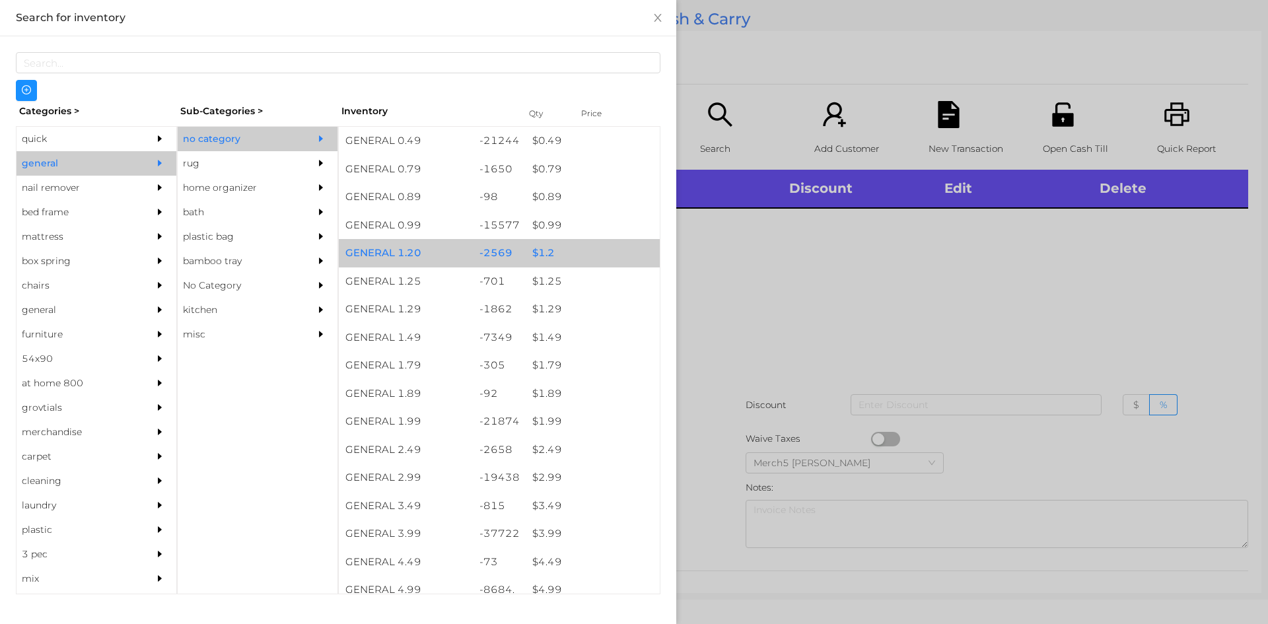
scroll to position [264, 0]
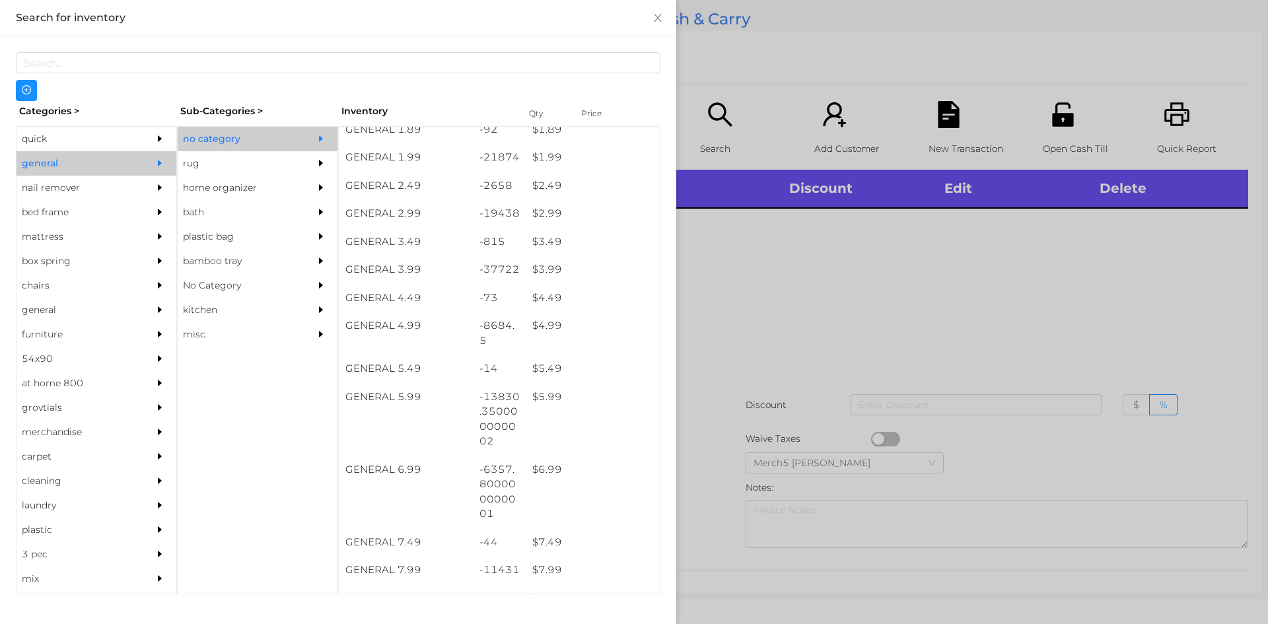
click at [961, 298] on div at bounding box center [634, 312] width 1268 height 624
